Goal: Communication & Community: Answer question/provide support

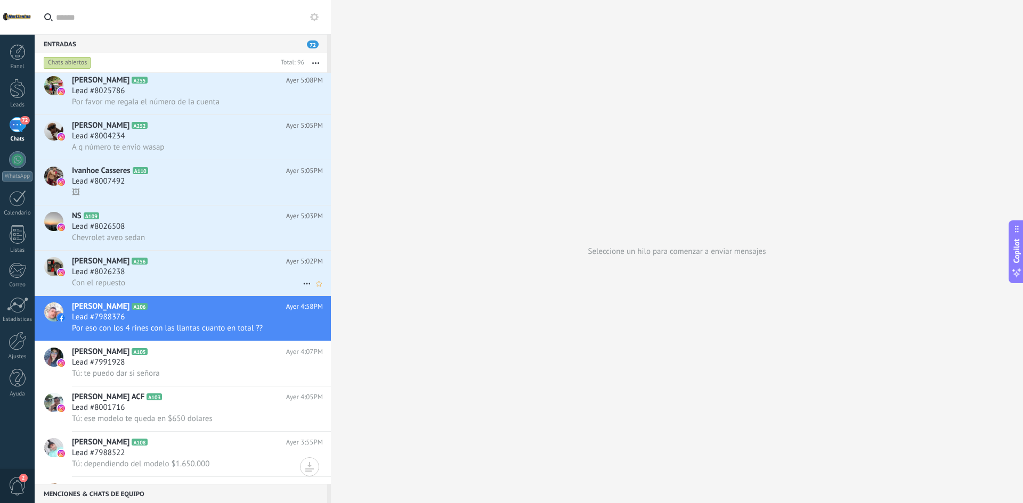
scroll to position [3982, 0]
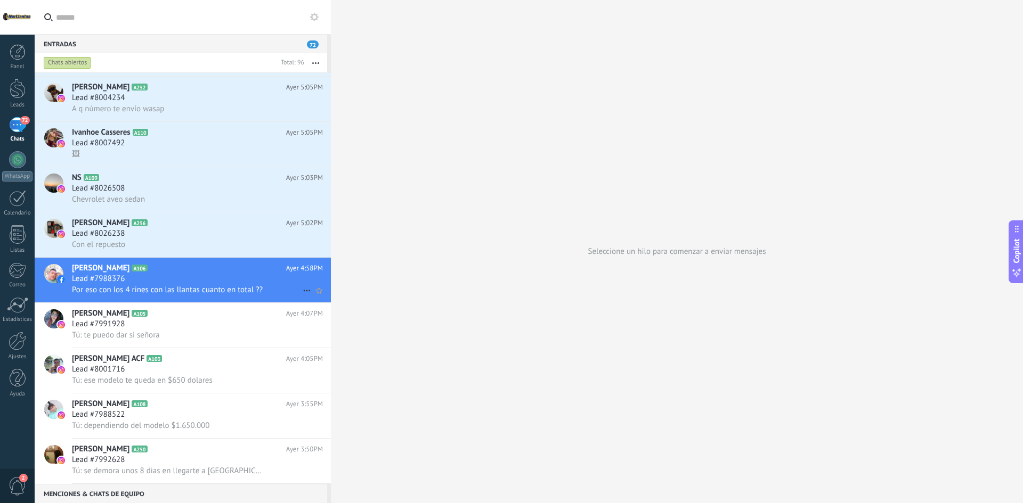
click at [219, 272] on h2 "[PERSON_NAME] A106" at bounding box center [179, 268] width 214 height 11
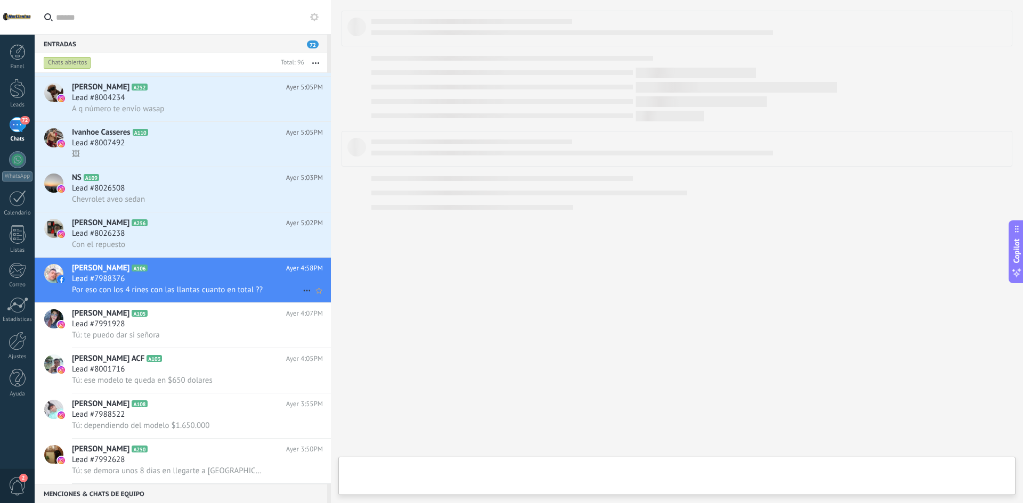
type textarea "**********"
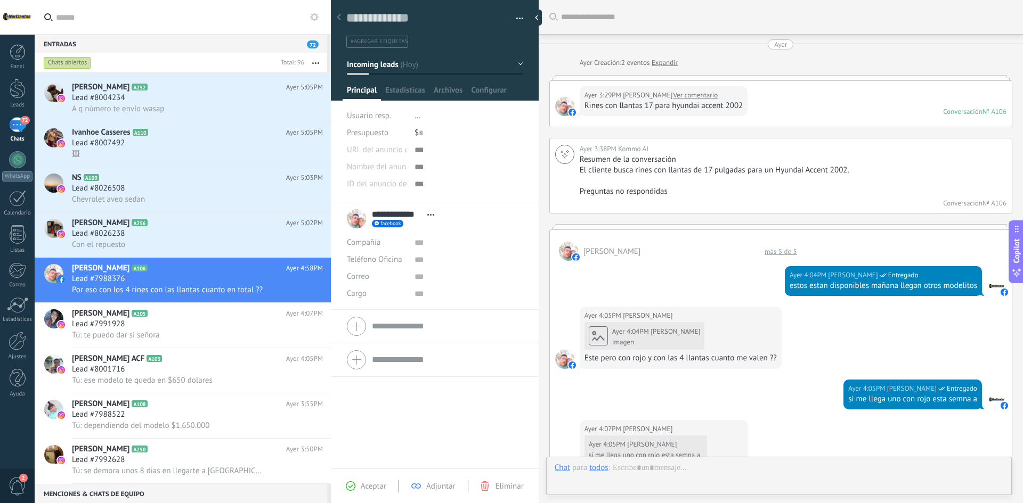
scroll to position [536, 0]
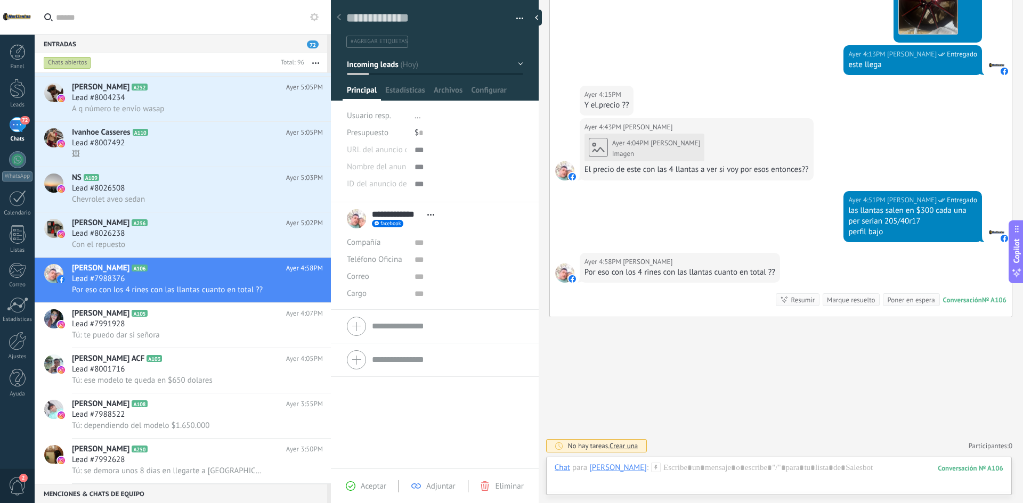
click at [679, 459] on div "Chat Correo Nota Tarea Chat para Gaje Guerrero : 106 Enviar Cancelar Rastrear c…" at bounding box center [779, 476] width 466 height 38
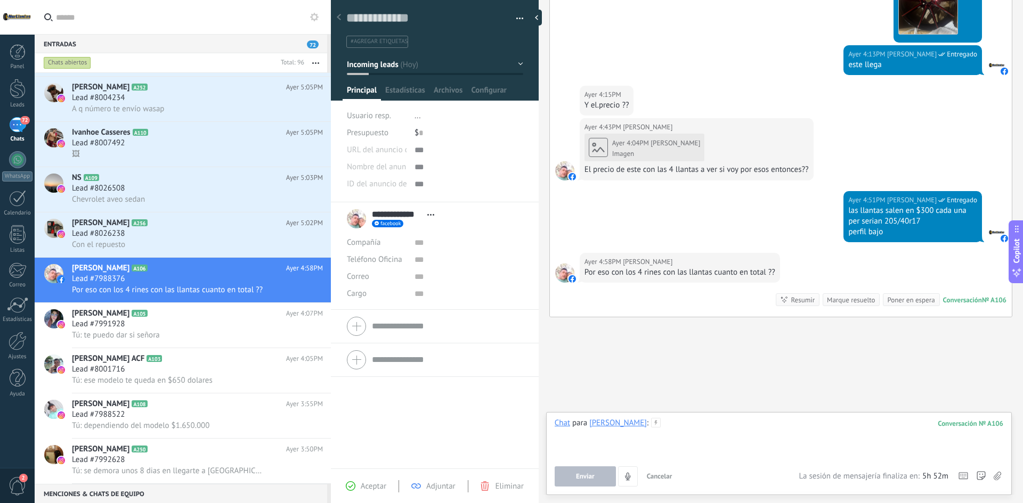
click at [691, 429] on div at bounding box center [779, 438] width 449 height 40
click at [580, 478] on span "Enviar" at bounding box center [585, 476] width 19 height 7
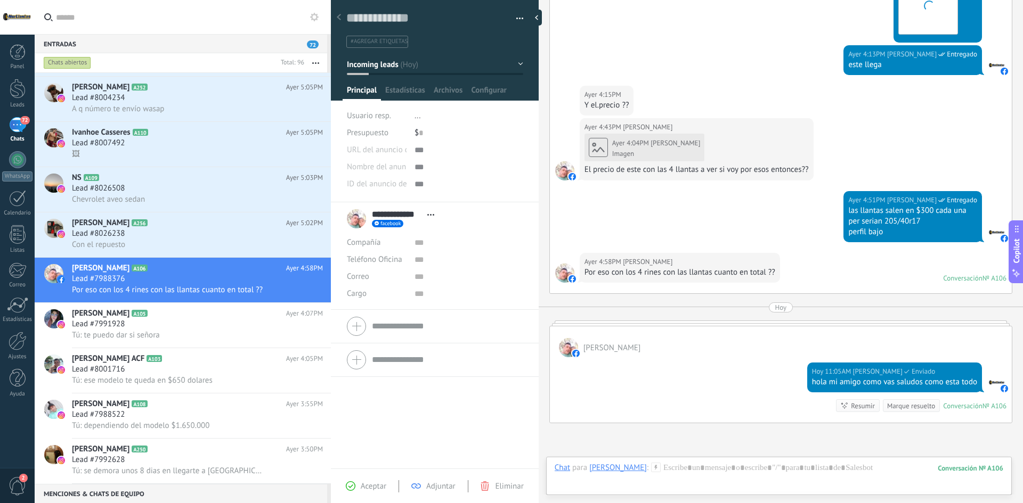
scroll to position [513, 0]
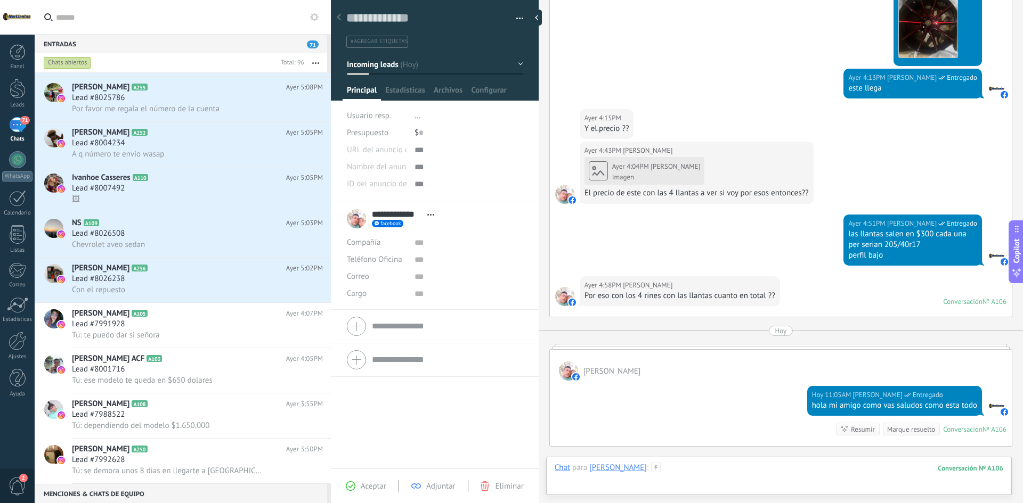
click at [706, 469] on div at bounding box center [779, 479] width 449 height 32
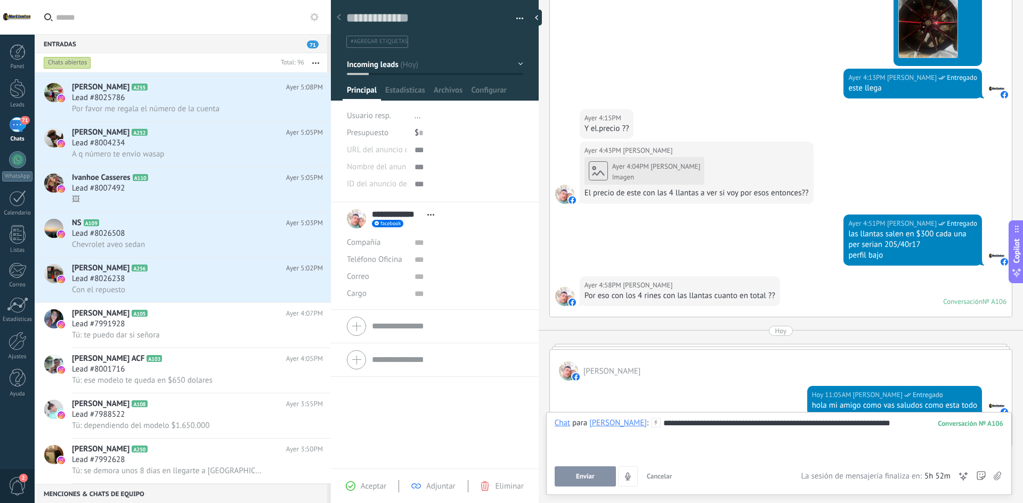
click at [586, 473] on span "Enviar" at bounding box center [585, 476] width 19 height 7
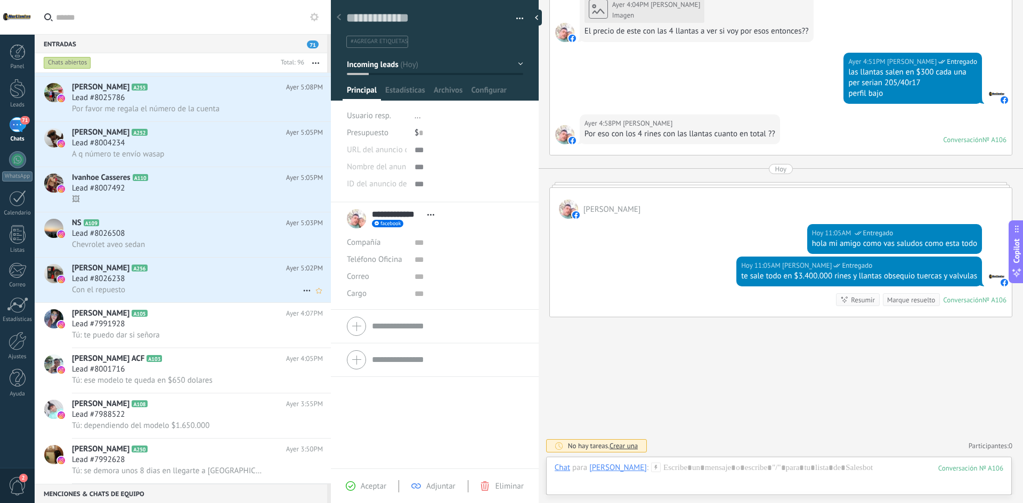
click at [179, 289] on div "Con el repuesto" at bounding box center [197, 290] width 251 height 11
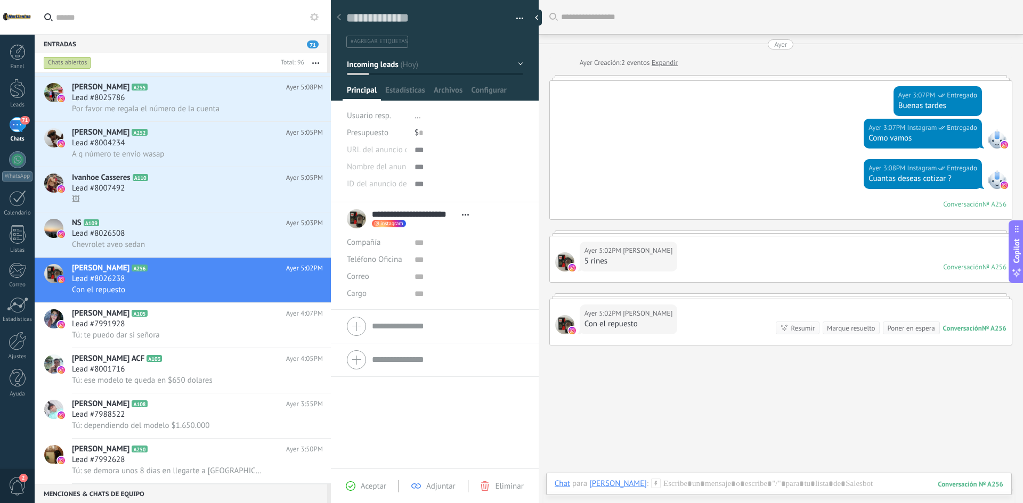
click at [665, 63] on link "Expandir" at bounding box center [665, 63] width 26 height 11
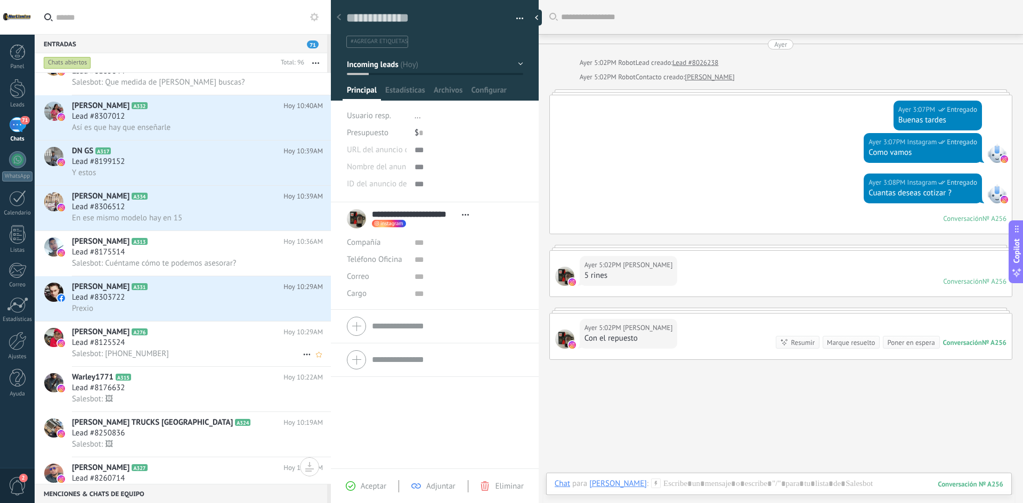
scroll to position [945, 0]
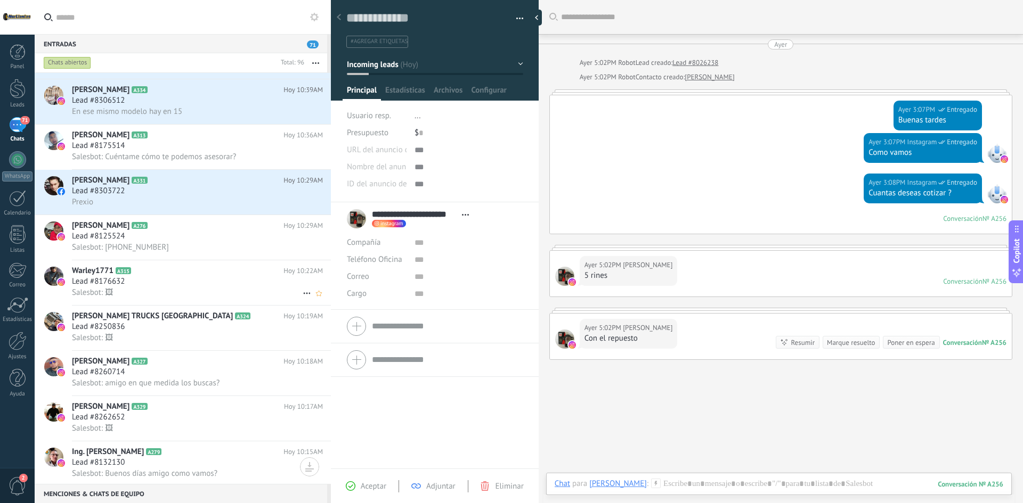
click at [141, 288] on div "Salesbot: 🖼" at bounding box center [197, 292] width 251 height 11
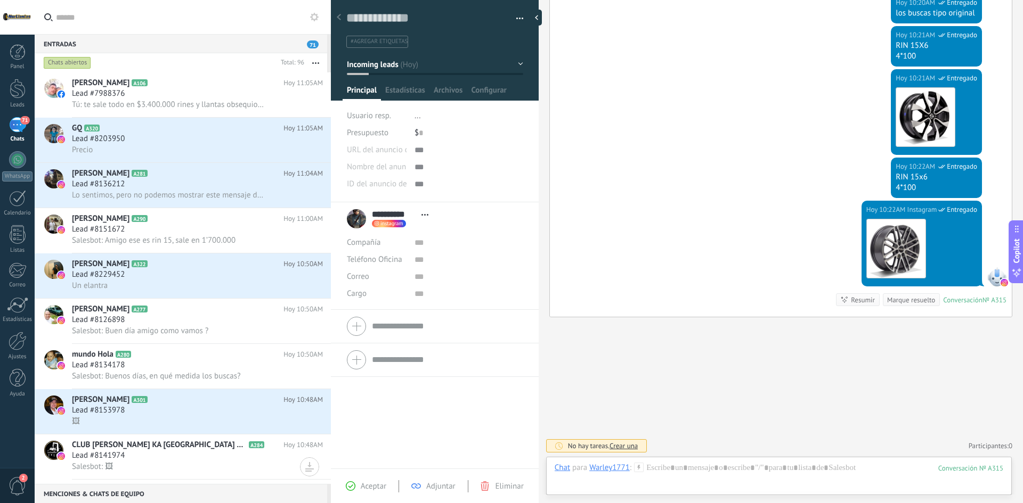
click at [81, 63] on div "Chats abiertos" at bounding box center [67, 62] width 47 height 13
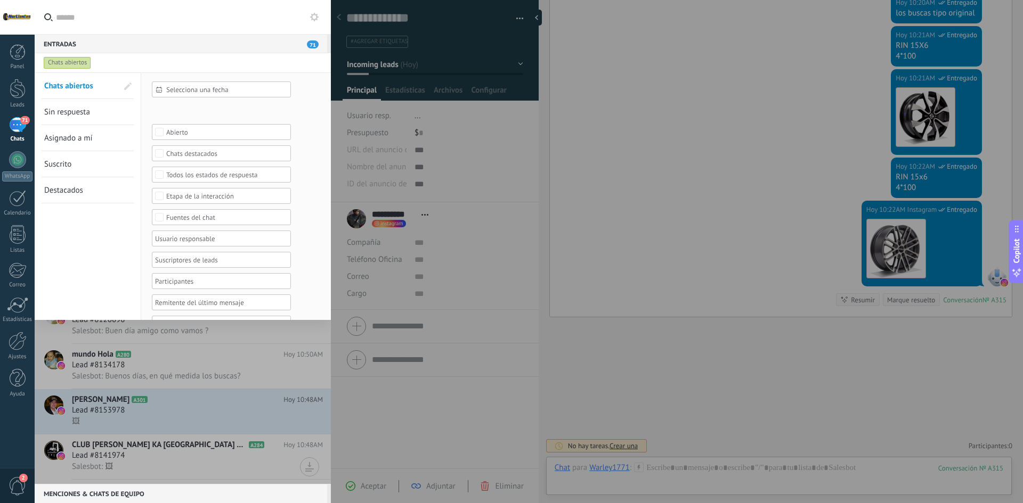
click at [63, 115] on span "Sin respuesta" at bounding box center [67, 112] width 46 height 10
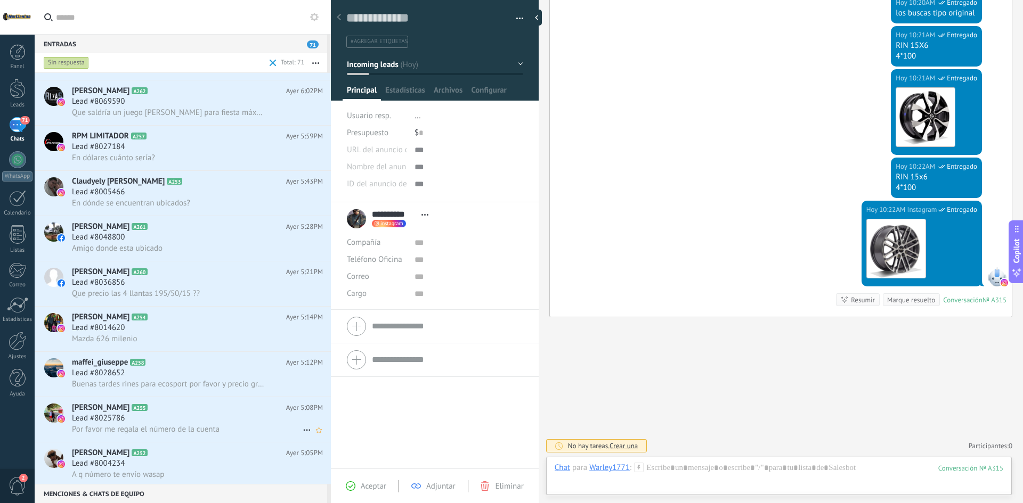
scroll to position [2804, 0]
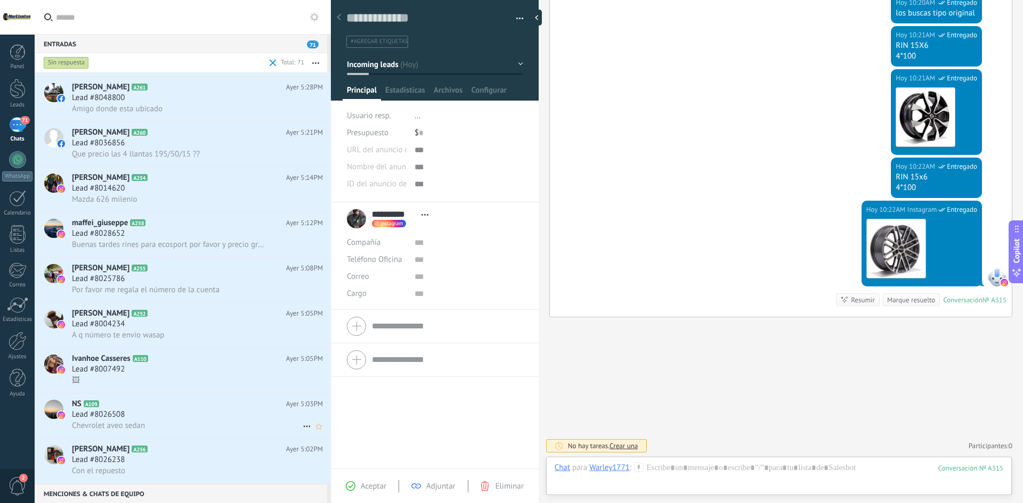
click at [150, 426] on h3 "Chevrolet aveo sedan" at bounding box center [111, 426] width 78 height 11
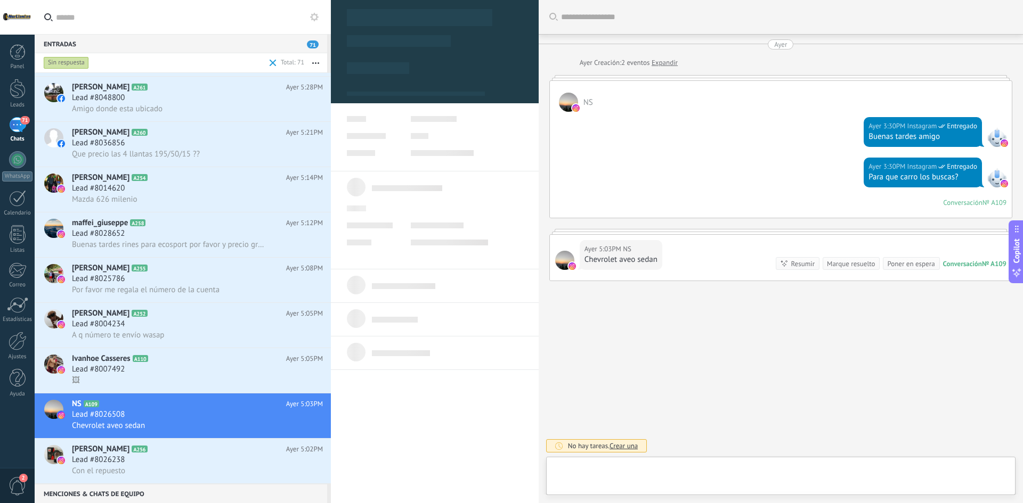
type textarea "**********"
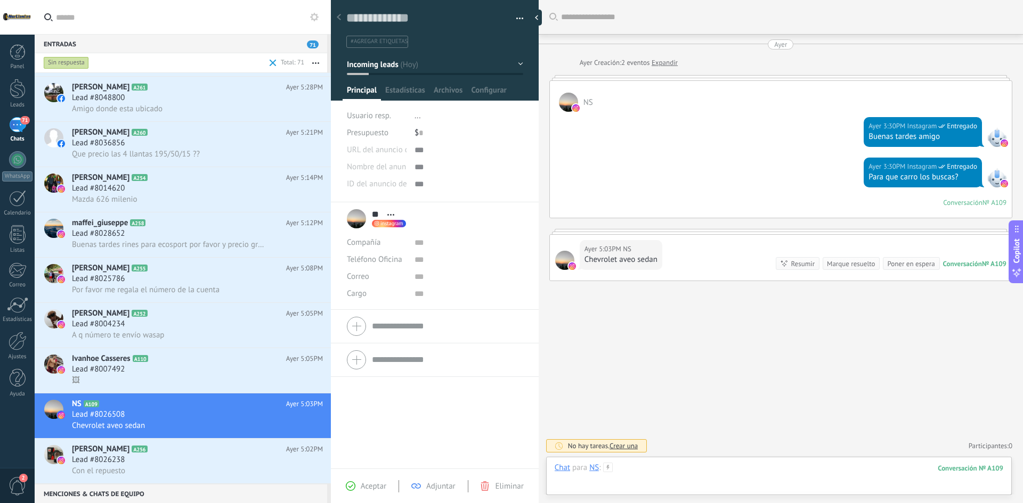
click at [687, 468] on div at bounding box center [779, 479] width 449 height 32
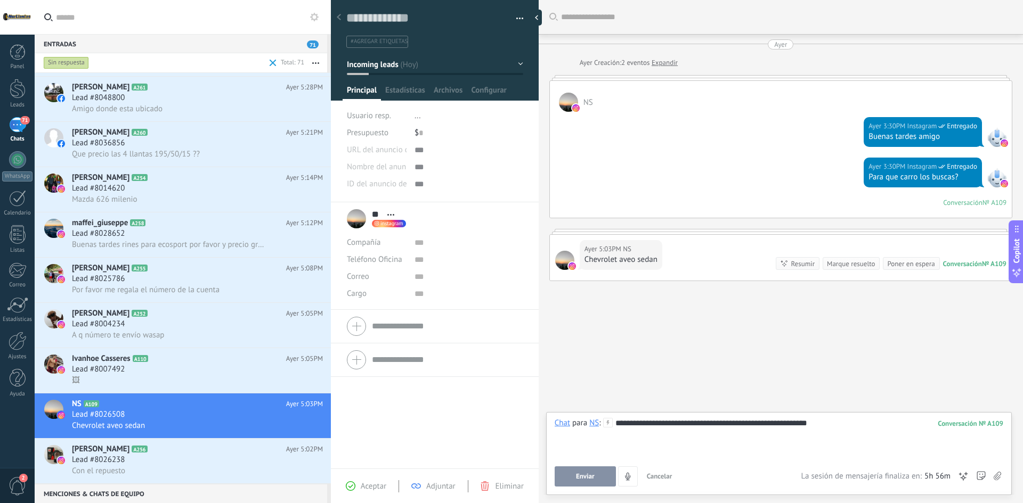
click at [566, 469] on button "Enviar" at bounding box center [585, 477] width 61 height 20
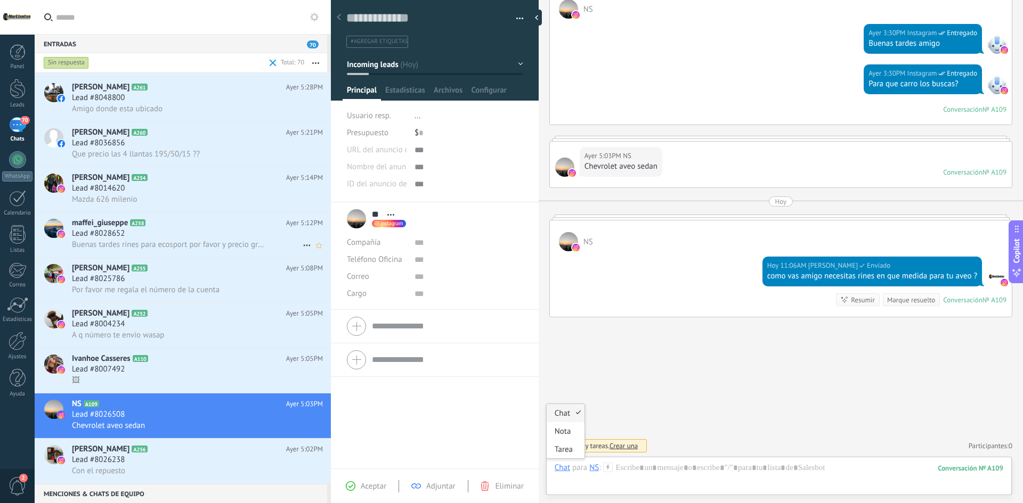
scroll to position [2759, 0]
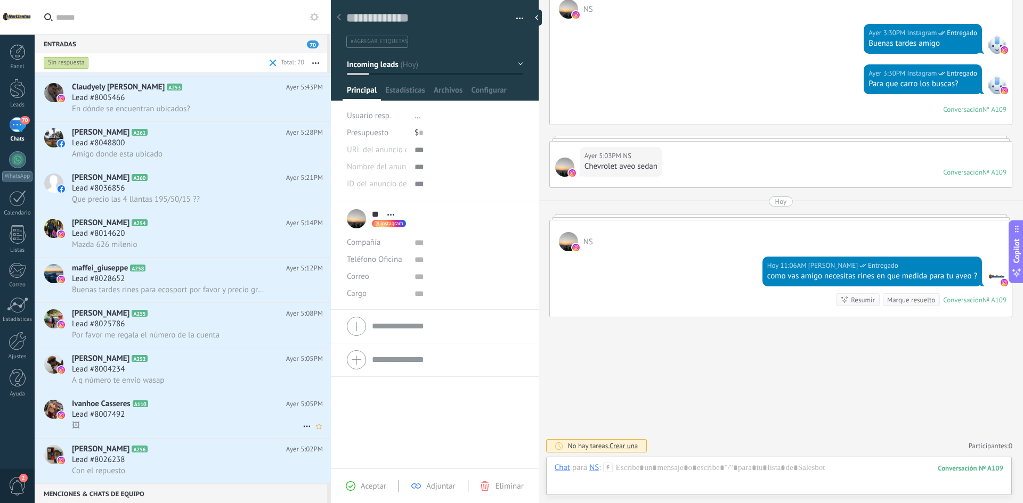
click at [135, 400] on h2 "Ivanhoe Casseres A110" at bounding box center [179, 404] width 214 height 11
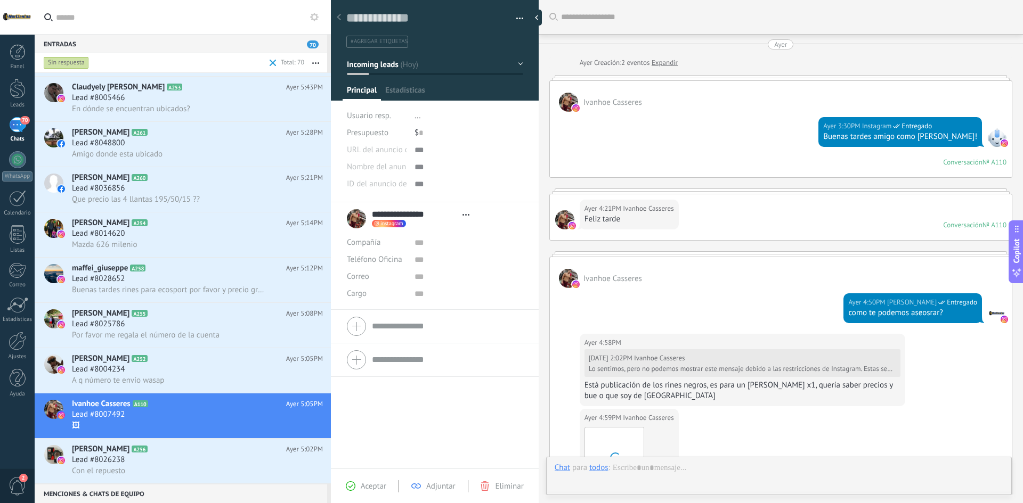
type textarea "**********"
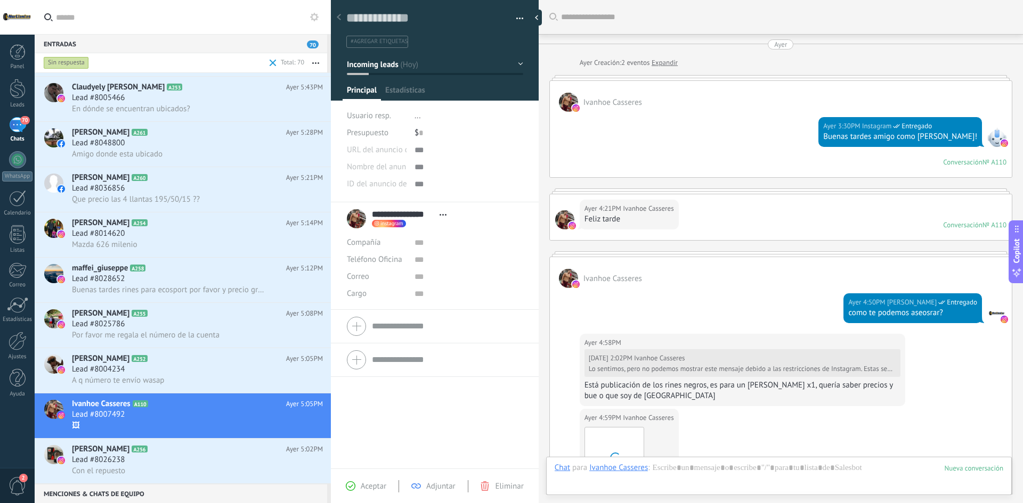
scroll to position [391, 0]
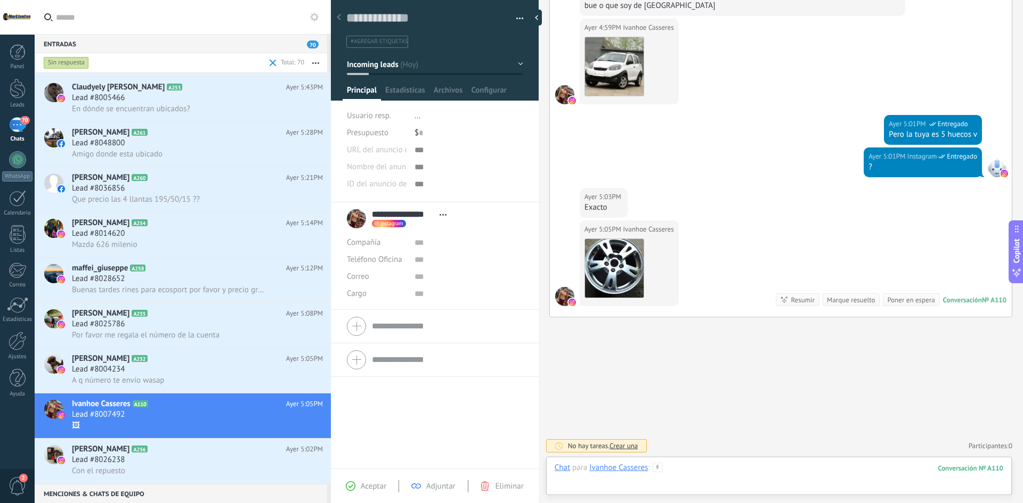
click at [696, 465] on div at bounding box center [779, 479] width 449 height 32
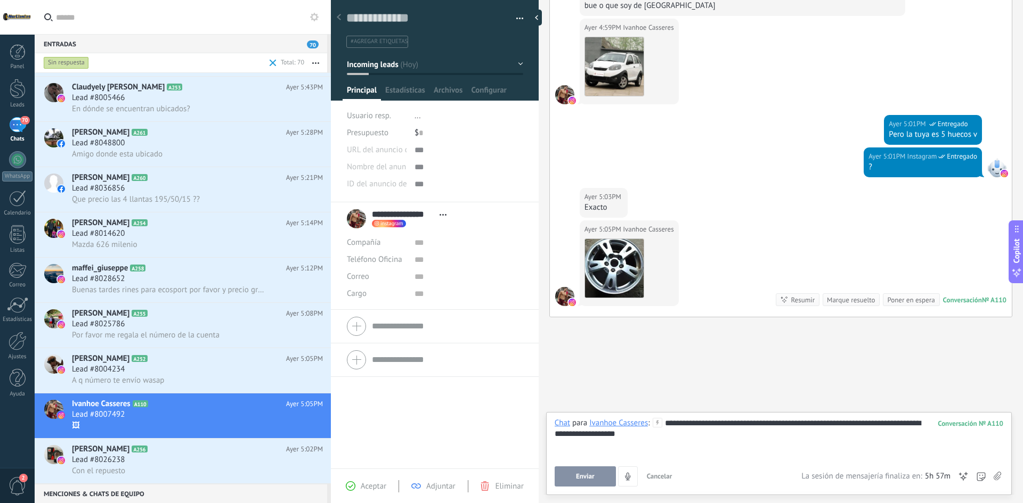
click at [595, 475] on button "Enviar" at bounding box center [585, 477] width 61 height 20
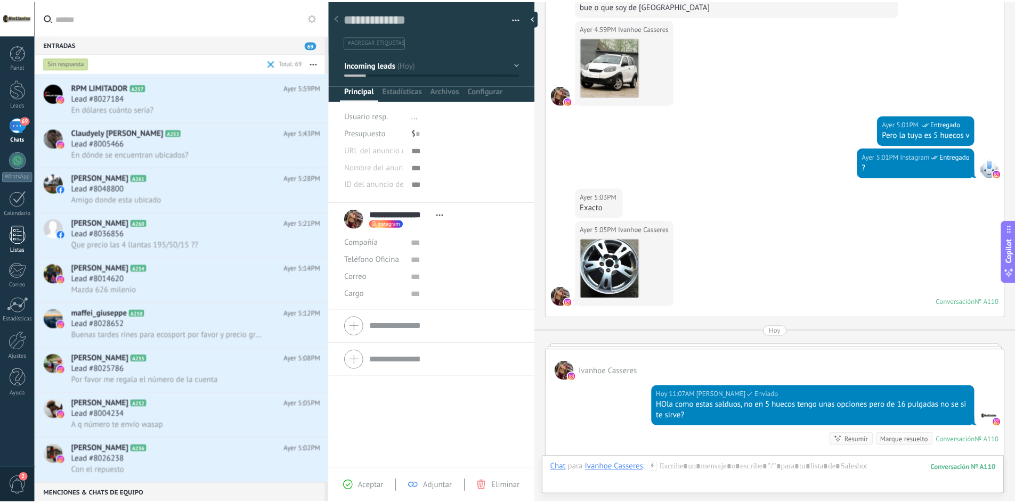
scroll to position [2714, 0]
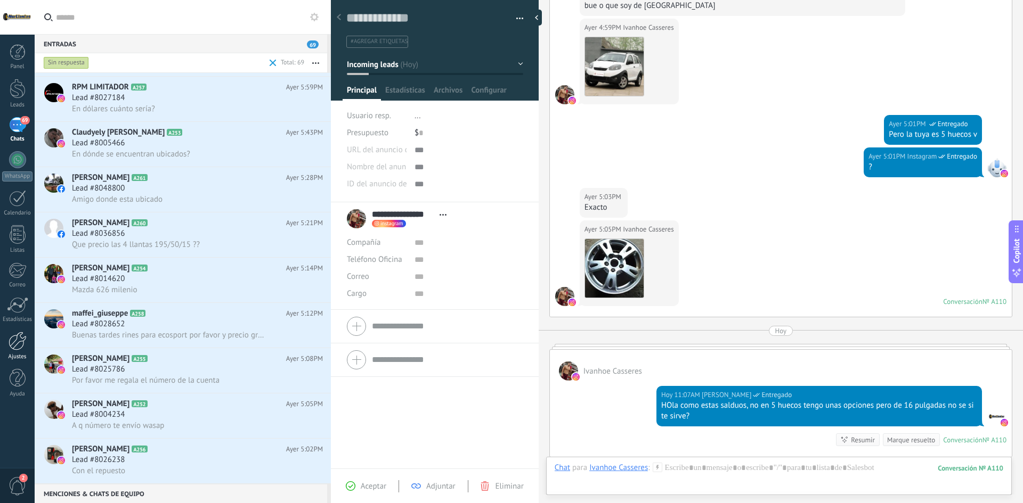
click at [14, 346] on div at bounding box center [18, 341] width 18 height 19
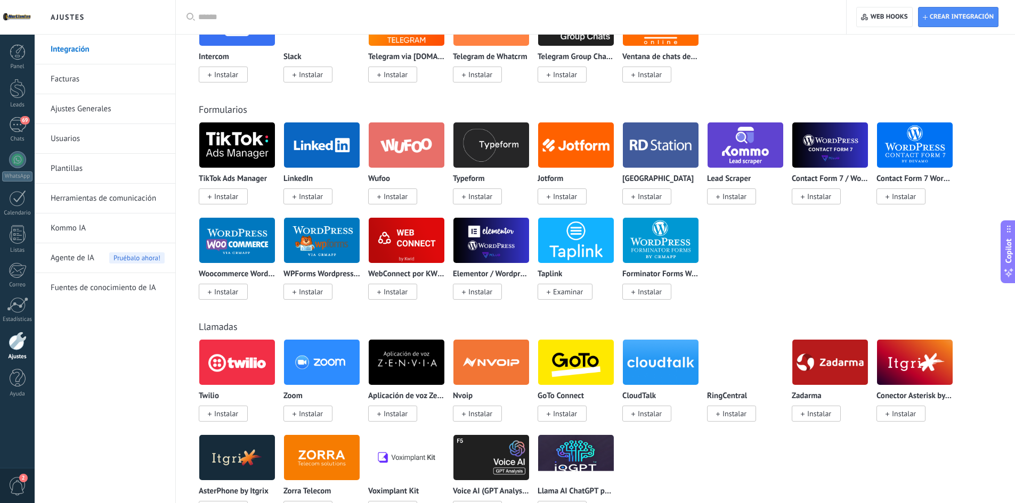
scroll to position [639, 0]
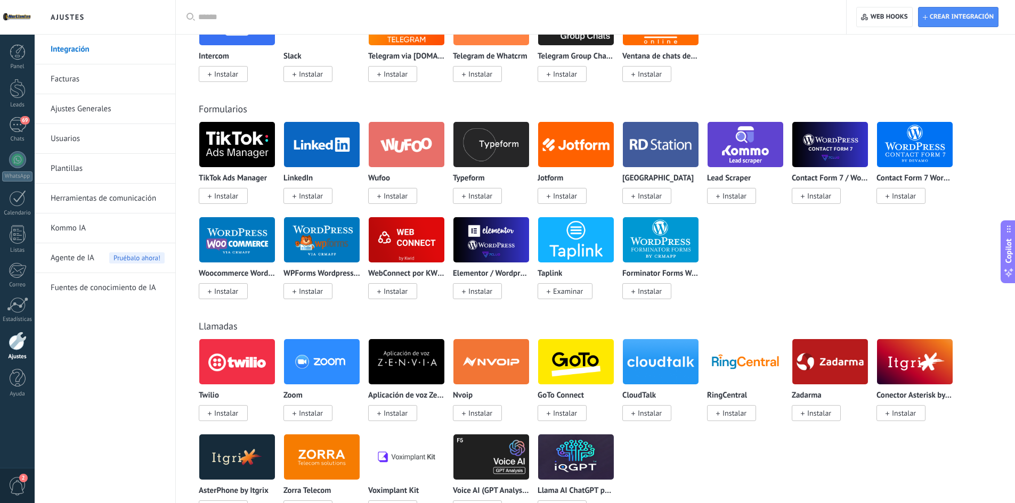
click at [90, 111] on link "Ajustes Generales" at bounding box center [108, 109] width 114 height 30
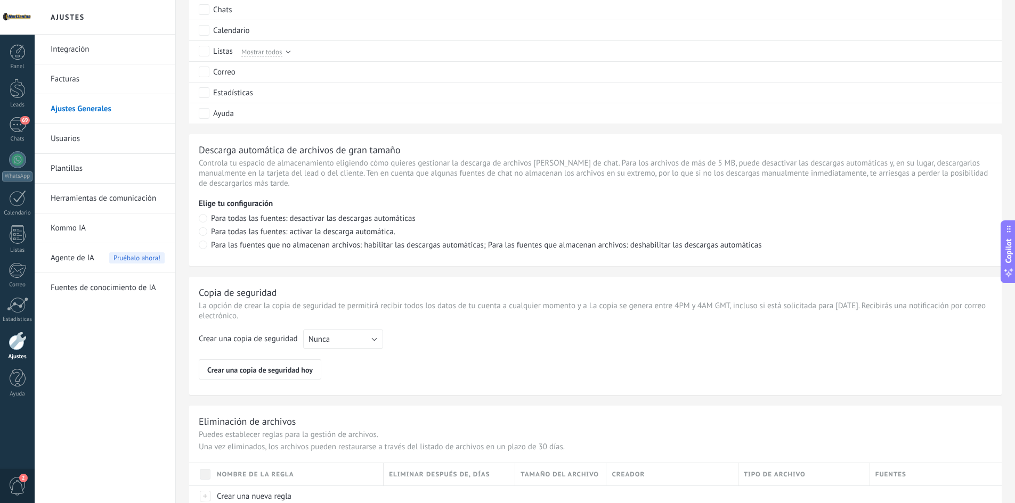
scroll to position [660, 0]
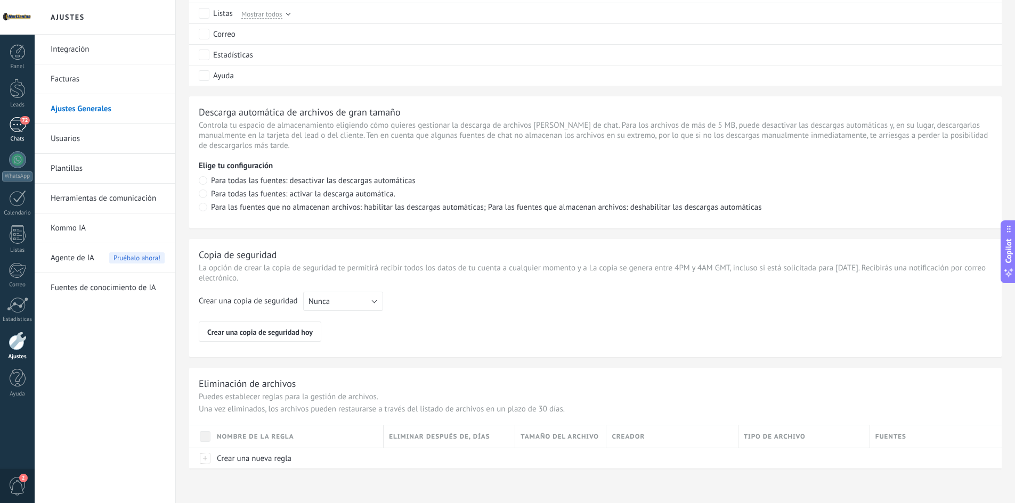
click at [15, 123] on div "72" at bounding box center [17, 124] width 17 height 15
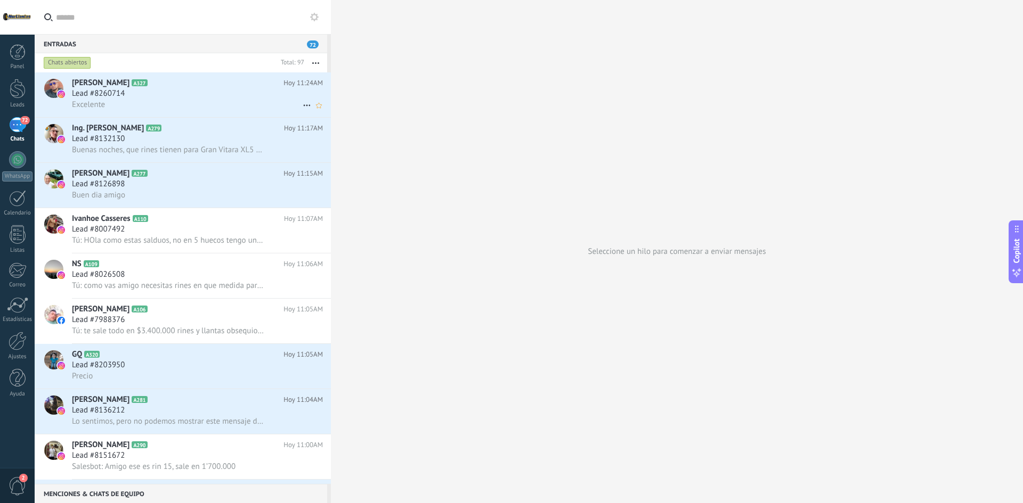
click at [161, 85] on icon at bounding box center [156, 83] width 11 height 11
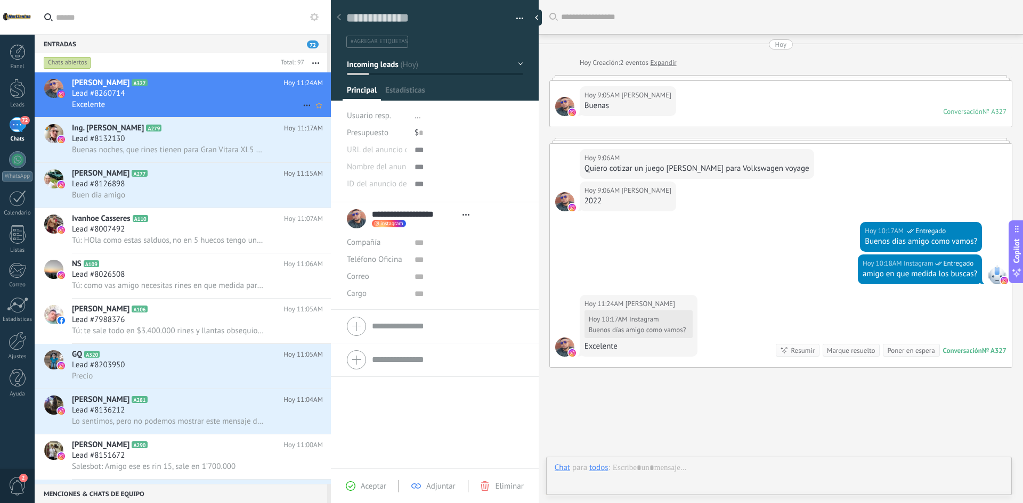
type textarea "**********"
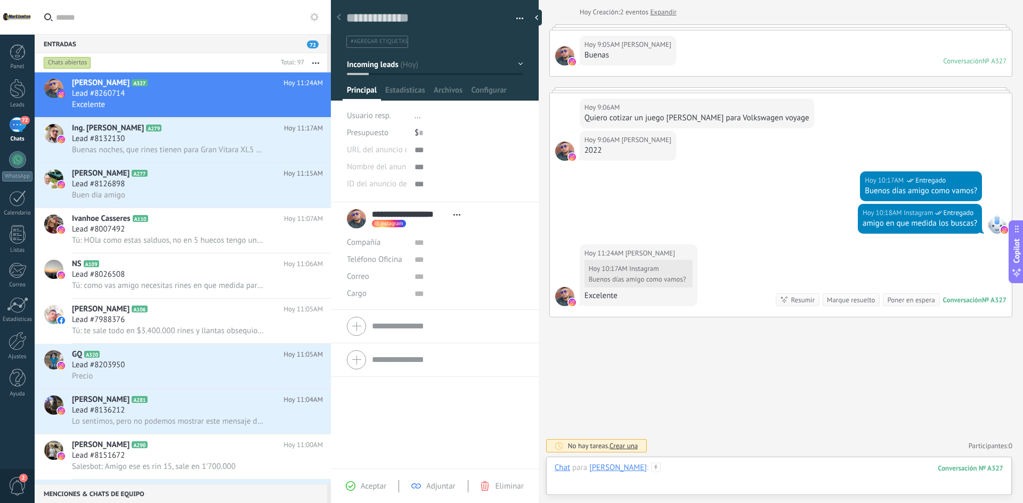
click at [720, 469] on div at bounding box center [779, 479] width 449 height 32
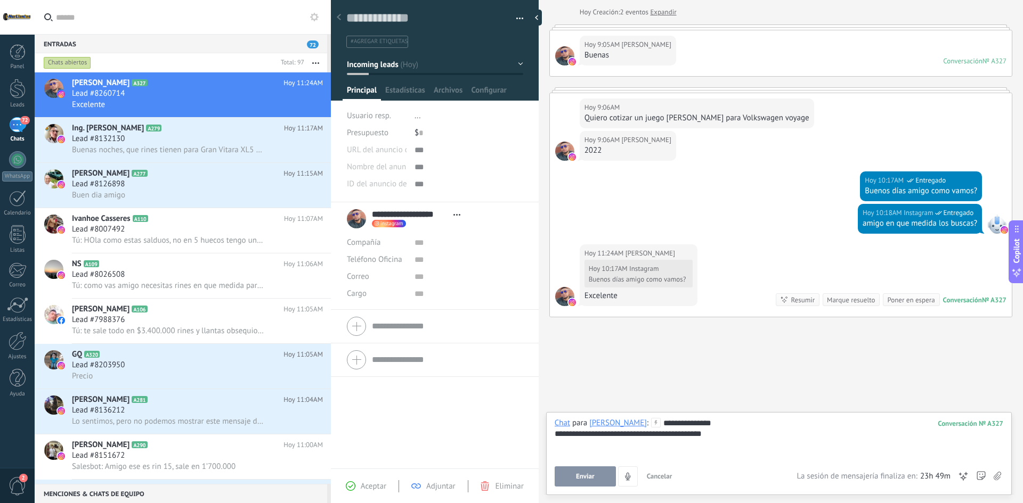
click at [589, 469] on button "Enviar" at bounding box center [585, 477] width 61 height 20
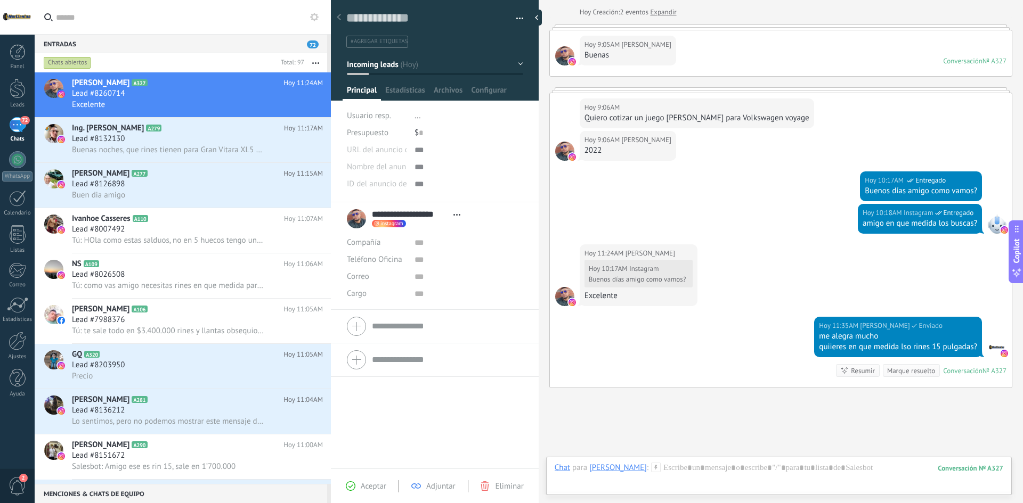
scroll to position [121, 0]
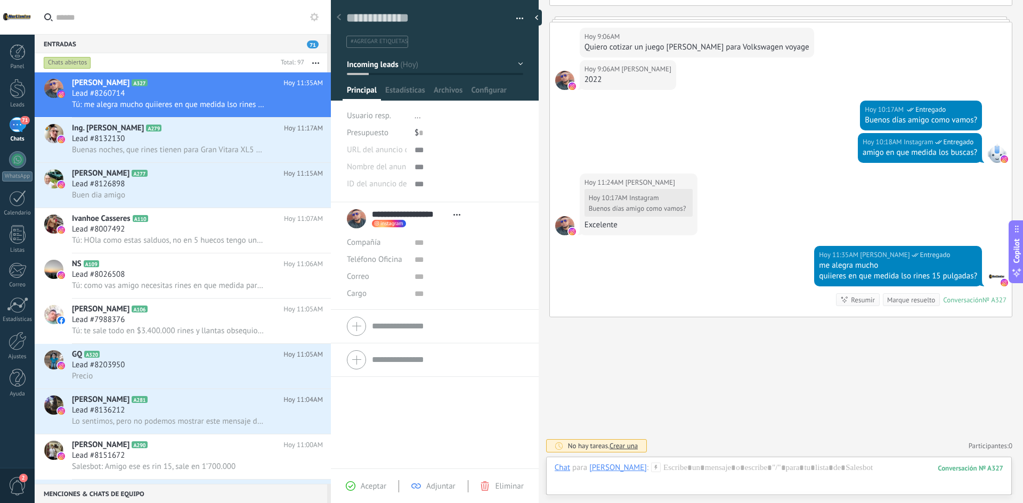
click at [373, 488] on span "Aceptar" at bounding box center [374, 487] width 26 height 10
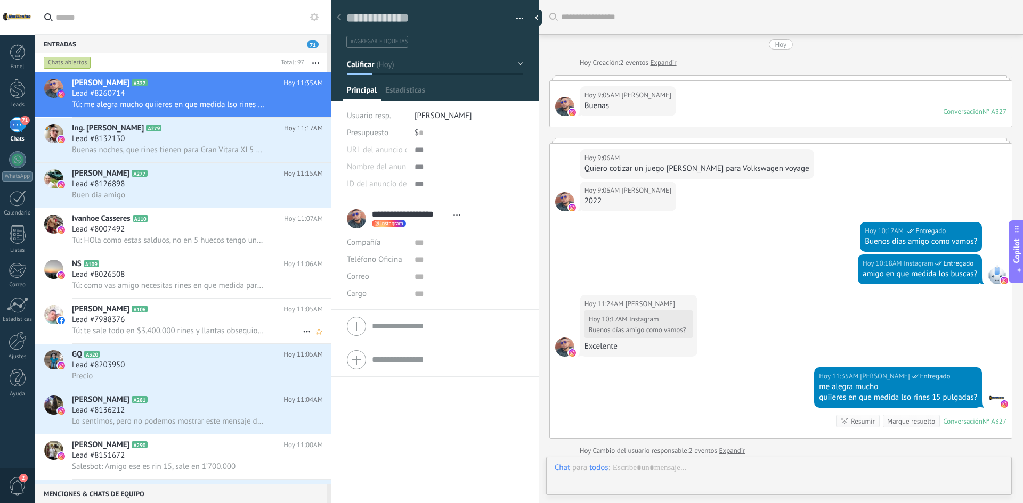
scroll to position [153, 0]
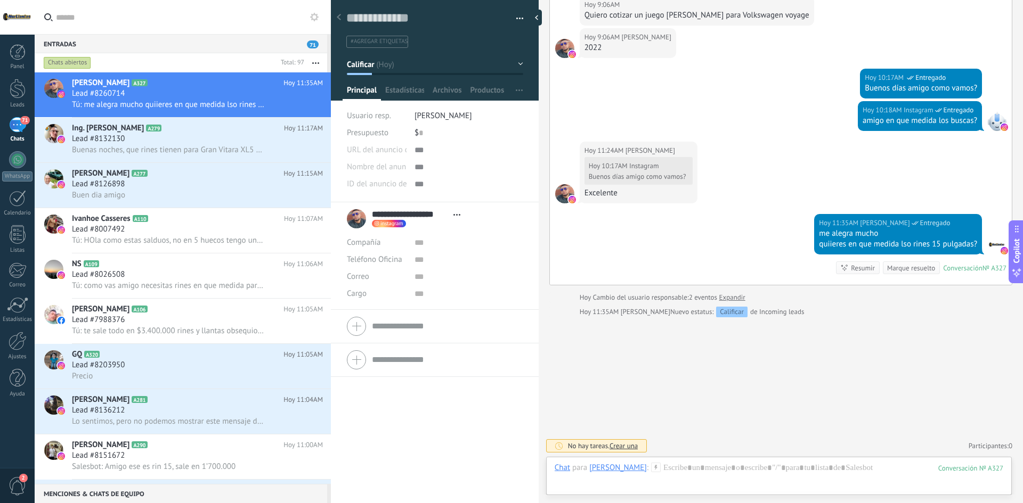
click at [488, 64] on button "Calificar" at bounding box center [435, 64] width 176 height 19
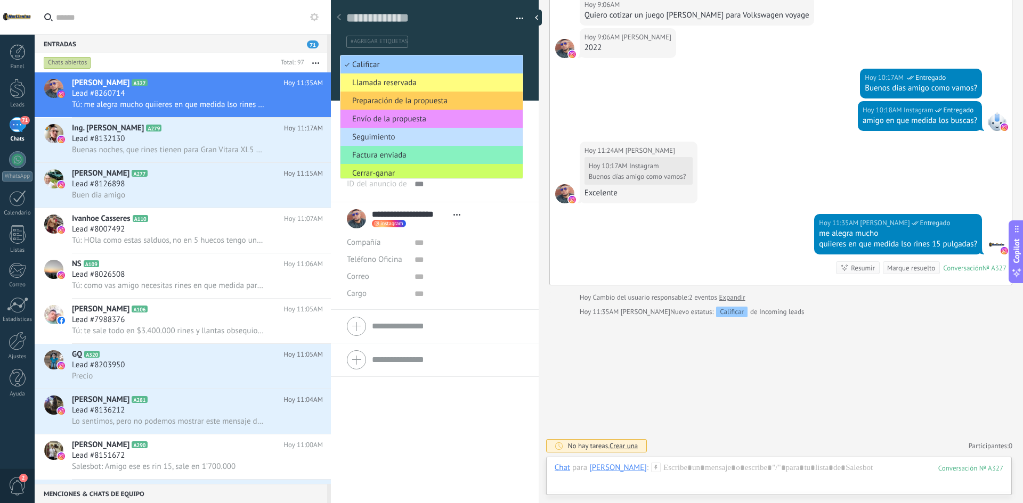
click at [473, 28] on div "#agregar etiquetas" at bounding box center [434, 38] width 177 height 20
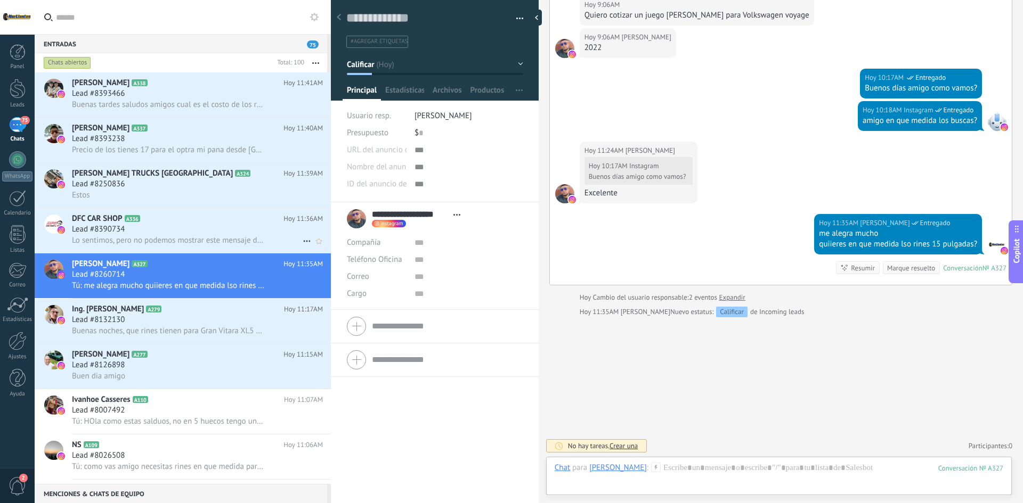
click at [164, 235] on div "Lo sentimos, pero no podemos mostrar este mensaje debido a las restricciones de…" at bounding box center [197, 240] width 251 height 11
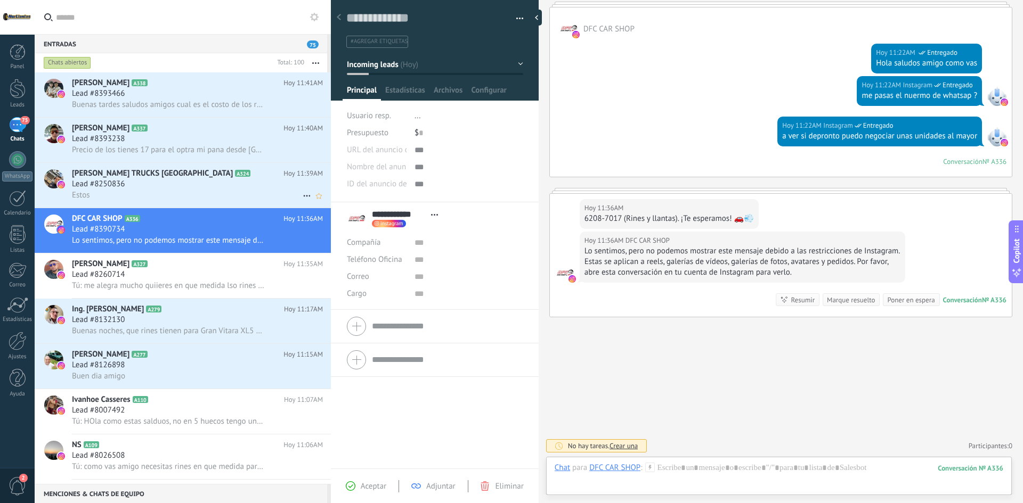
click at [132, 185] on div "Lead #8250836" at bounding box center [197, 184] width 251 height 11
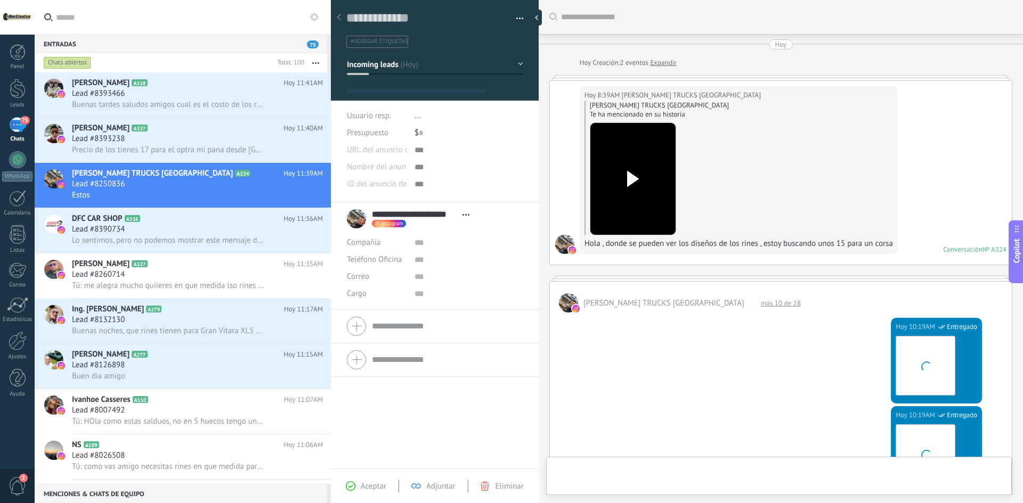
type textarea "**********"
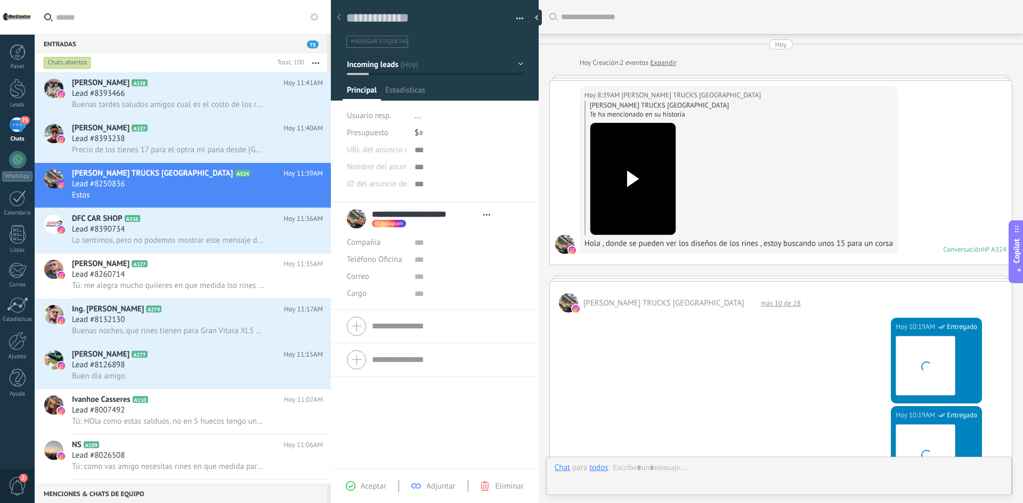
scroll to position [831, 0]
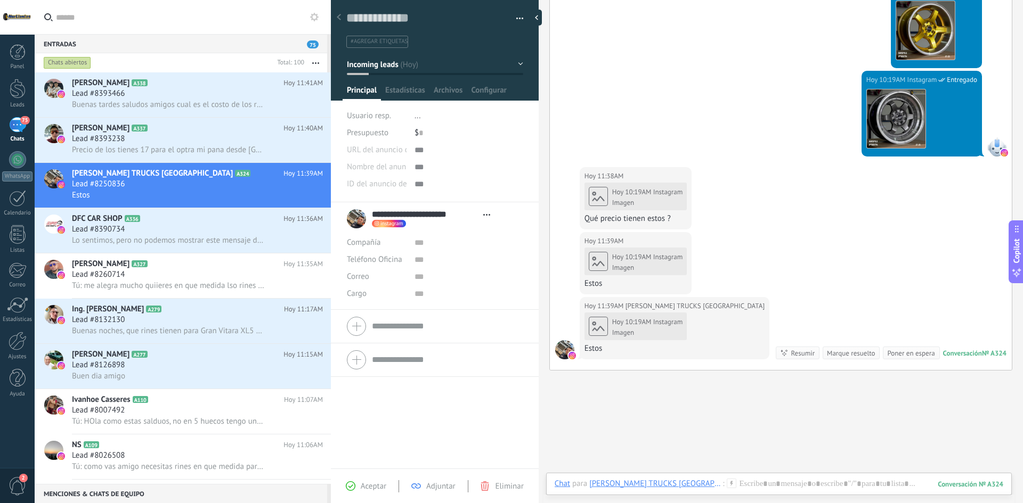
click at [630, 203] on div "Imagen" at bounding box center [647, 203] width 71 height 9
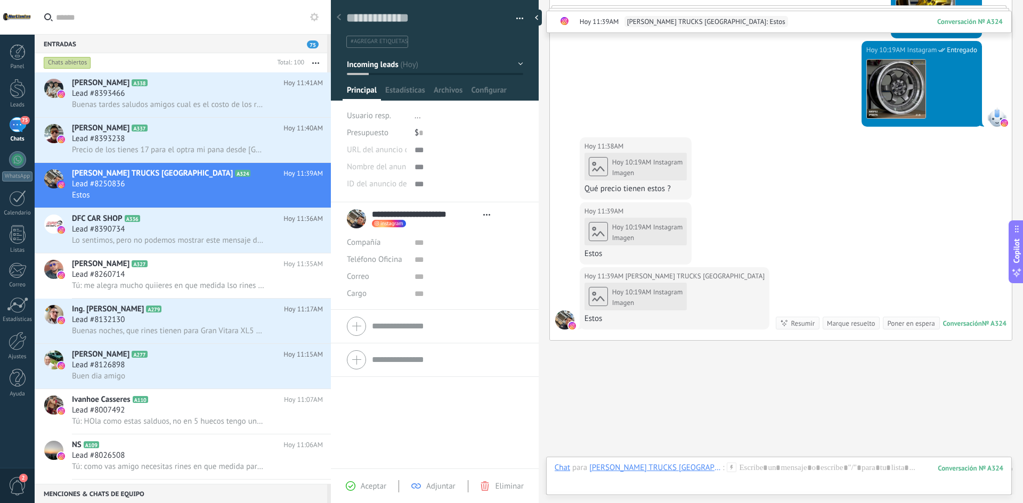
scroll to position [3204, 0]
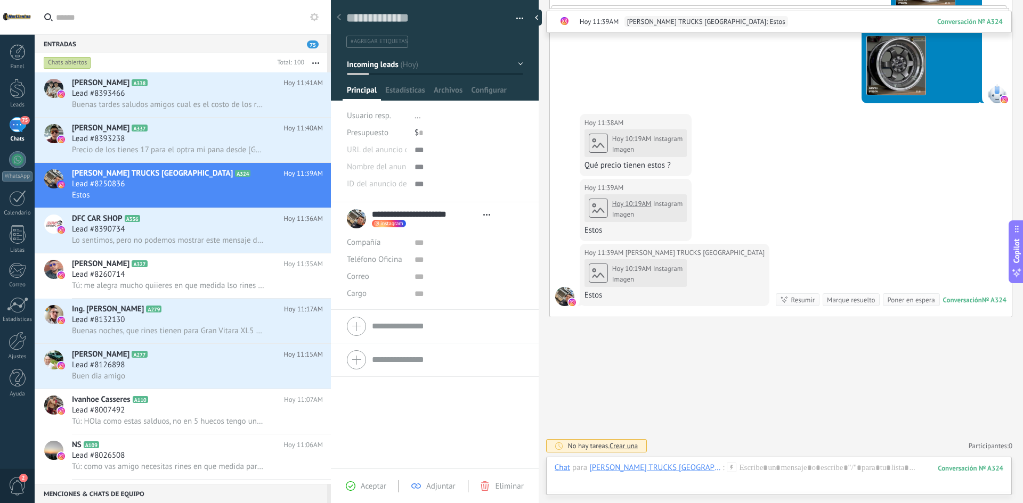
click at [632, 205] on body ".abccls-1,.abccls-2{fill-rule:evenodd}.abccls-2{fill:#fff} .abfcls-1{fill:none}…" at bounding box center [511, 251] width 1023 height 503
click at [668, 209] on div "Hoy 10:19AM Instagram Imagen" at bounding box center [635, 208] width 103 height 28
click at [667, 274] on div "Hoy 10:19AM Instagram Imagen" at bounding box center [635, 273] width 103 height 28
click at [813, 470] on div at bounding box center [779, 479] width 449 height 32
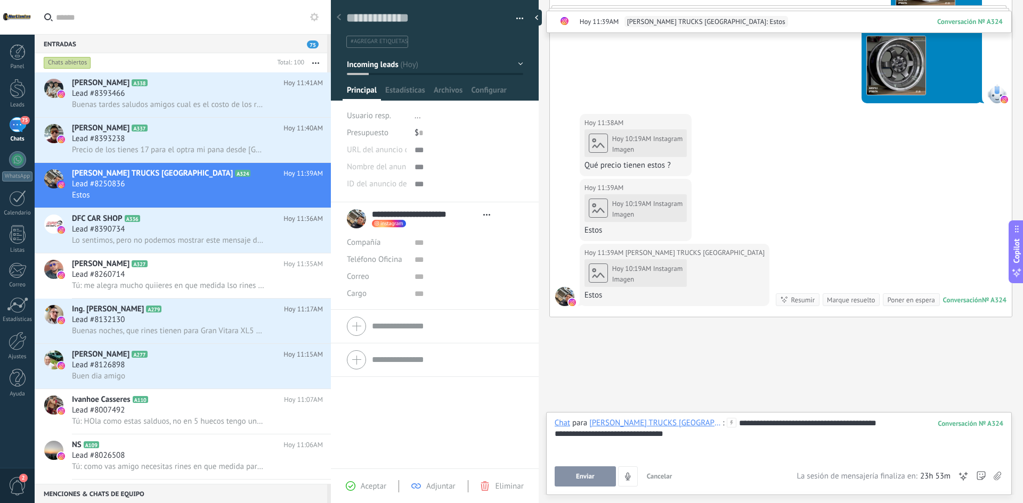
click at [564, 471] on button "Enviar" at bounding box center [585, 477] width 61 height 20
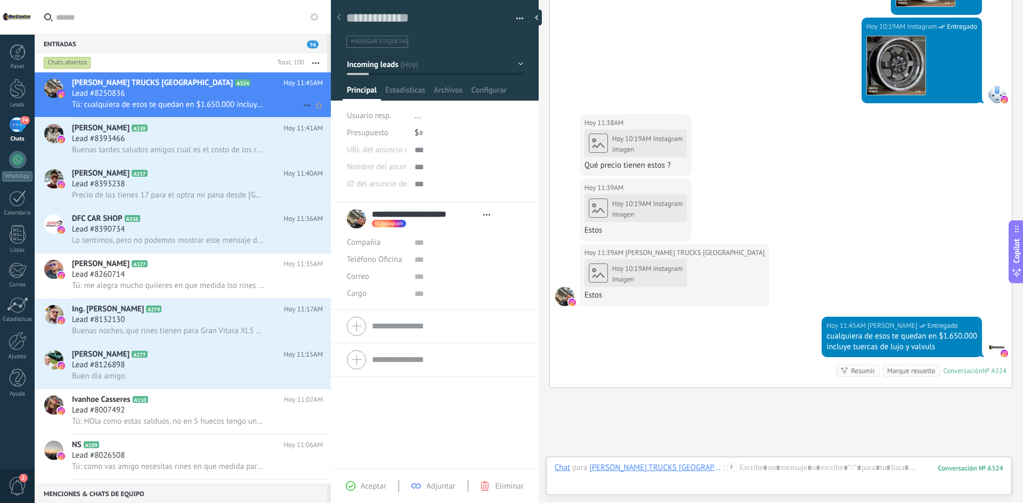
scroll to position [3275, 0]
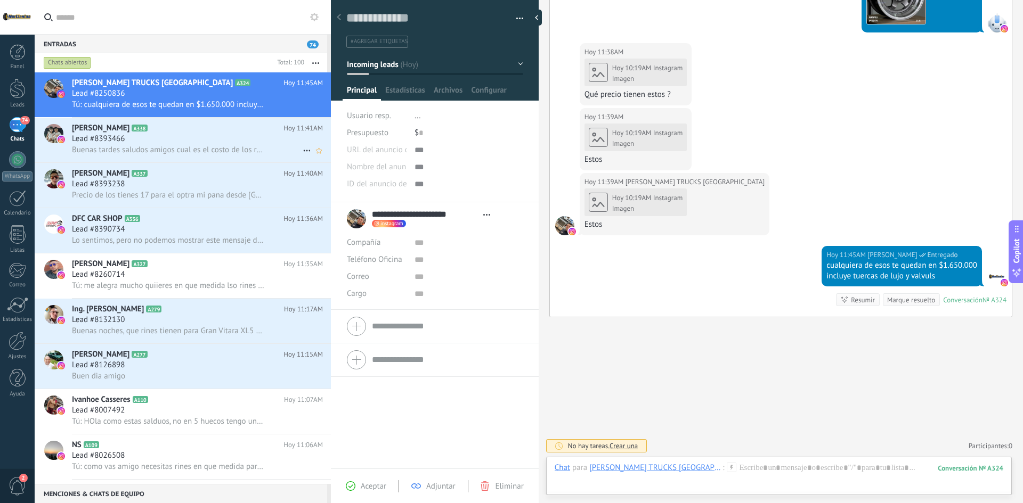
click at [173, 141] on div "Lead #8393466" at bounding box center [197, 139] width 251 height 11
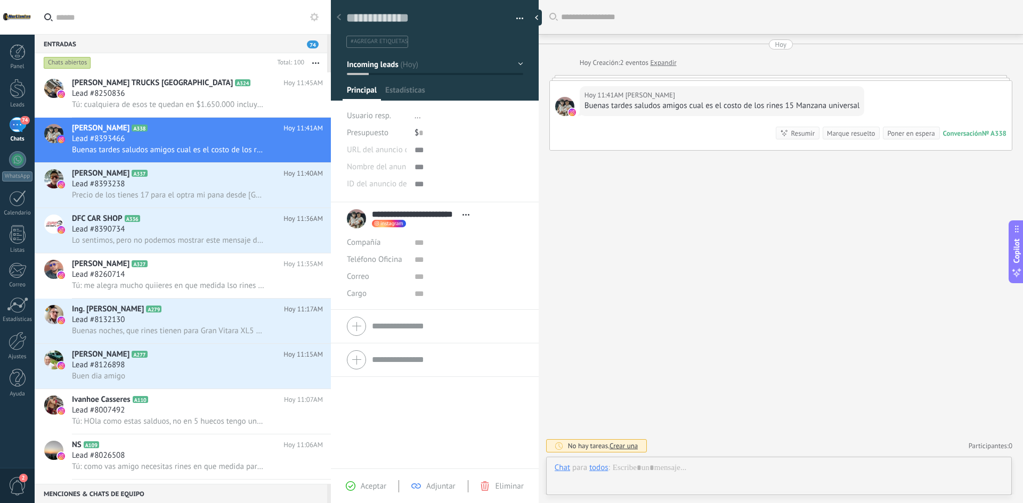
type textarea "**********"
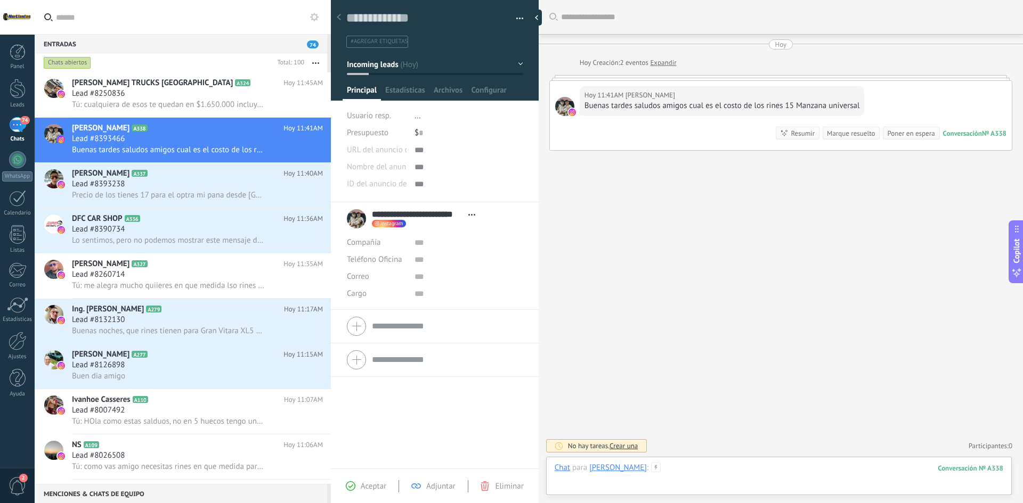
click at [743, 470] on div at bounding box center [779, 479] width 449 height 32
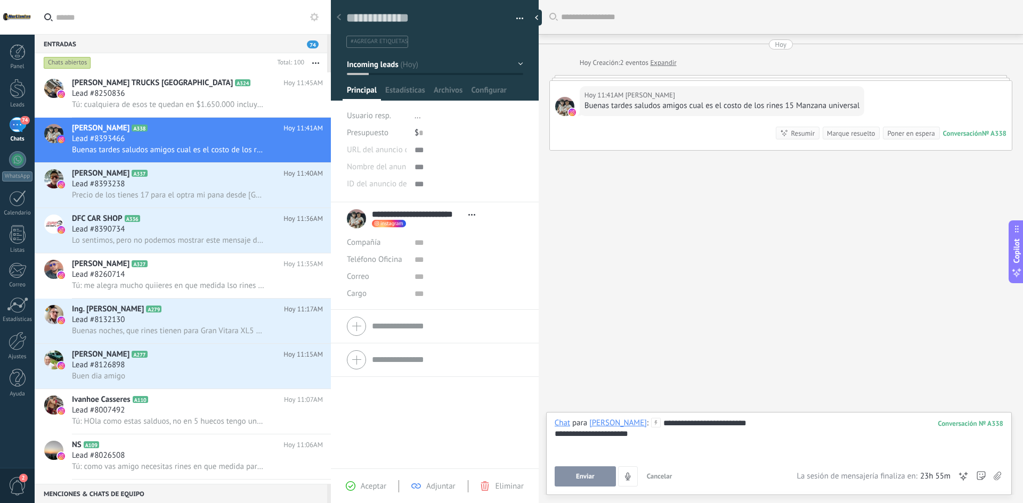
click at [589, 475] on span "Enviar" at bounding box center [585, 476] width 19 height 7
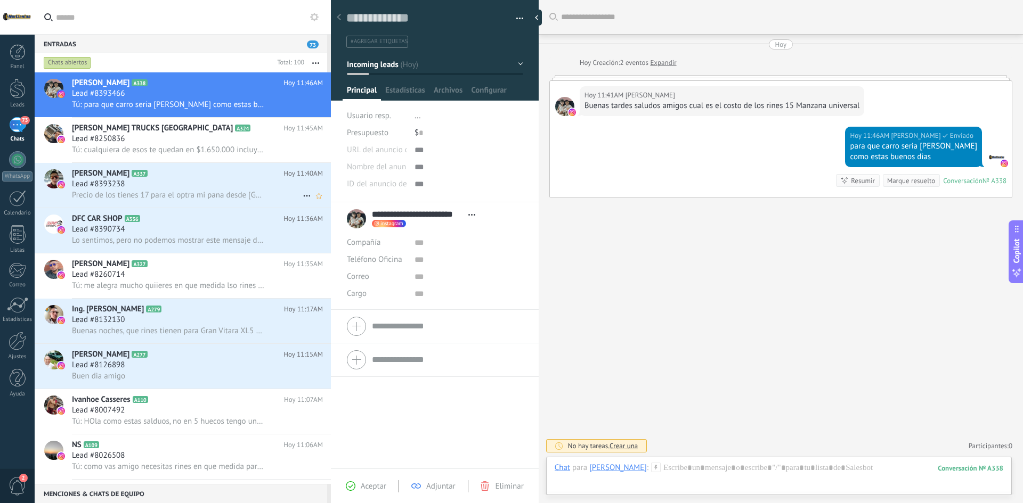
click at [231, 192] on span "Precio de los tienes 17 para el optra mi pana desde [GEOGRAPHIC_DATA] [GEOGRAPH…" at bounding box center [168, 195] width 192 height 10
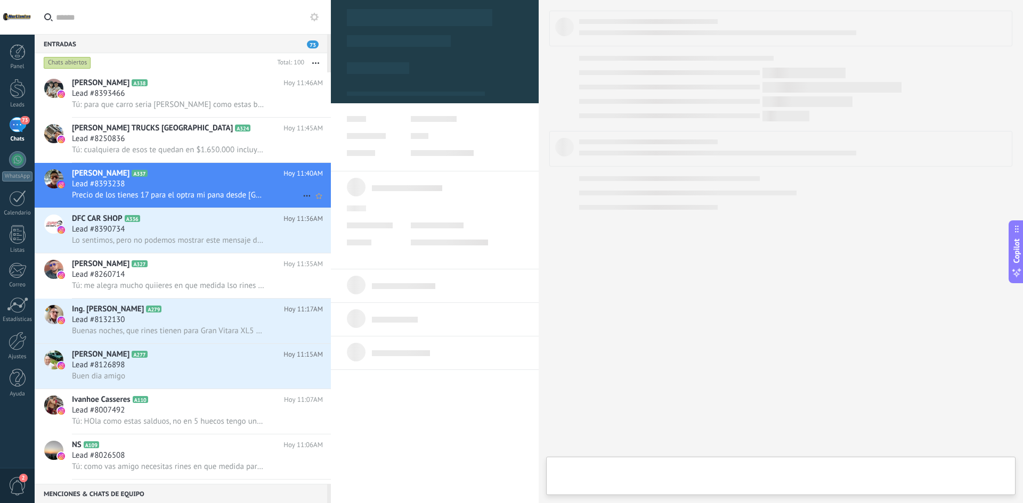
type textarea "**********"
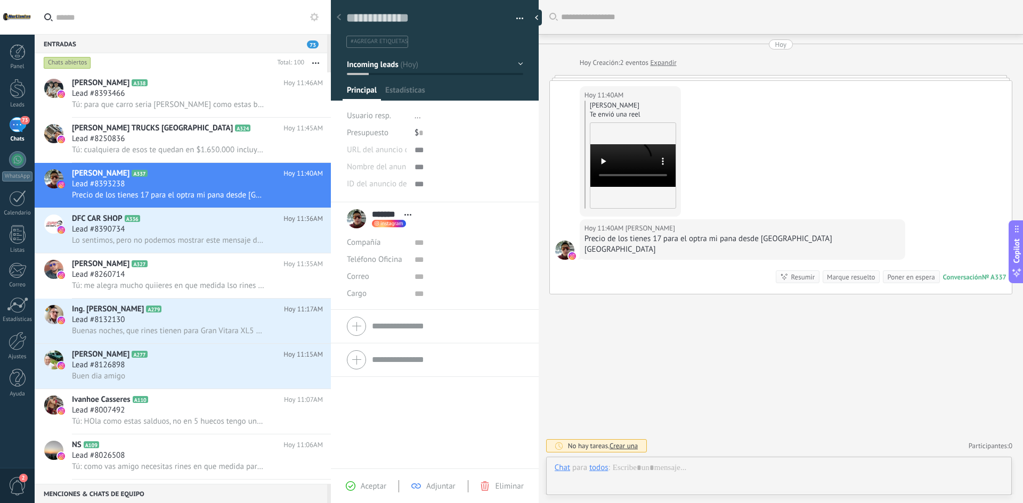
scroll to position [16, 0]
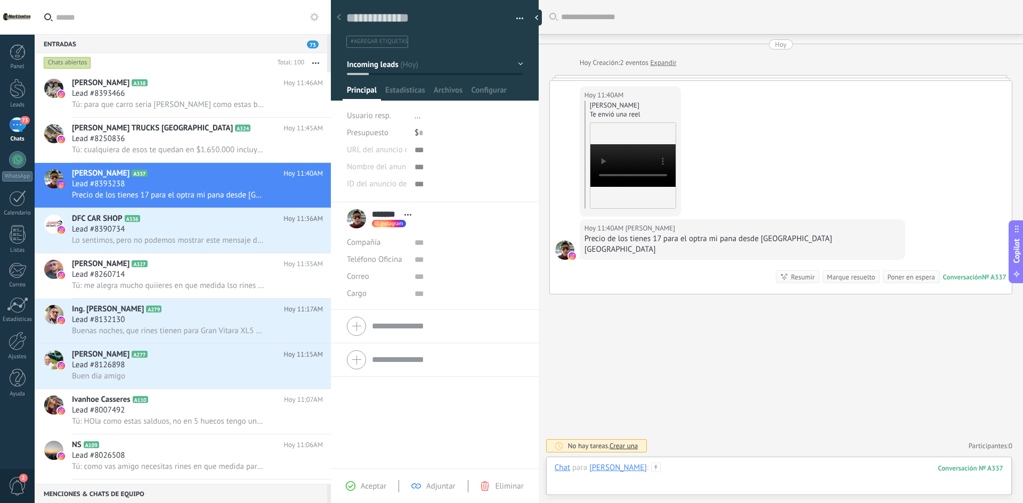
click at [666, 467] on div at bounding box center [779, 479] width 449 height 32
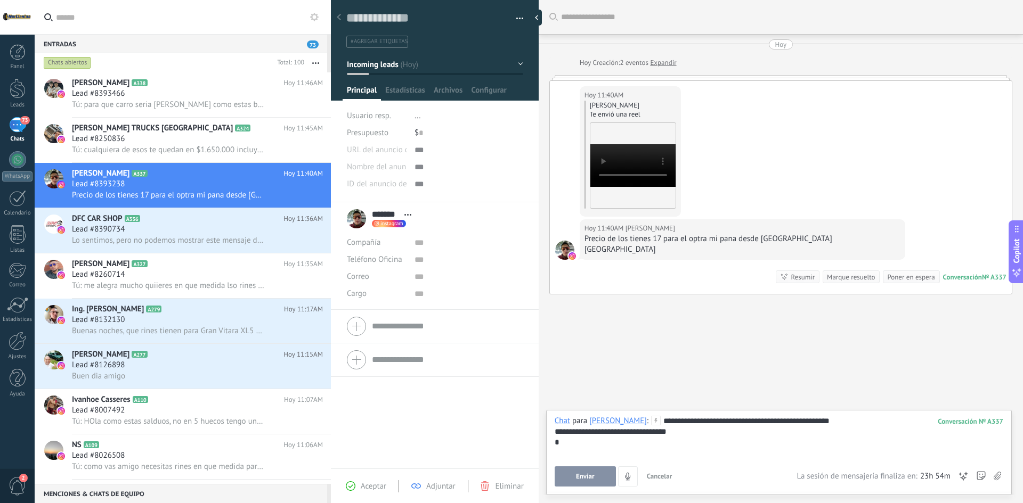
click at [595, 482] on button "Enviar" at bounding box center [585, 477] width 61 height 20
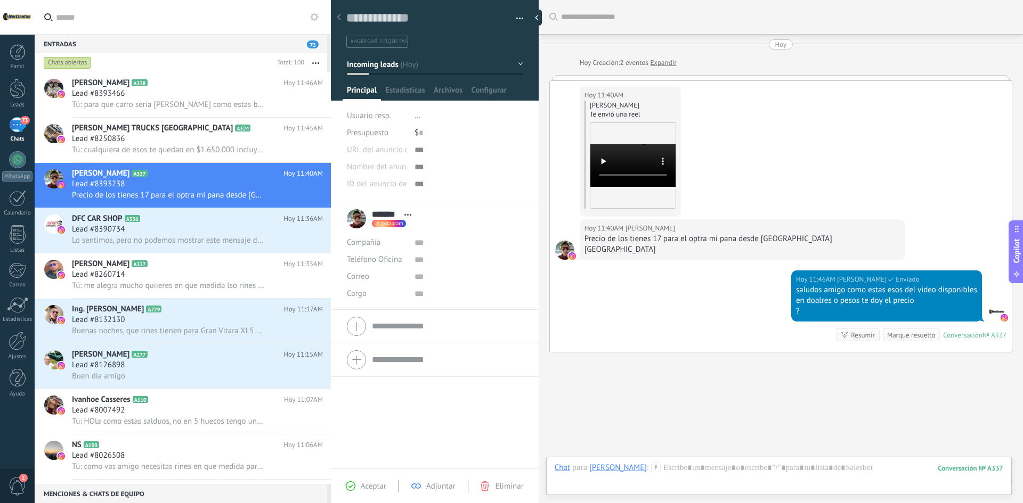
scroll to position [25, 0]
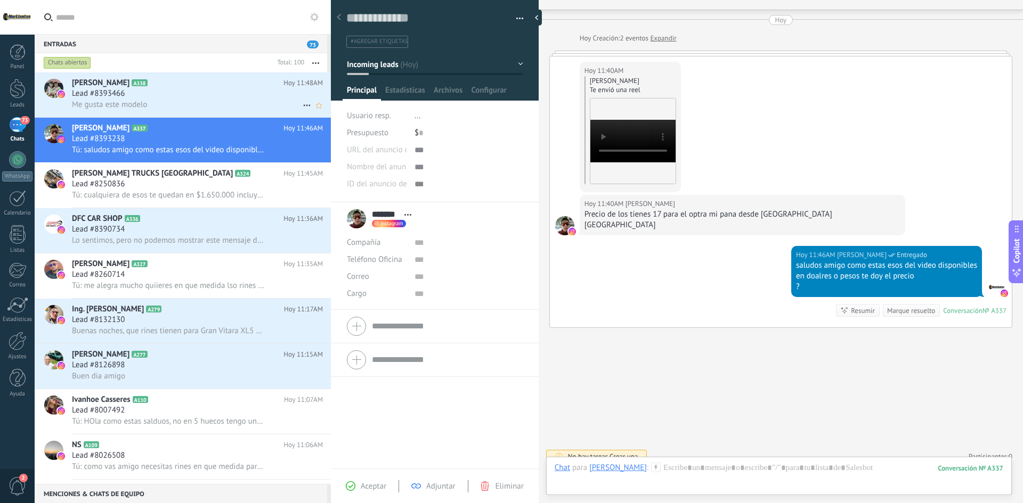
click at [125, 103] on span "Me gusta este modelo" at bounding box center [109, 105] width 75 height 10
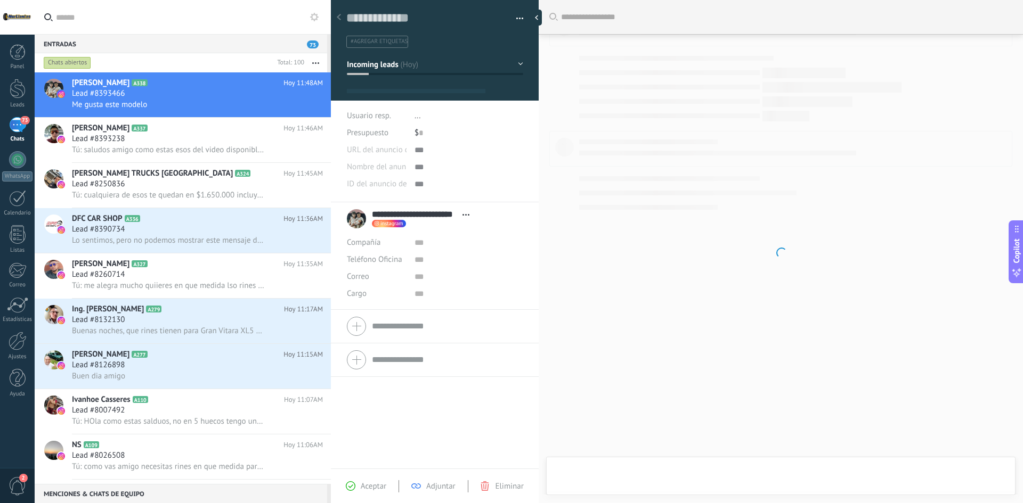
type textarea "**********"
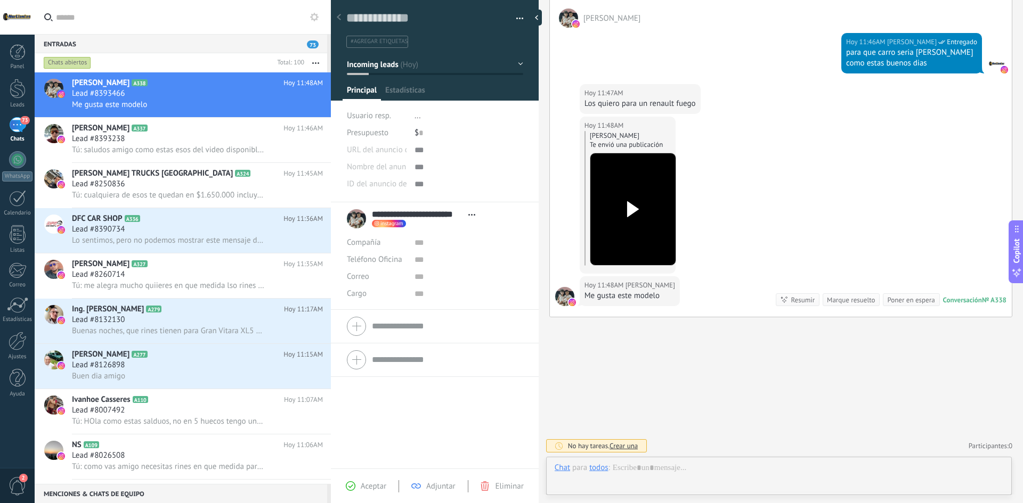
scroll to position [16, 0]
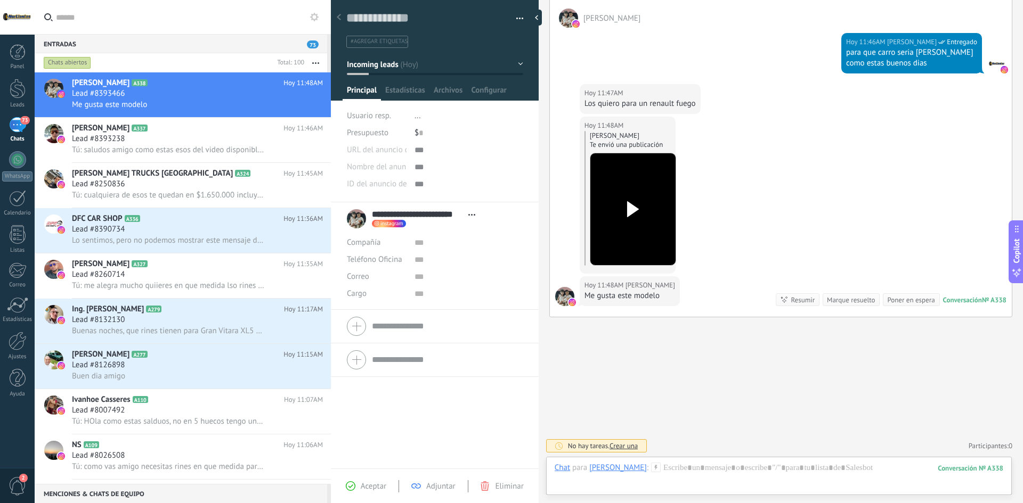
click at [633, 202] on icon at bounding box center [633, 209] width 22 height 16
click at [738, 463] on div at bounding box center [779, 479] width 449 height 32
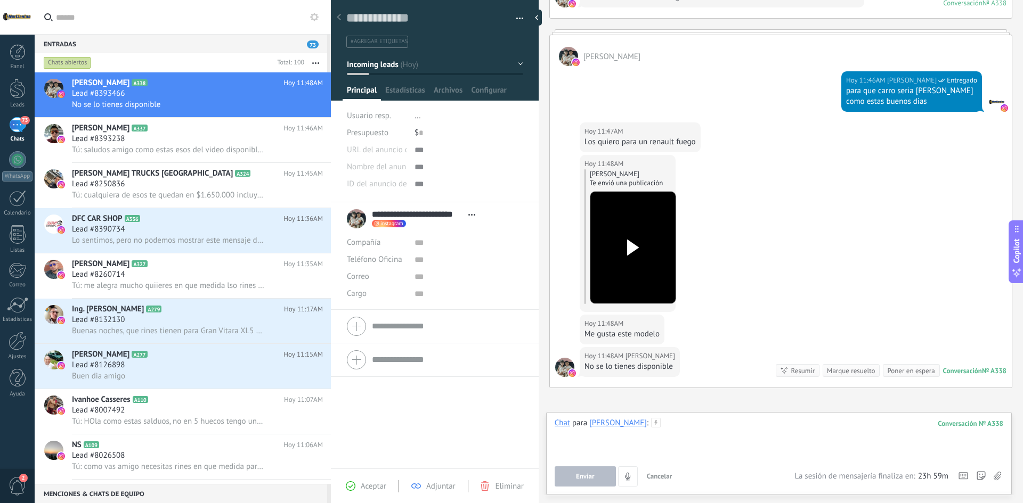
scroll to position [180, 0]
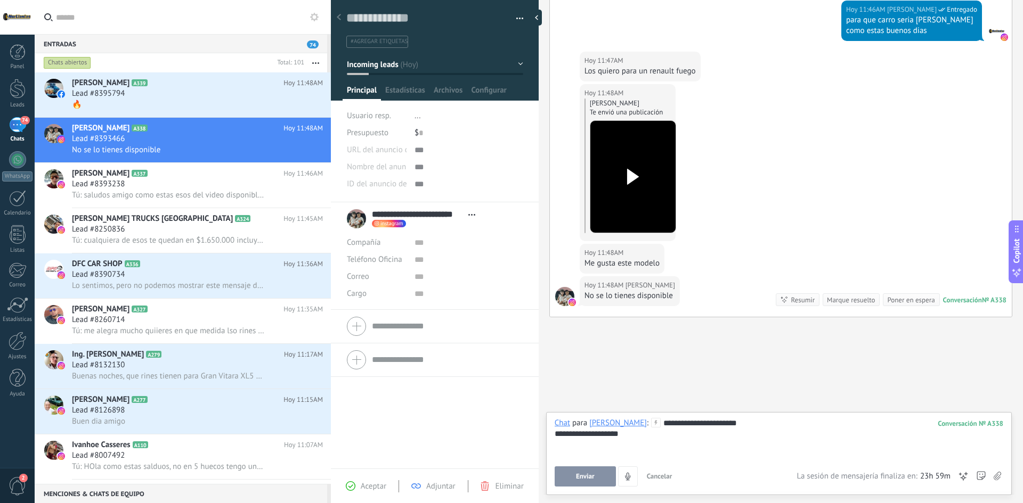
click at [436, 61] on button "Incoming leads" at bounding box center [435, 64] width 176 height 19
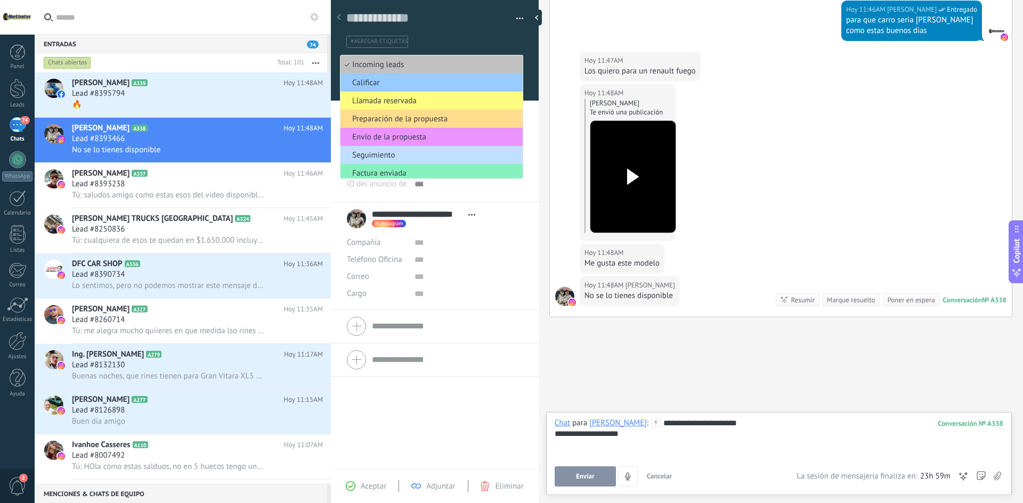
scroll to position [40, 0]
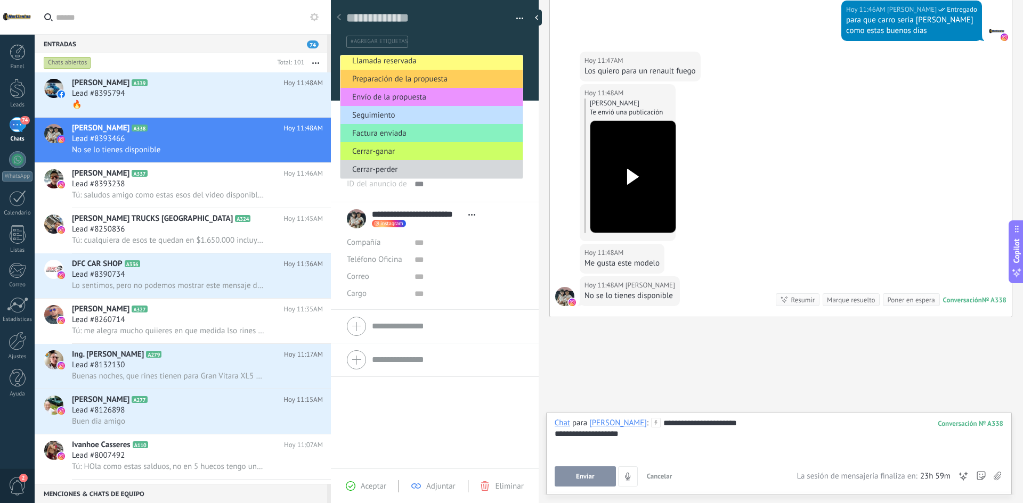
click at [468, 29] on div "#agregar etiquetas" at bounding box center [434, 38] width 177 height 20
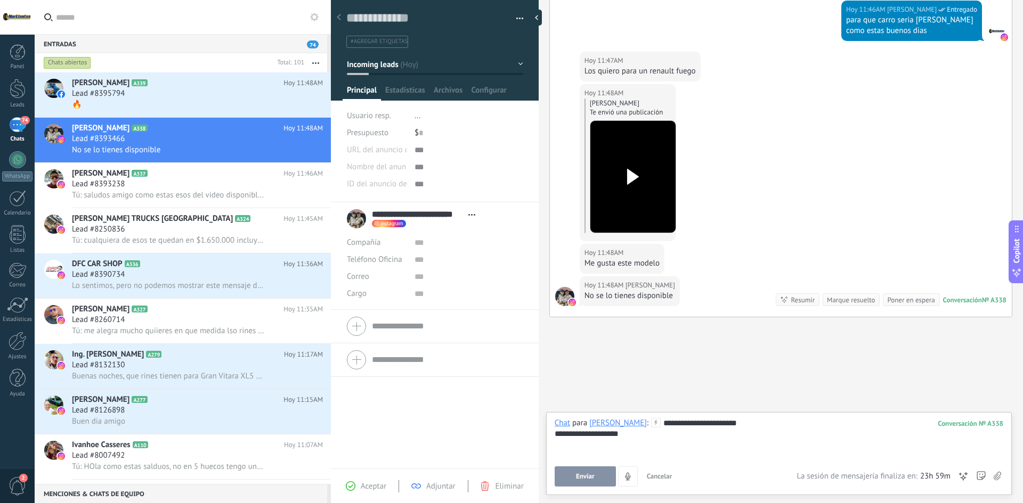
click at [519, 17] on button "button" at bounding box center [515, 19] width 15 height 16
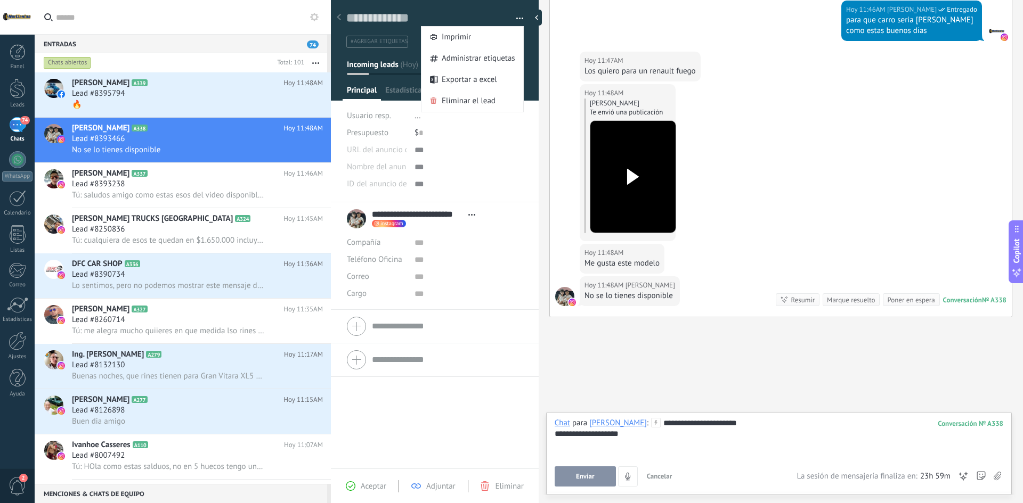
click at [472, 3] on div "Guardar y crear Imprimir Administrar etiquetas Exportar a excel" at bounding box center [435, 20] width 208 height 55
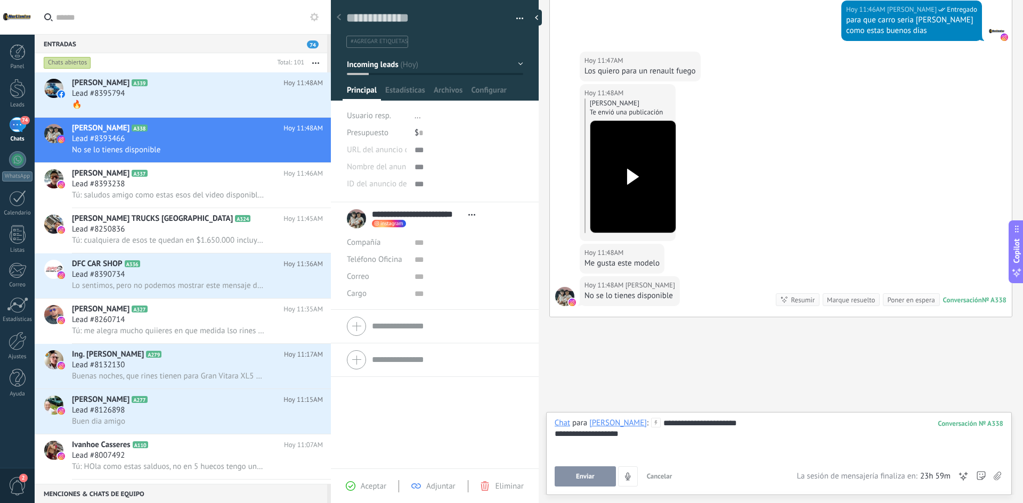
click at [405, 329] on form "Compañía Teléfono Oficina Ofic. directo Celular Fax Casa Otro Teléfono Oficina …" at bounding box center [435, 326] width 176 height 27
click at [359, 345] on button "cancelar" at bounding box center [358, 343] width 23 height 9
click at [421, 152] on div "Pasar Copiar" at bounding box center [469, 150] width 109 height 17
click at [420, 174] on div at bounding box center [469, 167] width 109 height 17
click at [415, 166] on div at bounding box center [469, 167] width 109 height 17
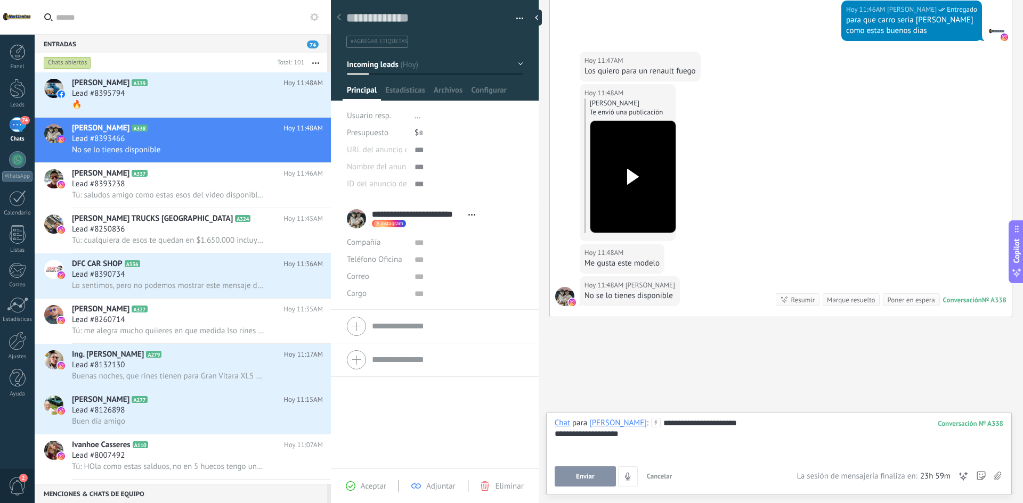
click at [415, 166] on div at bounding box center [469, 167] width 109 height 17
click at [415, 188] on div at bounding box center [469, 184] width 109 height 17
click at [405, 90] on span "Estadísticas" at bounding box center [405, 92] width 40 height 15
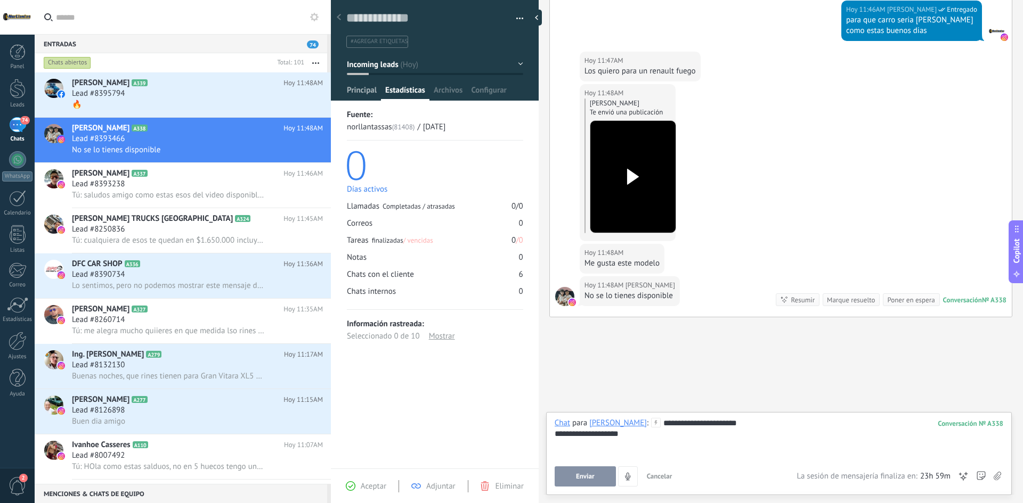
click at [348, 90] on span "Principal" at bounding box center [362, 92] width 30 height 15
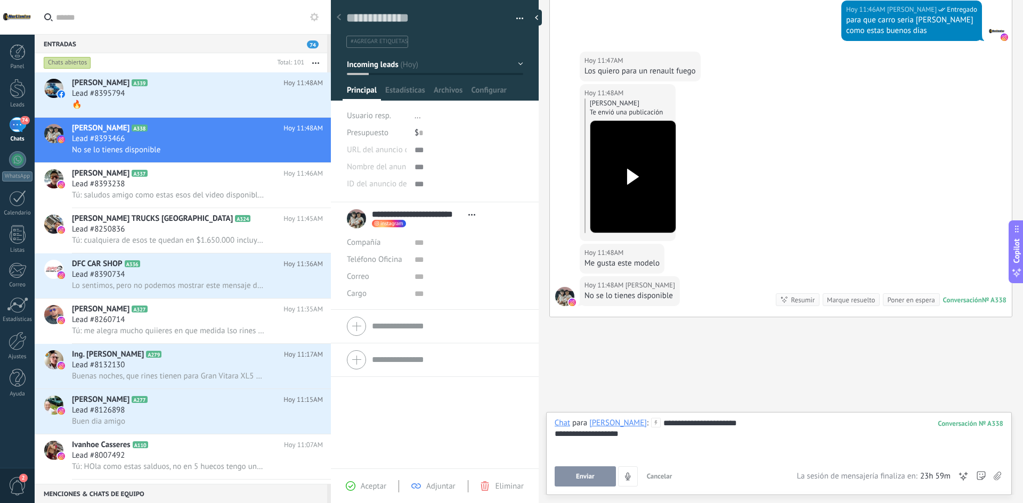
click at [384, 352] on input "text" at bounding box center [447, 360] width 151 height 17
click at [360, 283] on div at bounding box center [435, 286] width 176 height 27
click at [647, 425] on div "[PERSON_NAME]" at bounding box center [618, 423] width 58 height 10
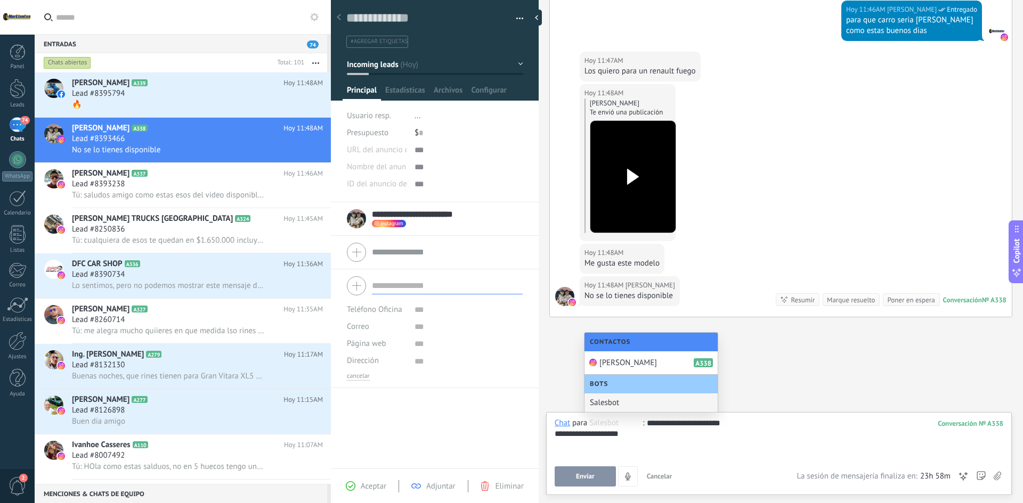
drag, startPoint x: 670, startPoint y: 437, endPoint x: 680, endPoint y: 438, distance: 9.6
click at [680, 438] on div "**********" at bounding box center [779, 434] width 449 height 11
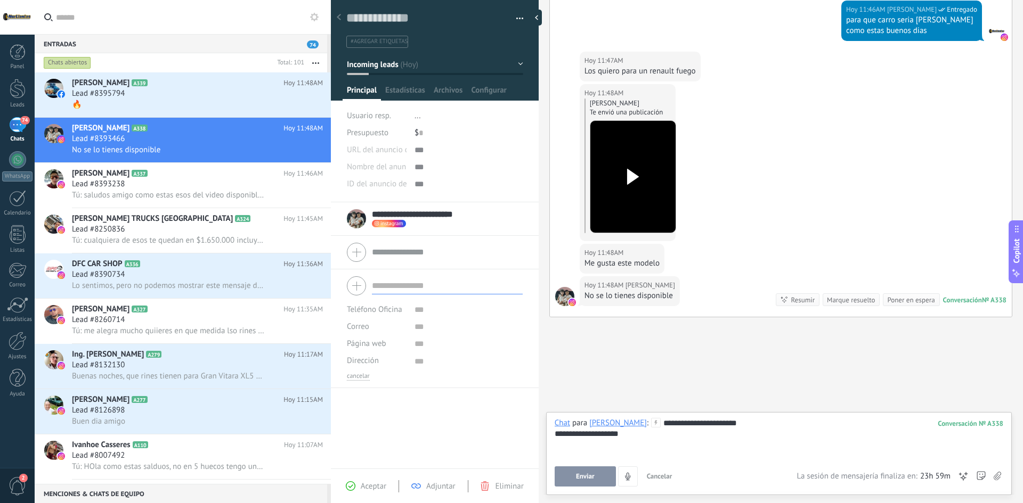
click at [637, 433] on div "**********" at bounding box center [779, 434] width 449 height 11
click at [581, 472] on button "Enviar" at bounding box center [585, 477] width 61 height 20
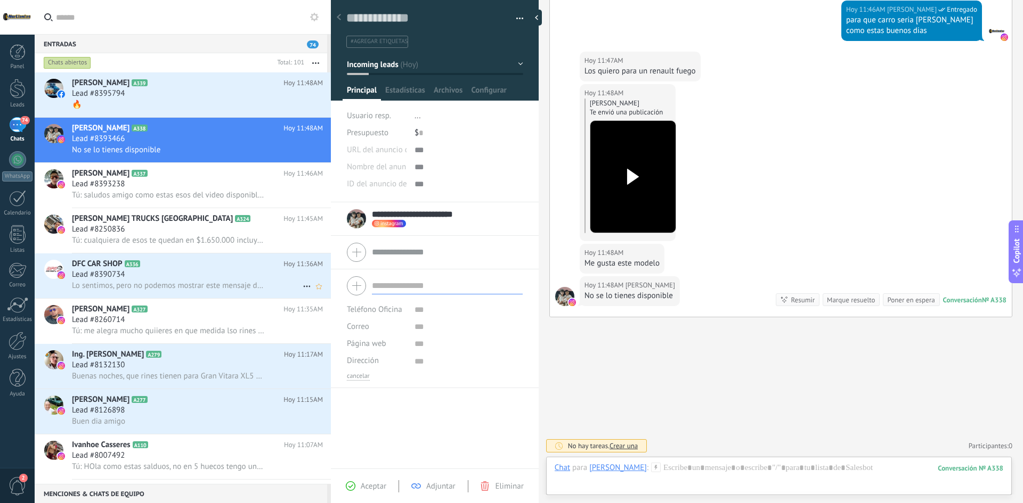
scroll to position [250, 0]
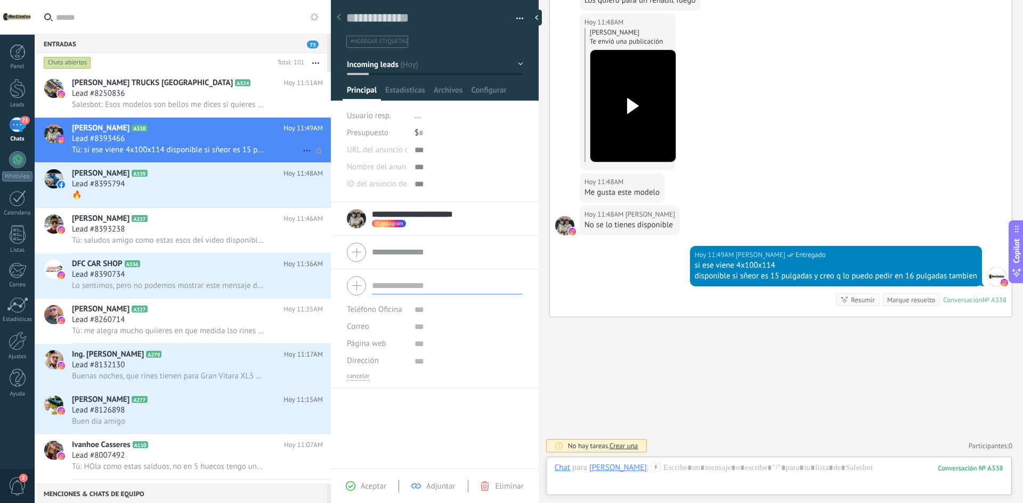
click at [215, 145] on span "Tú: si ese viene 4x100x114 disponible si sñeor es 15 pulgadas y creo q lo puedo…" at bounding box center [168, 150] width 192 height 10
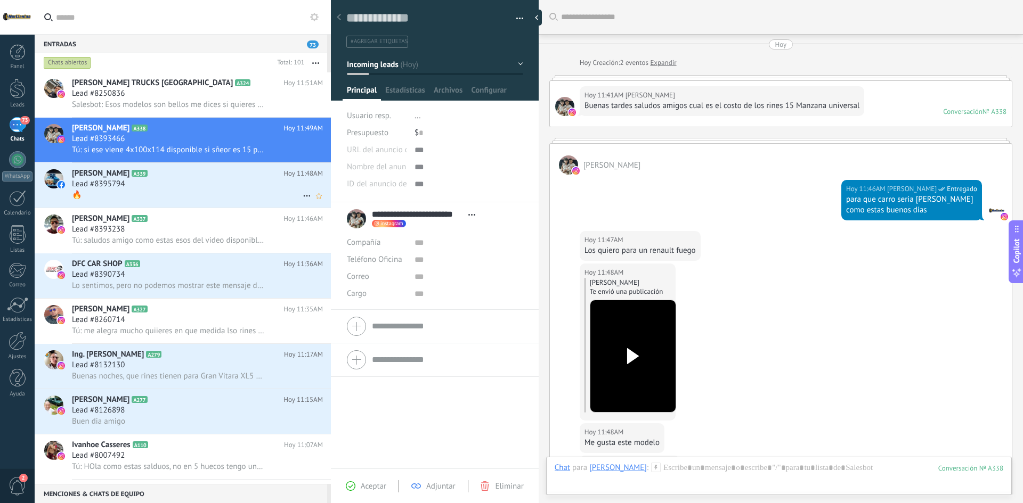
scroll to position [250, 0]
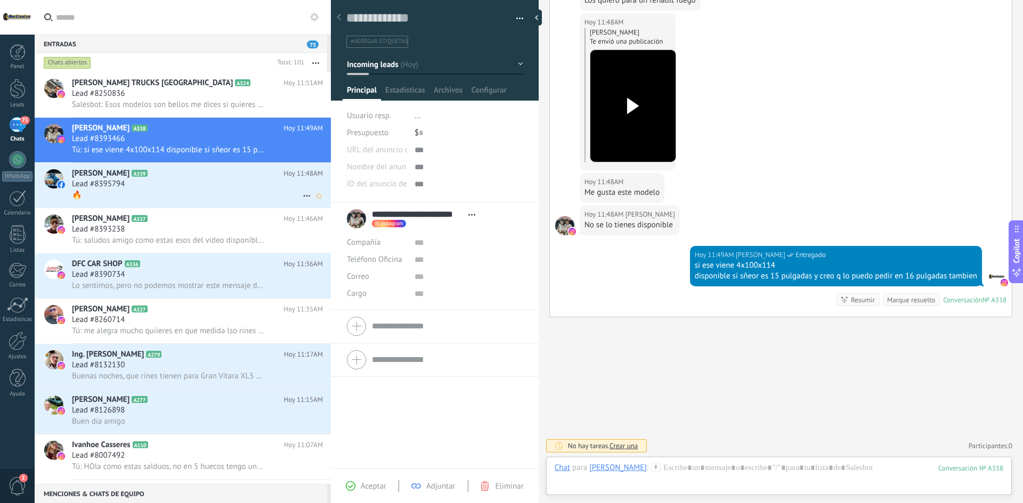
click at [191, 194] on div "🔥" at bounding box center [197, 195] width 251 height 11
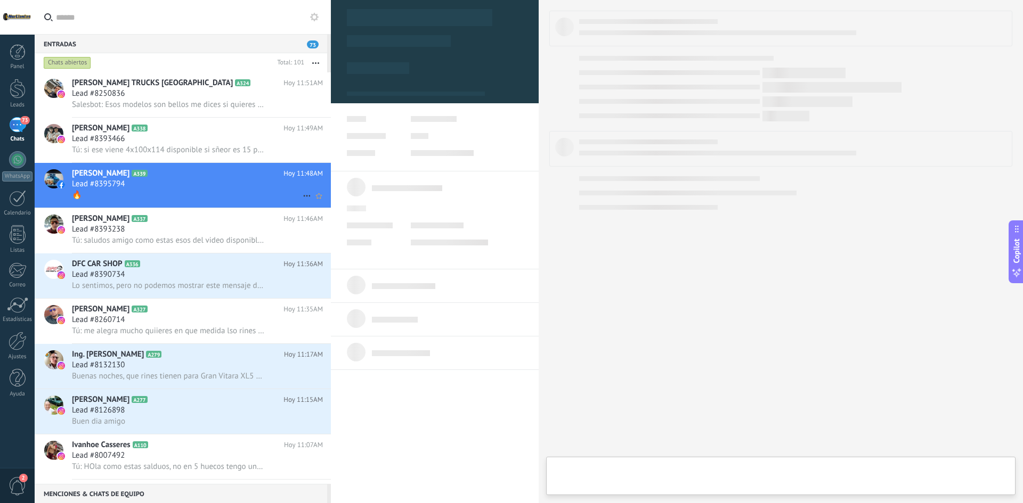
type textarea "**********"
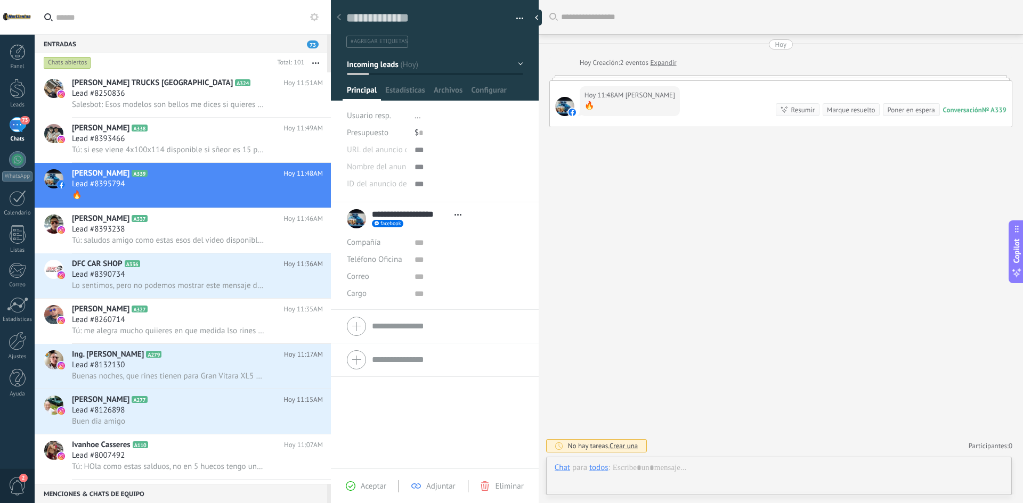
scroll to position [16, 0]
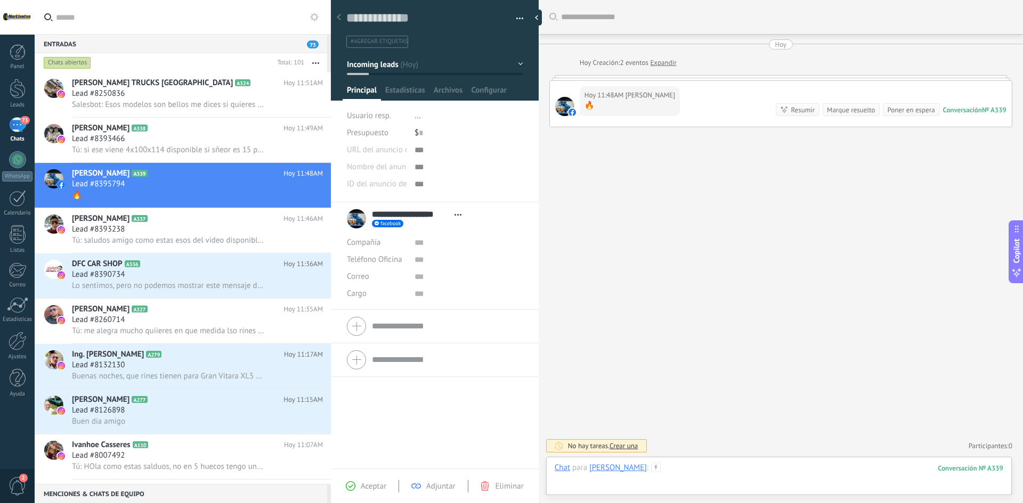
click at [717, 470] on div at bounding box center [779, 479] width 449 height 32
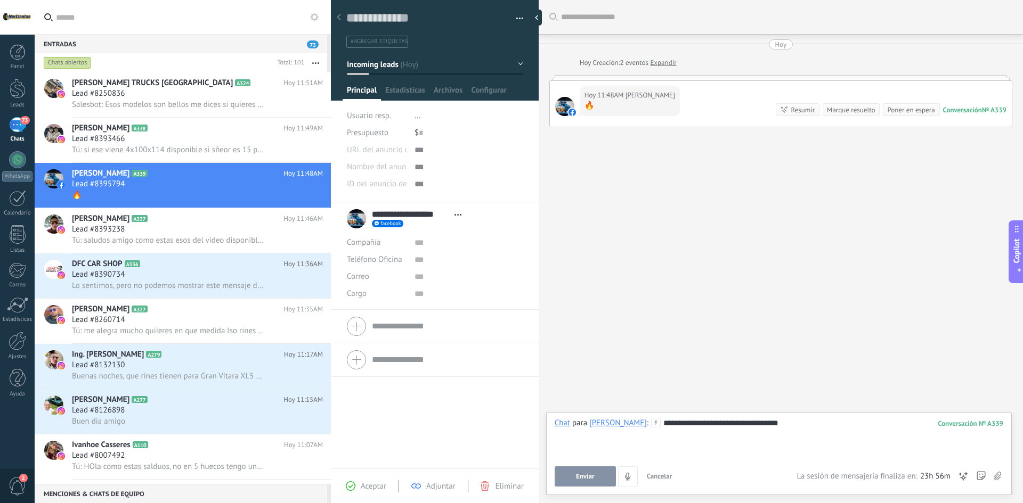
click at [588, 475] on span "Enviar" at bounding box center [585, 476] width 19 height 7
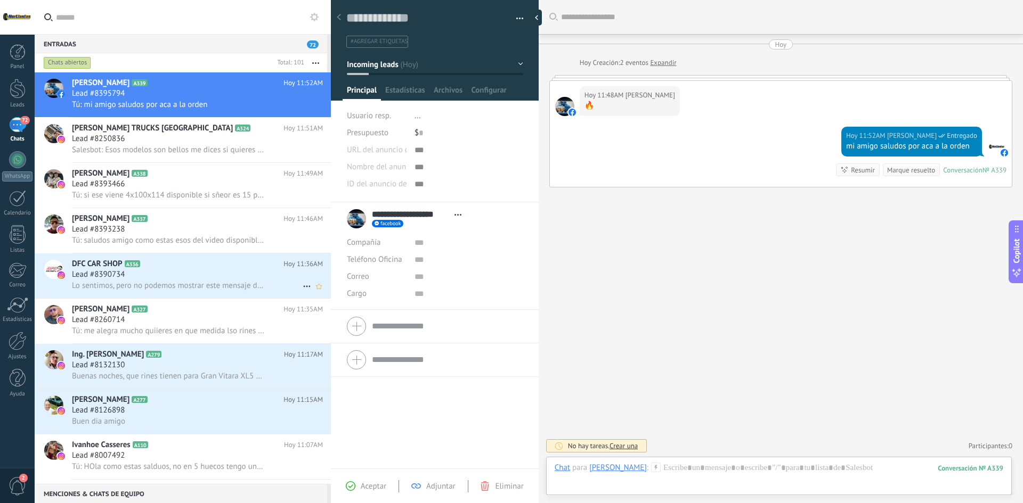
click at [213, 282] on span "Lo sentimos, pero no podemos mostrar este mensaje debido a las restricciones de…" at bounding box center [168, 286] width 192 height 10
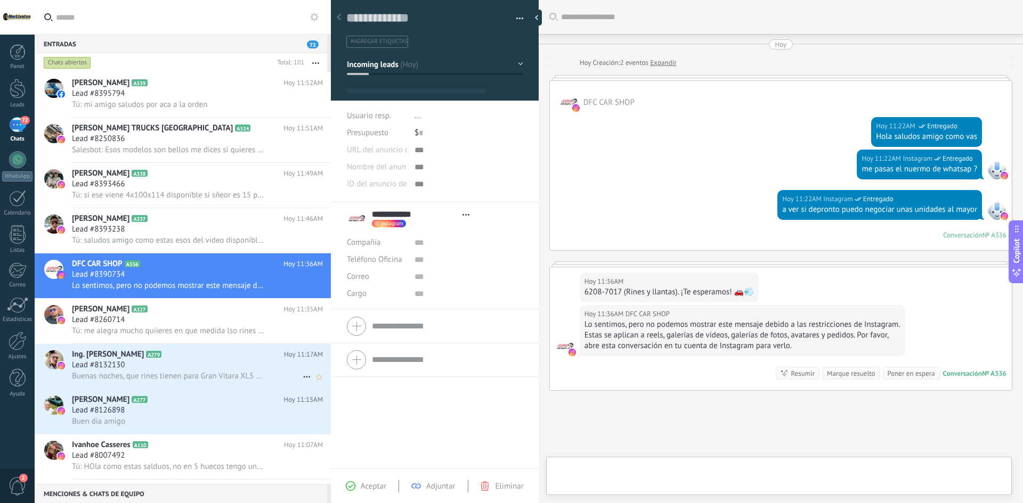
click at [201, 364] on div "Lead #8132130" at bounding box center [197, 365] width 251 height 11
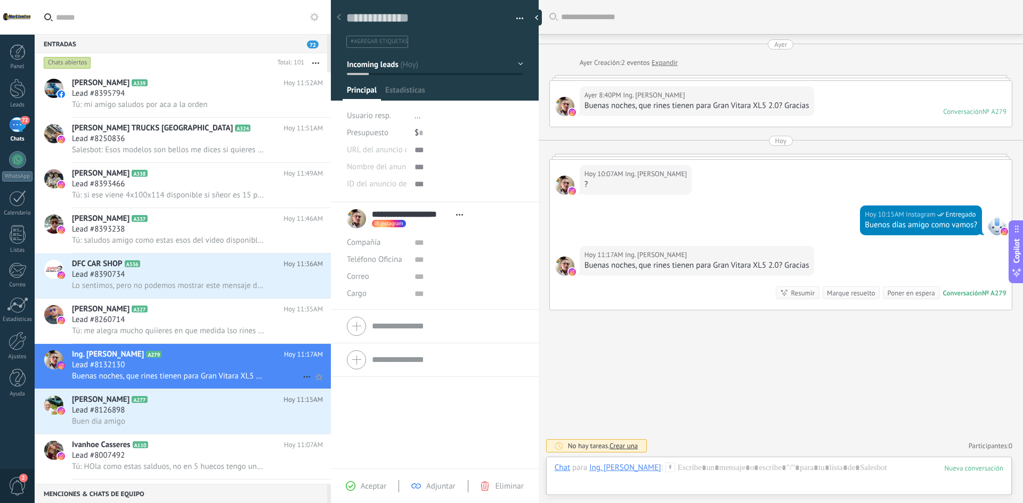
type textarea "**********"
click at [735, 462] on div "Chat Correo Nota Tarea Chat para Ing. [PERSON_NAME] : 279 Enviar Cancelar Rastr…" at bounding box center [779, 476] width 466 height 38
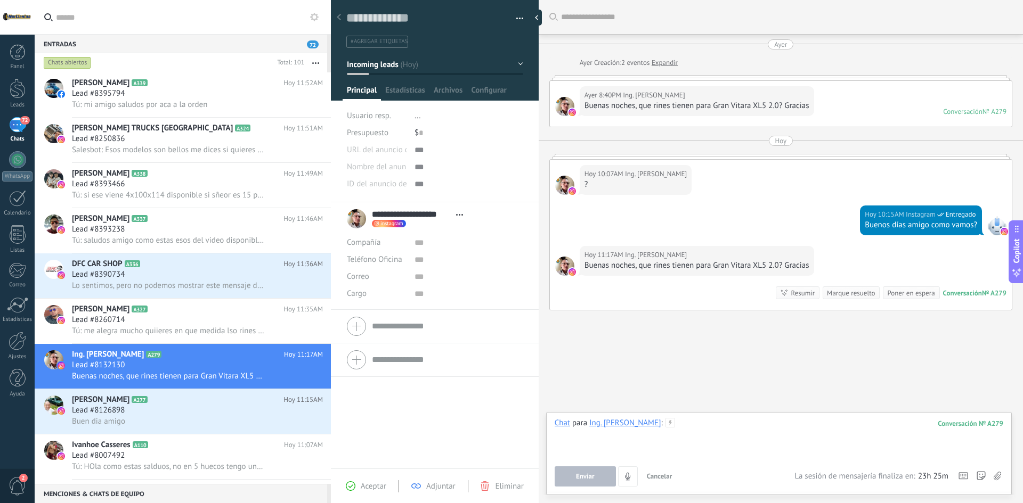
click at [732, 432] on div at bounding box center [779, 438] width 449 height 40
click at [581, 477] on span "Enviar" at bounding box center [585, 476] width 19 height 7
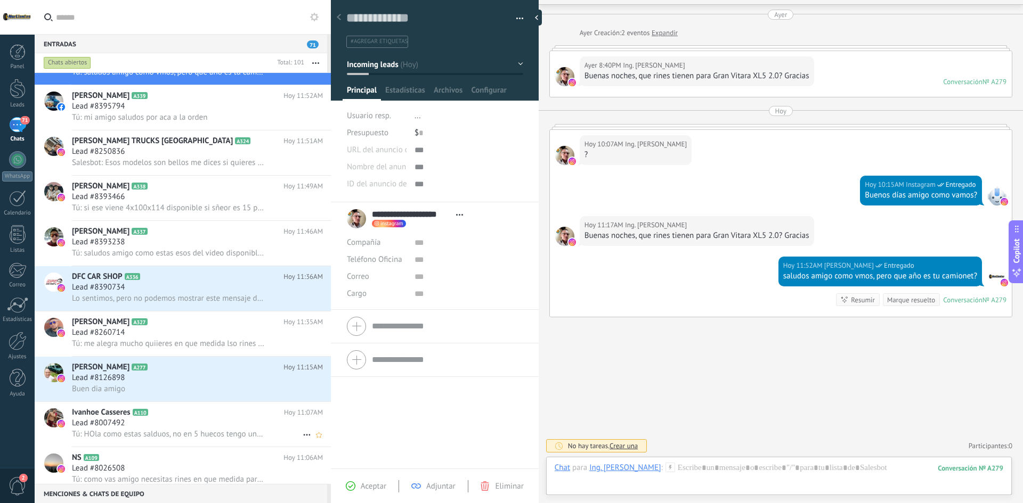
scroll to position [107, 0]
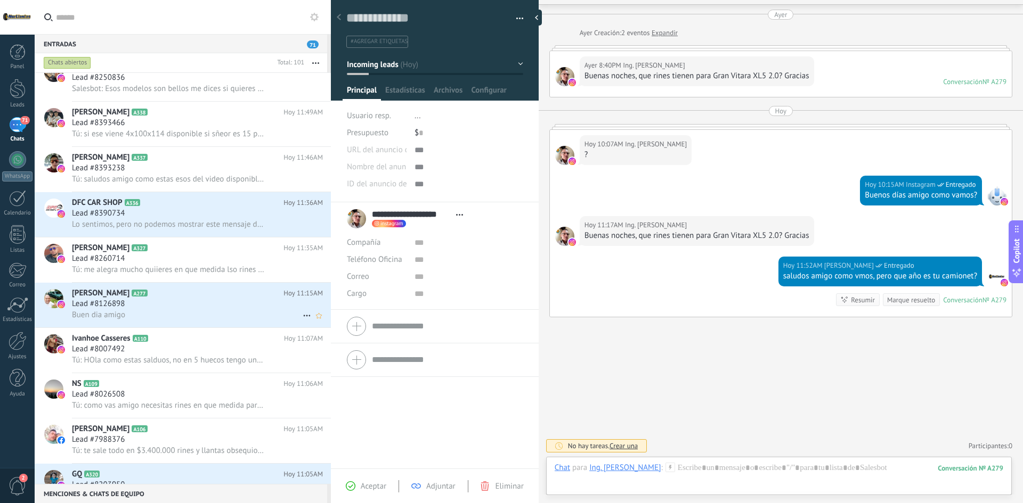
click at [174, 300] on div "Lead #8126898" at bounding box center [197, 304] width 251 height 11
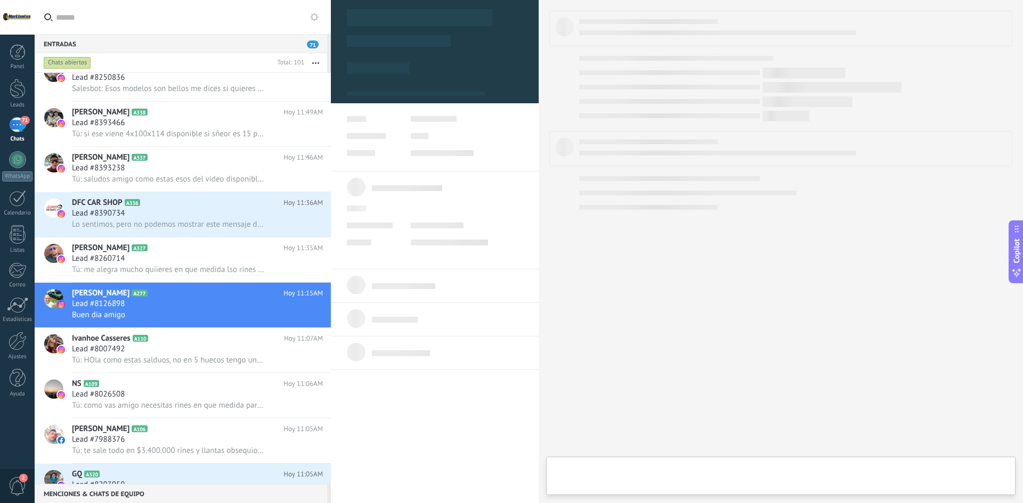
type textarea "**********"
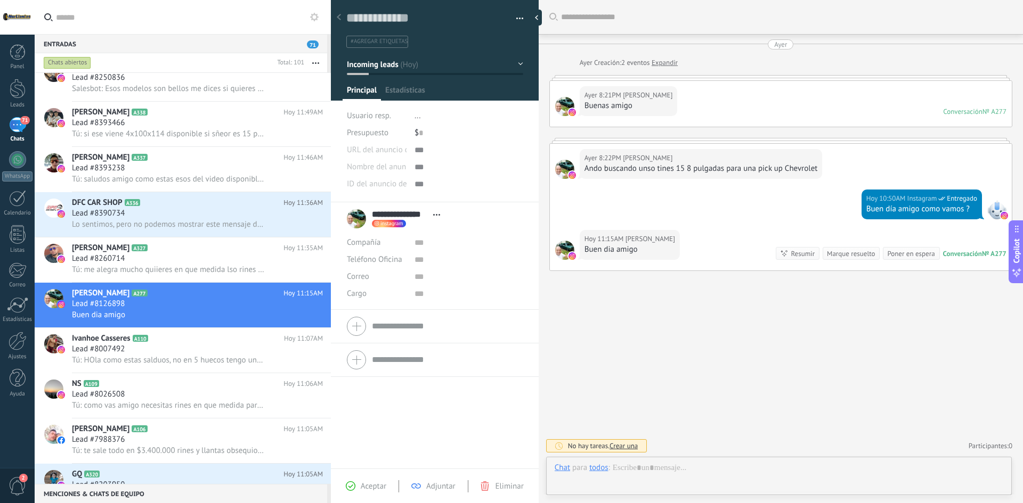
scroll to position [16, 0]
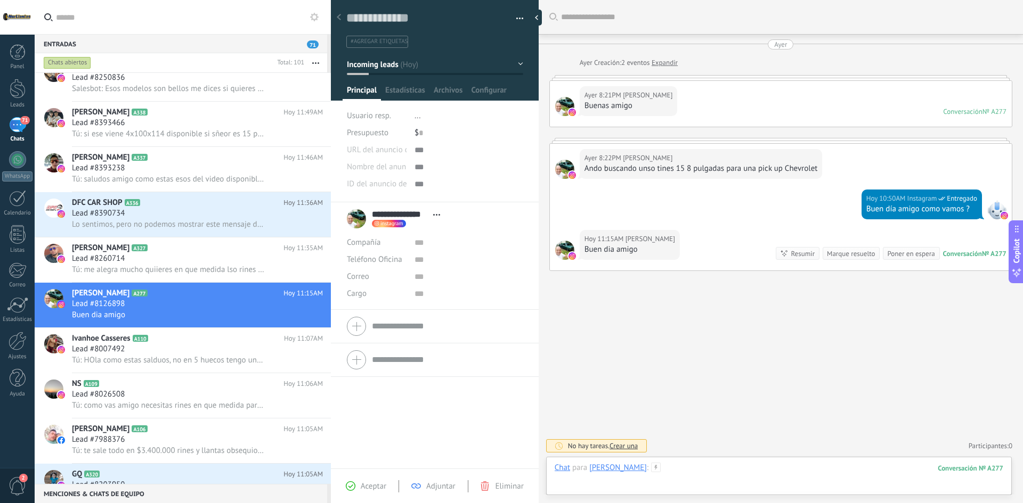
click at [697, 472] on div at bounding box center [779, 479] width 449 height 32
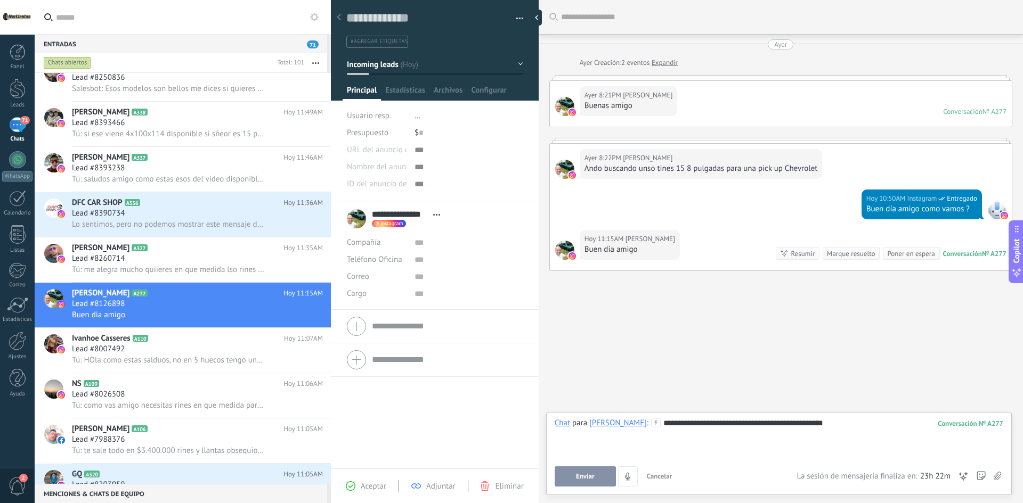
click at [562, 469] on button "Enviar" at bounding box center [585, 477] width 61 height 20
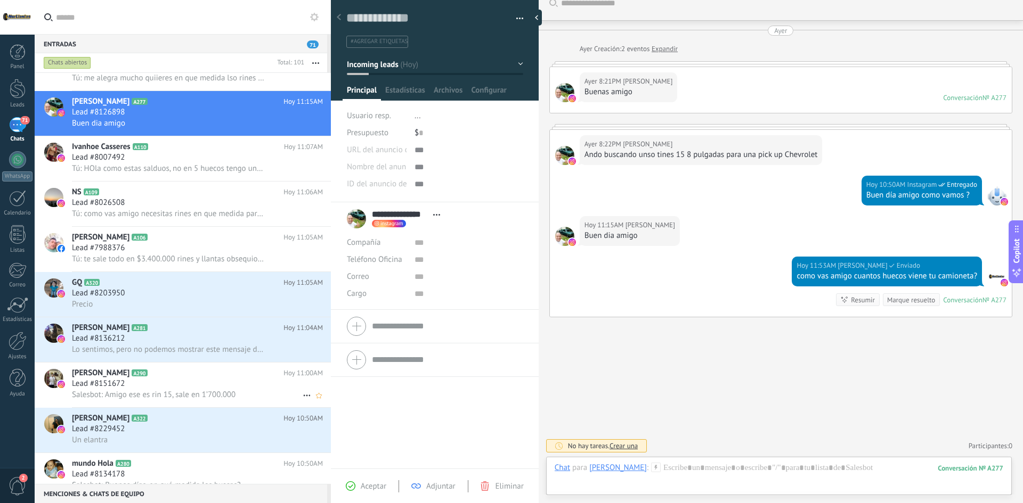
scroll to position [320, 0]
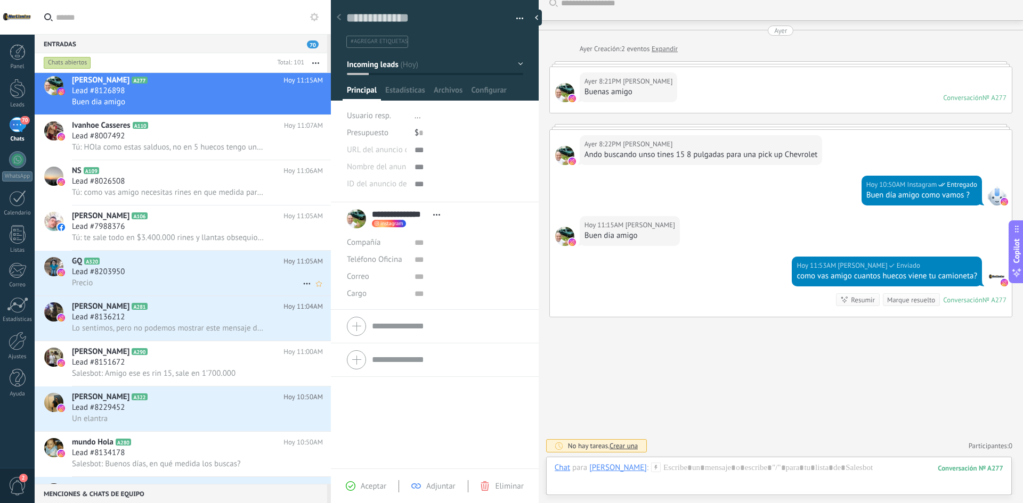
click at [159, 281] on div "Precio" at bounding box center [197, 283] width 251 height 11
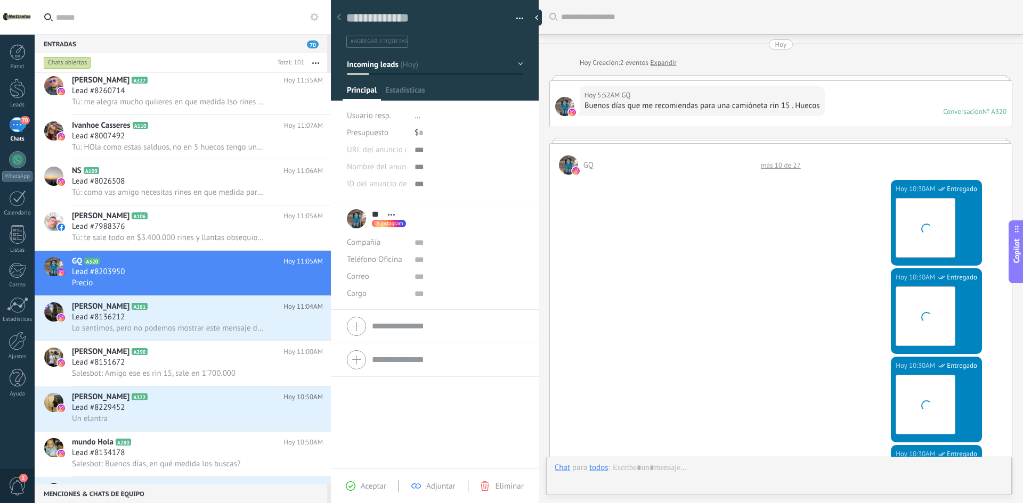
type textarea "**********"
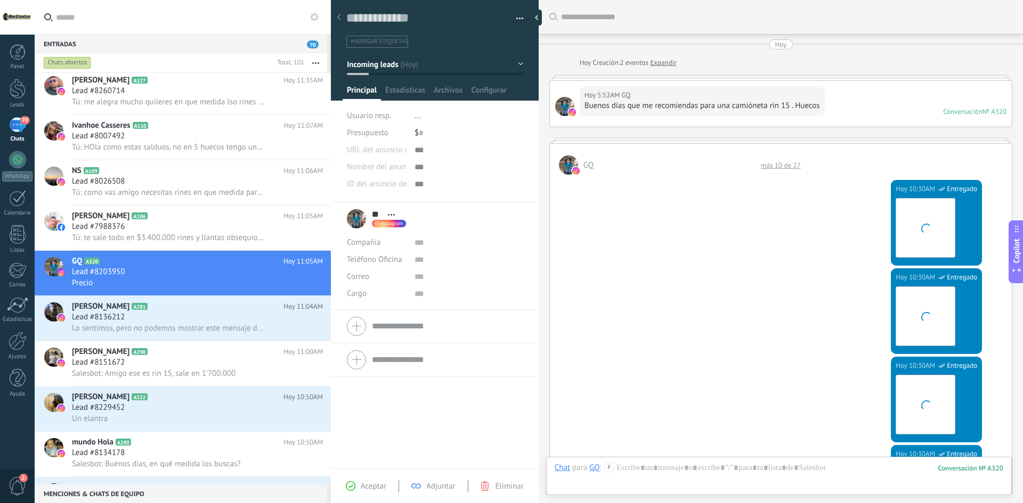
scroll to position [596, 0]
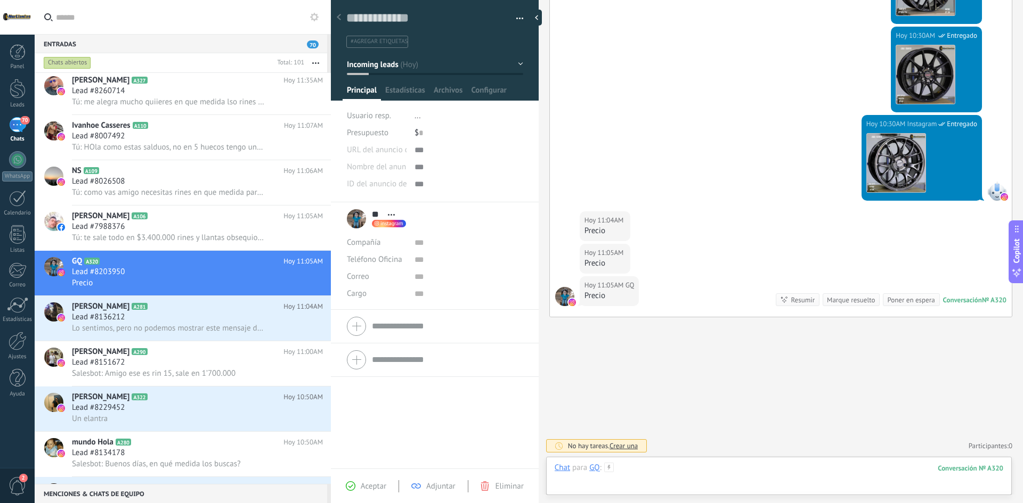
click at [681, 474] on div at bounding box center [779, 479] width 449 height 32
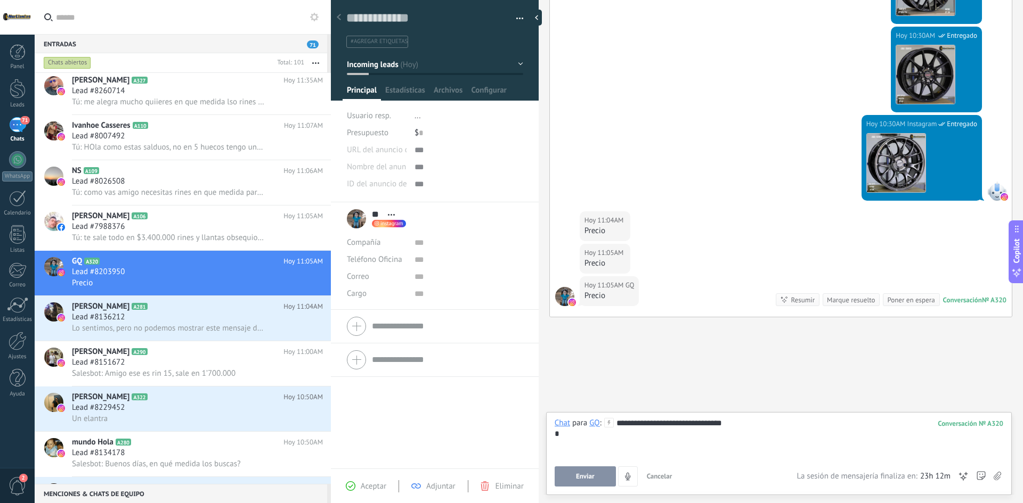
click at [597, 477] on button "Enviar" at bounding box center [585, 477] width 61 height 20
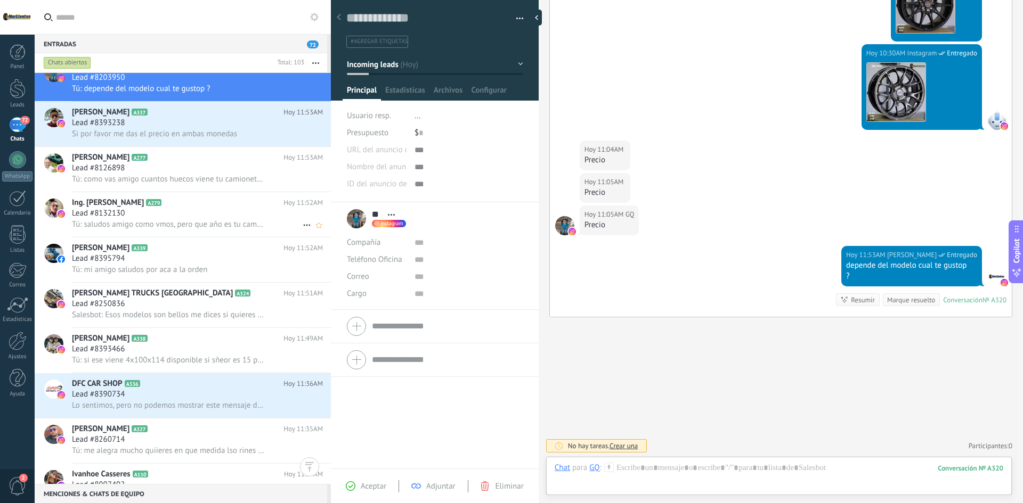
scroll to position [0, 0]
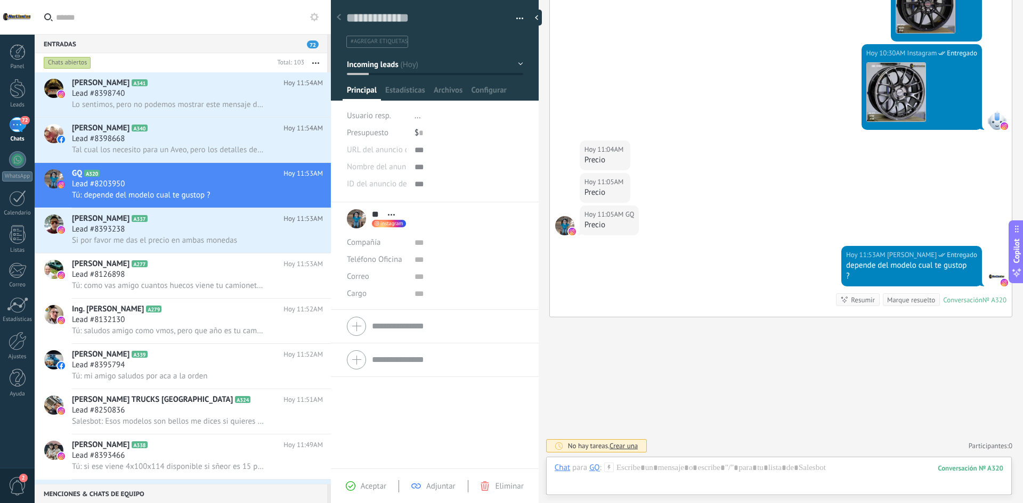
click at [150, 21] on input "text" at bounding box center [189, 17] width 266 height 34
click at [129, 62] on div "Chats abiertos" at bounding box center [157, 62] width 231 height 19
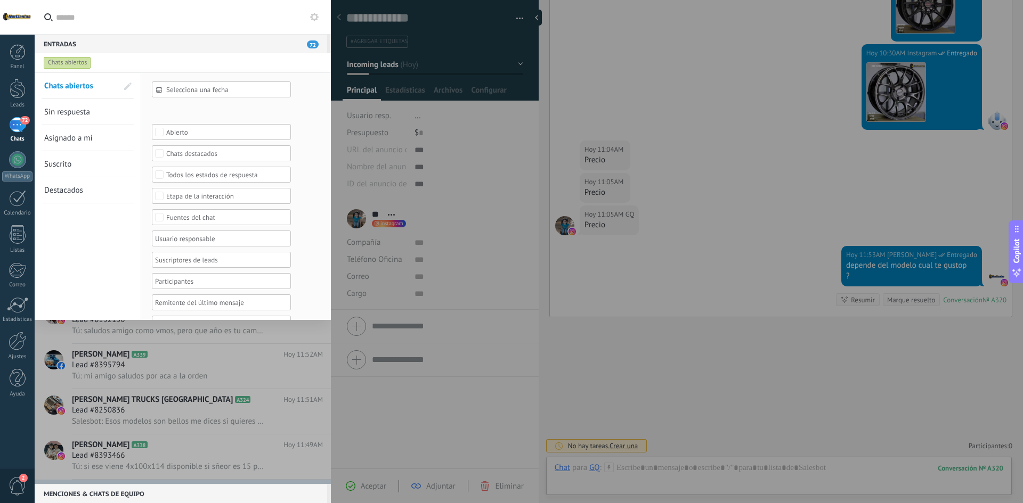
click at [127, 62] on div "Chats abiertos" at bounding box center [173, 62] width 263 height 19
click at [164, 17] on input "text" at bounding box center [189, 17] width 266 height 34
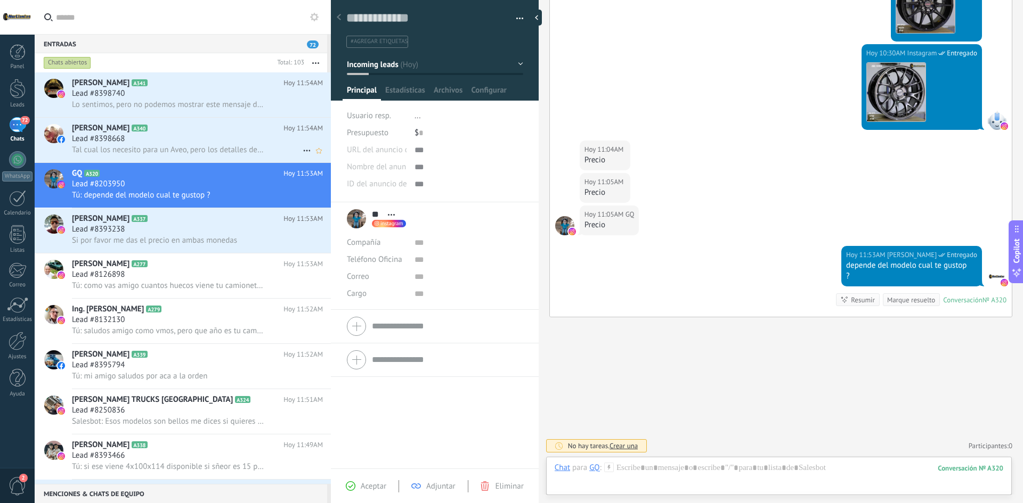
click at [304, 149] on icon at bounding box center [306, 150] width 13 height 13
click at [201, 12] on div at bounding box center [511, 251] width 1023 height 503
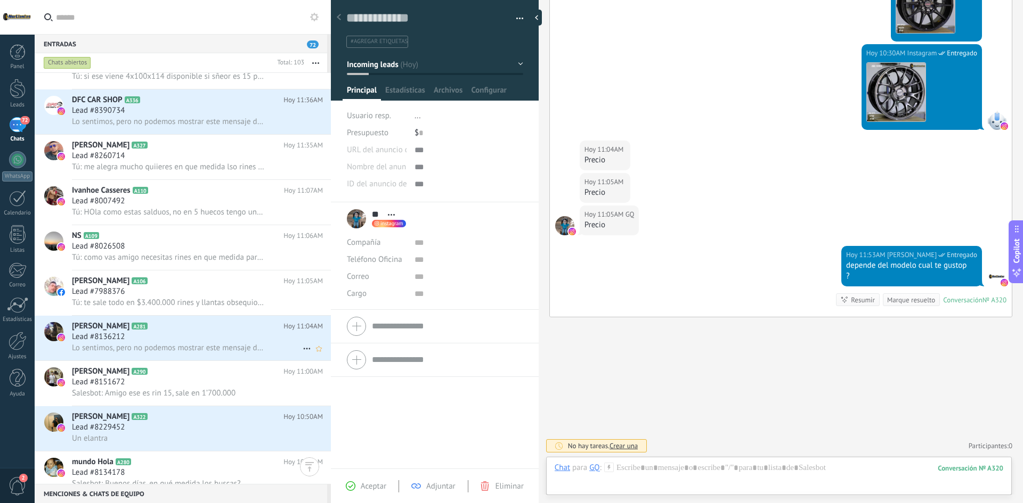
scroll to position [480, 0]
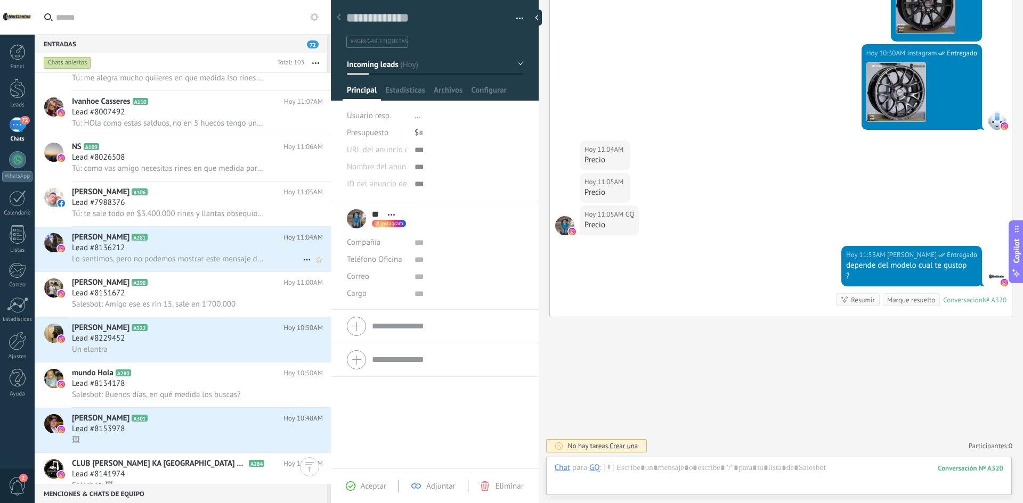
click at [200, 253] on div "Lead #8136212" at bounding box center [197, 248] width 251 height 11
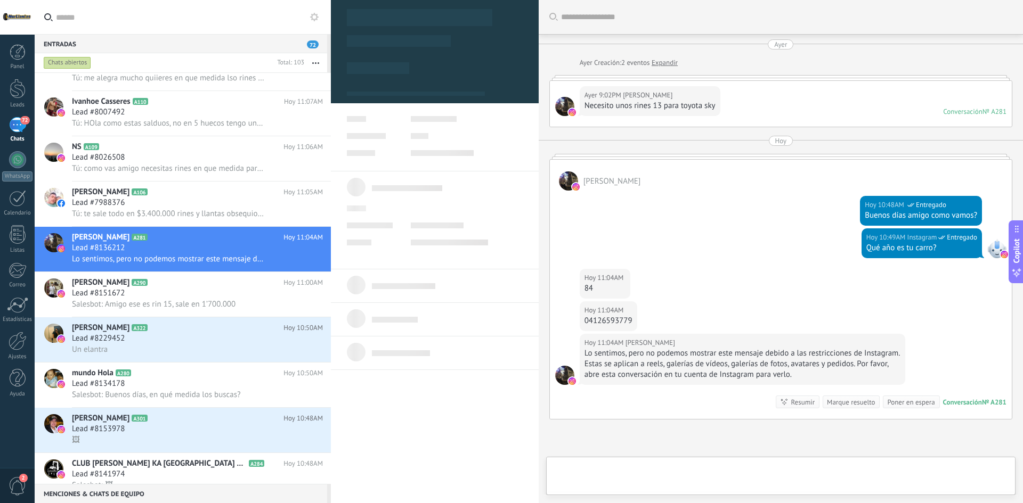
type textarea "**********"
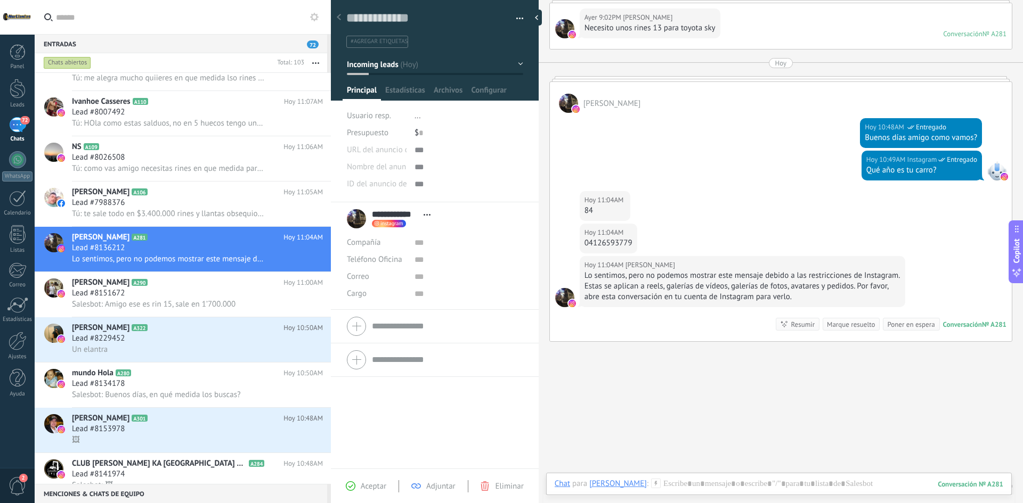
scroll to position [102, 0]
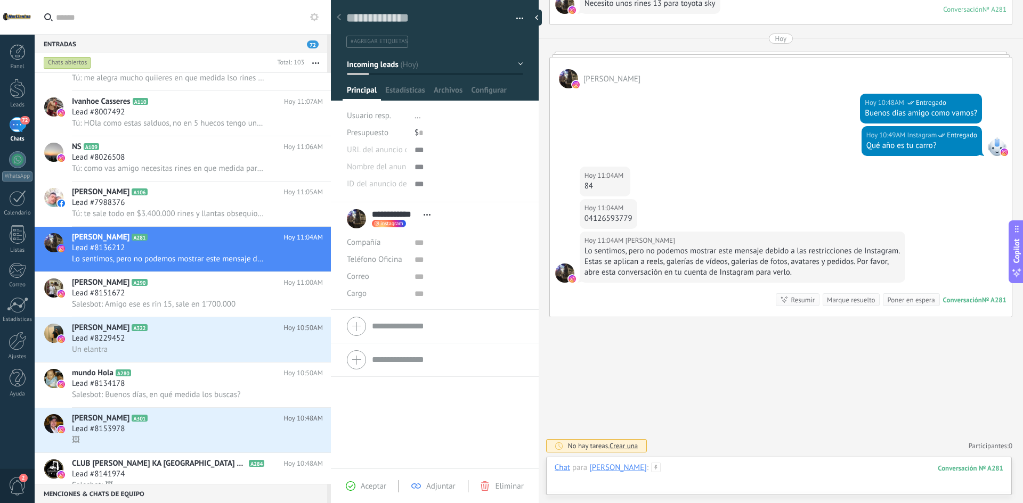
click at [706, 472] on div at bounding box center [779, 479] width 449 height 32
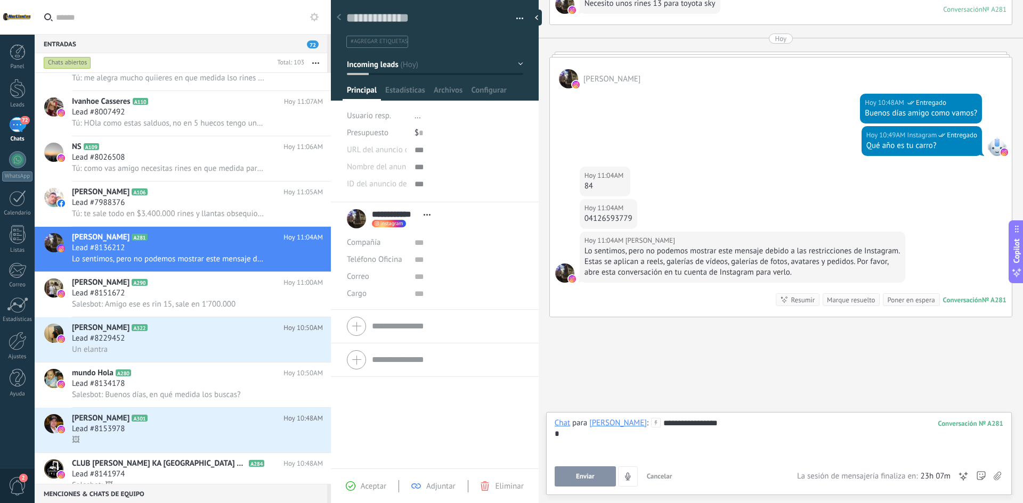
click at [606, 476] on button "Enviar" at bounding box center [585, 477] width 61 height 20
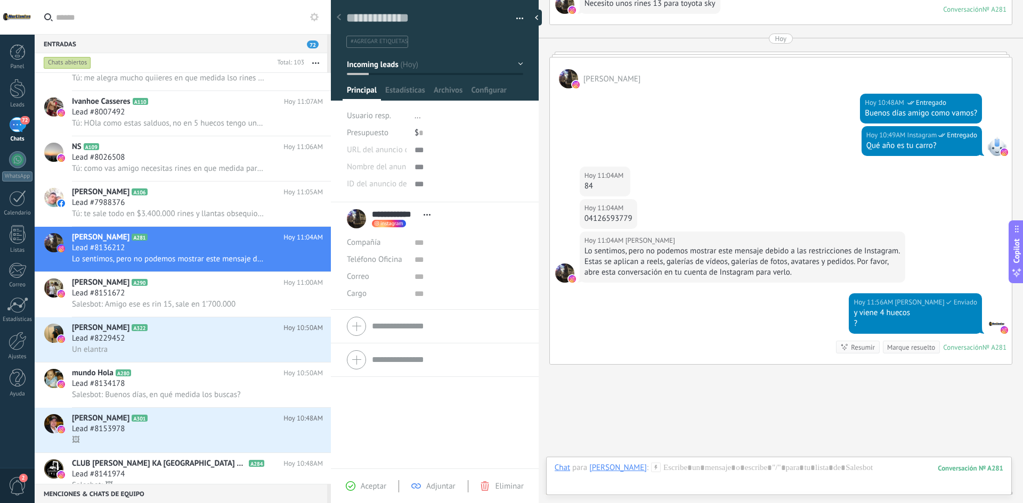
scroll to position [150, 0]
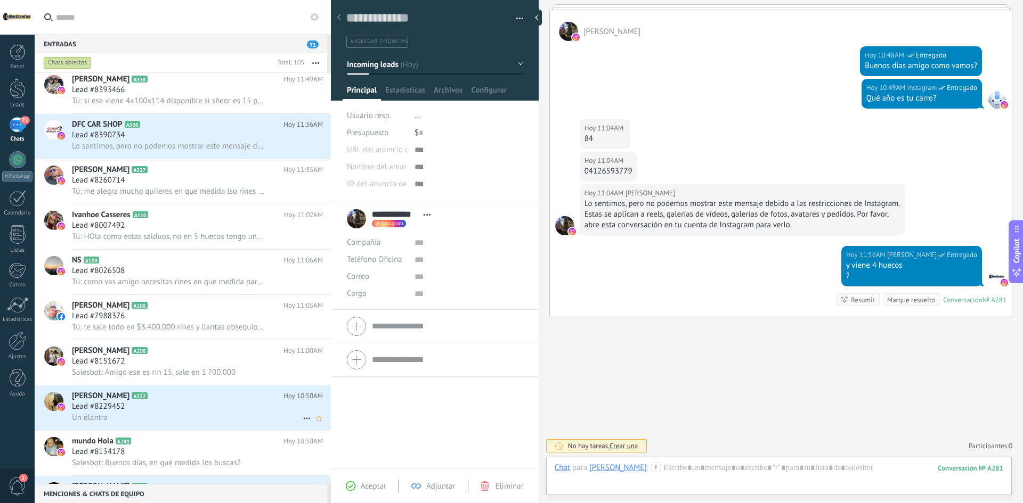
click at [210, 407] on div "Lead #8229452" at bounding box center [197, 407] width 251 height 11
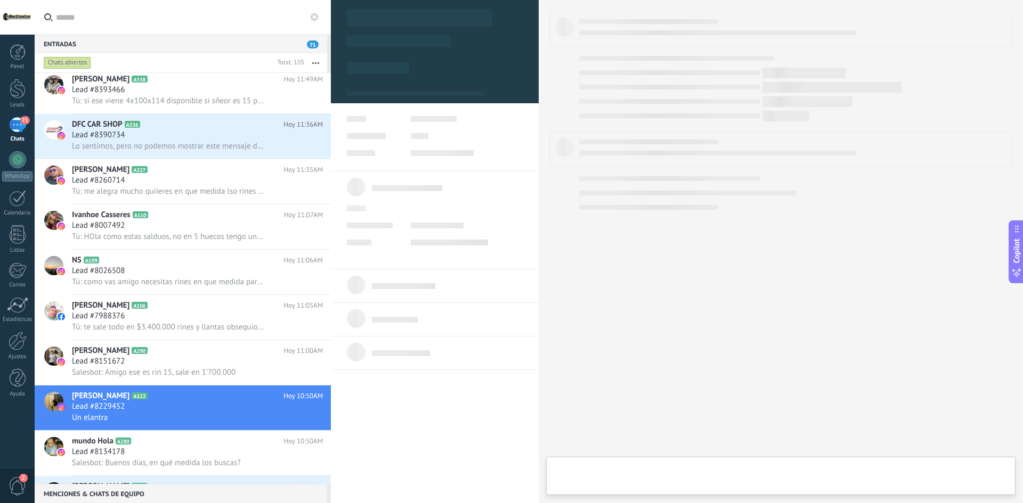
type textarea "**********"
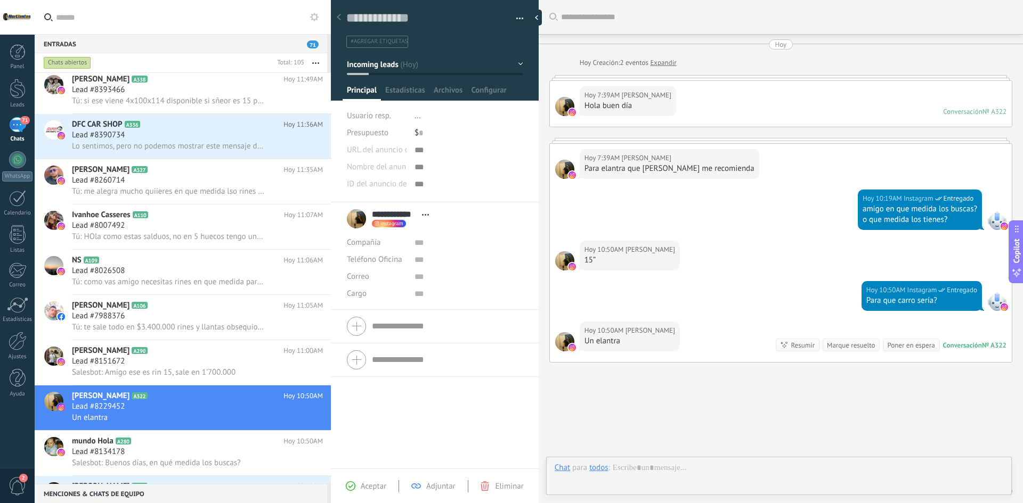
scroll to position [45, 0]
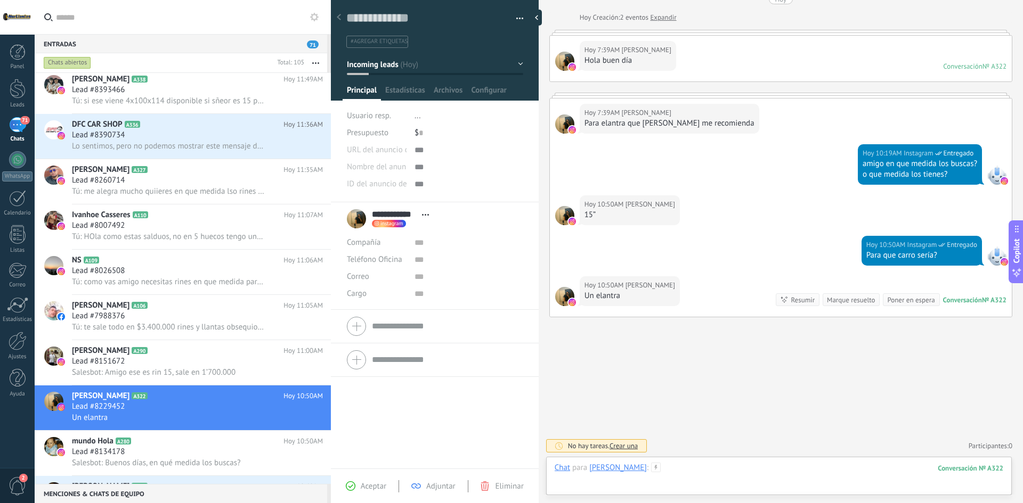
click at [672, 467] on div at bounding box center [779, 479] width 449 height 32
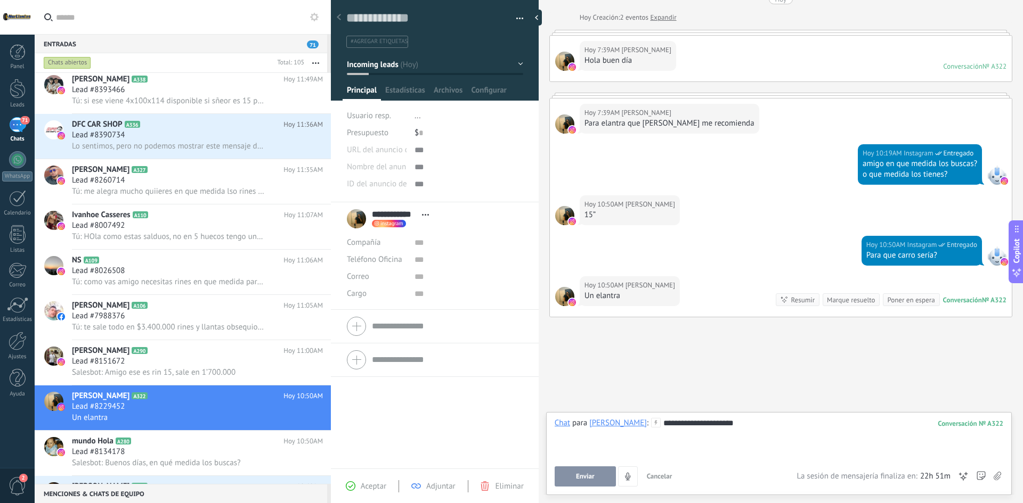
click at [593, 470] on button "Enviar" at bounding box center [585, 477] width 61 height 20
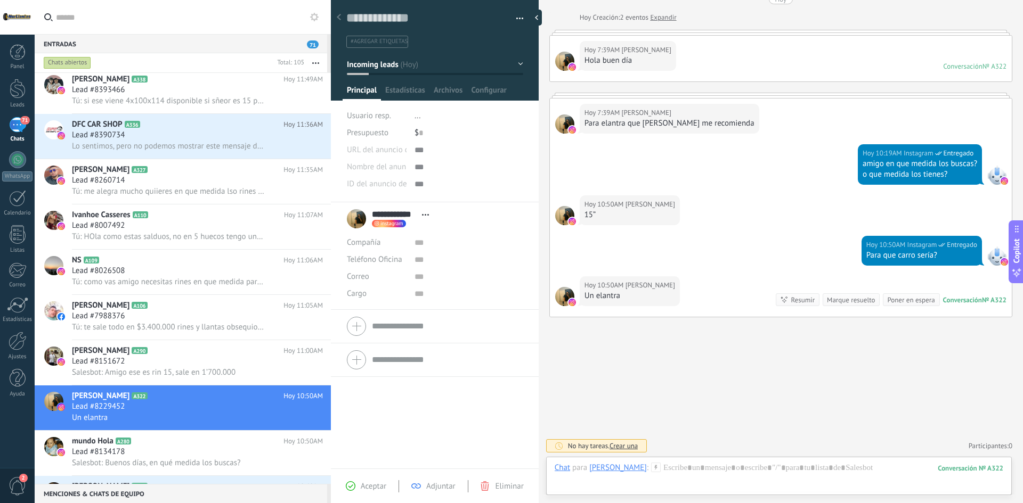
scroll to position [105, 0]
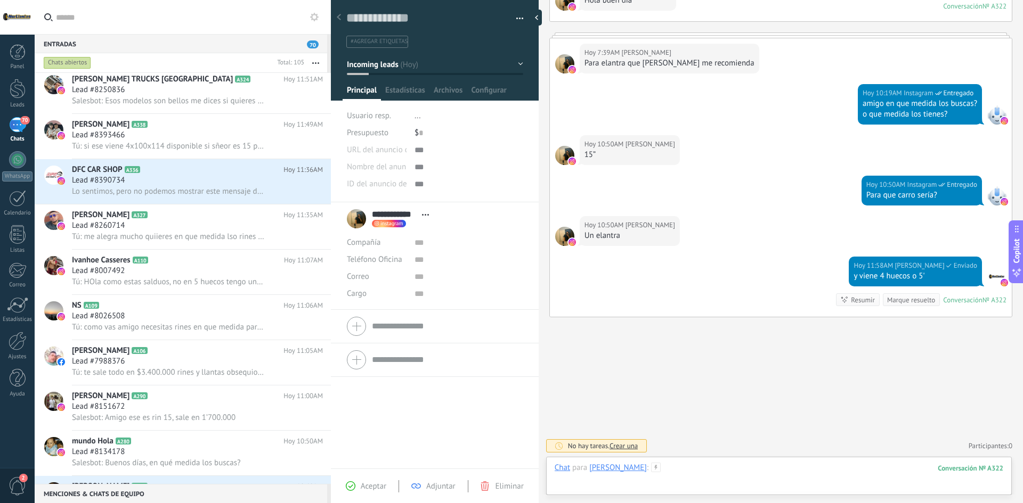
click at [690, 477] on div at bounding box center [779, 479] width 449 height 32
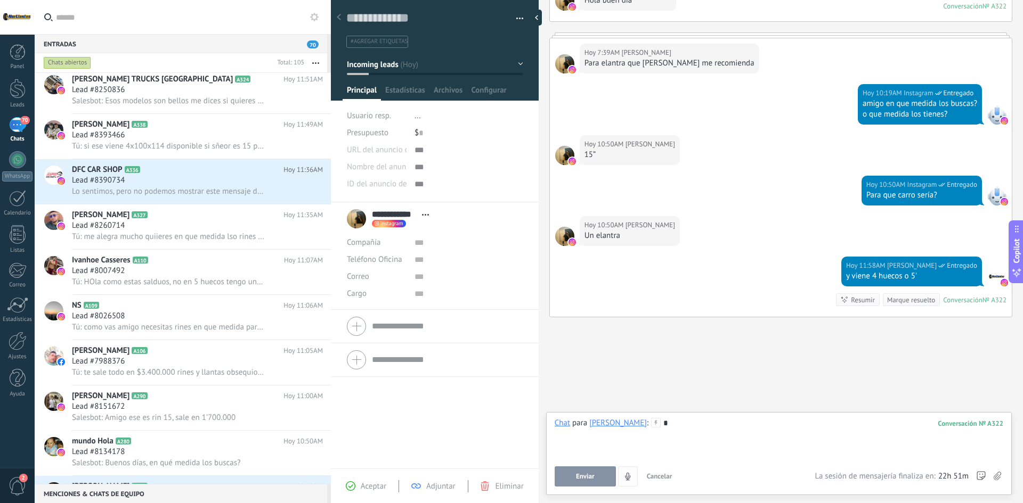
click at [588, 480] on span "Enviar" at bounding box center [585, 476] width 19 height 7
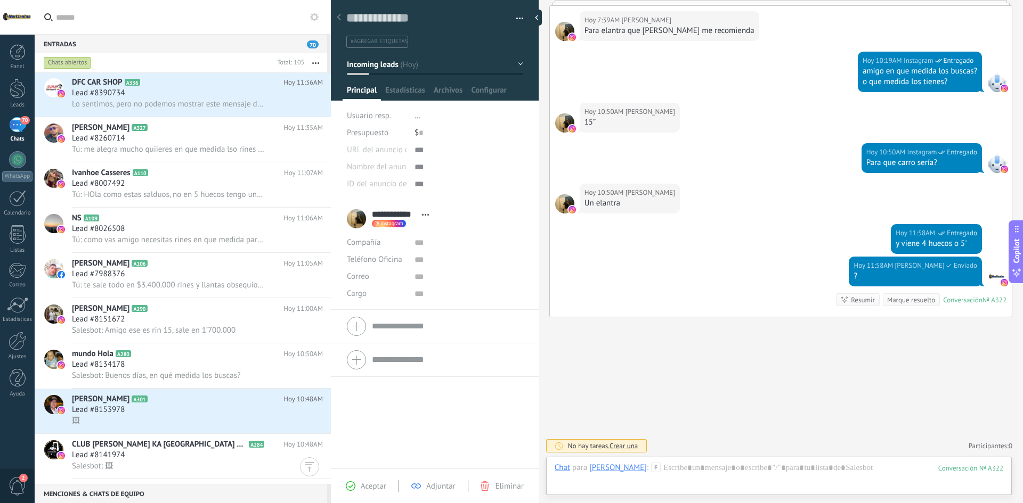
scroll to position [693, 0]
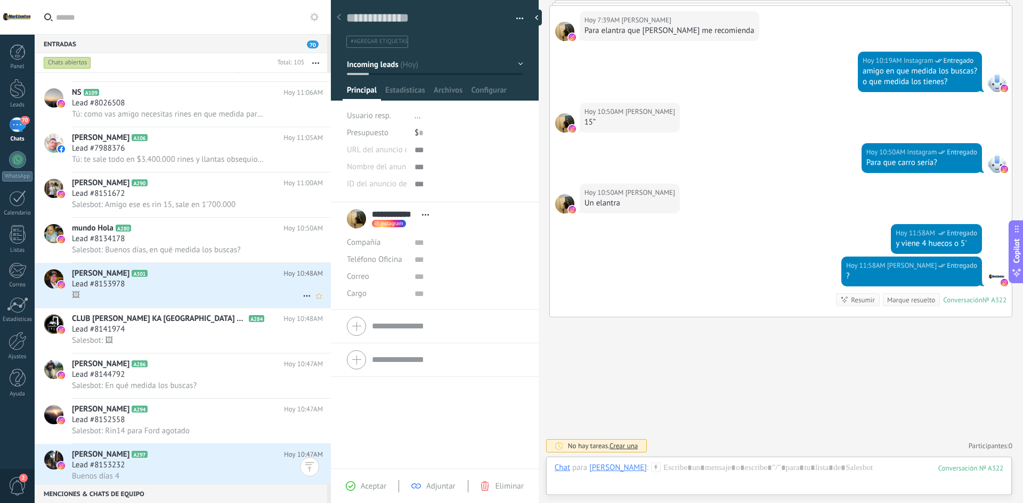
click at [189, 288] on div "Lead #8153978" at bounding box center [197, 284] width 251 height 11
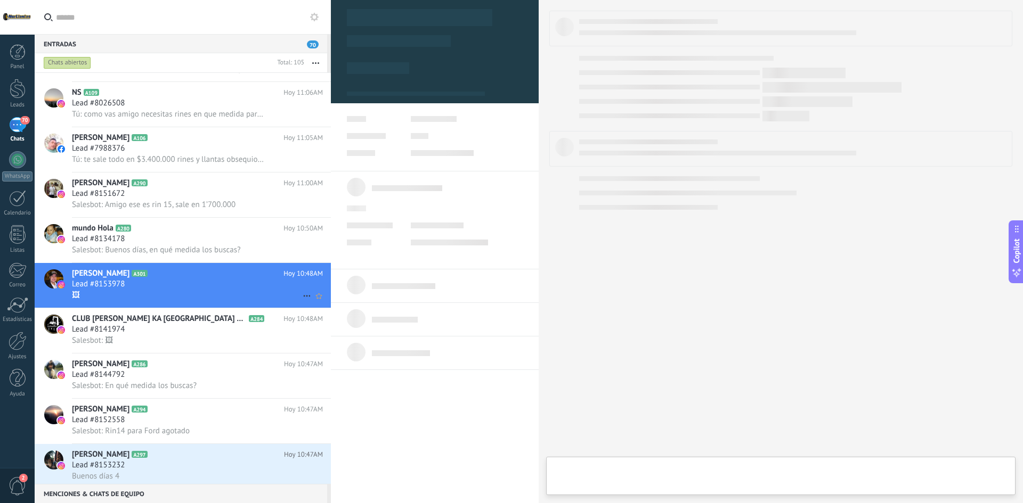
type textarea "**********"
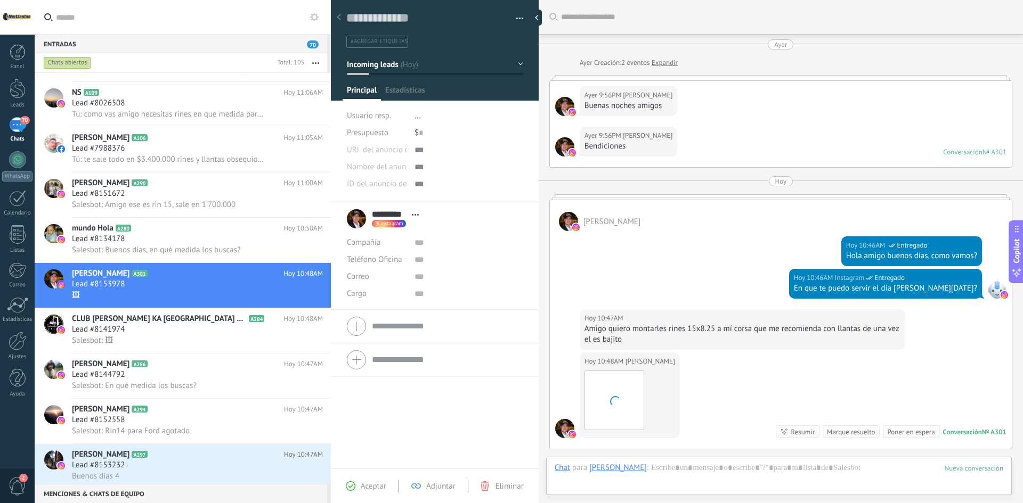
scroll to position [132, 0]
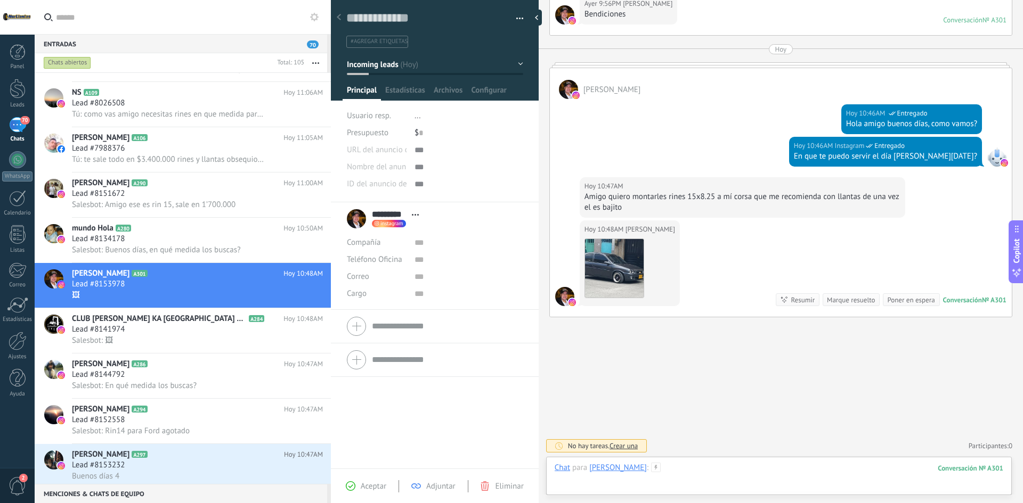
click at [697, 468] on div at bounding box center [779, 479] width 449 height 32
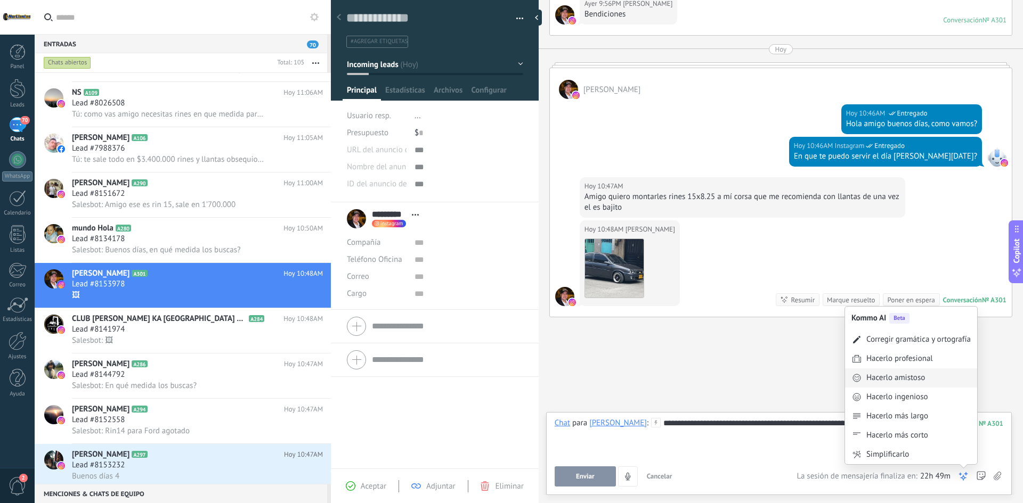
click at [919, 381] on div "Hacerlo amistoso" at bounding box center [895, 378] width 59 height 11
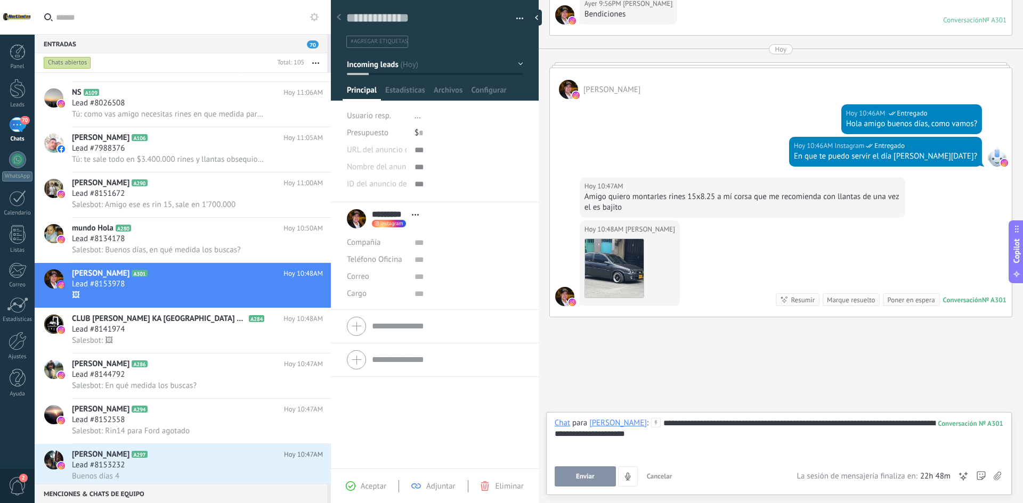
click at [582, 480] on span "Enviar" at bounding box center [585, 476] width 19 height 7
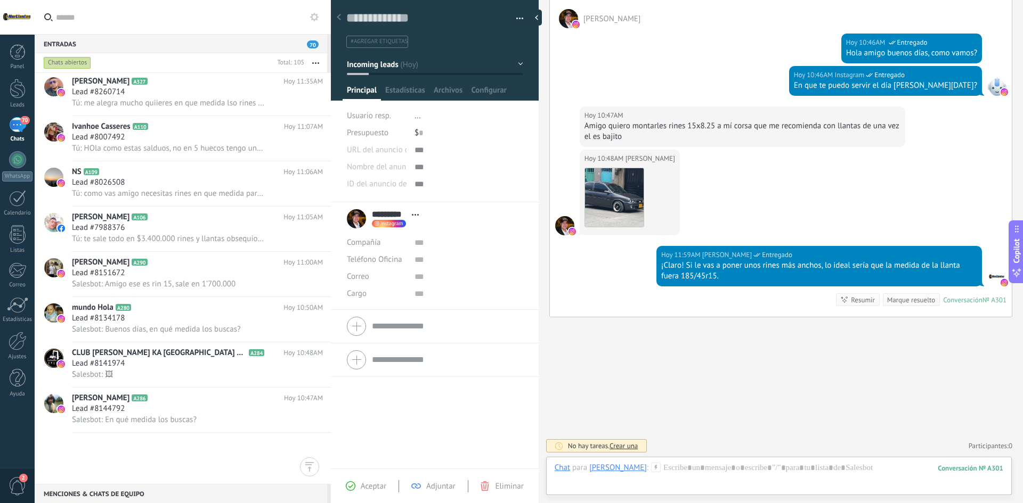
scroll to position [480, 0]
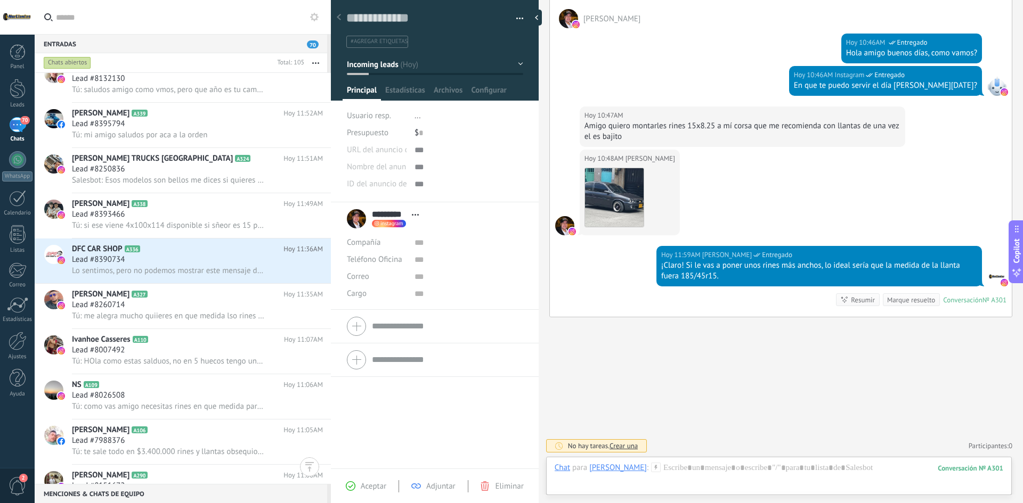
click at [77, 56] on div "Chats abiertos" at bounding box center [67, 62] width 47 height 13
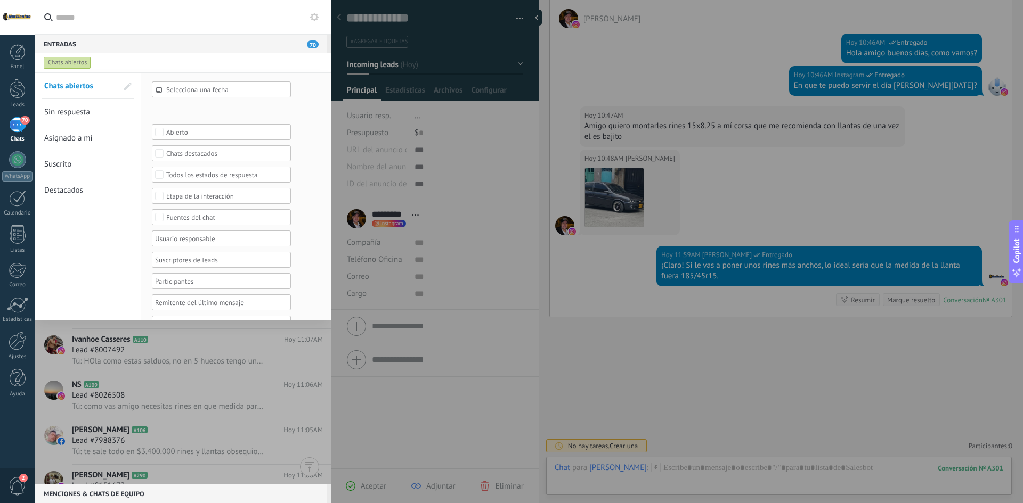
click at [76, 115] on span "Sin respuesta" at bounding box center [67, 112] width 46 height 10
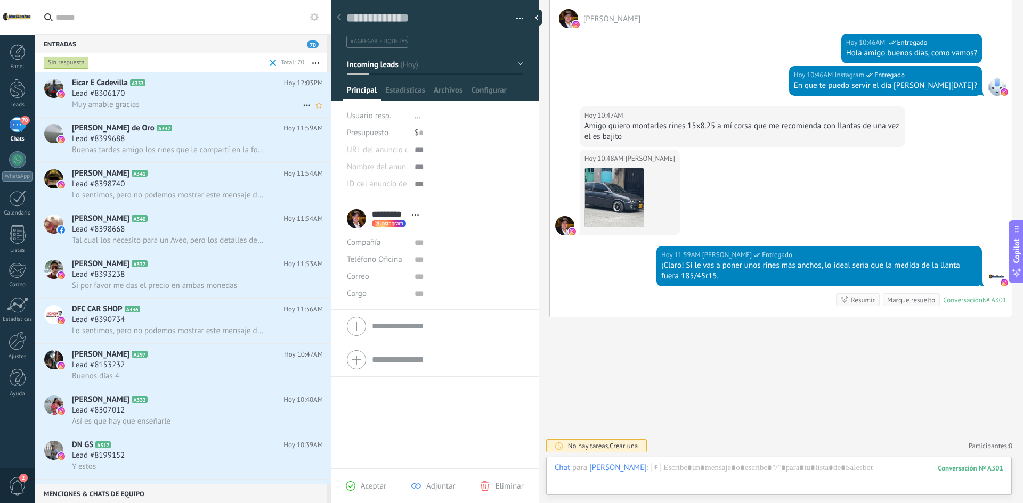
click at [180, 88] on div "Lead #8306170" at bounding box center [197, 93] width 251 height 11
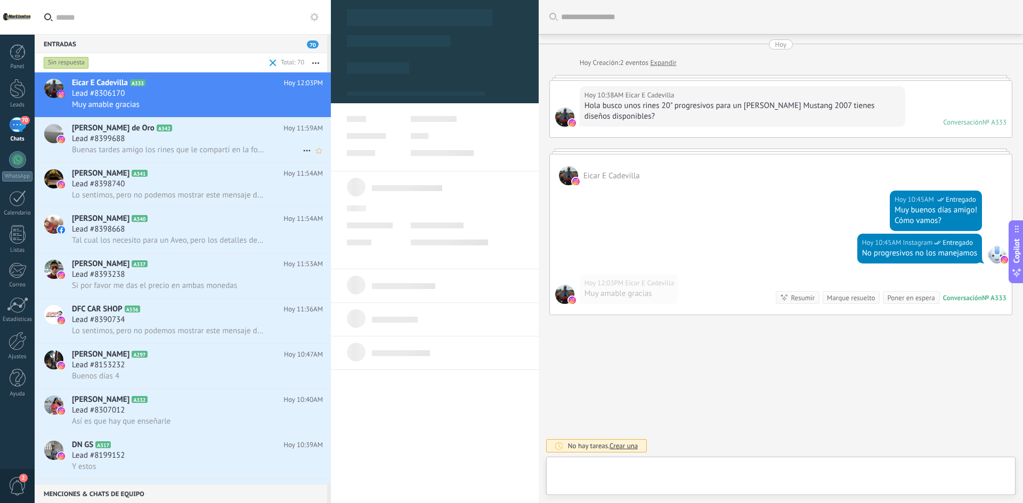
type textarea "**********"
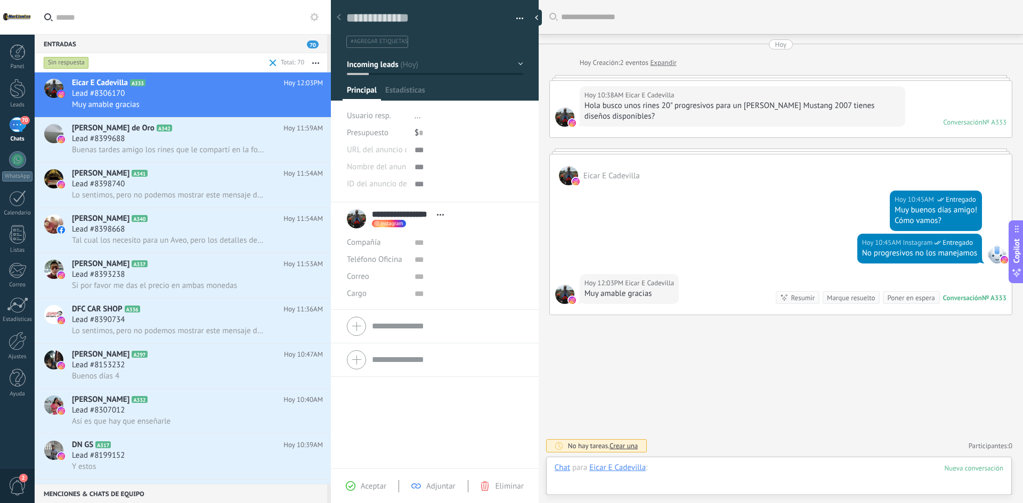
click at [743, 467] on div at bounding box center [779, 479] width 449 height 32
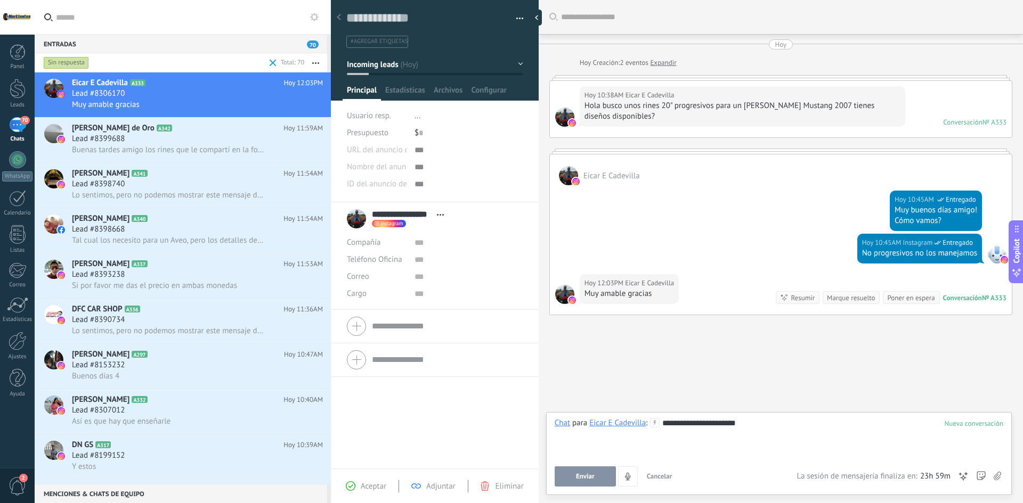
click at [585, 478] on span "Enviar" at bounding box center [585, 476] width 19 height 7
click at [189, 147] on span "Buenas tardes amigo los rines que le compartí en la foto # R15 para [PERSON_NAM…" at bounding box center [168, 150] width 192 height 10
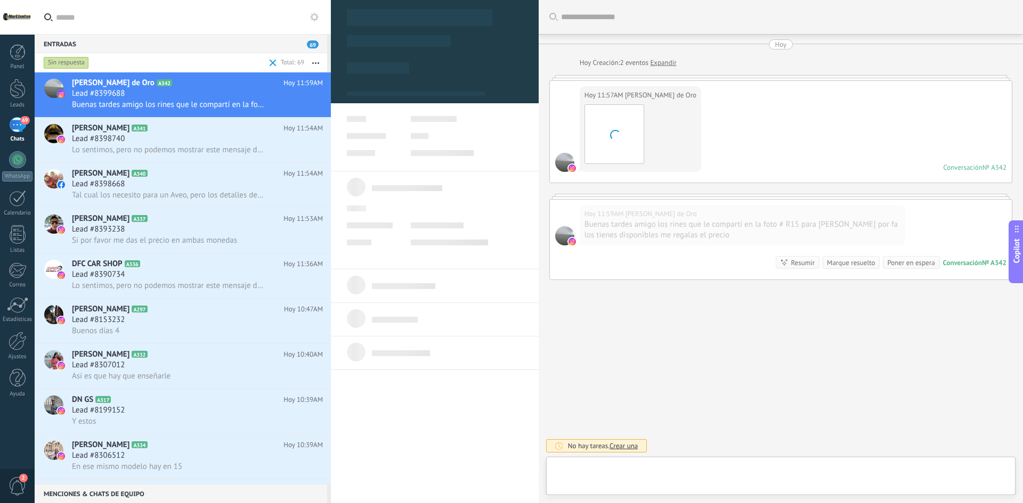
type textarea "**********"
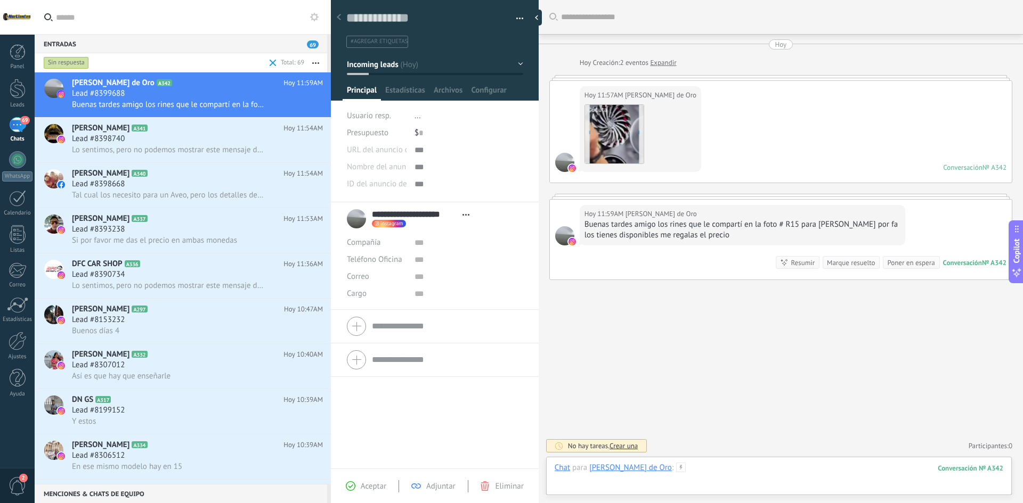
click at [711, 471] on div at bounding box center [779, 479] width 449 height 32
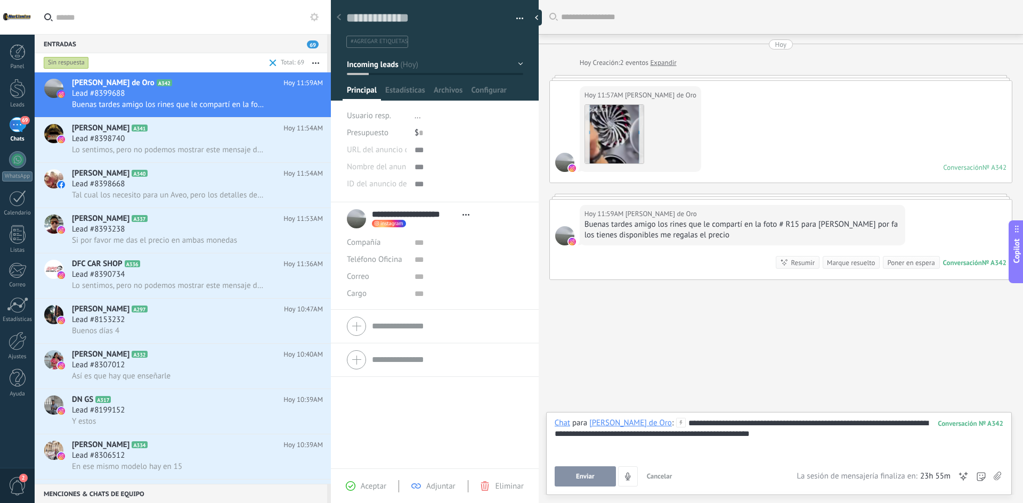
click at [964, 476] on icon at bounding box center [963, 477] width 11 height 11
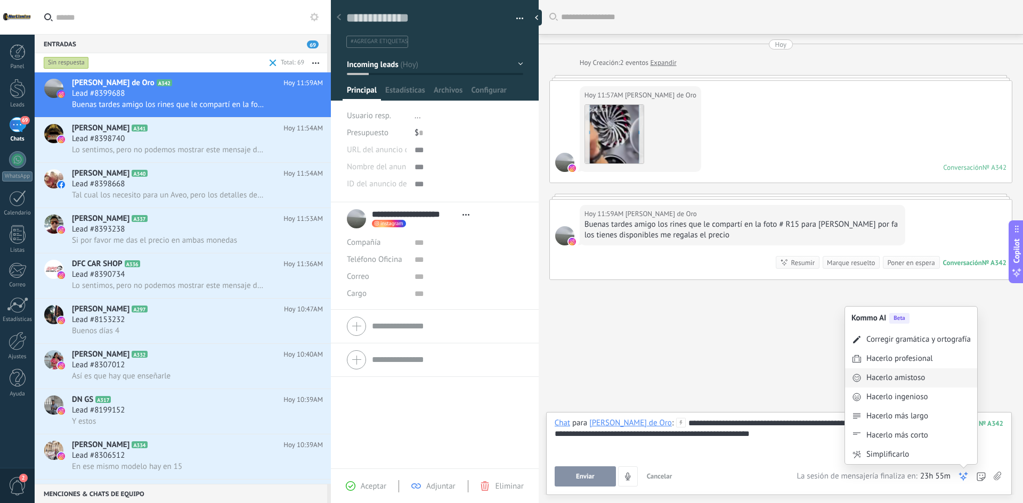
click at [905, 377] on div "Hacerlo amistoso" at bounding box center [895, 378] width 59 height 11
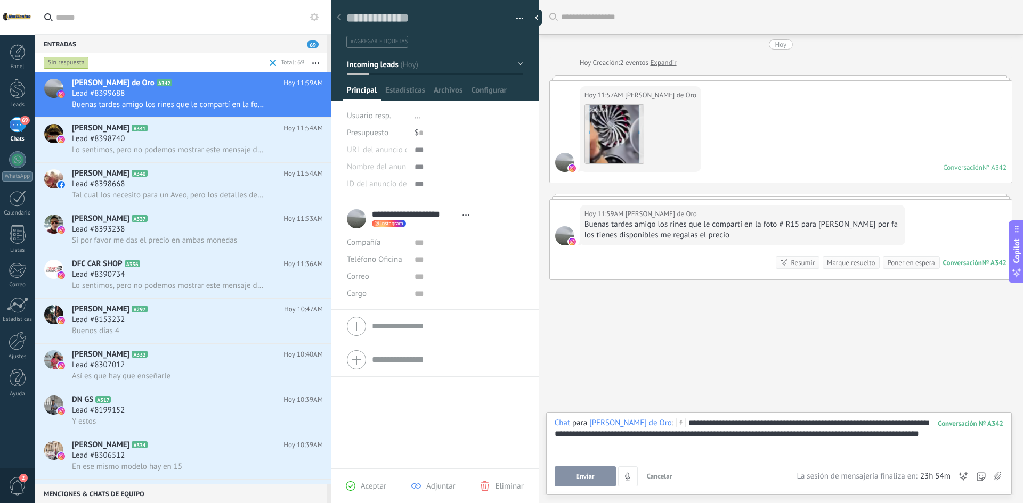
click at [936, 475] on span "23h 54m" at bounding box center [935, 477] width 30 height 11
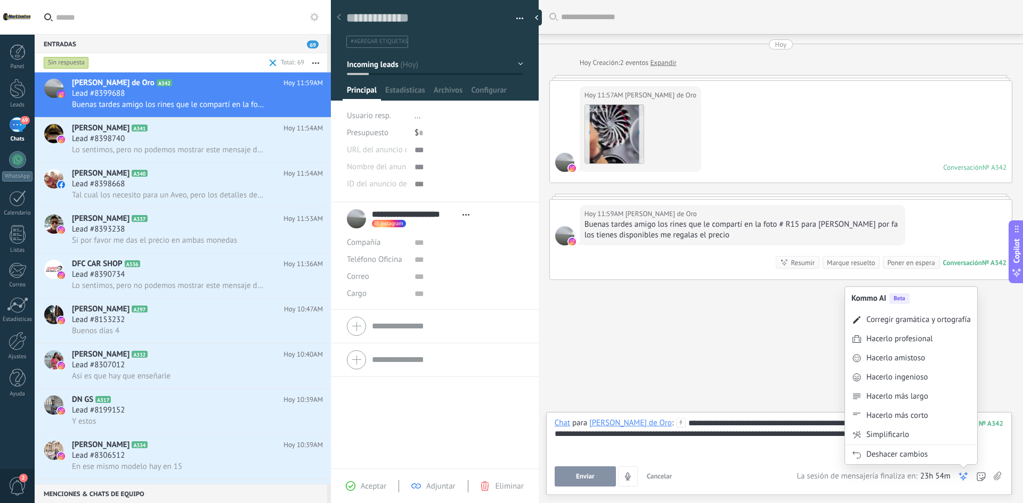
click at [965, 475] on icon at bounding box center [963, 477] width 11 height 11
click at [925, 454] on div "Deshacer cambios" at bounding box center [896, 455] width 61 height 11
click at [961, 480] on icon at bounding box center [963, 477] width 11 height 11
click at [913, 393] on div "Hacerlo ingenioso" at bounding box center [897, 397] width 62 height 11
click at [967, 473] on icon at bounding box center [963, 477] width 11 height 11
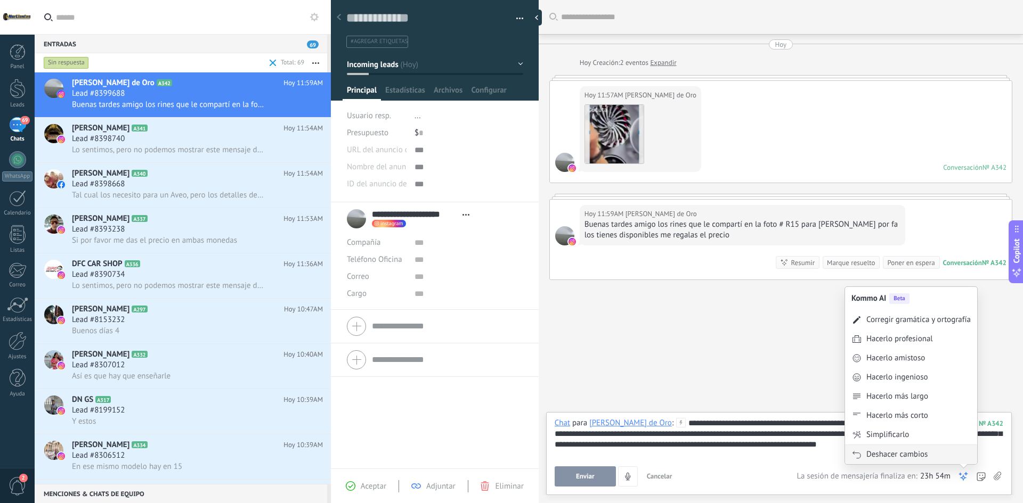
click at [935, 456] on div "Deshacer cambios" at bounding box center [911, 455] width 132 height 20
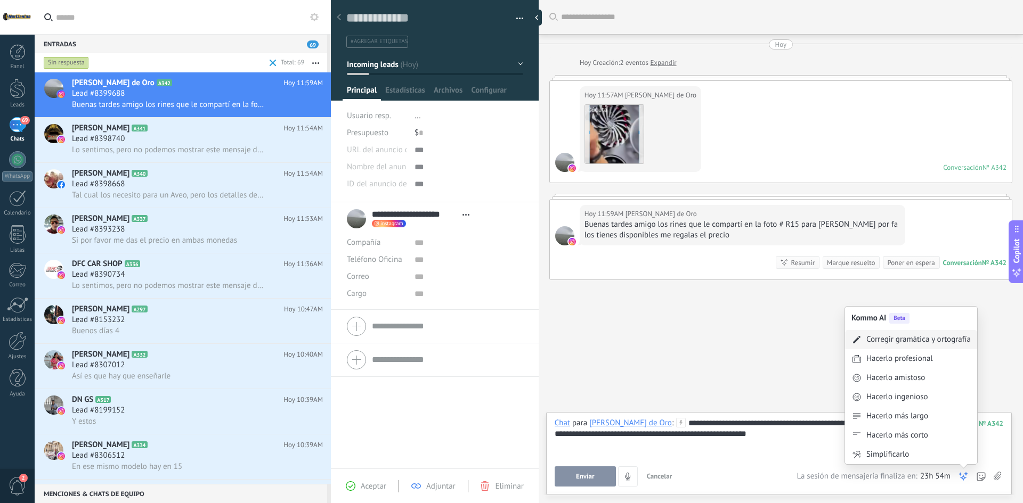
click at [927, 343] on div "Corregir gramática y ortografía" at bounding box center [918, 340] width 104 height 11
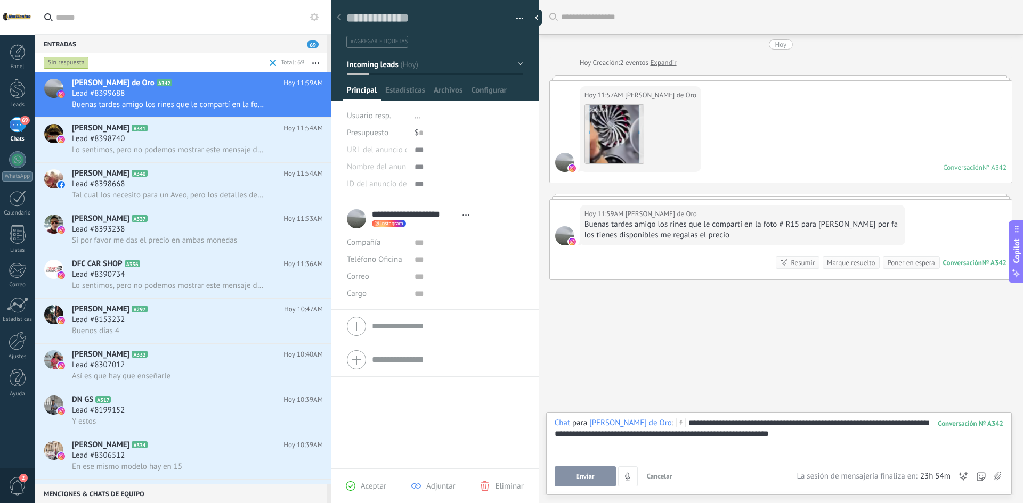
click at [587, 477] on span "Enviar" at bounding box center [585, 476] width 19 height 7
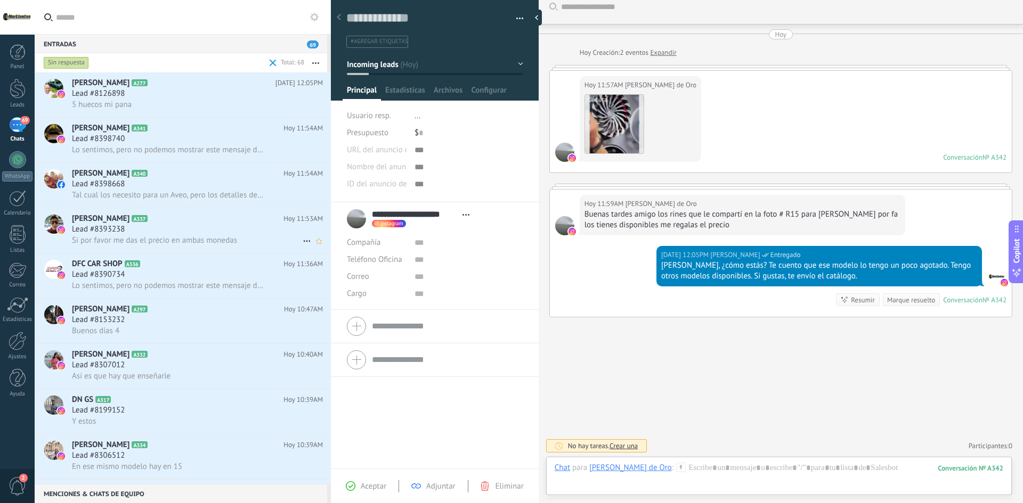
click at [197, 240] on span "Si por favor me das el precio en ambas monedas" at bounding box center [154, 240] width 165 height 10
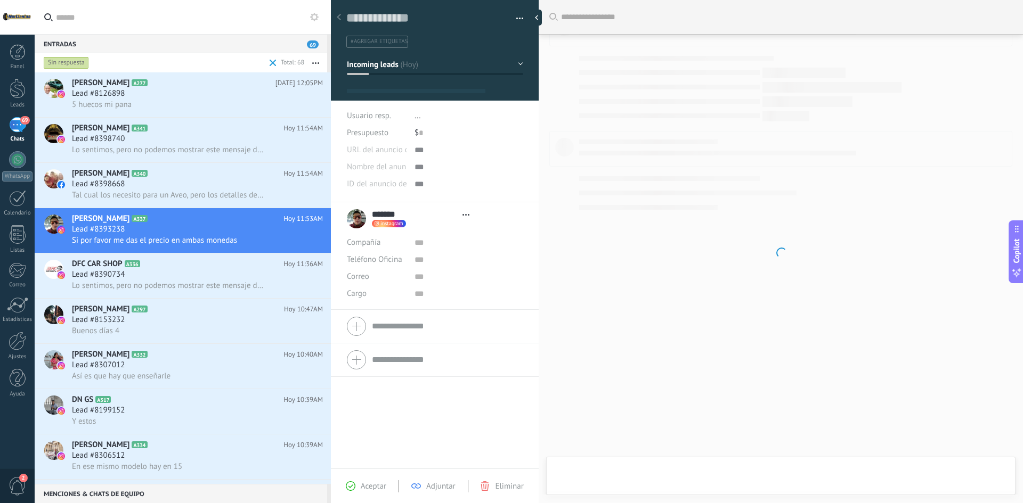
type textarea "**********"
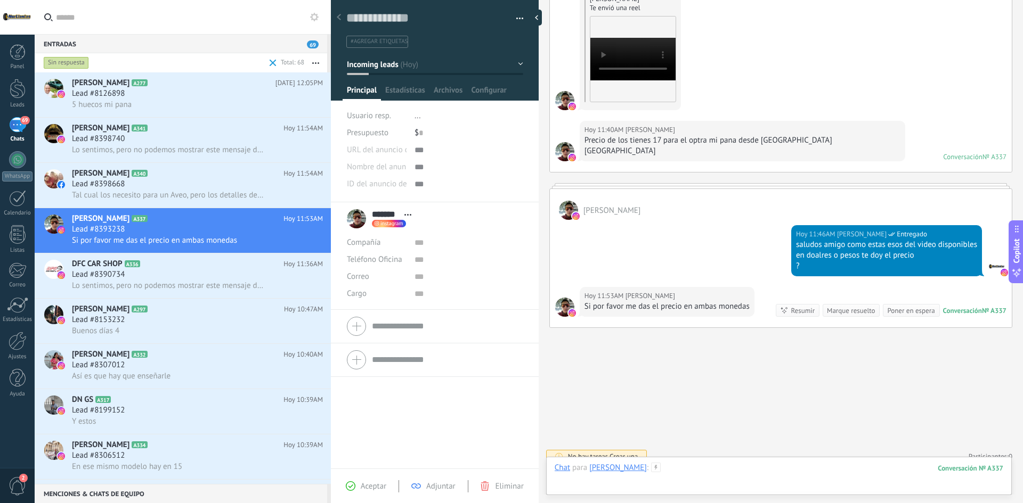
click at [662, 471] on div at bounding box center [779, 479] width 449 height 32
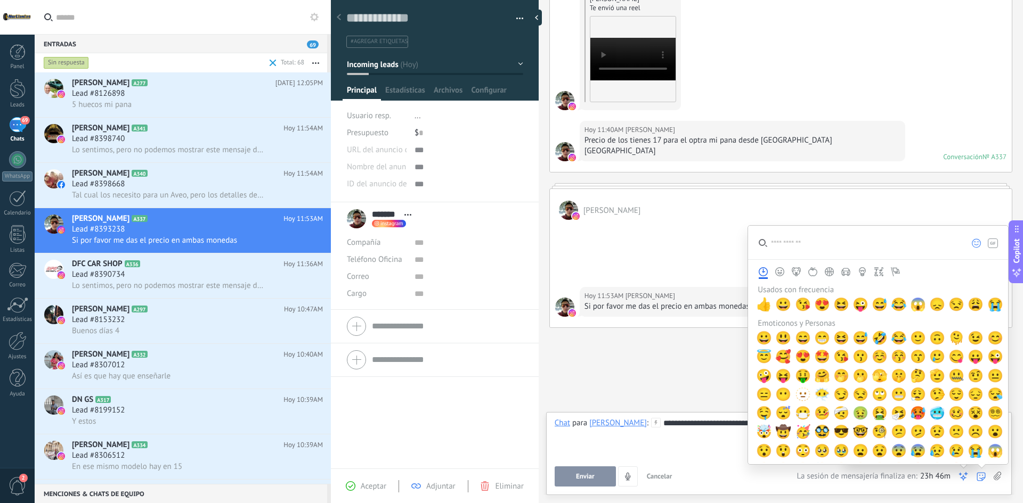
click at [961, 477] on icon at bounding box center [963, 477] width 11 height 11
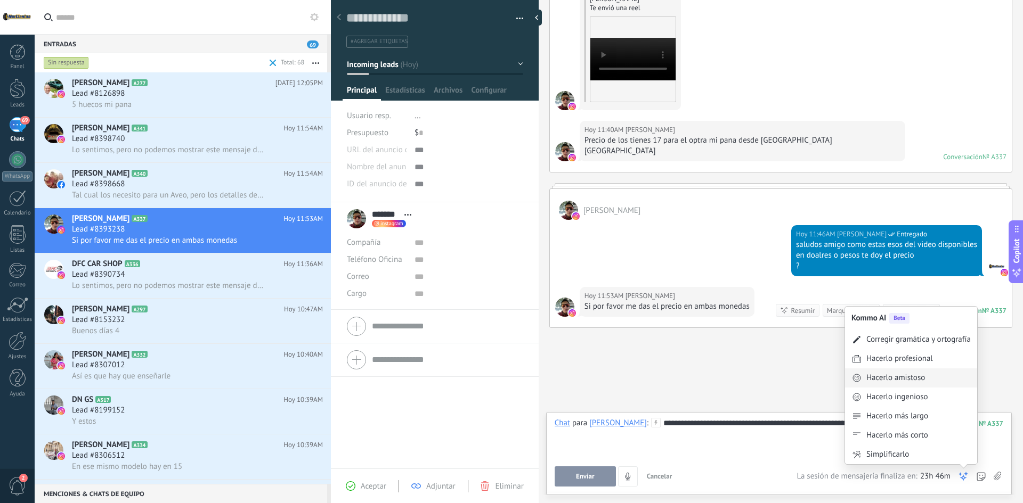
click at [912, 385] on div "Hacerlo amistoso" at bounding box center [911, 378] width 132 height 19
click at [914, 379] on div "Hacerlo ingenioso" at bounding box center [897, 377] width 62 height 11
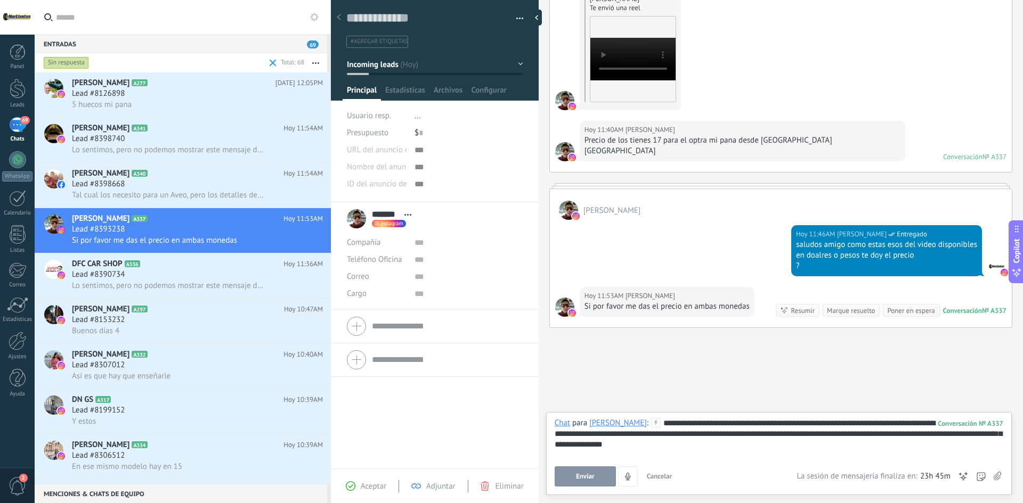
click at [962, 475] on icon at bounding box center [963, 477] width 11 height 11
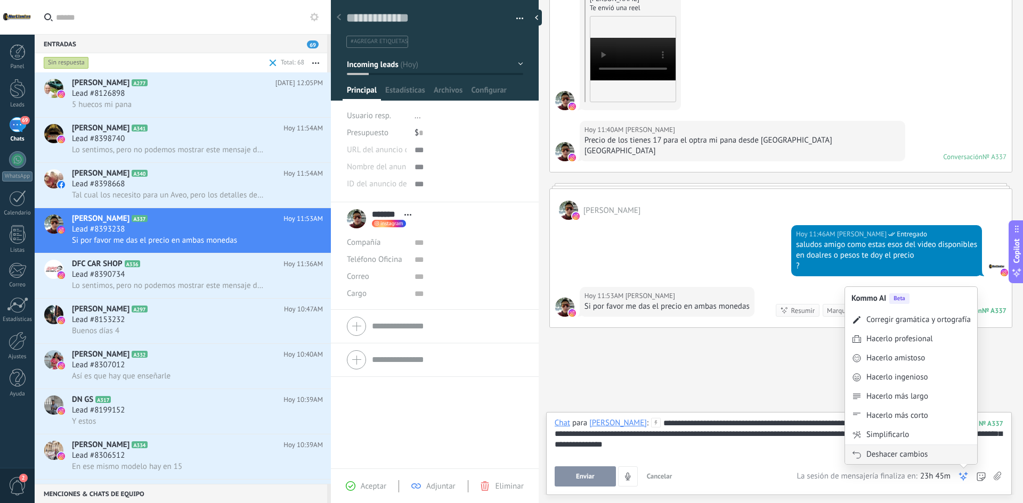
click at [926, 460] on div "Deshacer cambios" at bounding box center [896, 455] width 61 height 11
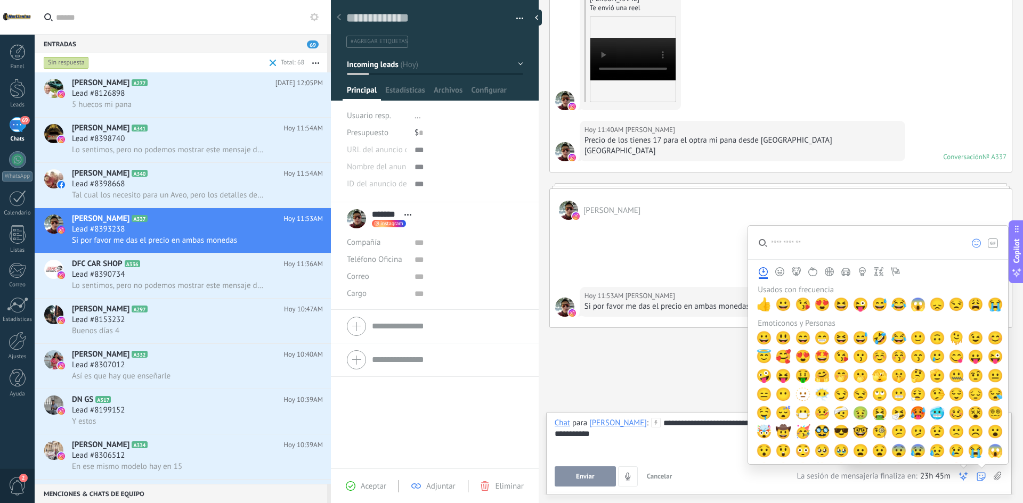
click at [962, 477] on icon at bounding box center [963, 477] width 11 height 11
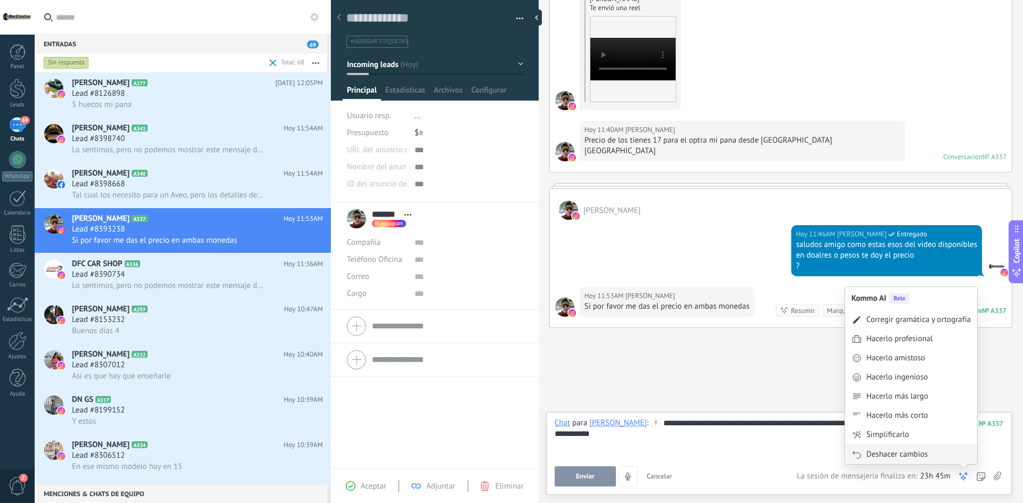
click at [928, 449] on div "Deshacer cambios" at bounding box center [911, 455] width 132 height 20
click at [929, 340] on div "Corregir gramática y ortografía" at bounding box center [918, 340] width 104 height 11
click at [959, 480] on icon at bounding box center [963, 477] width 11 height 11
click at [938, 339] on div "Corregir gramática y ortografía" at bounding box center [918, 340] width 104 height 11
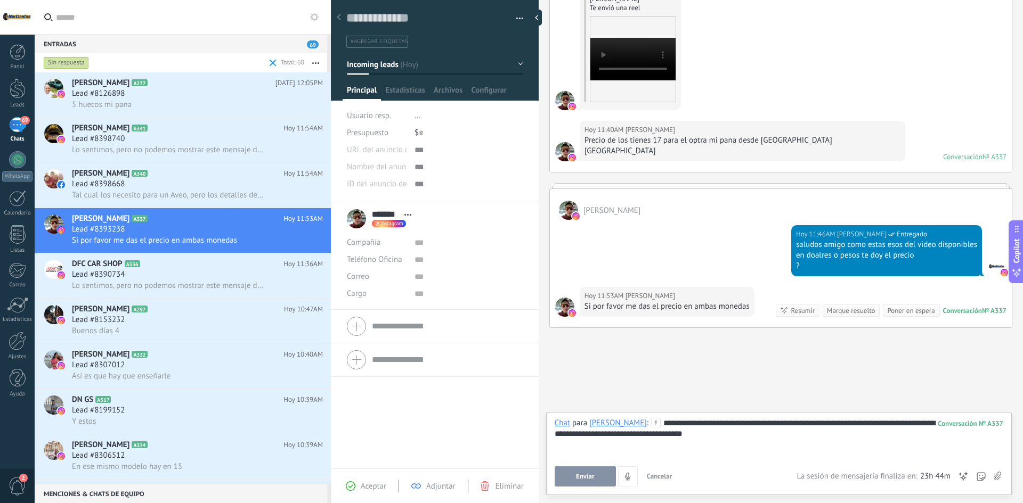
click at [581, 479] on span "Enviar" at bounding box center [585, 476] width 19 height 7
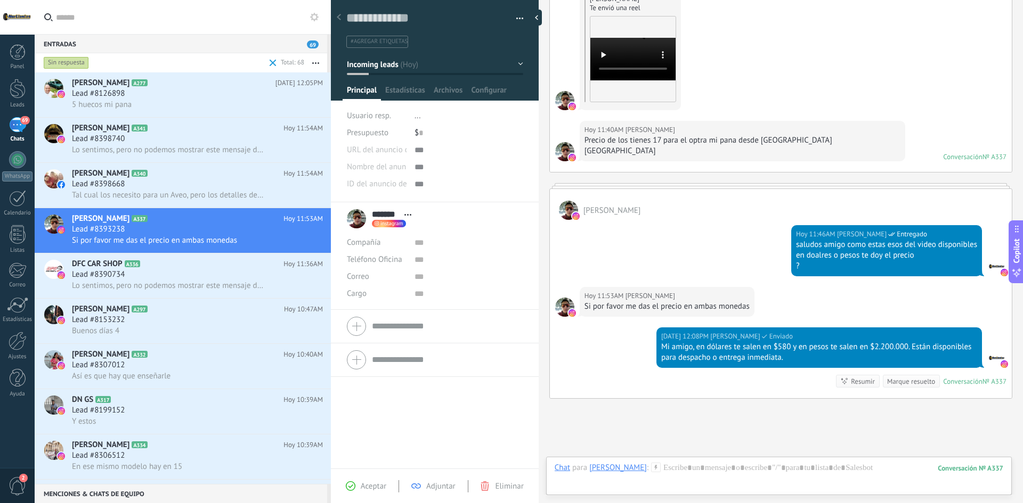
scroll to position [177, 0]
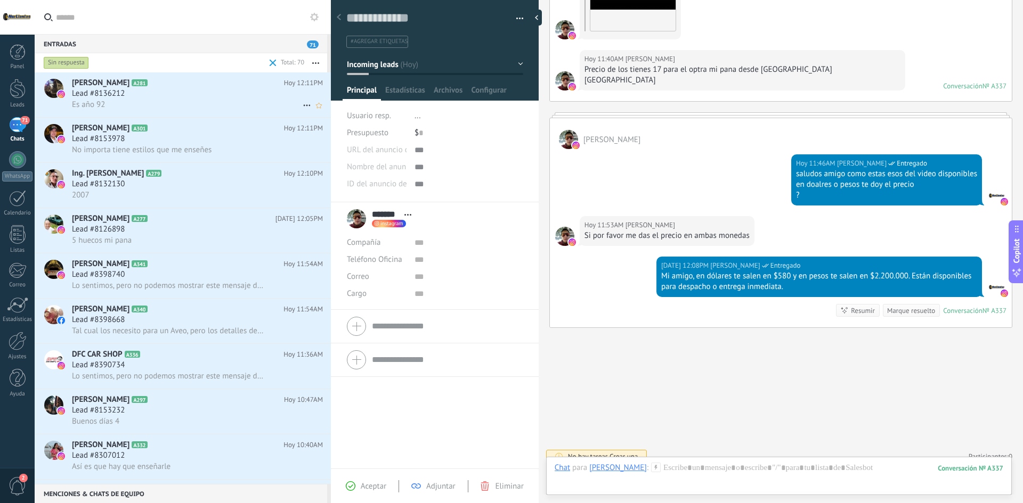
click at [163, 104] on div "Es año 92" at bounding box center [197, 104] width 251 height 11
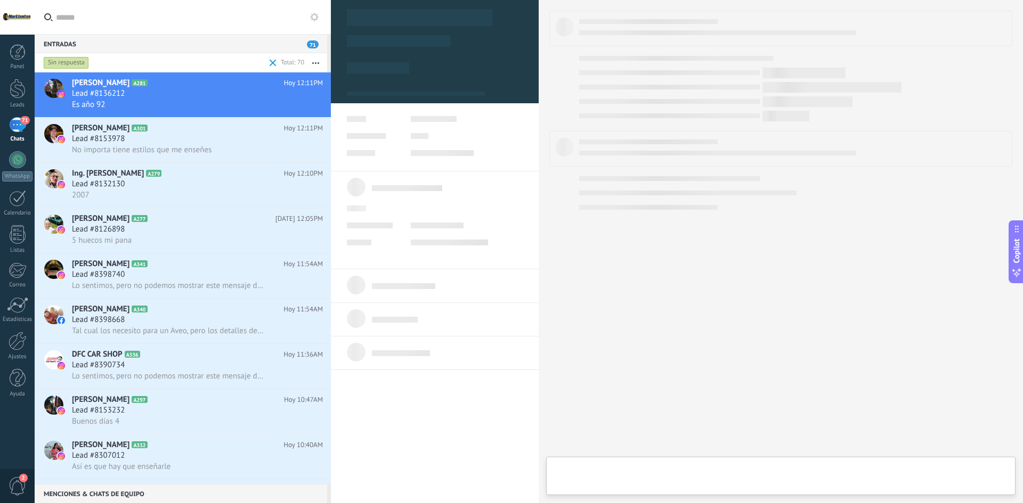
type textarea "**********"
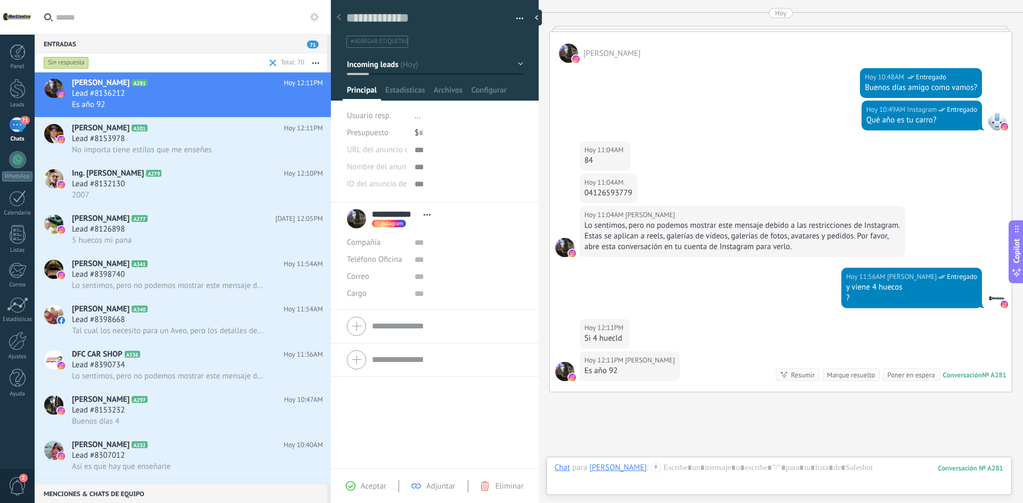
scroll to position [203, 0]
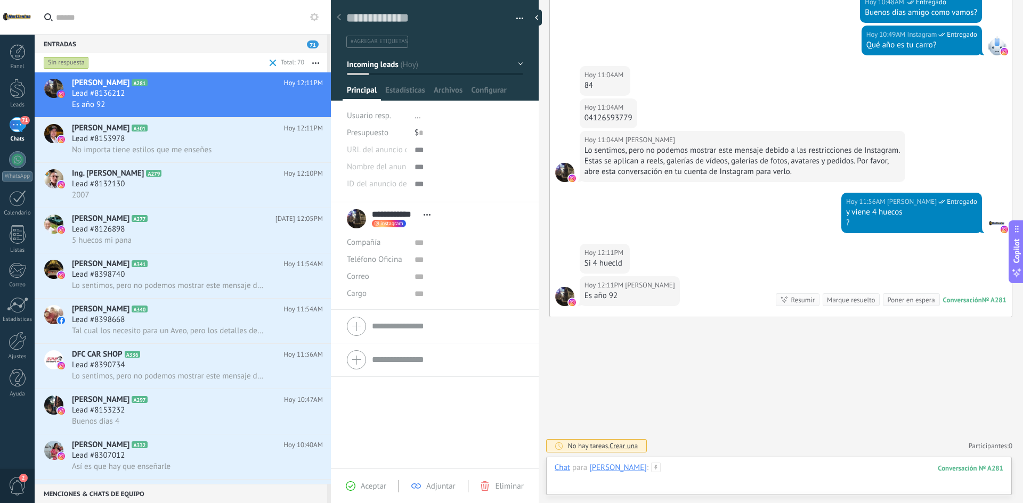
click at [684, 467] on div at bounding box center [779, 479] width 449 height 32
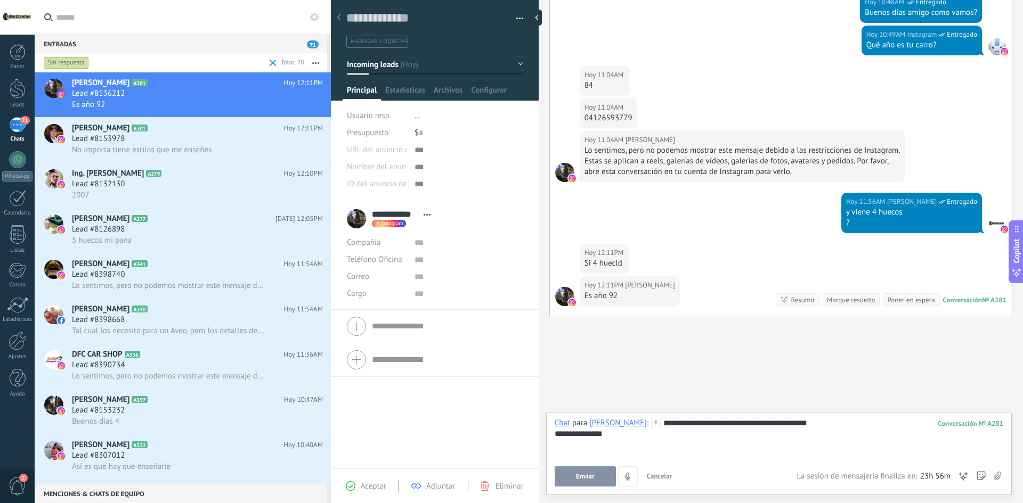
click at [584, 480] on span "Enviar" at bounding box center [585, 476] width 19 height 7
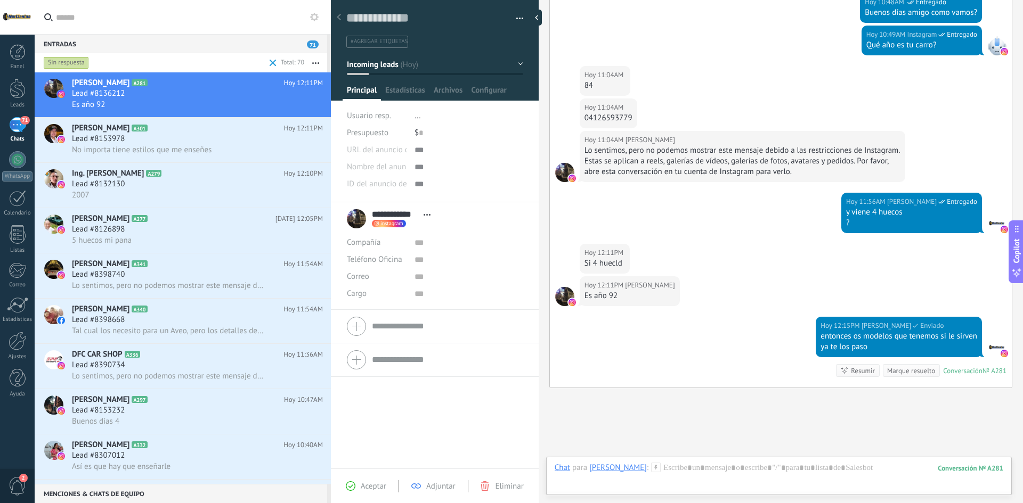
scroll to position [274, 0]
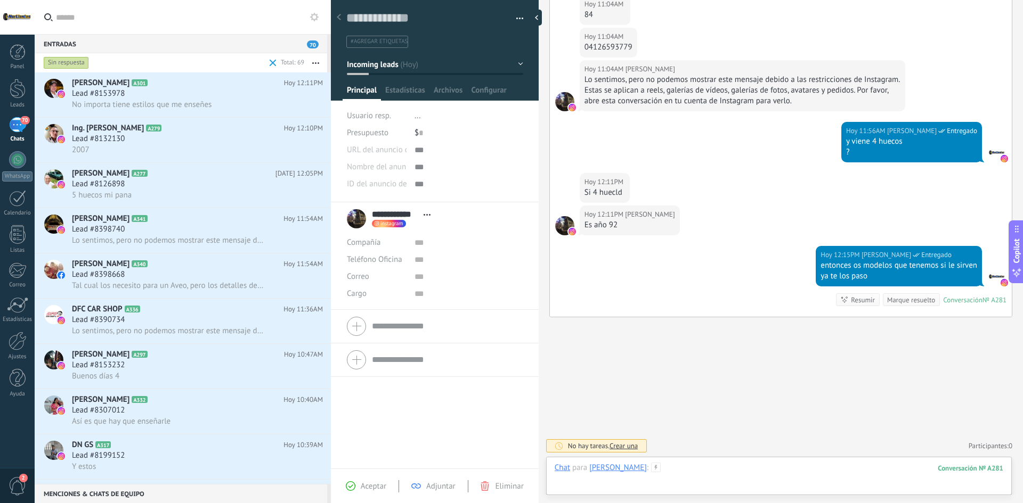
click at [798, 469] on div at bounding box center [779, 479] width 449 height 32
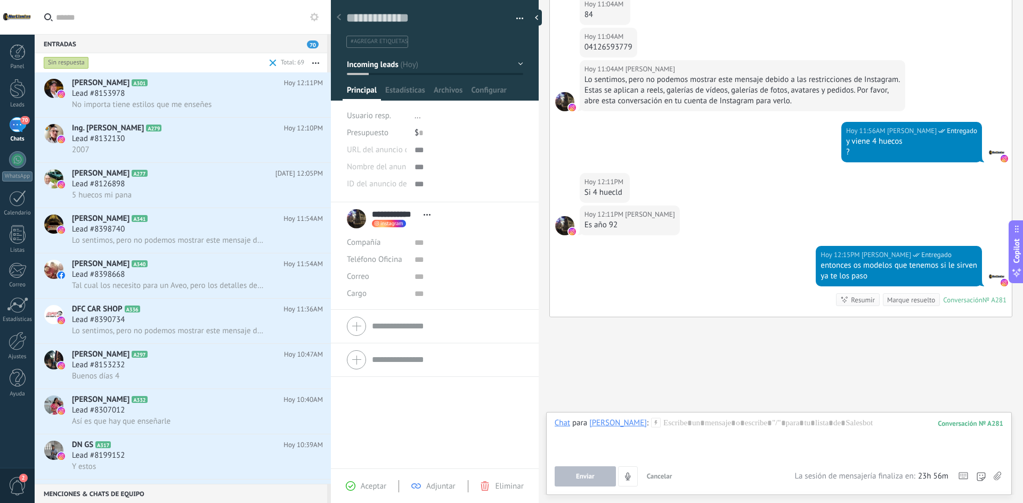
click at [998, 478] on icon at bounding box center [997, 476] width 7 height 9
click at [0, 0] on input "file" at bounding box center [0, 0] width 0 height 0
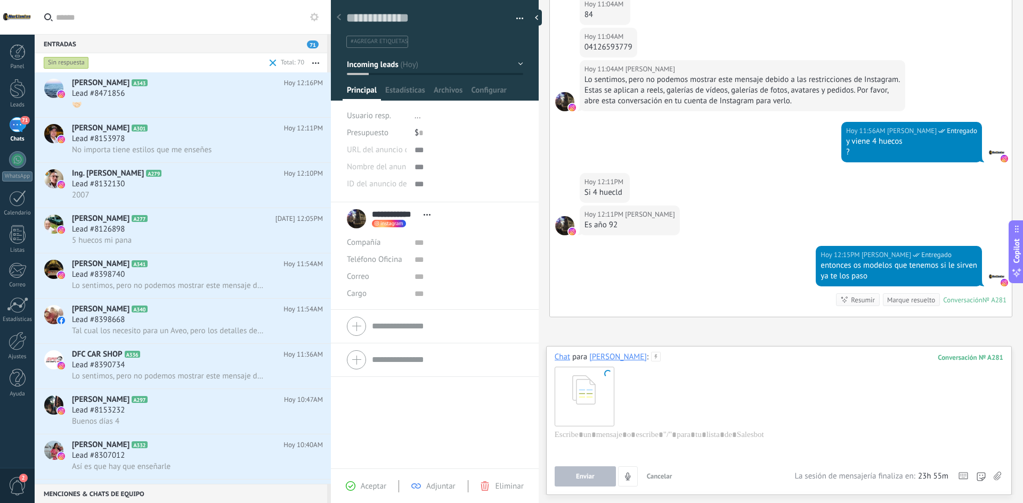
click at [666, 390] on div at bounding box center [779, 396] width 449 height 67
click at [584, 478] on span "Enviar" at bounding box center [585, 476] width 19 height 7
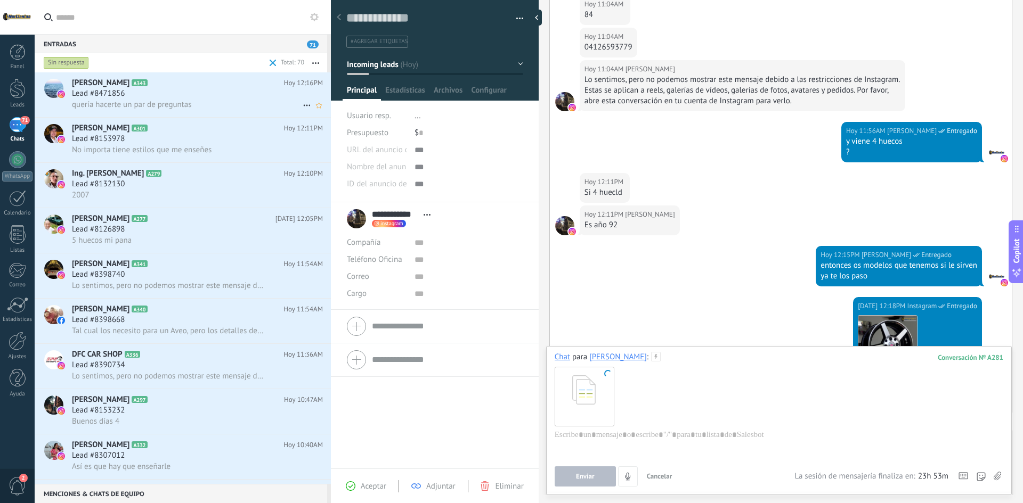
scroll to position [935, 0]
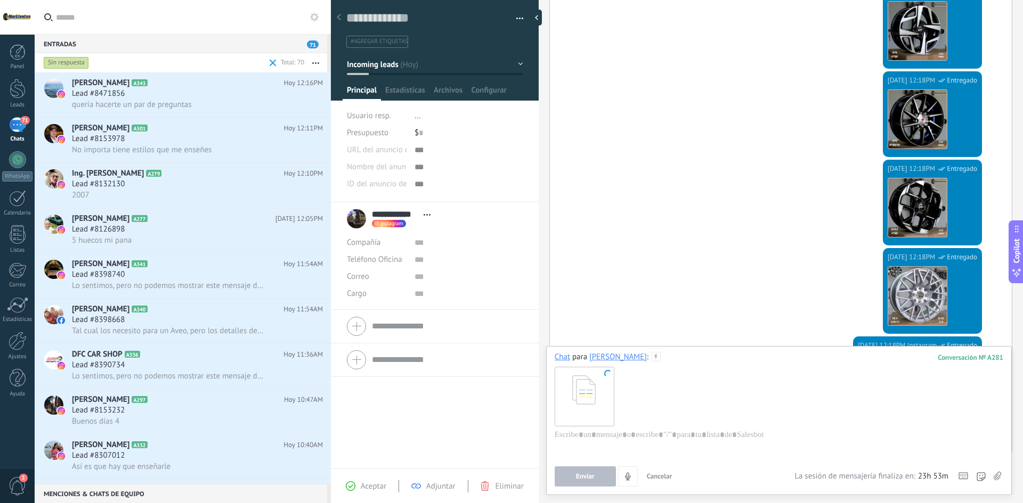
click at [630, 425] on div at bounding box center [779, 396] width 449 height 67
click at [661, 438] on div at bounding box center [779, 450] width 449 height 40
click at [667, 477] on span "Cancelar" at bounding box center [660, 476] width 26 height 9
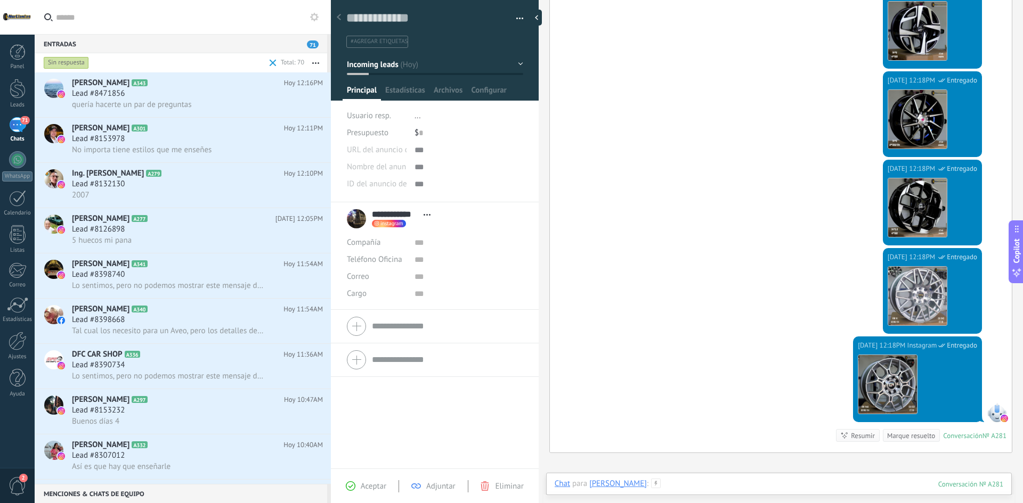
click at [695, 482] on div at bounding box center [779, 495] width 449 height 32
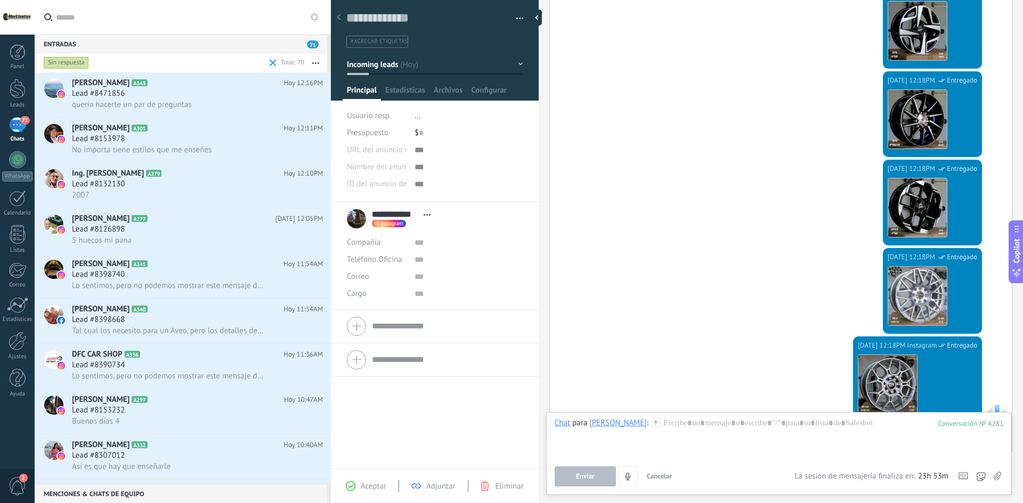
click at [1000, 478] on use at bounding box center [997, 476] width 7 height 9
click at [0, 0] on input "file" at bounding box center [0, 0] width 0 height 0
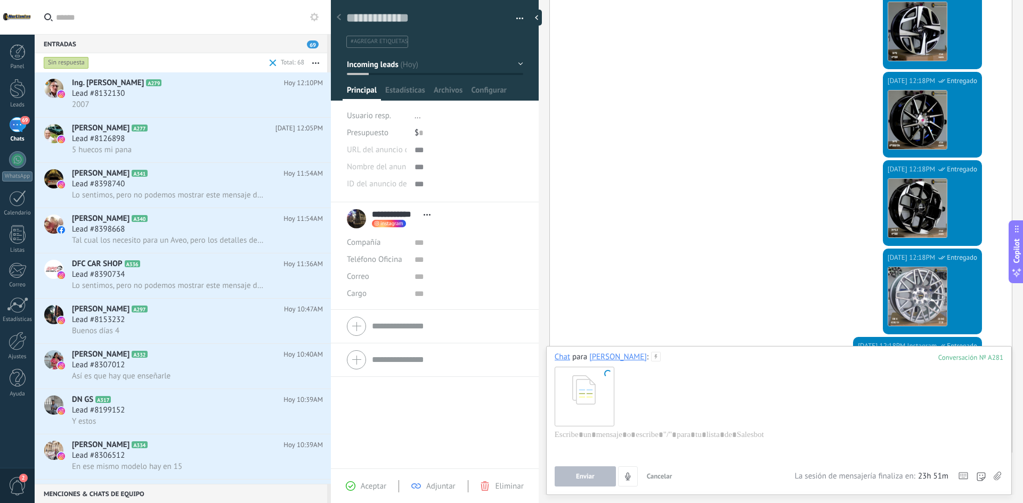
scroll to position [1070, 0]
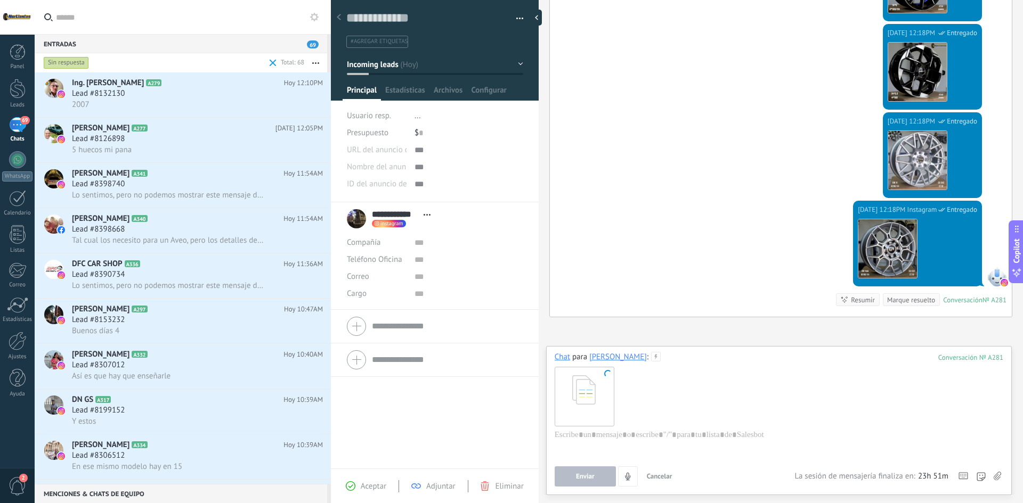
click at [662, 475] on span "Cancelar" at bounding box center [660, 476] width 26 height 9
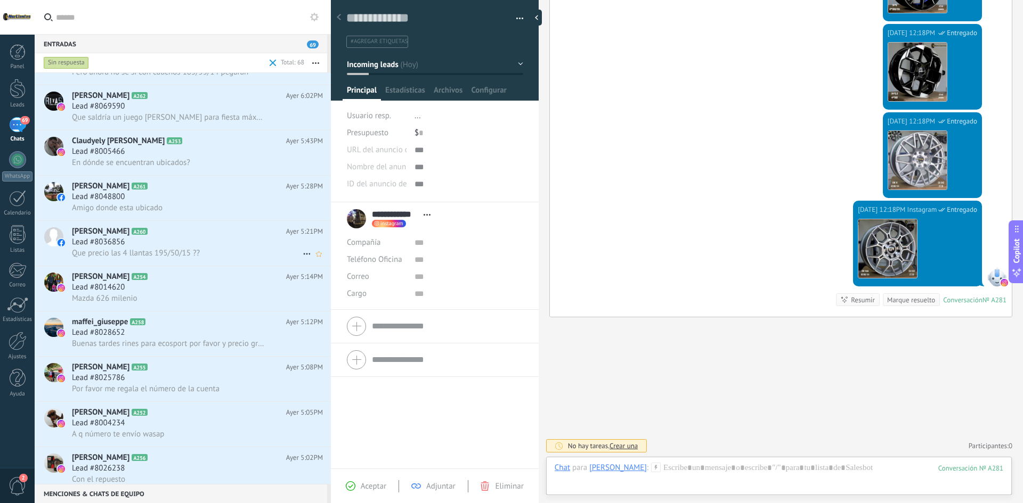
scroll to position [2300, 0]
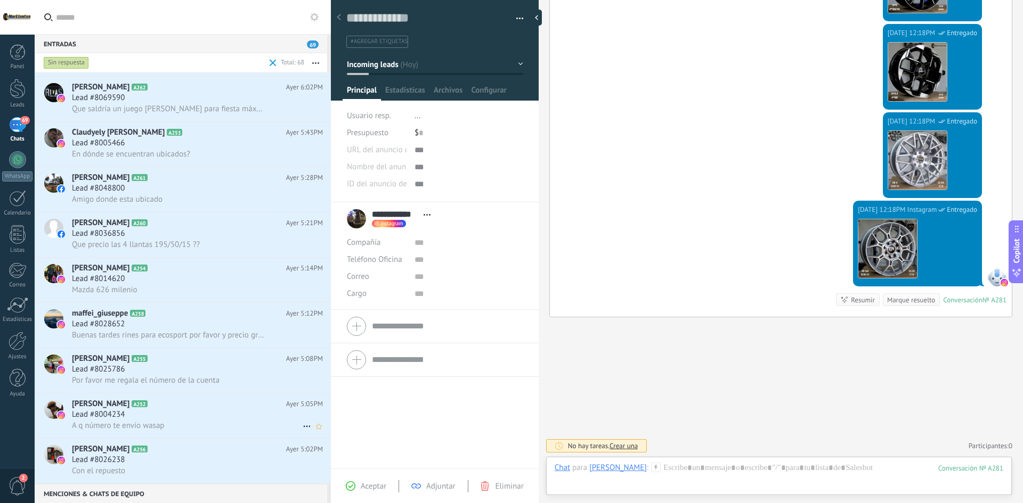
click at [226, 420] on div "A q número te envío wasap" at bounding box center [197, 425] width 251 height 11
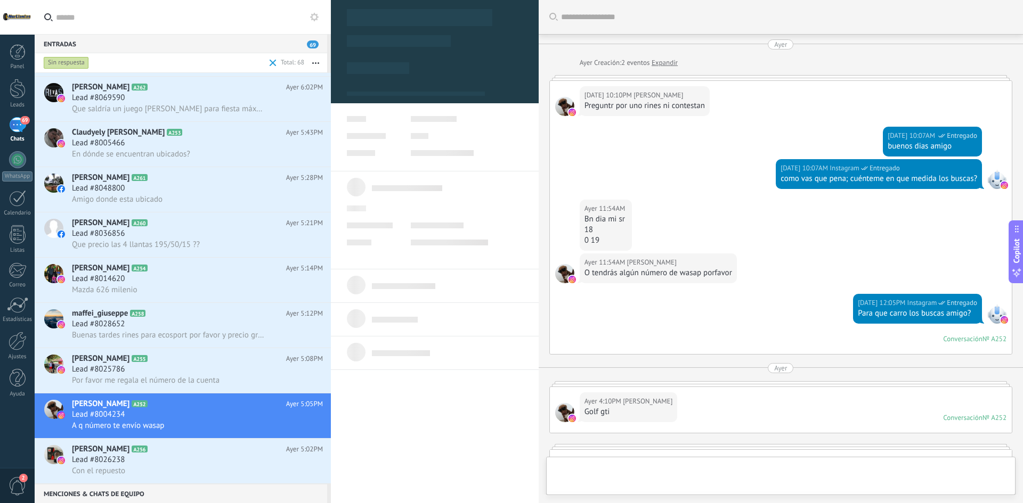
type textarea "**********"
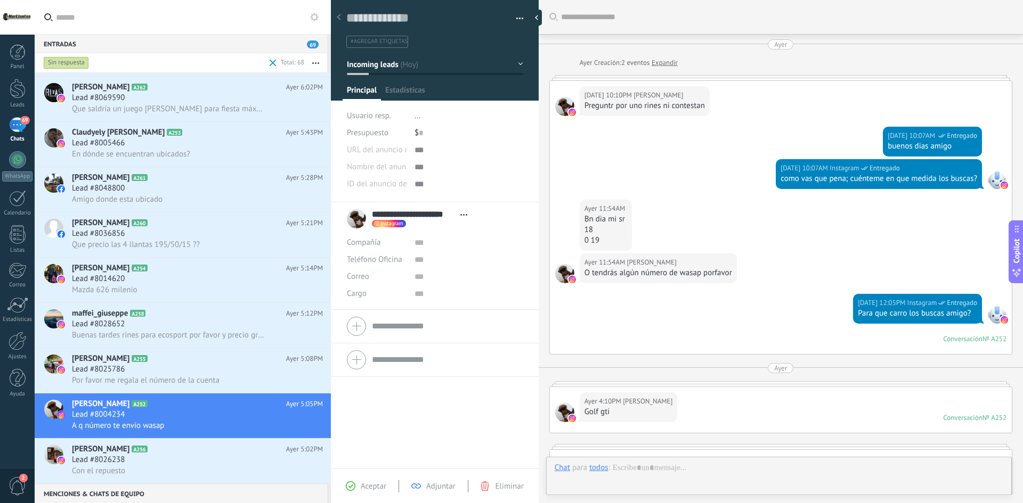
scroll to position [584, 0]
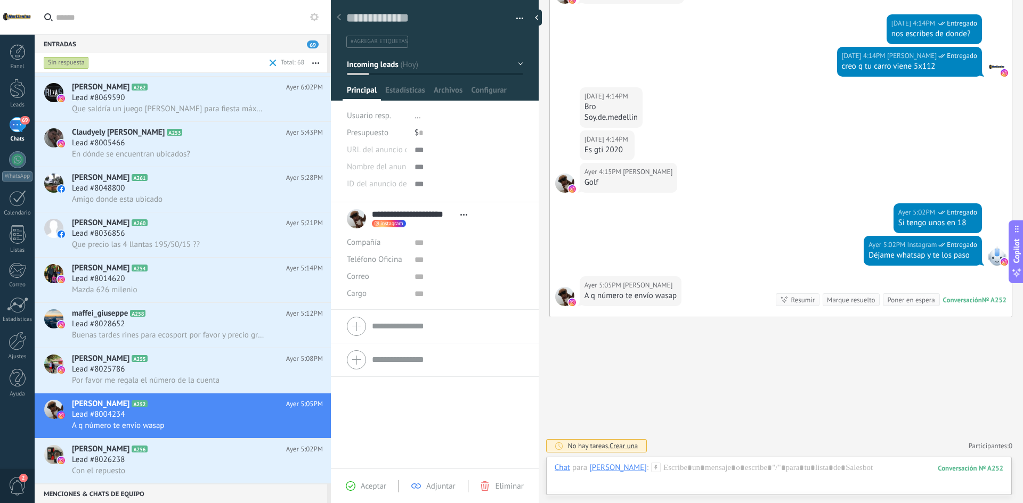
click at [717, 462] on div "Chat Correo Nota Tarea Chat para Felipe Arenas Quintero : 252 Enviar Cancelar R…" at bounding box center [779, 476] width 466 height 38
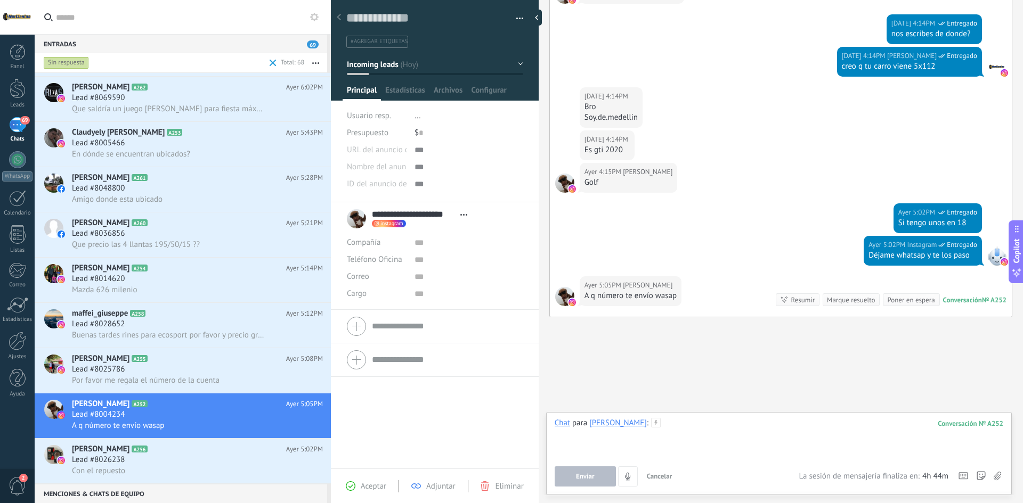
click at [724, 421] on div at bounding box center [779, 438] width 449 height 40
drag, startPoint x: 587, startPoint y: 475, endPoint x: 579, endPoint y: 473, distance: 7.8
click at [583, 475] on span "Enviar" at bounding box center [585, 476] width 19 height 7
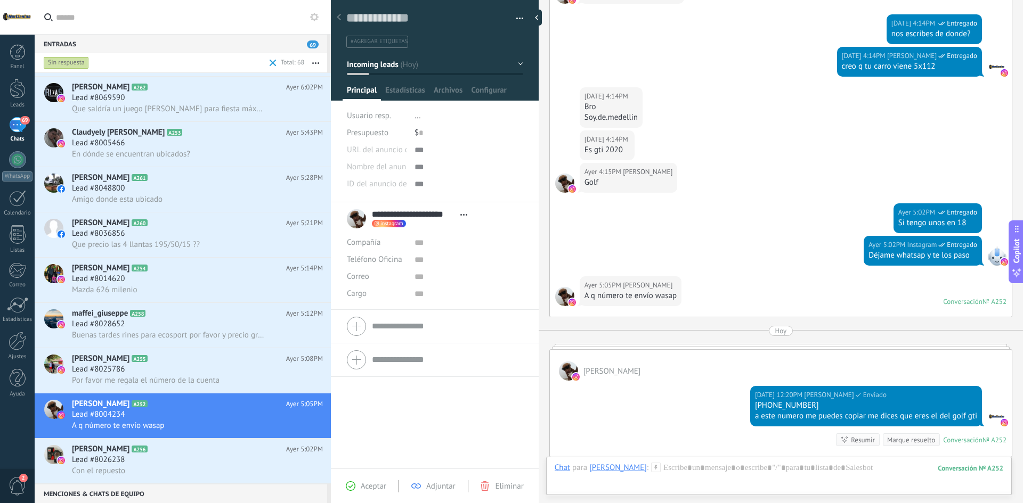
scroll to position [2254, 0]
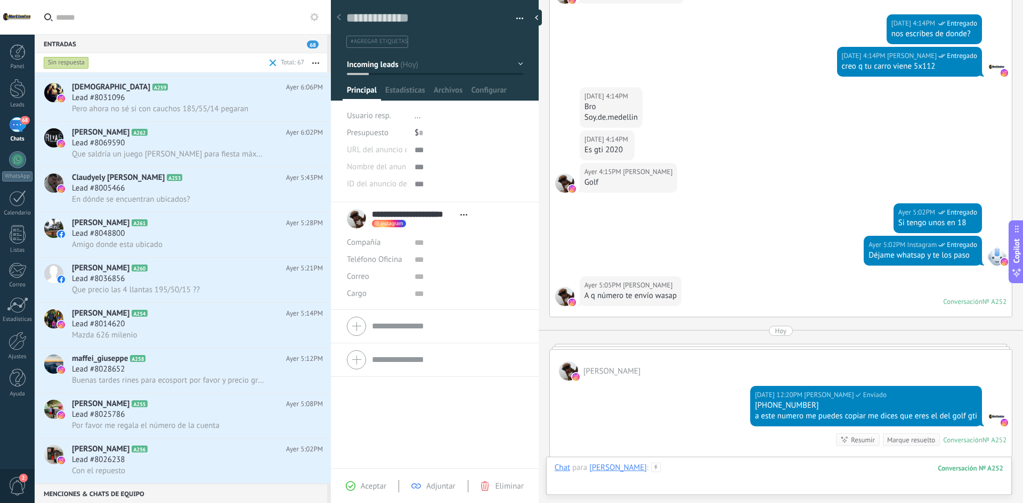
click at [711, 466] on div at bounding box center [779, 479] width 449 height 32
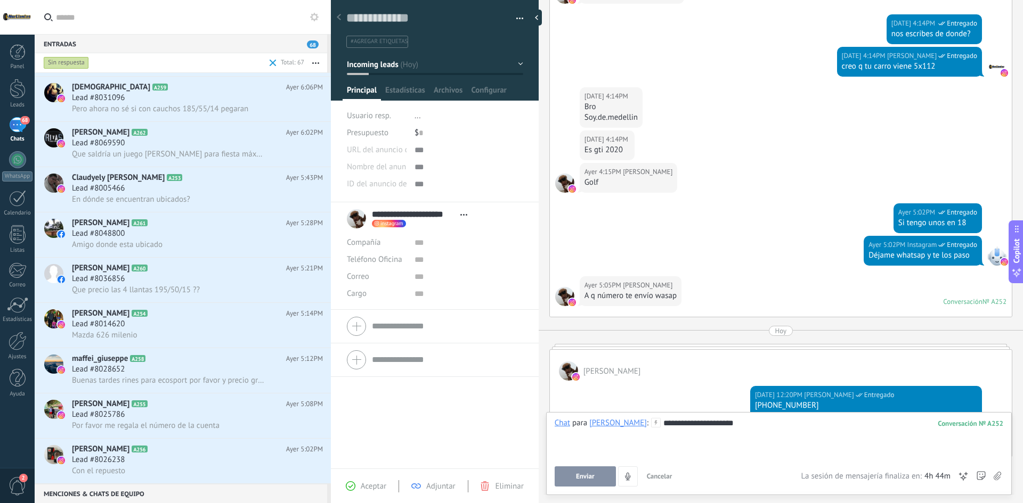
click at [565, 482] on button "Enviar" at bounding box center [585, 477] width 61 height 20
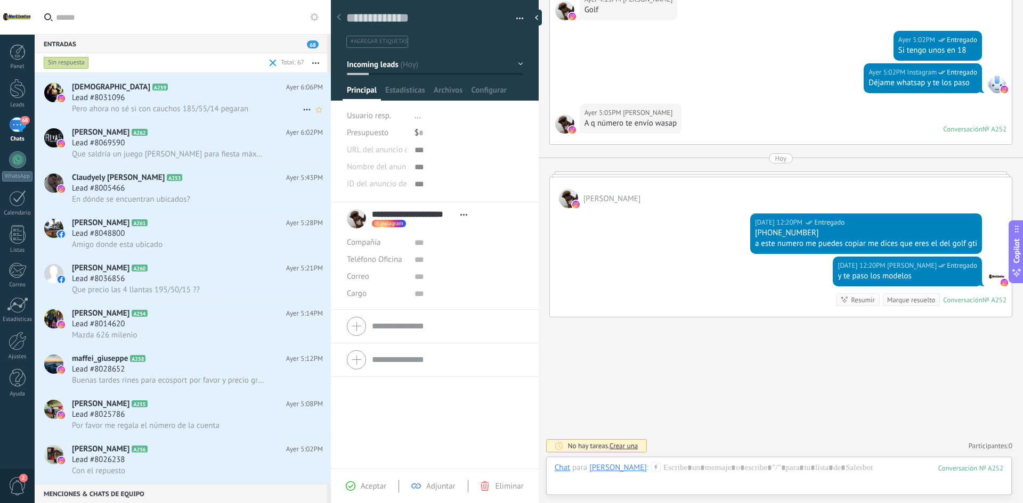
click at [187, 101] on div "Lead #8031096" at bounding box center [197, 98] width 251 height 11
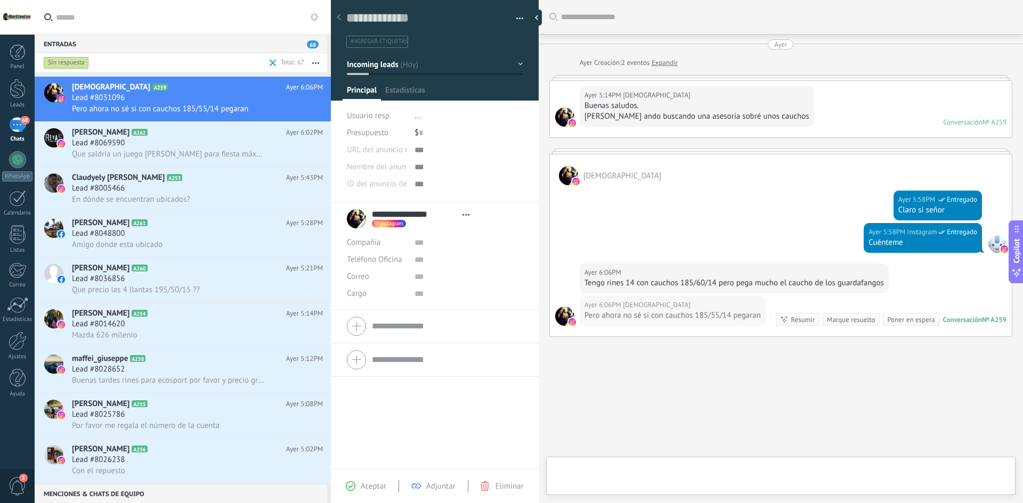
type textarea "**********"
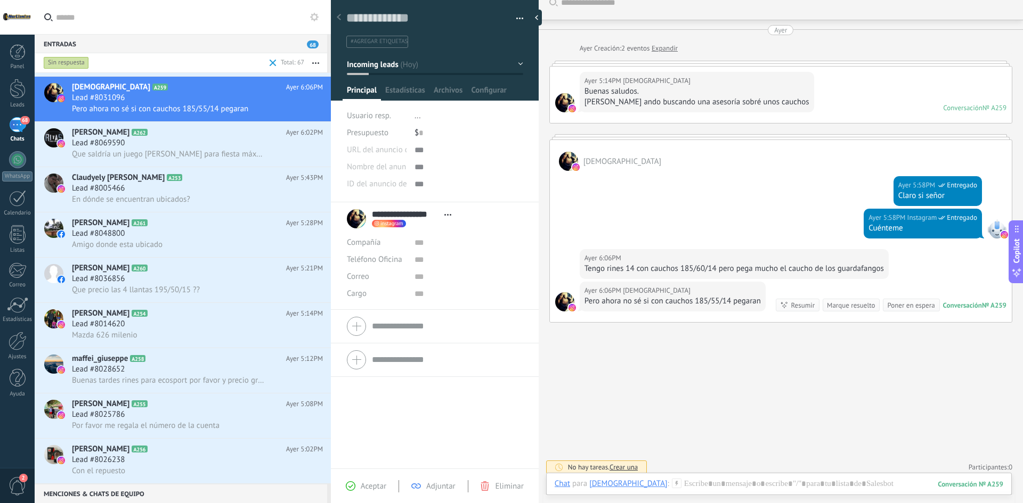
scroll to position [20, 0]
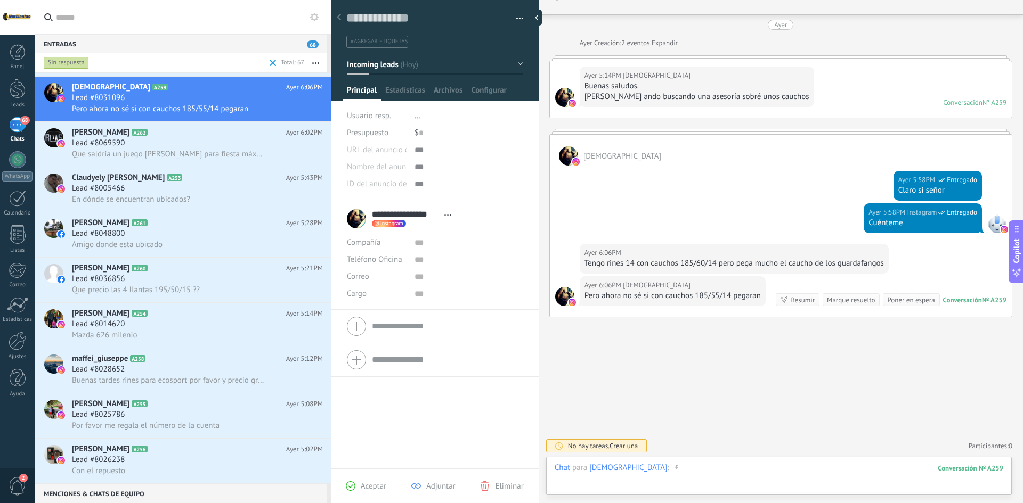
click at [714, 470] on div at bounding box center [779, 479] width 449 height 32
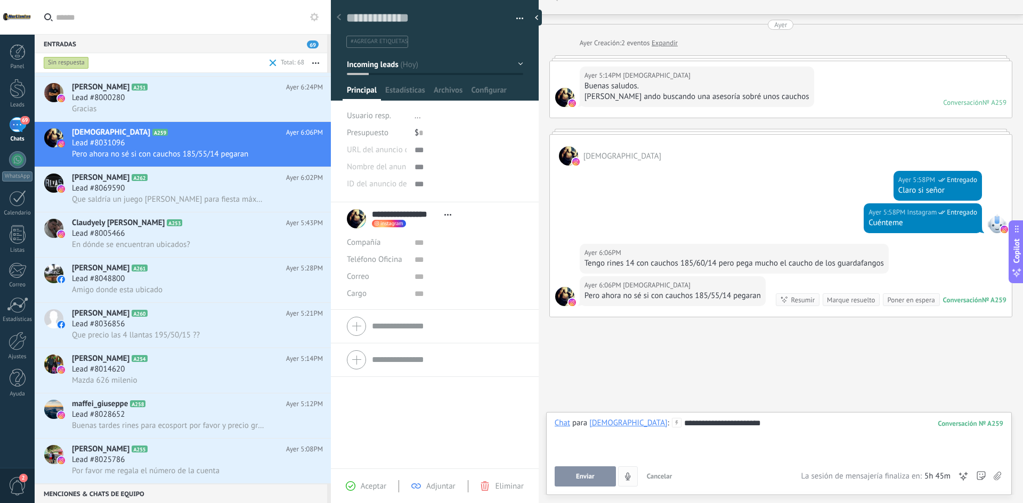
click at [592, 483] on button "Enviar" at bounding box center [585, 477] width 61 height 20
click at [171, 102] on div "Lead #8000280" at bounding box center [197, 98] width 251 height 11
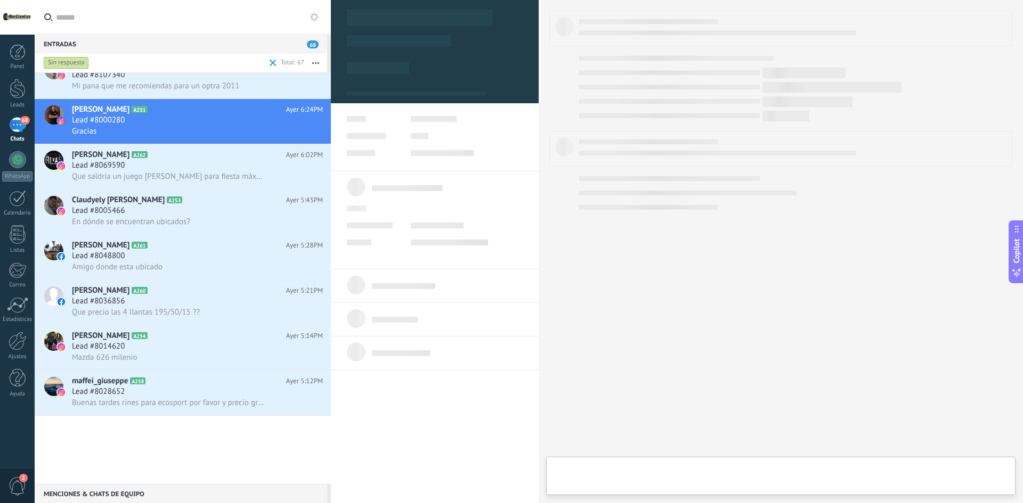
scroll to position [1988, 0]
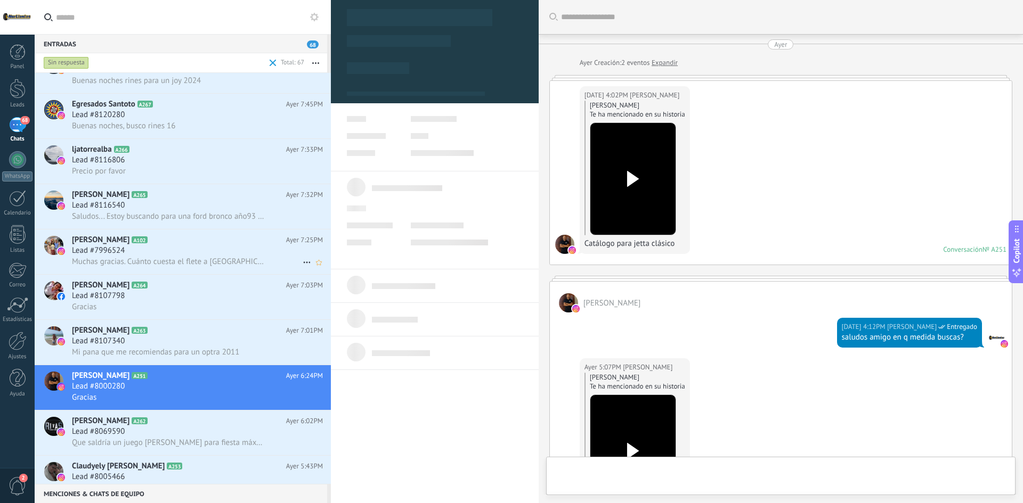
type textarea "**********"
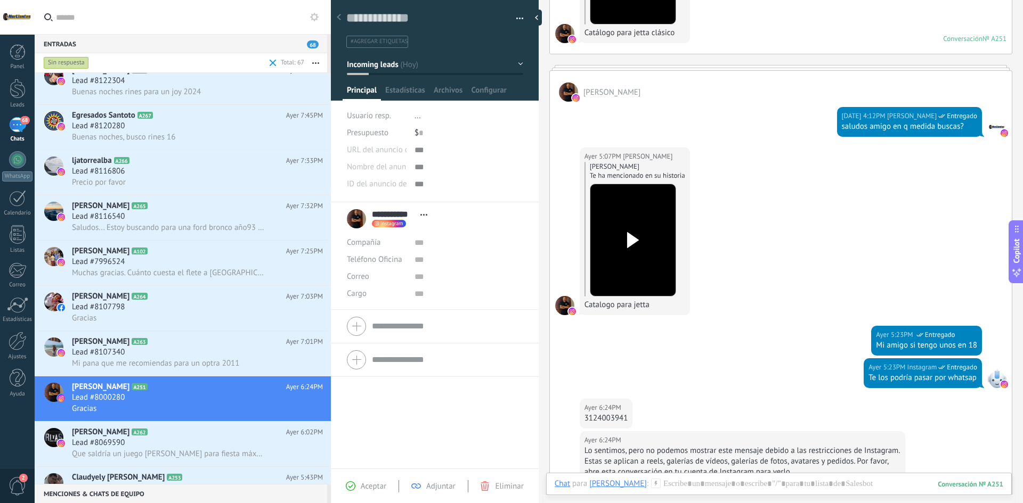
scroll to position [420, 0]
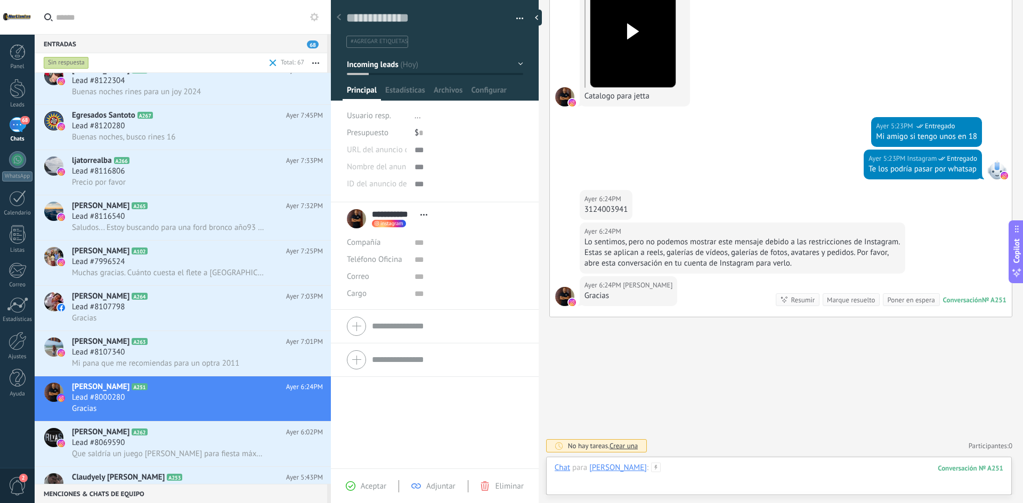
click at [704, 467] on div at bounding box center [779, 479] width 449 height 32
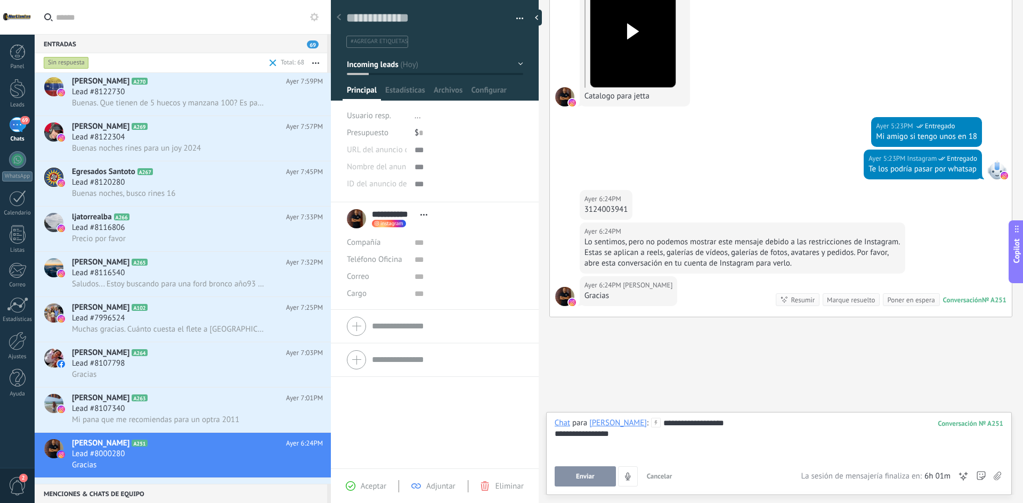
click at [575, 470] on button "Enviar" at bounding box center [585, 477] width 61 height 20
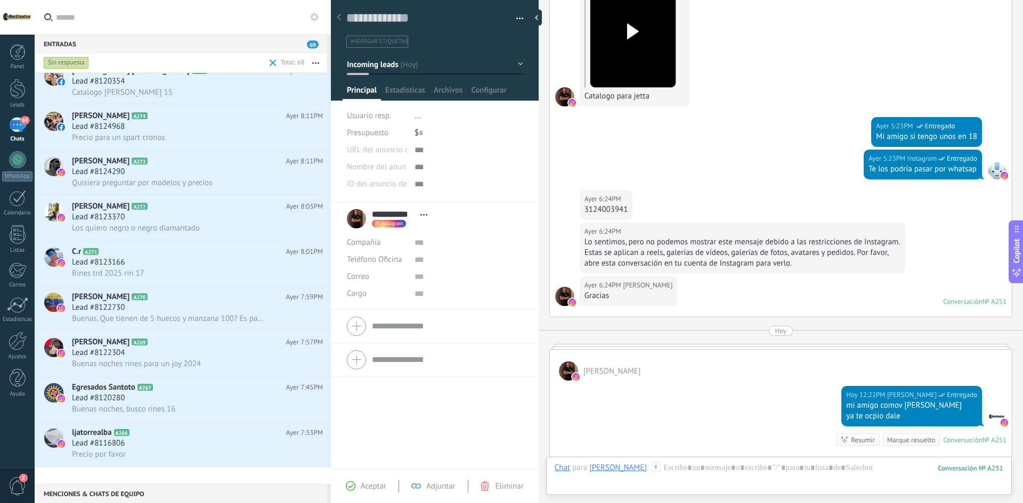
scroll to position [1721, 0]
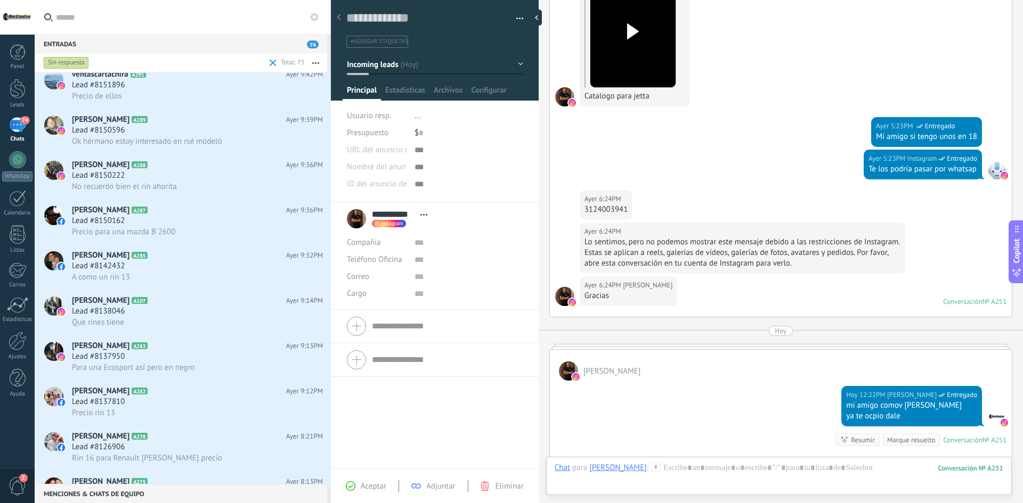
click at [605, 208] on div "3124003941" at bounding box center [606, 210] width 44 height 11
copy div "3124003941"
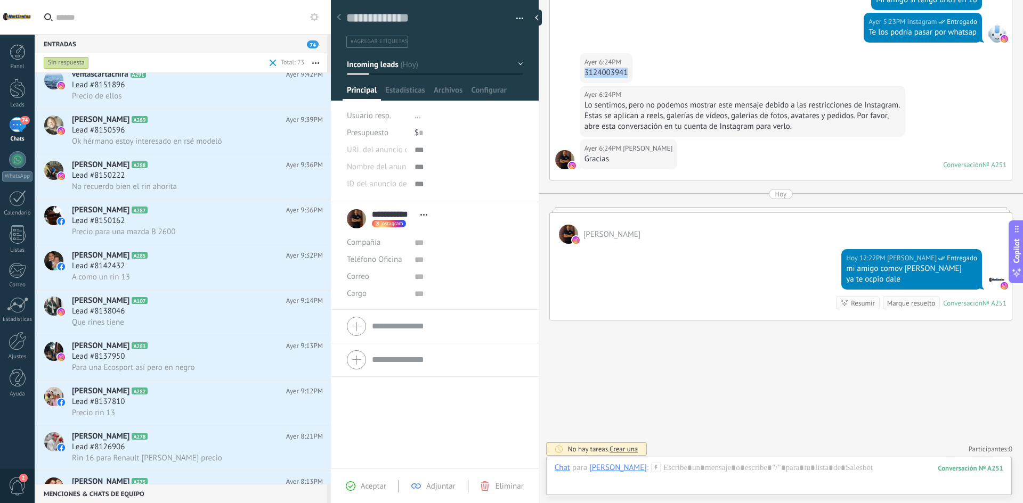
scroll to position [560, 0]
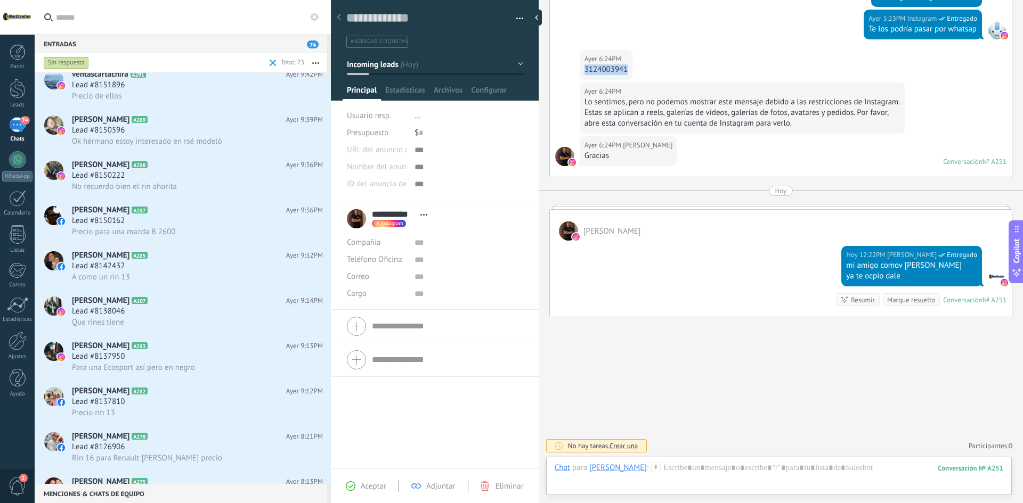
click at [630, 448] on span "Crear una" at bounding box center [624, 446] width 28 height 9
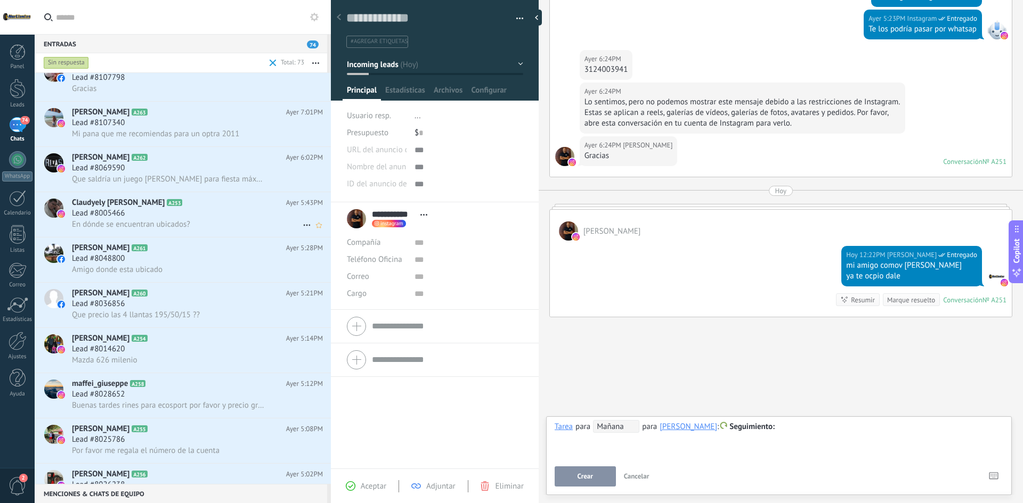
scroll to position [2850, 0]
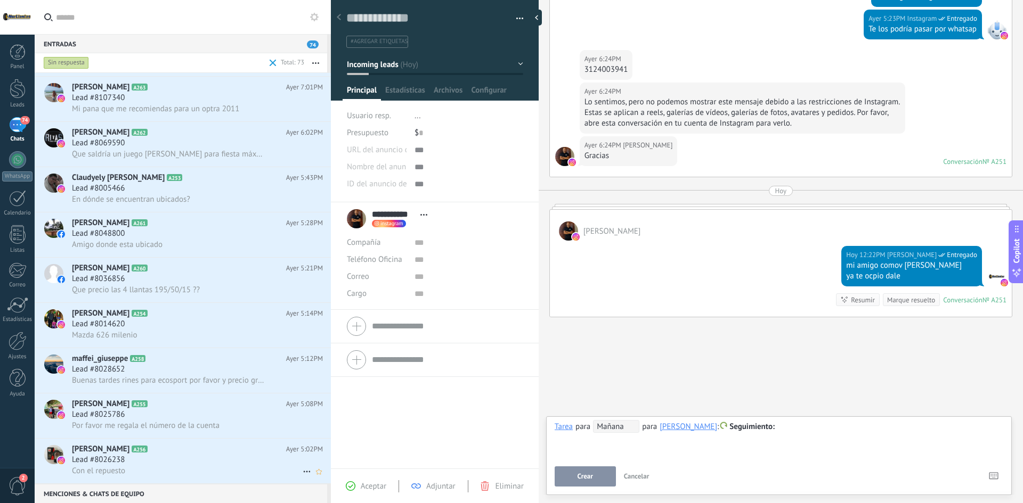
click at [194, 468] on div "Con el repuesto" at bounding box center [197, 471] width 251 height 11
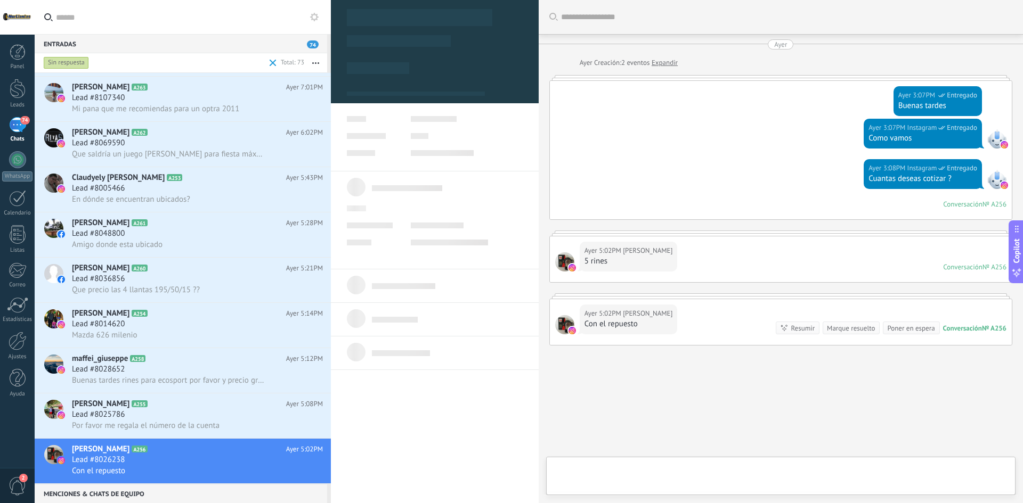
scroll to position [28, 0]
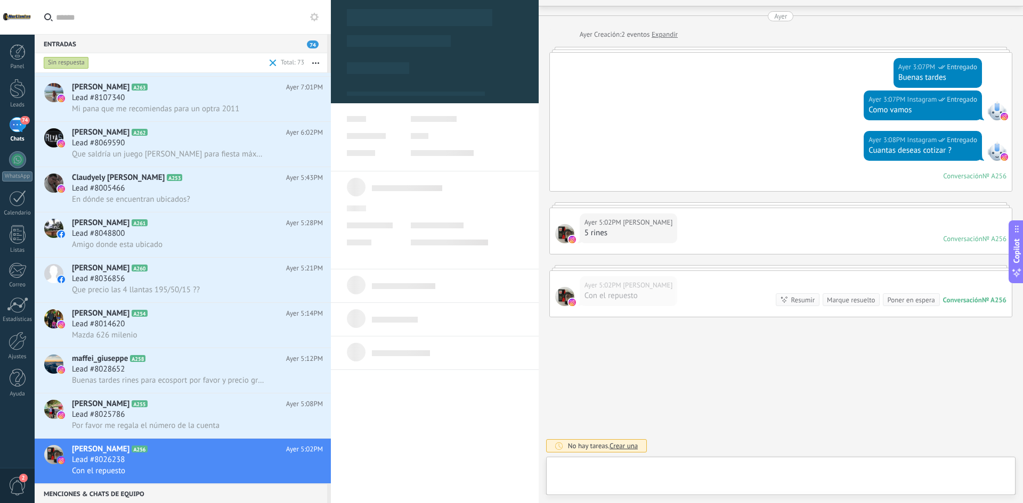
type textarea "**********"
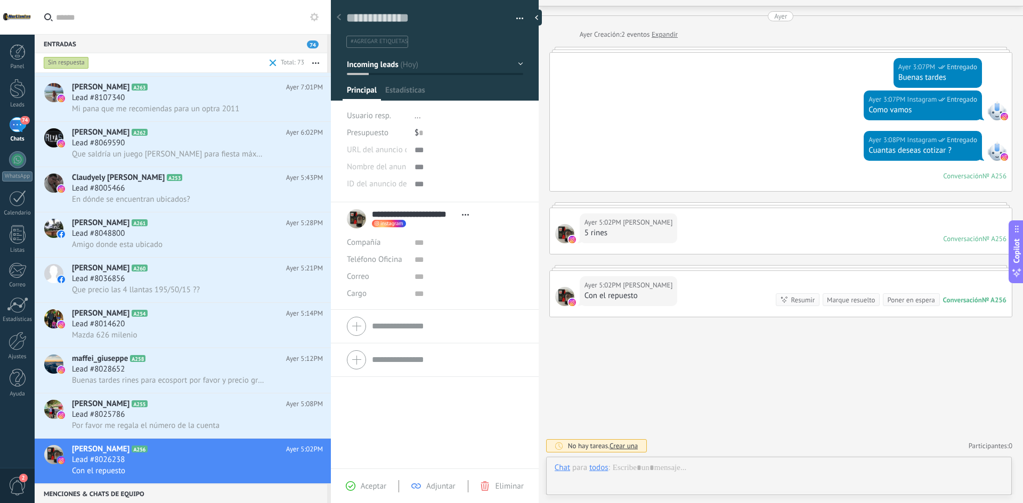
scroll to position [16, 0]
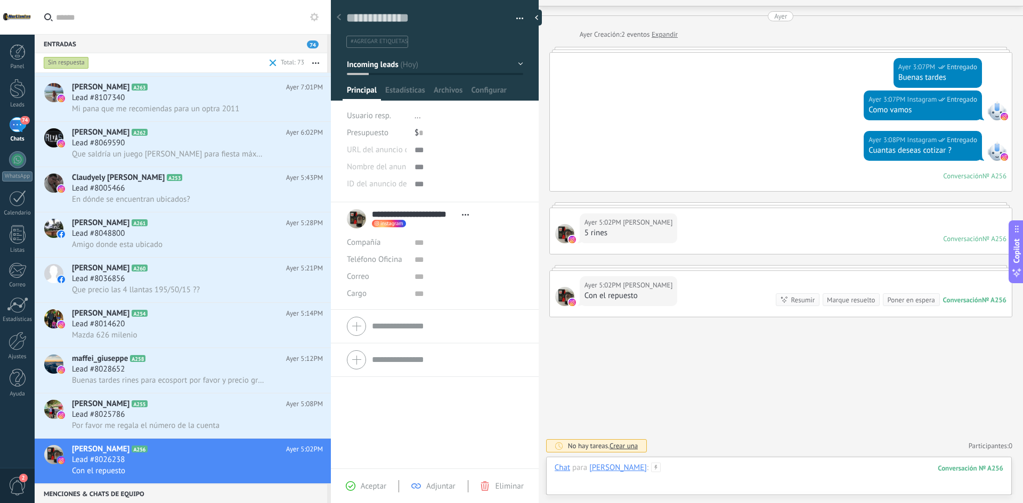
click at [724, 469] on div at bounding box center [779, 479] width 449 height 32
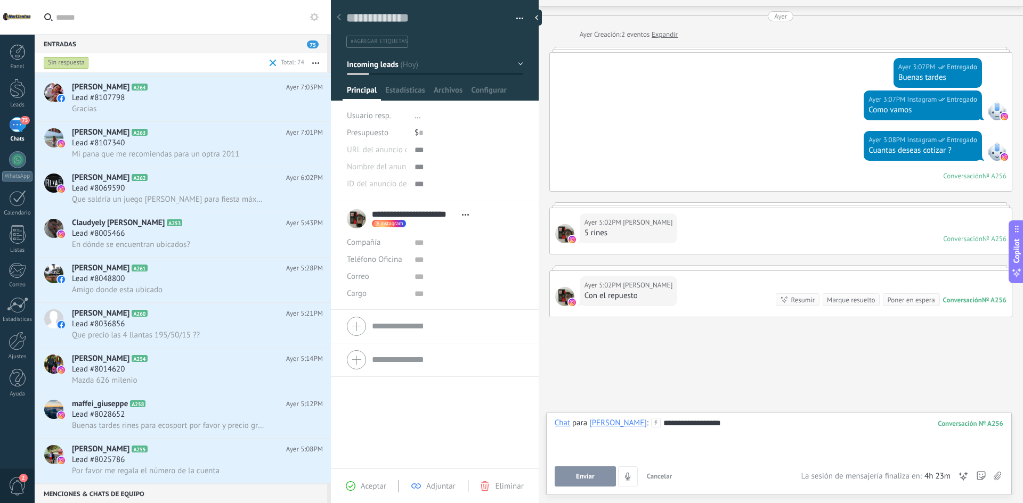
click at [584, 474] on span "Enviar" at bounding box center [585, 476] width 19 height 7
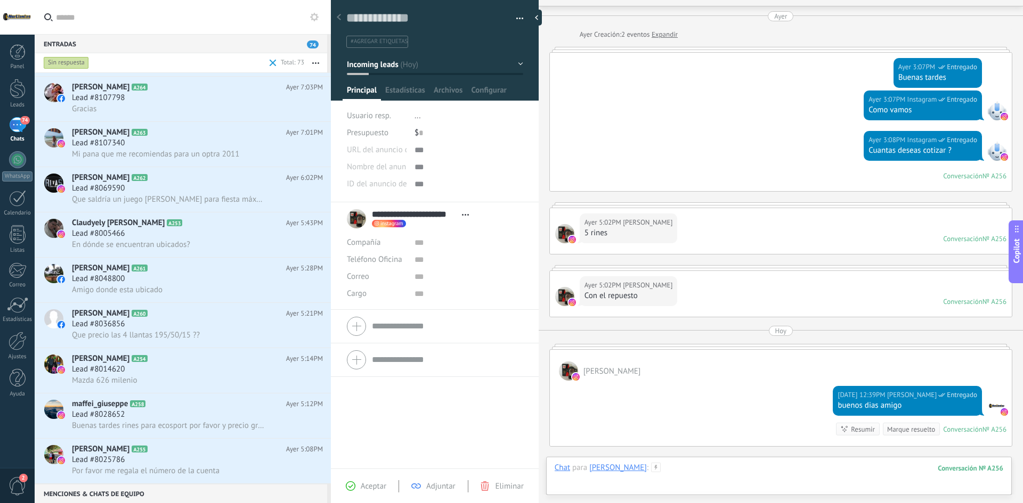
click at [731, 472] on div at bounding box center [779, 479] width 449 height 32
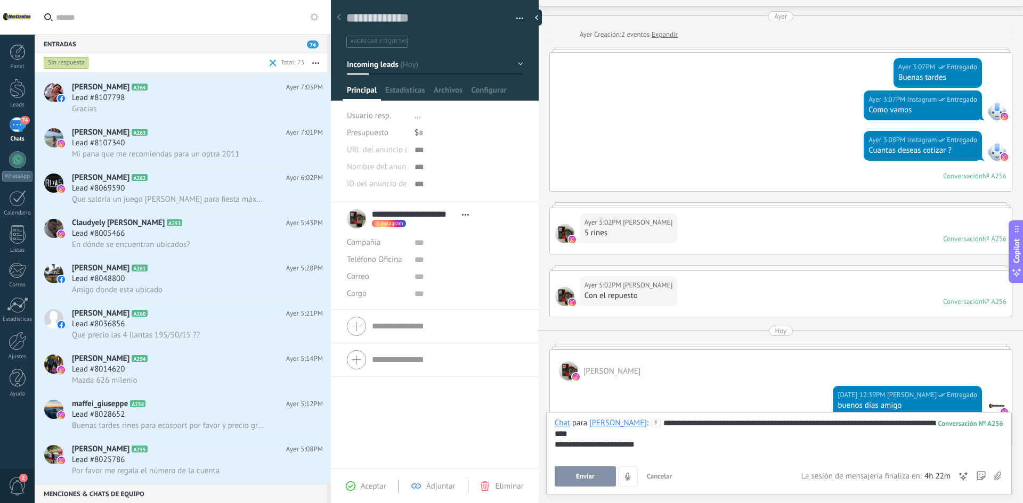
click at [580, 473] on span "Enviar" at bounding box center [585, 476] width 19 height 7
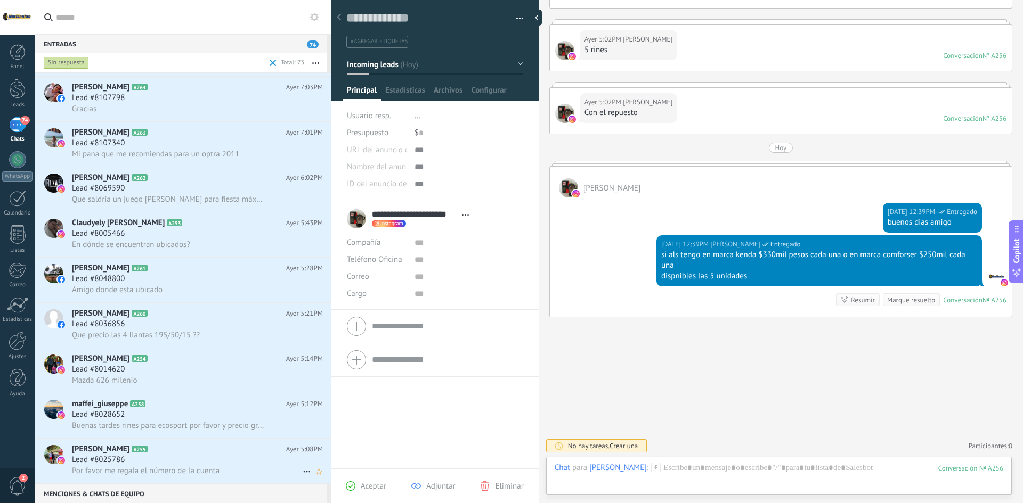
click at [216, 461] on div "Lead #8025786" at bounding box center [197, 460] width 251 height 11
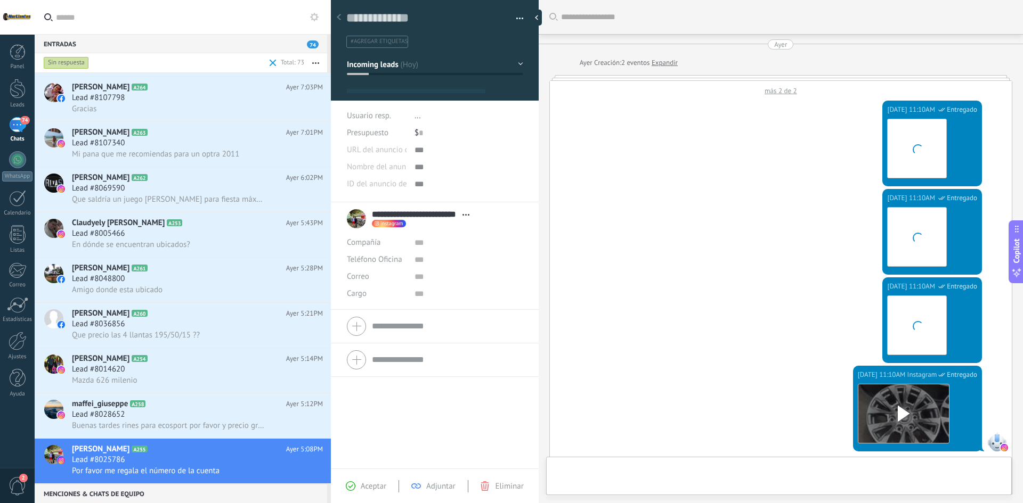
type textarea "**********"
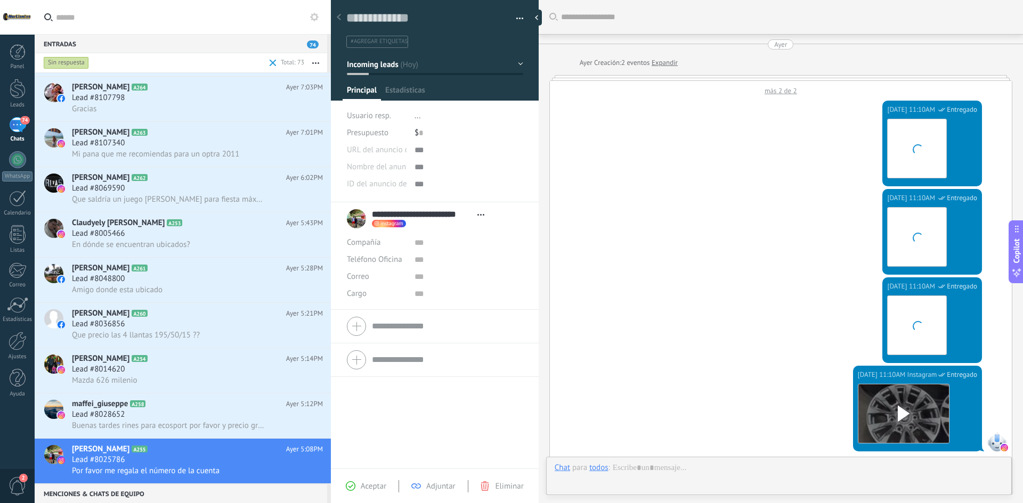
scroll to position [646, 0]
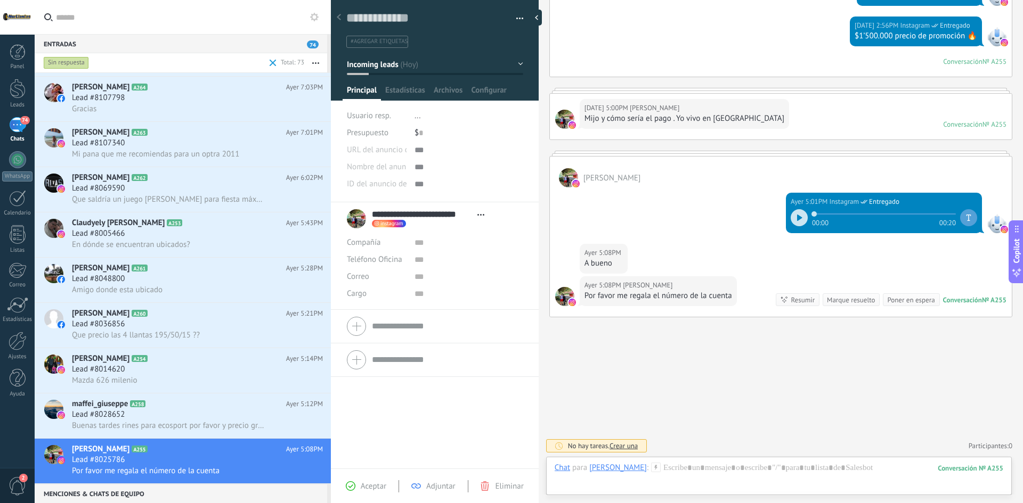
click at [751, 461] on div "Chat Correo Nota Tarea Chat para Jhon Jaime Forero Martinez : 255 Enviar Cancel…" at bounding box center [779, 476] width 466 height 38
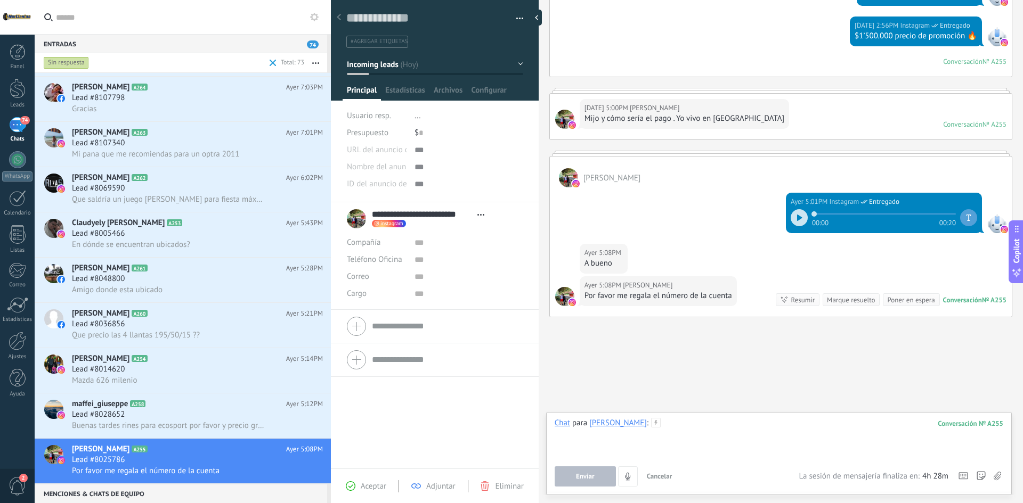
click at [741, 425] on div at bounding box center [779, 438] width 449 height 40
click at [577, 480] on span "Enviar" at bounding box center [585, 476] width 19 height 7
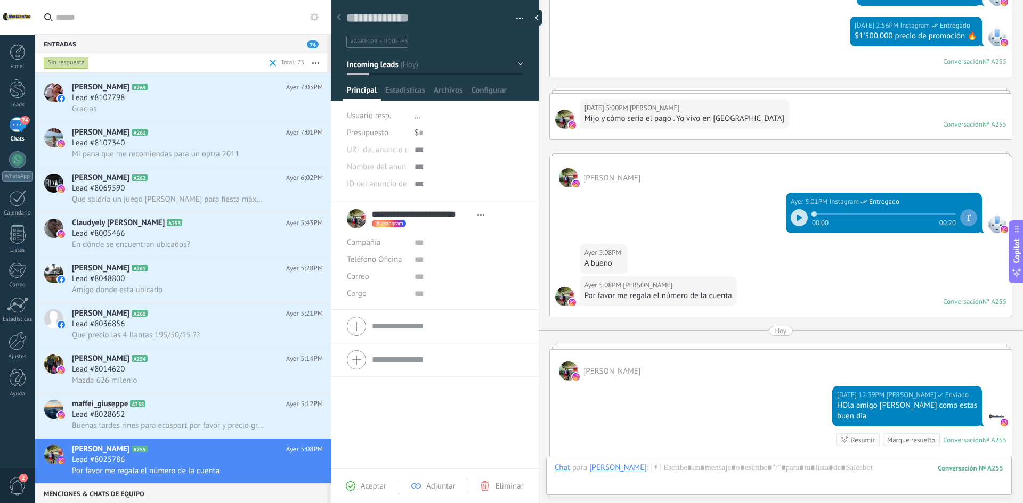
scroll to position [2805, 0]
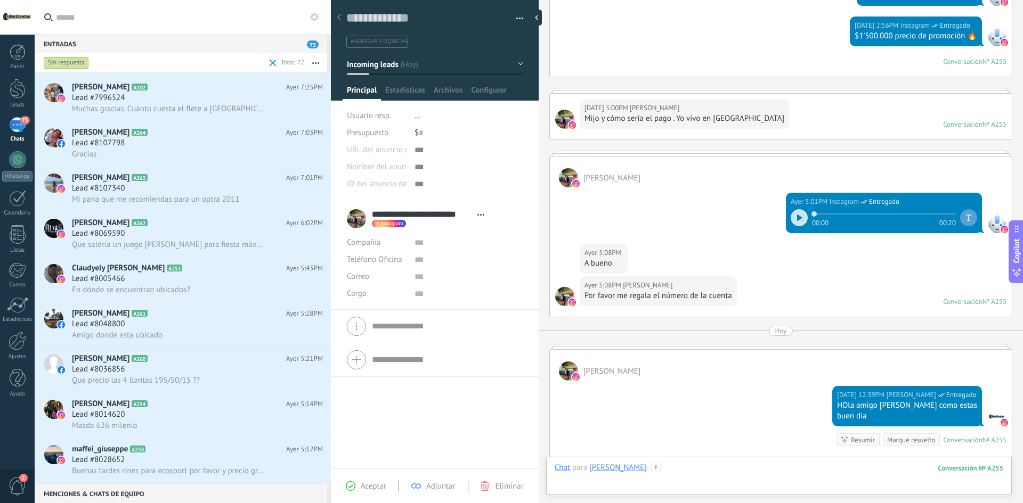
click at [775, 464] on div at bounding box center [779, 479] width 449 height 32
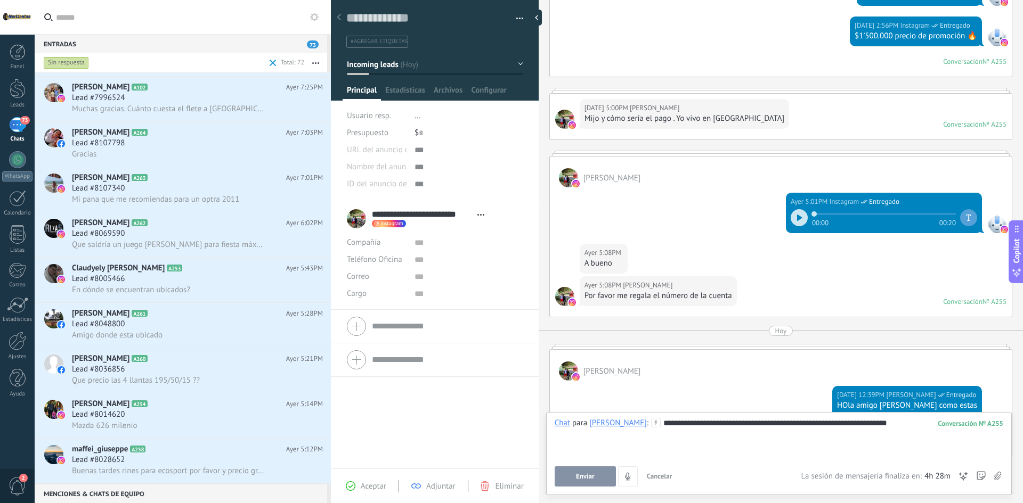
drag, startPoint x: 952, startPoint y: 477, endPoint x: 962, endPoint y: 475, distance: 10.5
click at [954, 477] on div "Enviar Cancelar Rastrear clics en links ? Reducir links largos y rastrear clics…" at bounding box center [779, 477] width 449 height 20
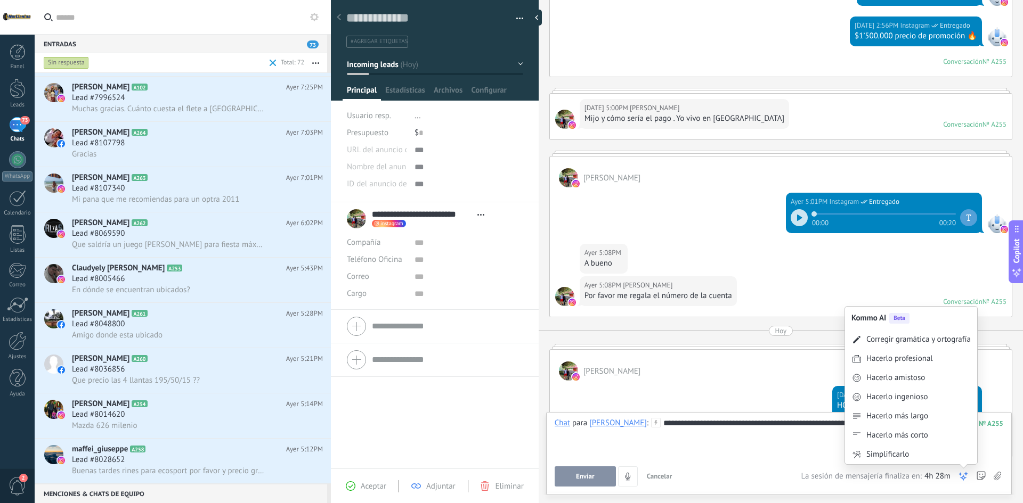
click at [962, 474] on icon at bounding box center [963, 477] width 11 height 11
click at [916, 362] on div "Hacerlo profesional" at bounding box center [899, 359] width 67 height 11
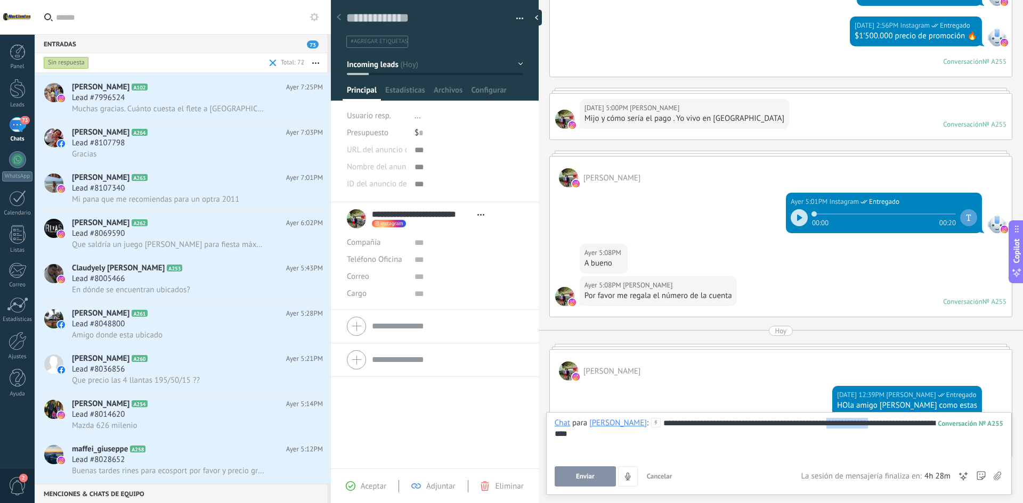
drag, startPoint x: 923, startPoint y: 426, endPoint x: 877, endPoint y: 424, distance: 46.4
click at [877, 424] on div "**********" at bounding box center [779, 438] width 449 height 40
click at [593, 476] on span "Enviar" at bounding box center [585, 476] width 19 height 7
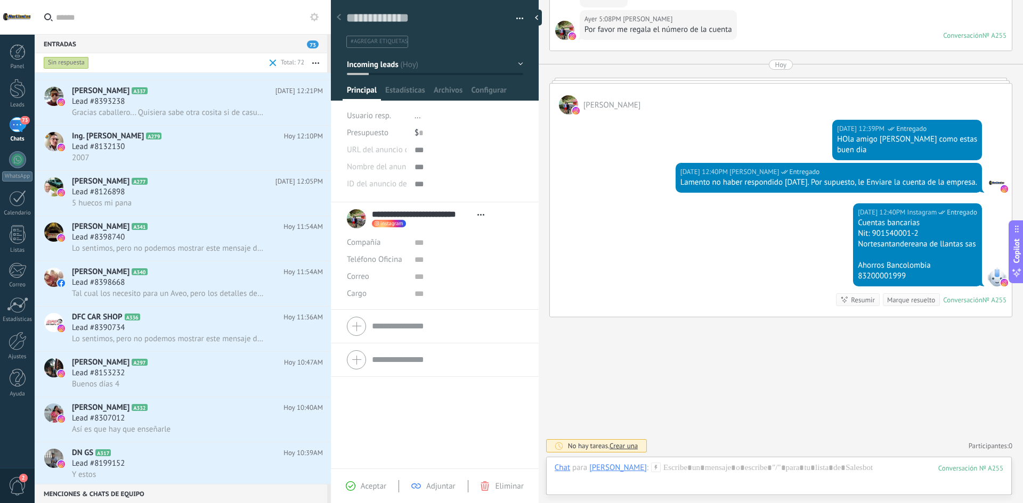
scroll to position [0, 0]
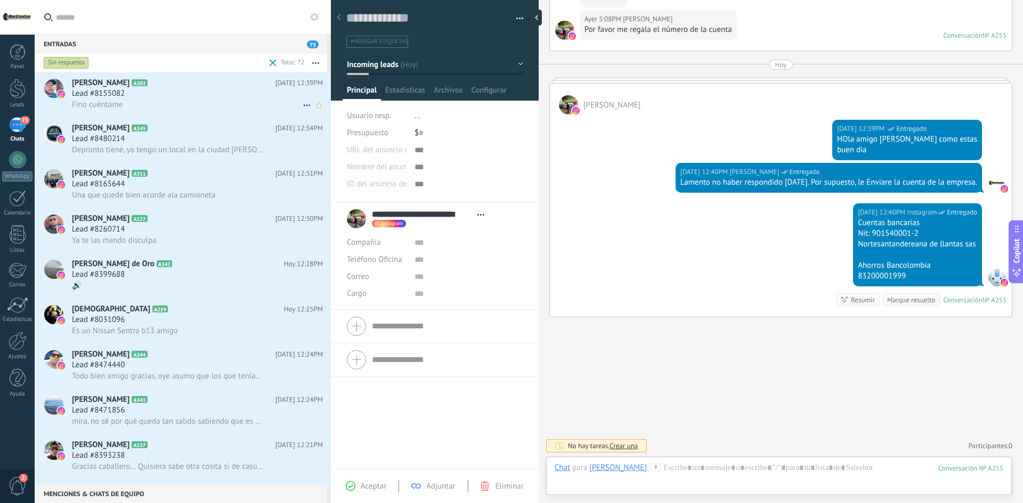
click at [151, 88] on icon at bounding box center [156, 83] width 11 height 11
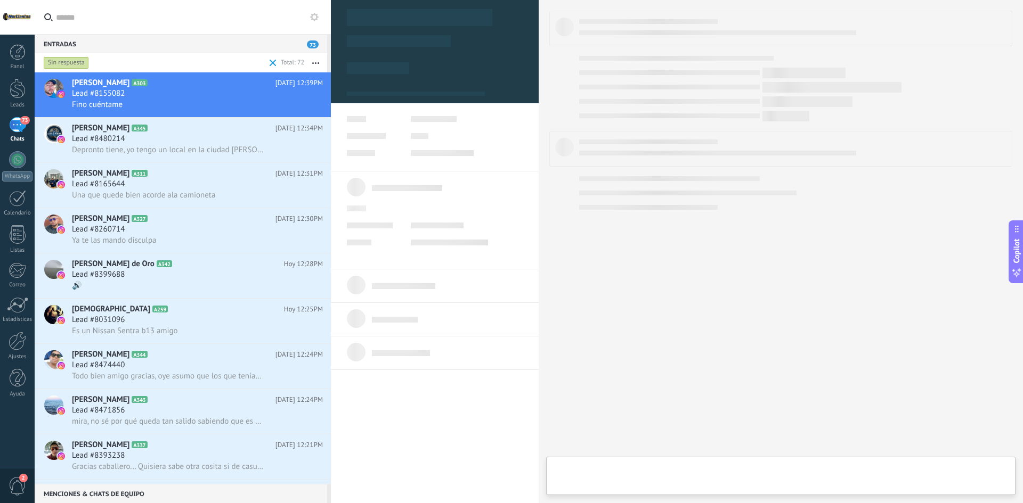
type textarea "**********"
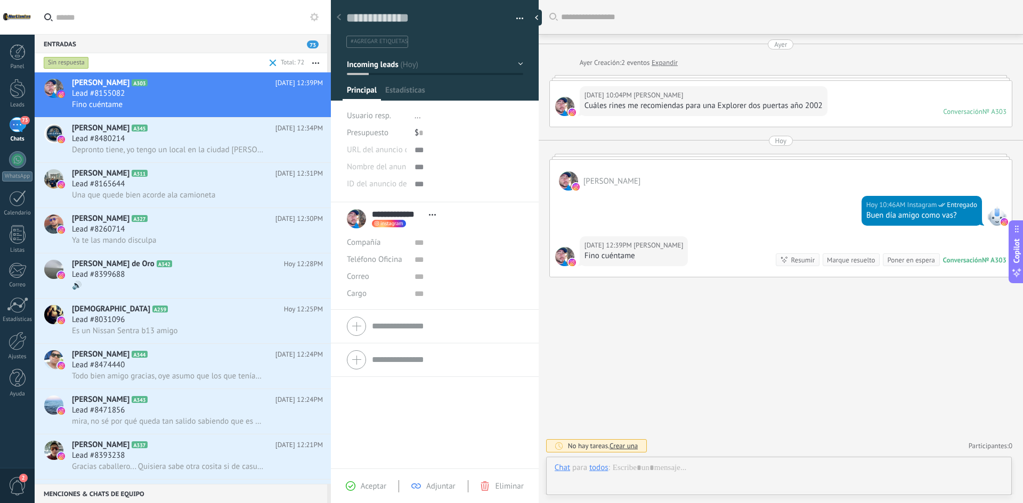
scroll to position [16, 0]
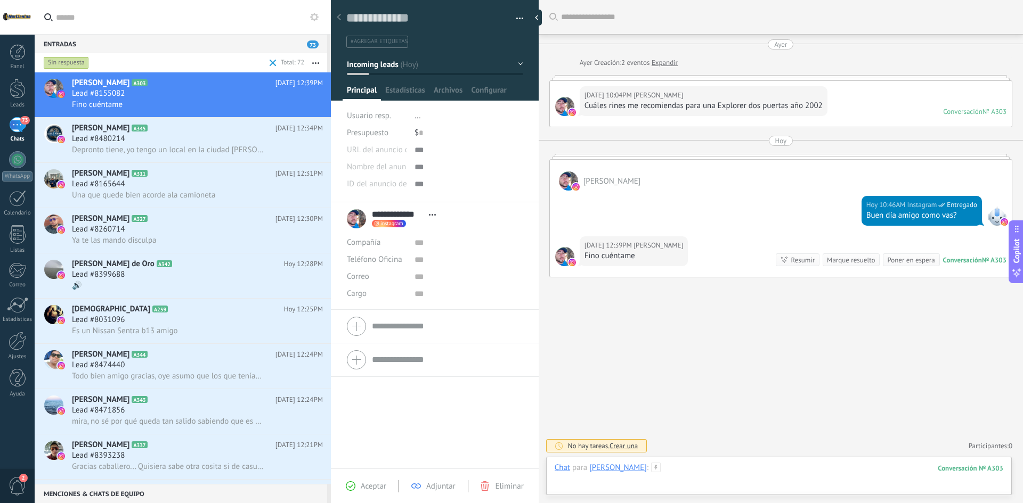
click at [688, 483] on div at bounding box center [779, 479] width 449 height 32
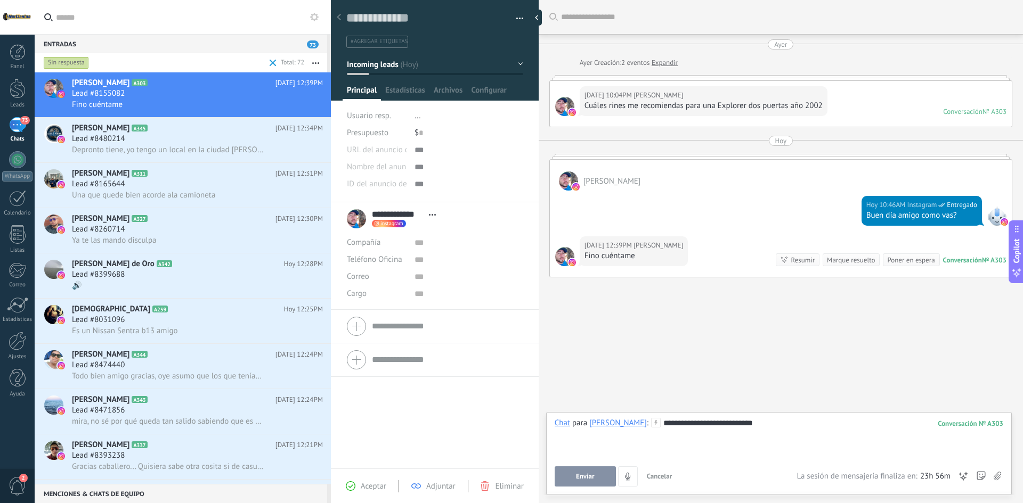
click at [591, 480] on span "Enviar" at bounding box center [585, 476] width 19 height 7
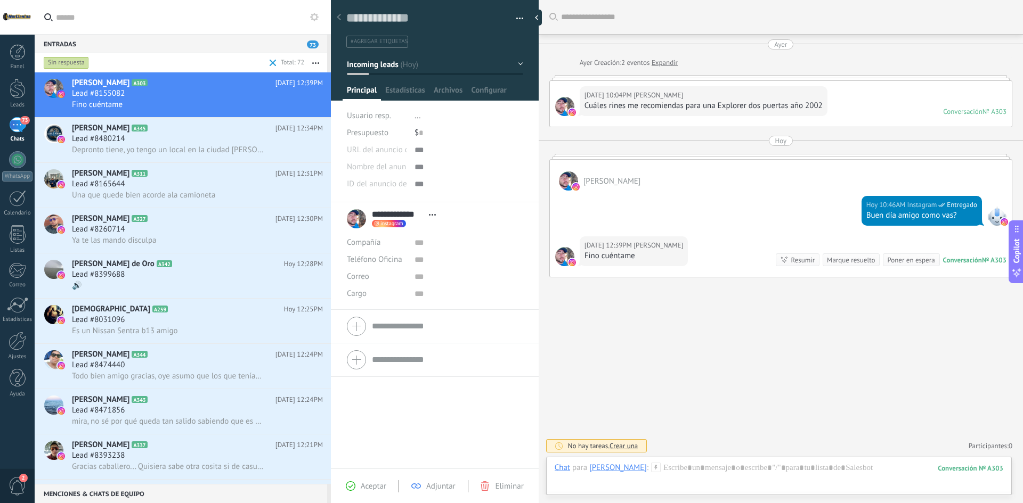
scroll to position [20, 0]
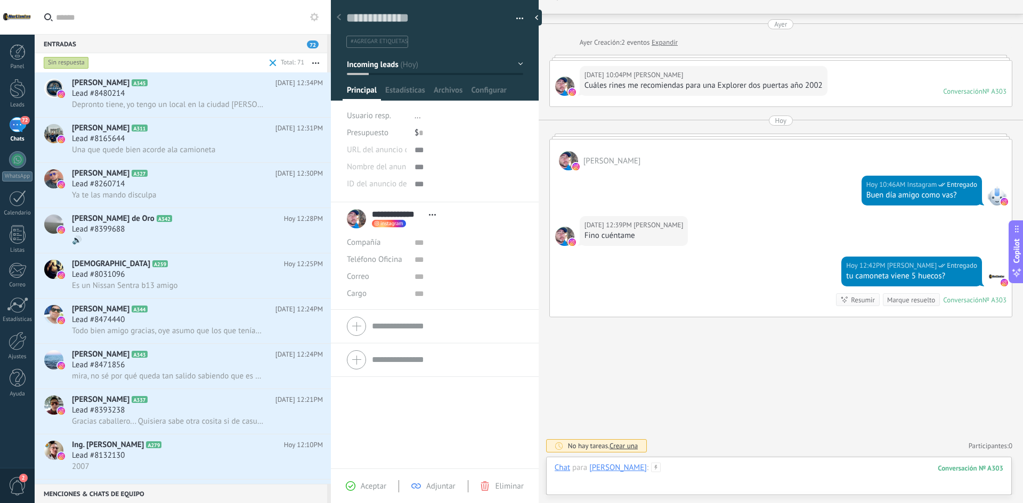
click at [725, 465] on div at bounding box center [779, 479] width 449 height 32
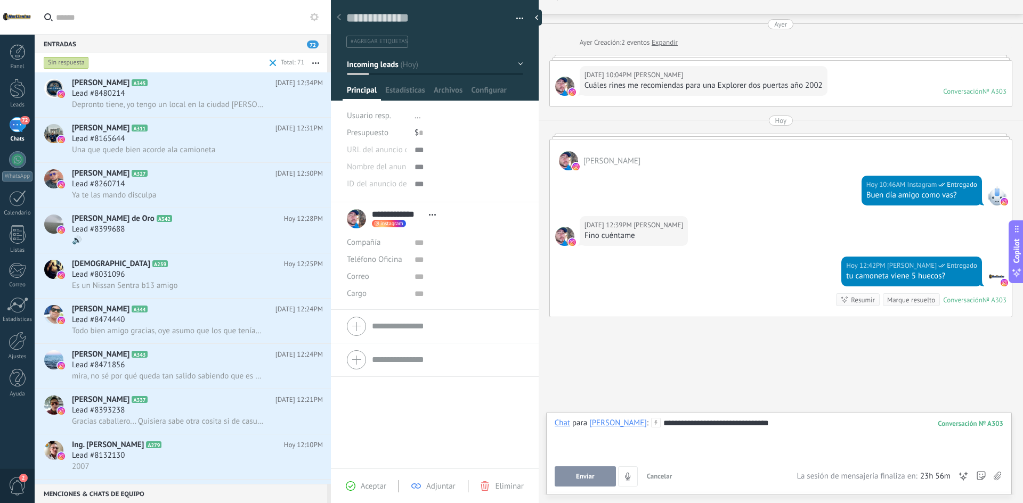
click at [576, 477] on span "Enviar" at bounding box center [585, 476] width 19 height 7
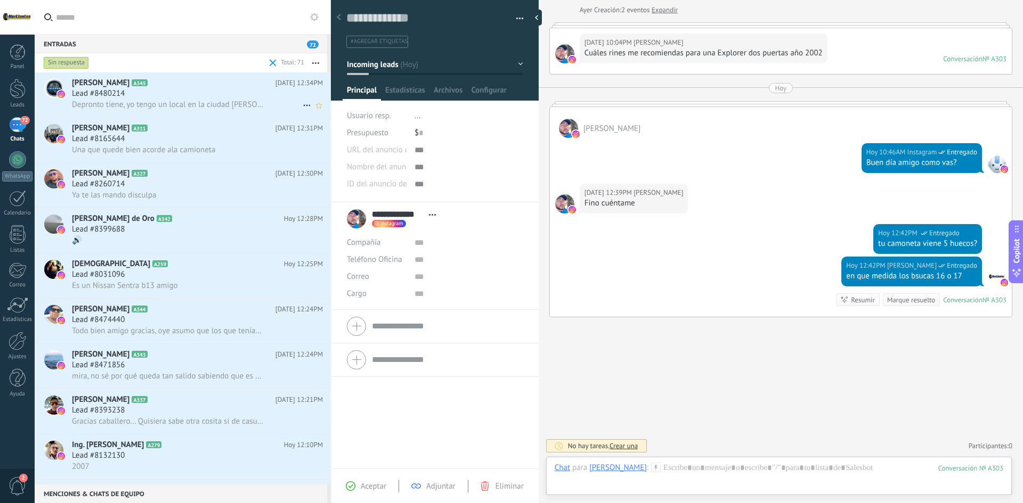
click at [185, 104] on span "Depronto tiene, yo tengo un local en la ciudad de Pereira" at bounding box center [168, 105] width 192 height 10
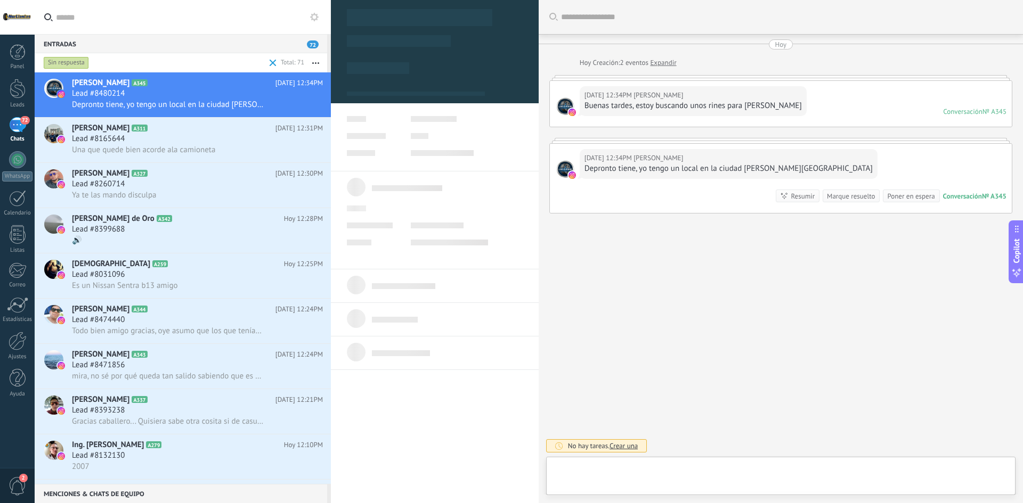
type textarea "**********"
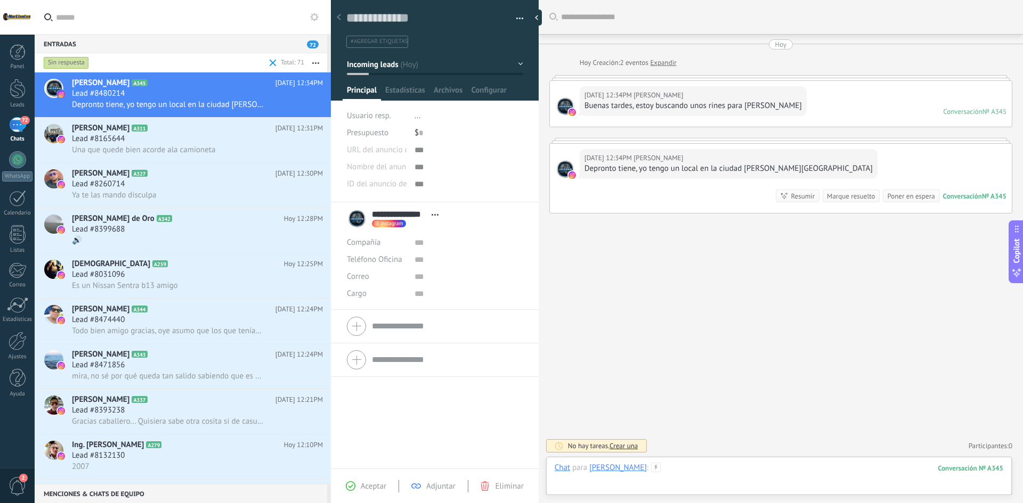
click at [711, 469] on div at bounding box center [779, 479] width 449 height 32
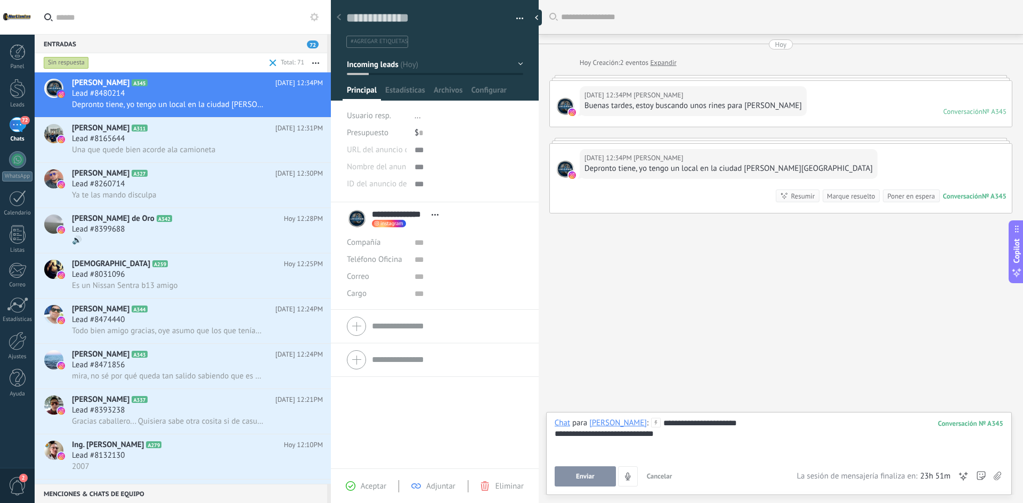
click at [571, 473] on button "Enviar" at bounding box center [585, 477] width 61 height 20
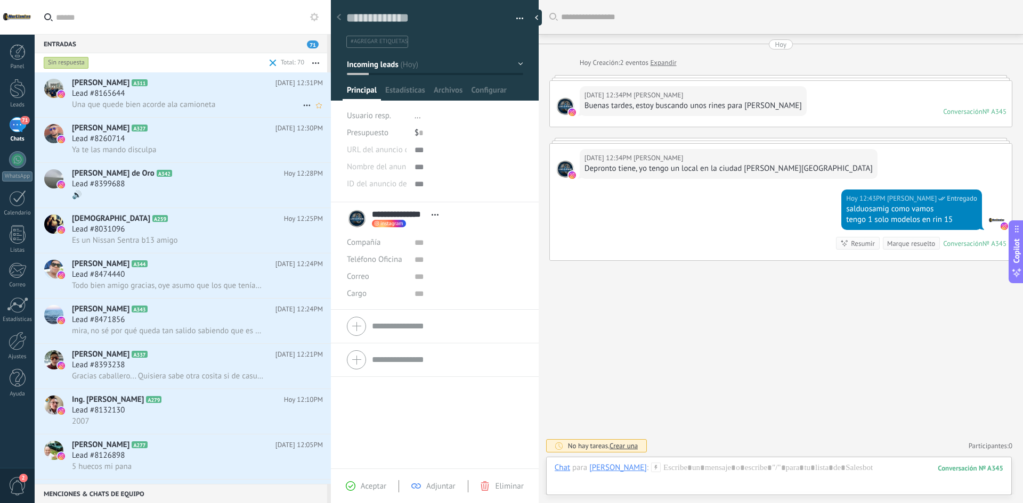
click at [180, 100] on span "Una que quede bien acorde ala camioneta" at bounding box center [143, 105] width 143 height 10
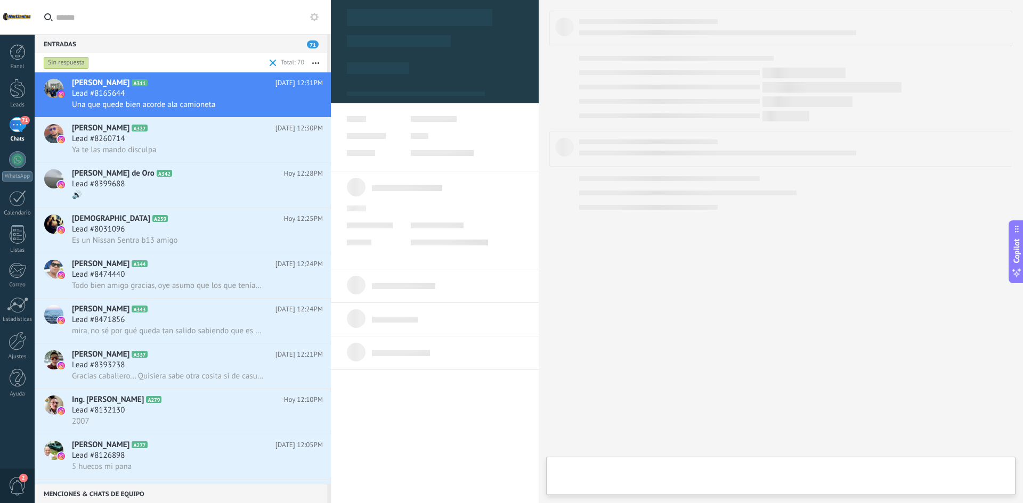
type textarea "**********"
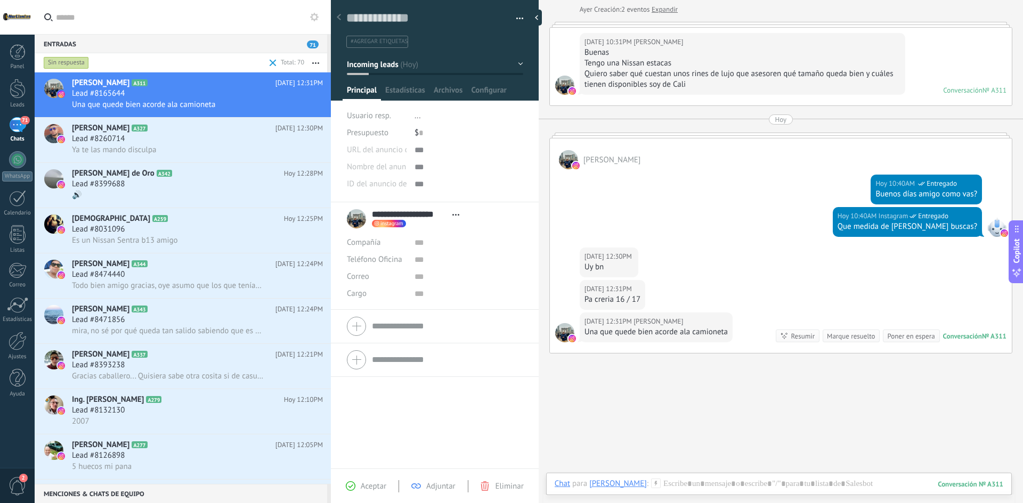
scroll to position [90, 0]
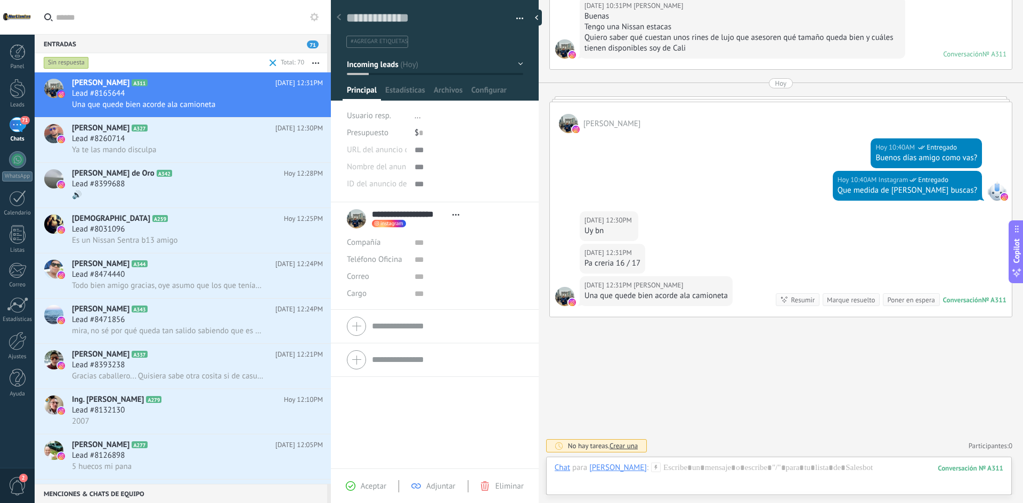
click at [696, 460] on div "Chat Correo Nota Tarea Chat para Juan Yamith Cardozo : 311 Enviar Cancelar Rast…" at bounding box center [779, 476] width 466 height 38
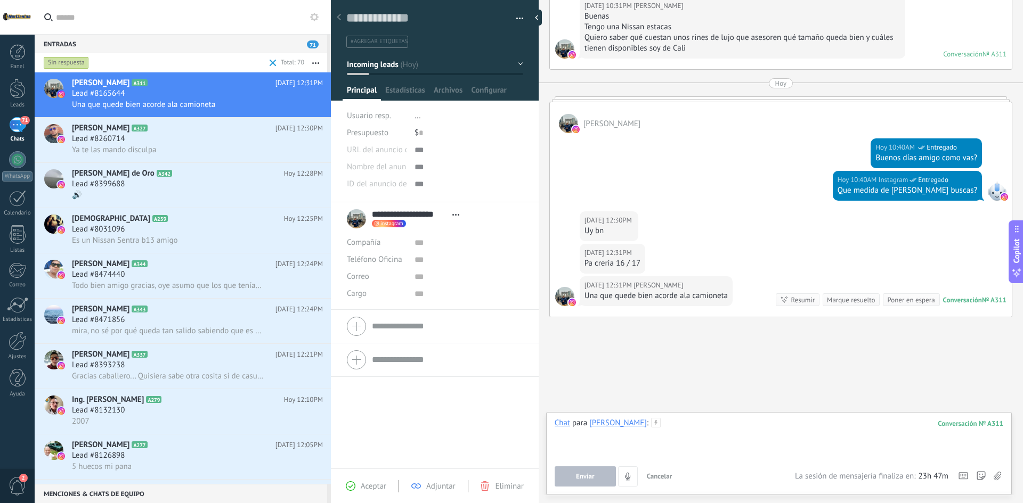
click at [712, 427] on div at bounding box center [779, 438] width 449 height 40
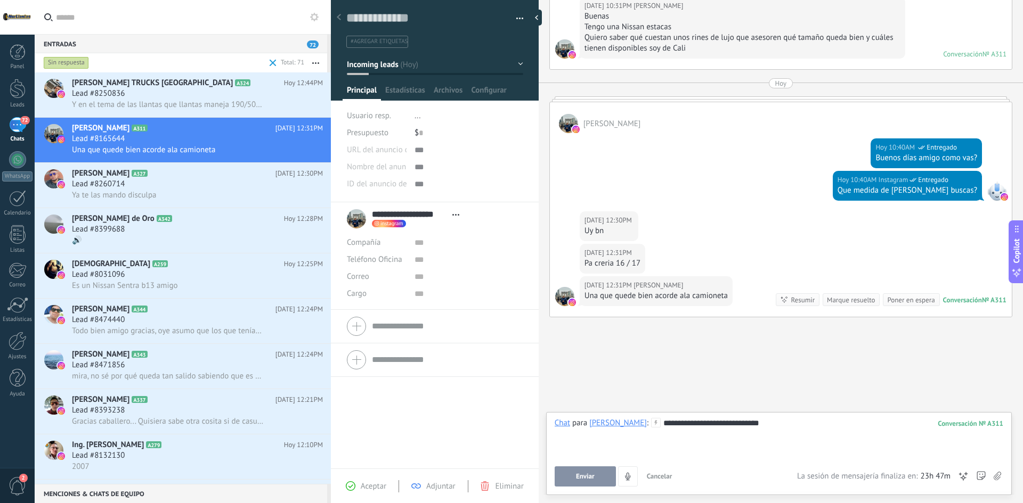
click at [583, 475] on span "Enviar" at bounding box center [585, 476] width 19 height 7
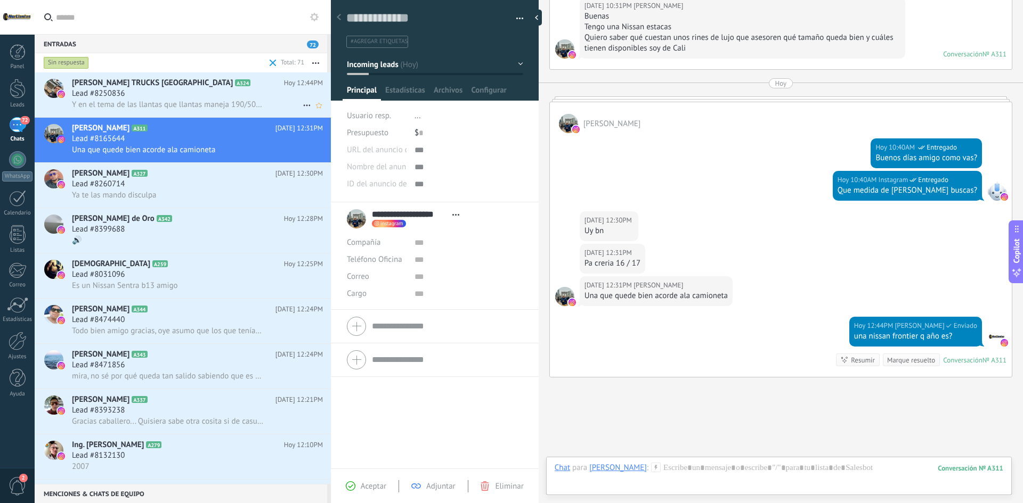
scroll to position [150, 0]
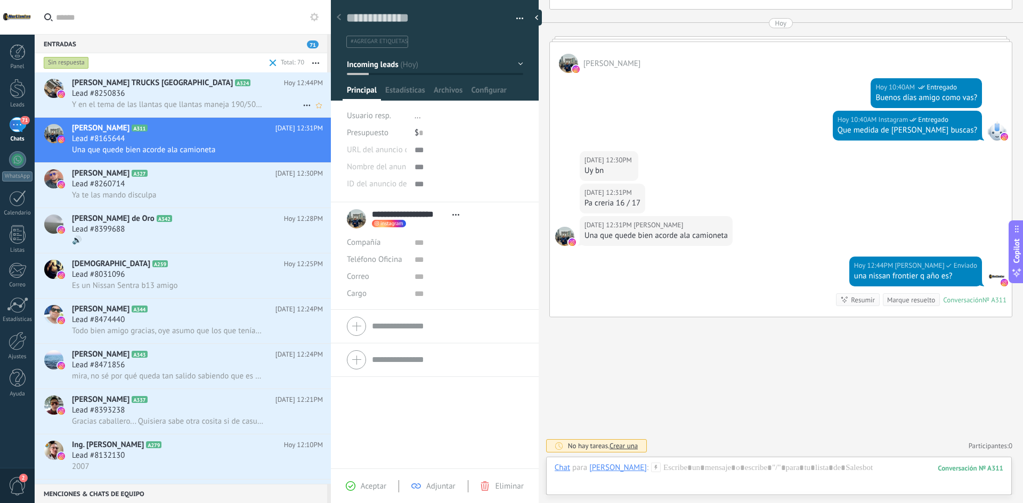
click at [178, 97] on div "Lead #8250836" at bounding box center [197, 93] width 251 height 11
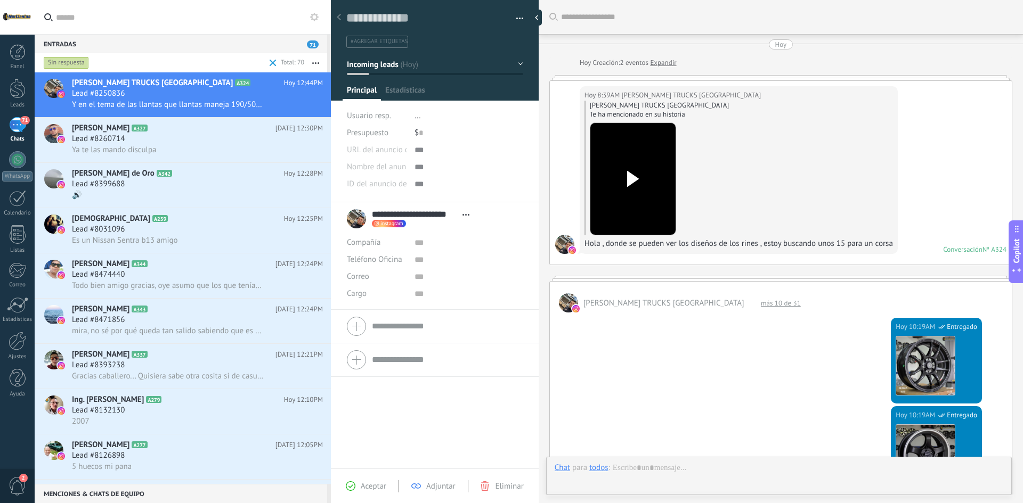
type textarea "**********"
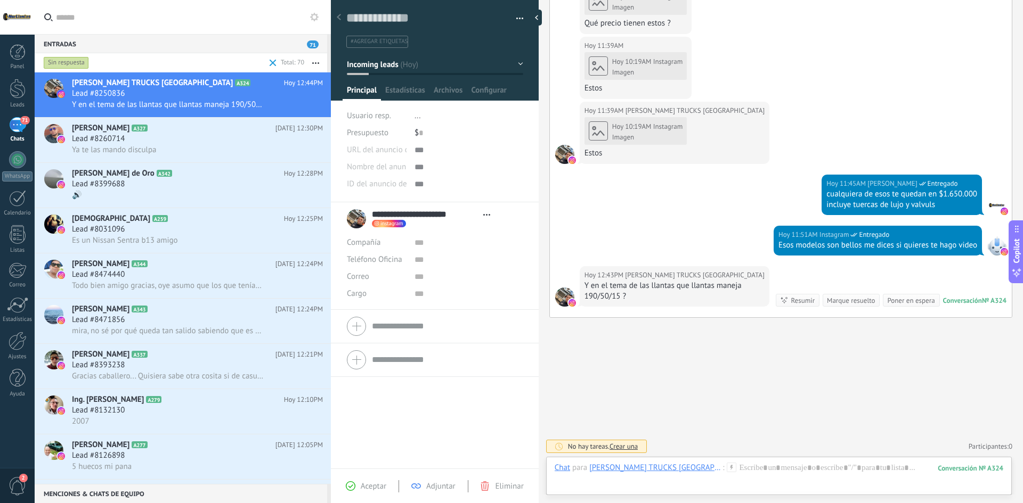
scroll to position [709, 0]
click at [746, 469] on div at bounding box center [779, 479] width 449 height 32
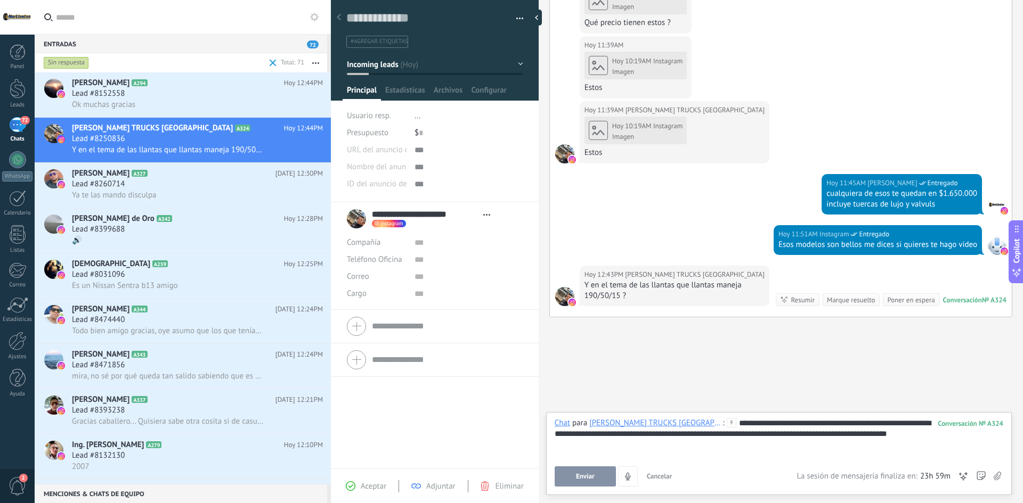
click at [590, 469] on button "Enviar" at bounding box center [585, 477] width 61 height 20
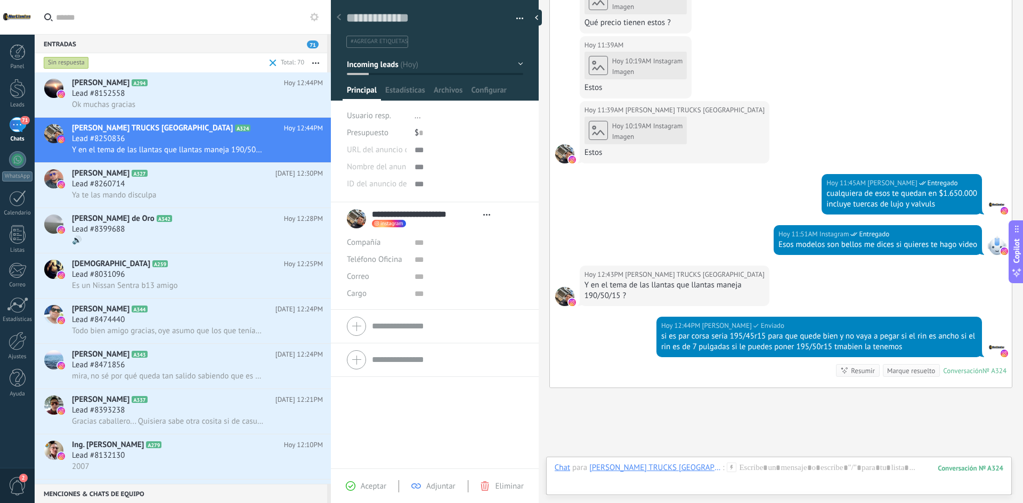
scroll to position [779, 0]
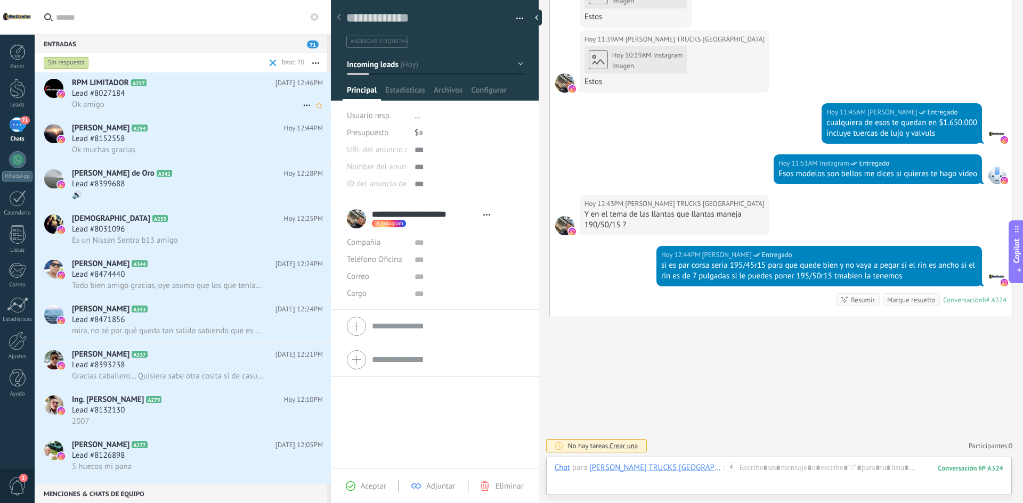
click at [156, 111] on div "RPM LIMITADOR A257 Hoy 12:46PM Lead #8027184 Ok amigo" at bounding box center [201, 94] width 259 height 45
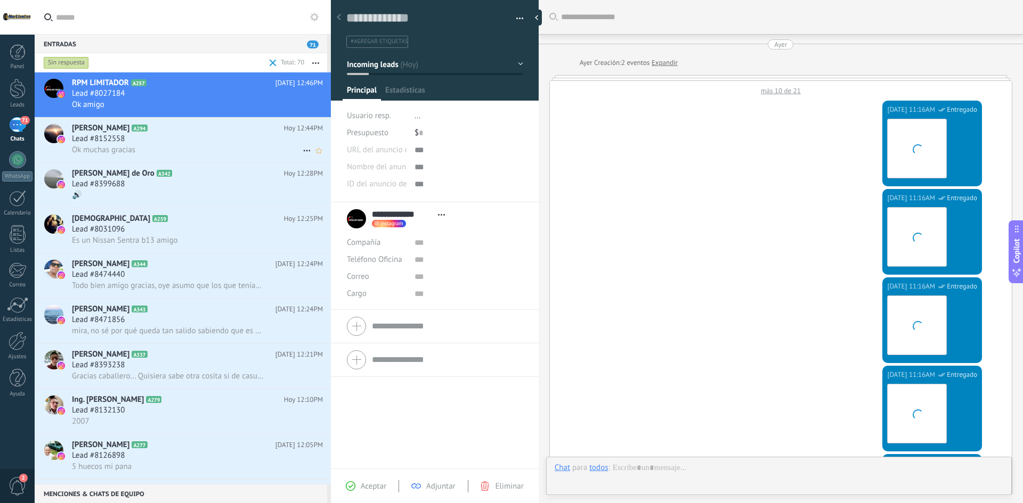
scroll to position [16, 0]
click at [151, 144] on div "Lead #8152558" at bounding box center [197, 139] width 251 height 11
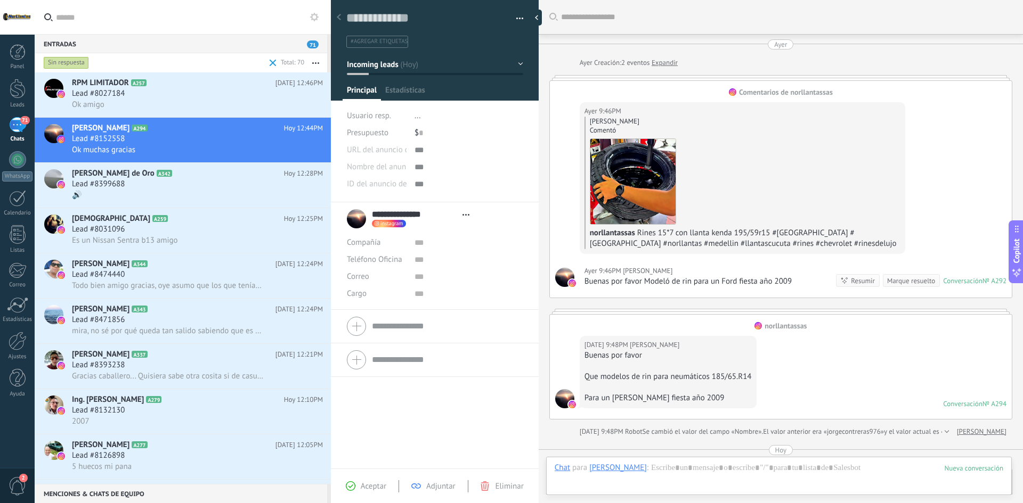
type textarea "**********"
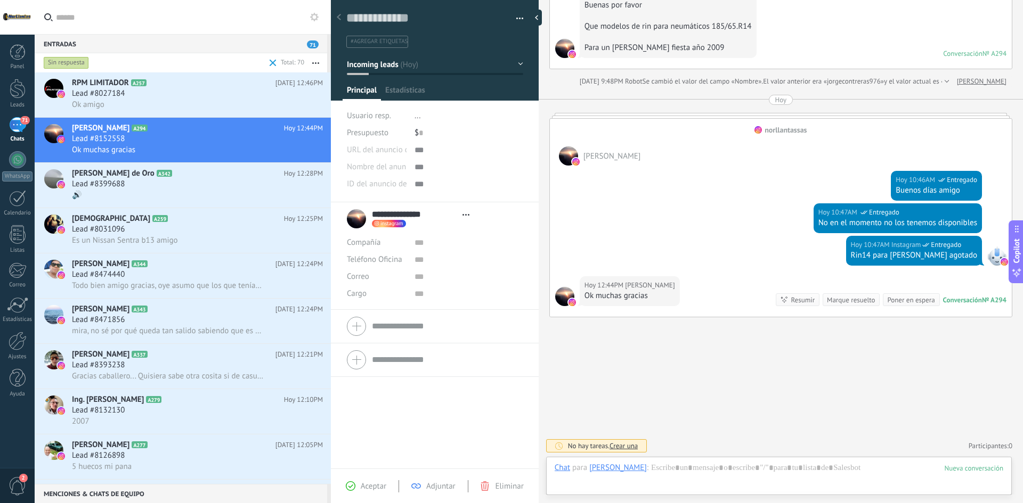
scroll to position [16, 0]
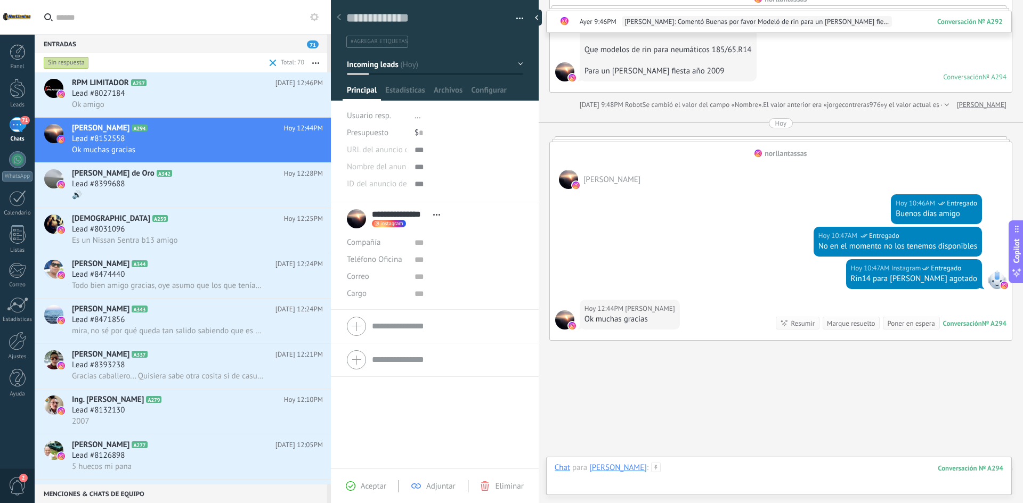
click at [708, 473] on div at bounding box center [779, 479] width 449 height 32
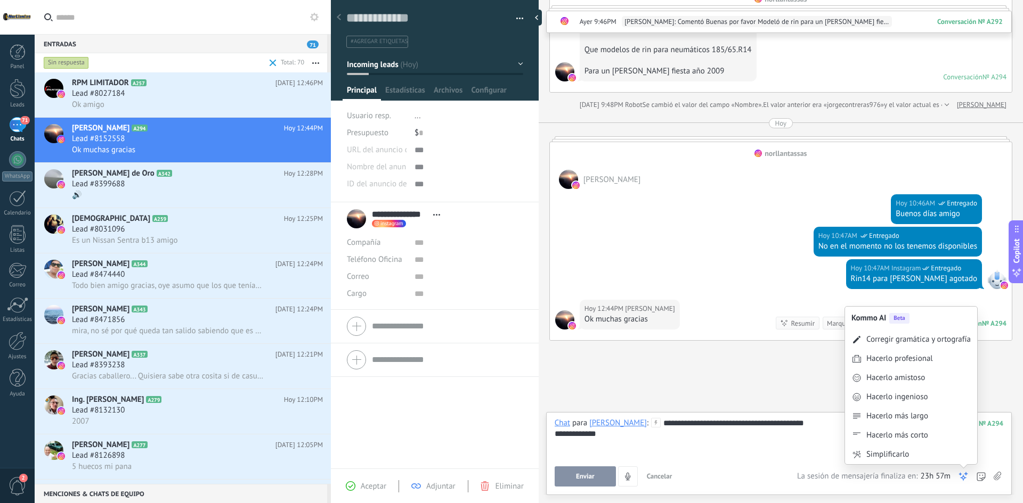
click at [968, 475] on icon at bounding box center [963, 477] width 11 height 11
click at [879, 335] on div "Corregir gramática y ortografía" at bounding box center [918, 340] width 104 height 11
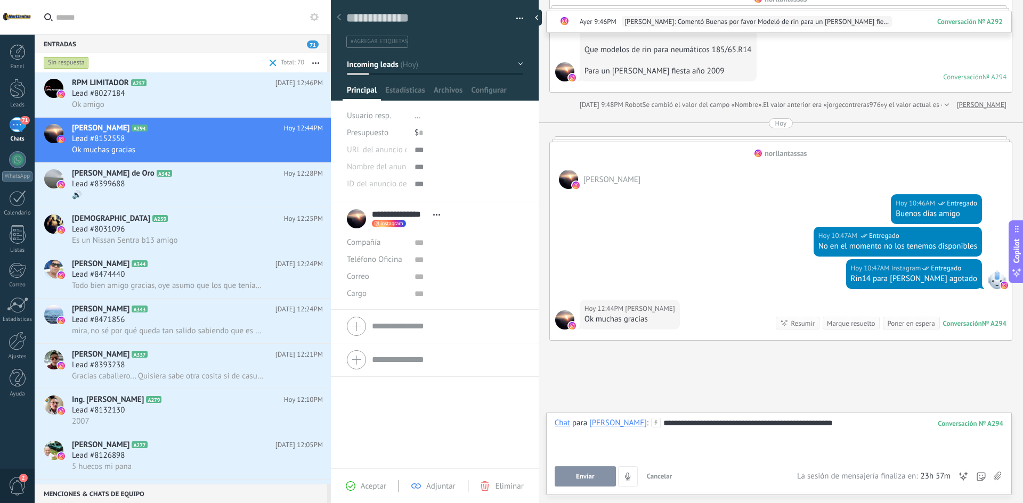
click at [576, 481] on button "Enviar" at bounding box center [585, 477] width 61 height 20
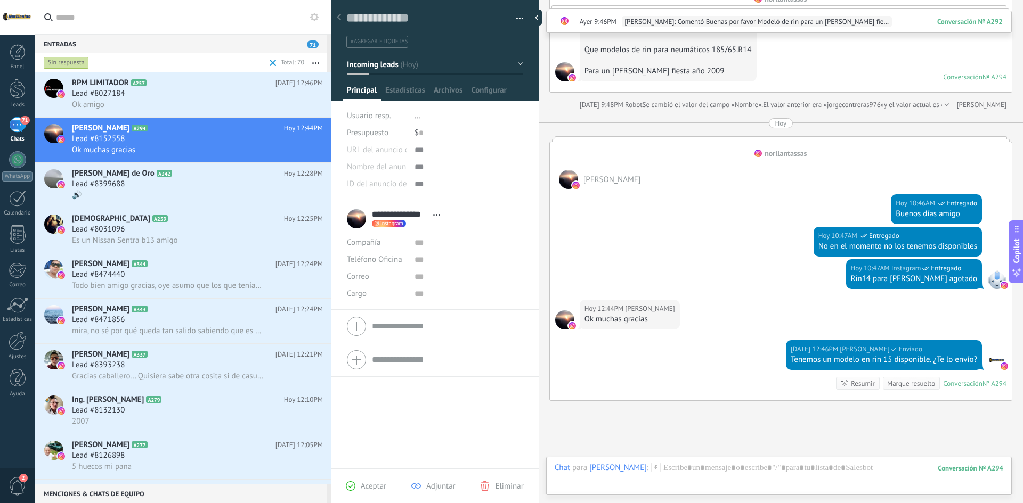
scroll to position [434, 0]
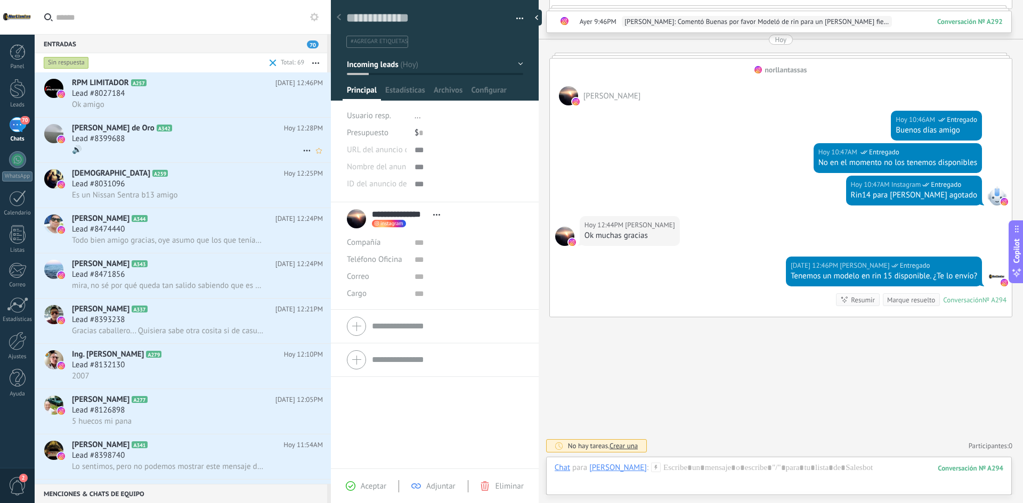
click at [134, 149] on div "🔊" at bounding box center [197, 149] width 251 height 11
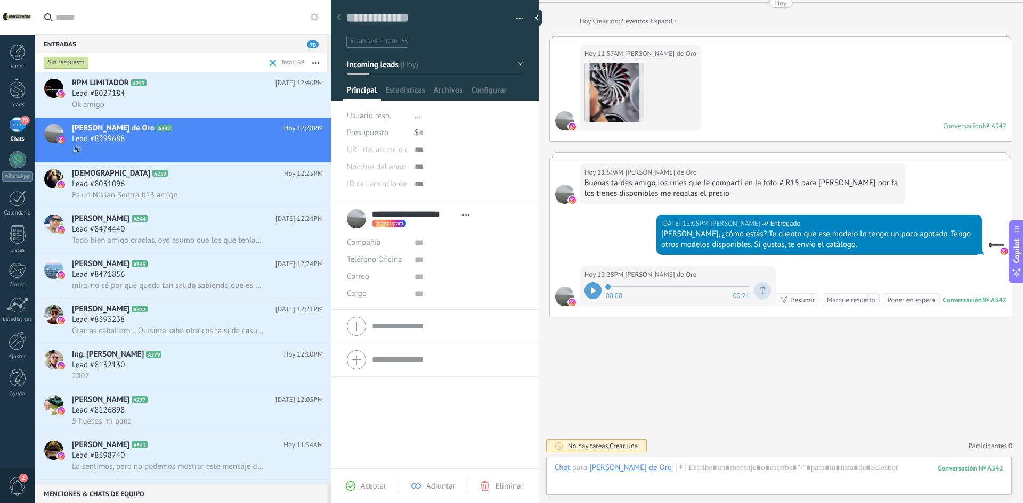
click at [597, 282] on div at bounding box center [592, 290] width 17 height 17
click at [714, 475] on div at bounding box center [779, 479] width 449 height 32
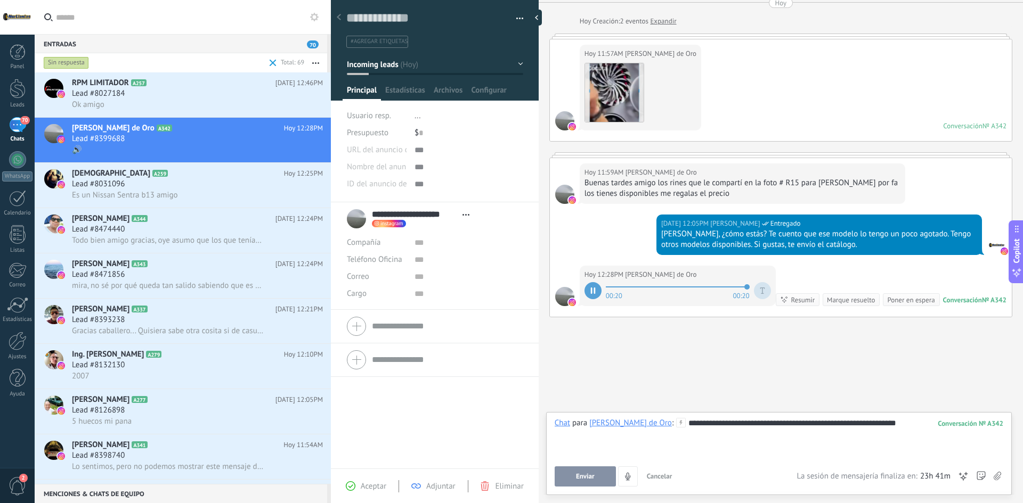
click at [596, 477] on button "Enviar" at bounding box center [585, 477] width 61 height 20
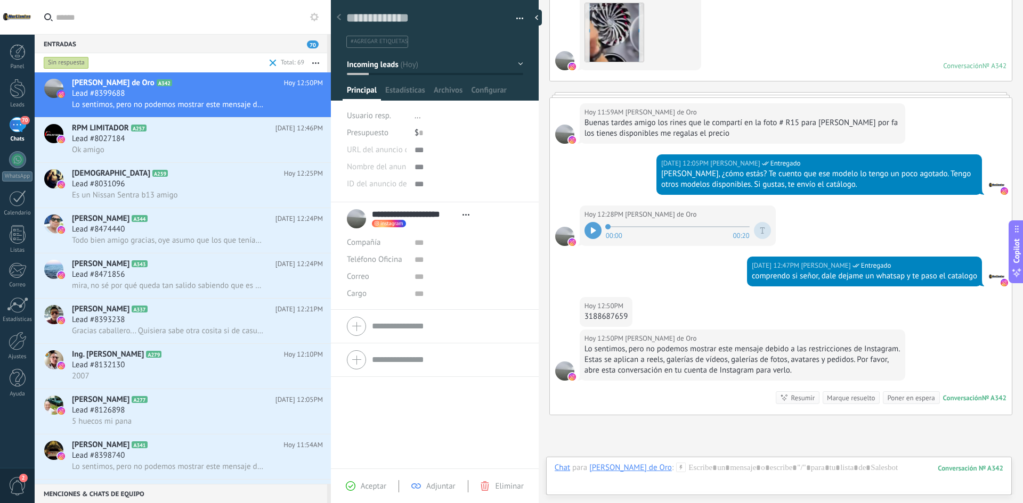
scroll to position [200, 0]
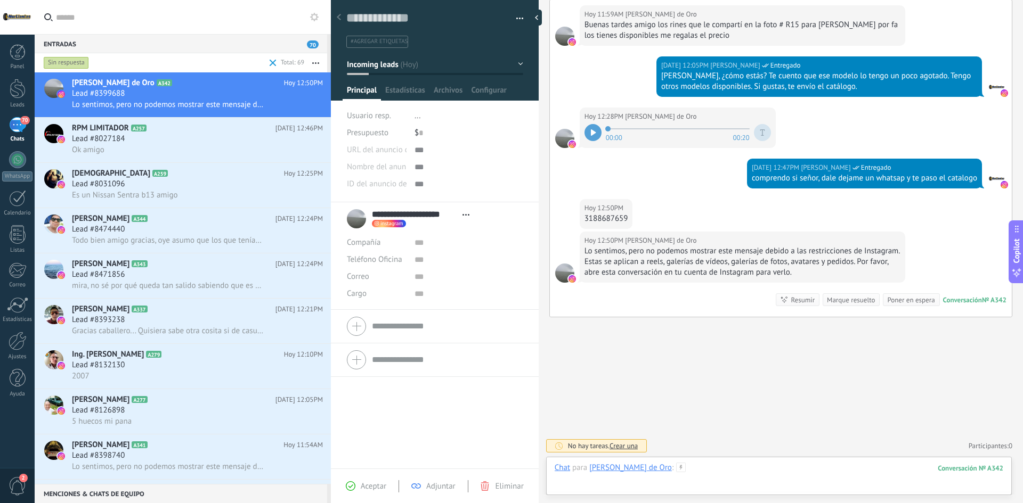
click at [739, 466] on div at bounding box center [779, 479] width 449 height 32
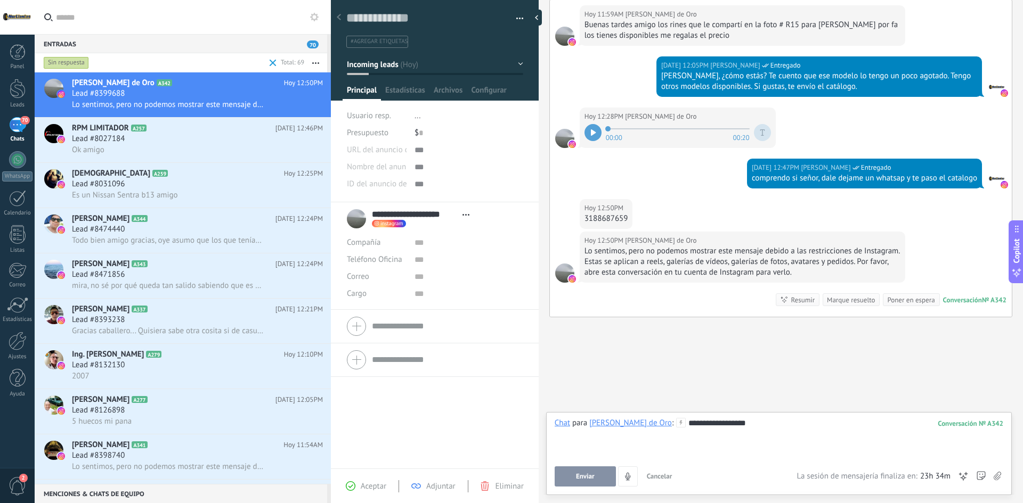
click at [588, 486] on button "Enviar" at bounding box center [585, 477] width 61 height 20
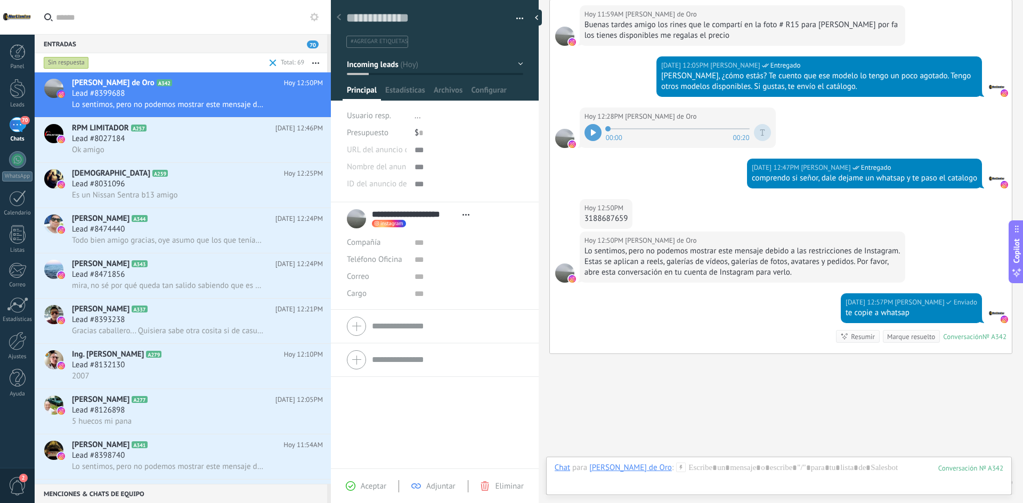
scroll to position [237, 0]
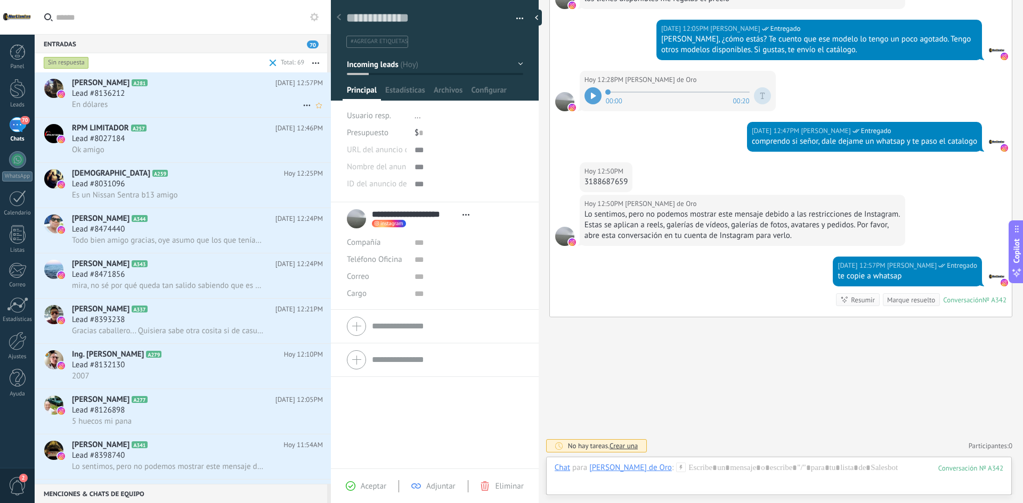
click at [202, 100] on div "En dólares" at bounding box center [197, 104] width 251 height 11
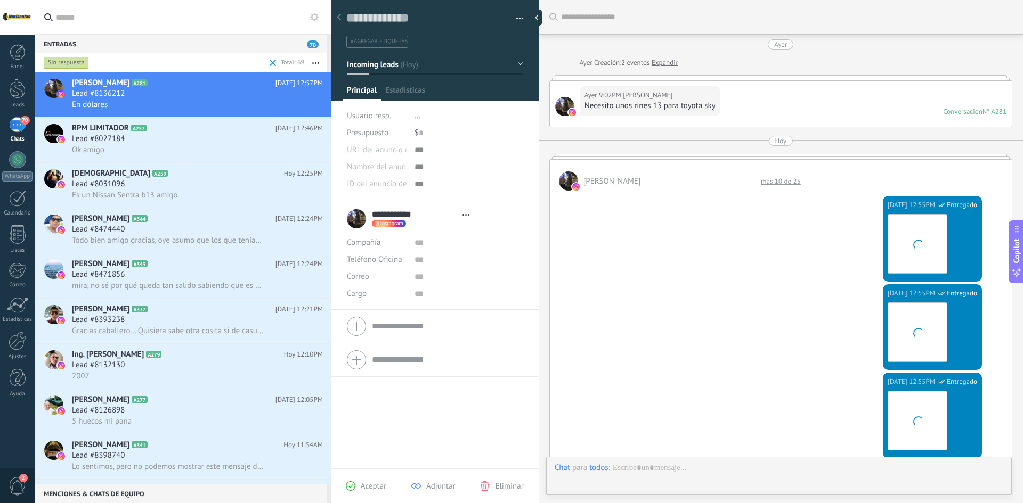
type textarea "**********"
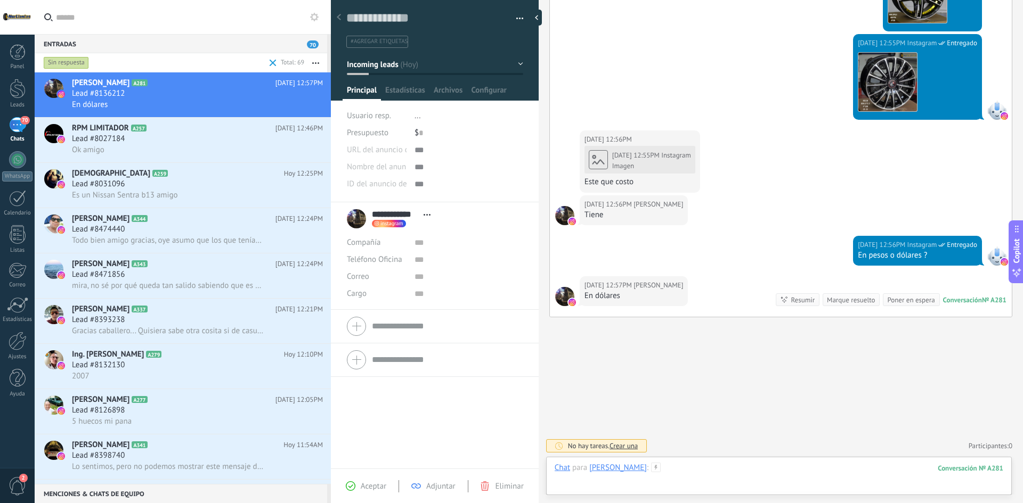
click at [714, 467] on div at bounding box center [779, 479] width 449 height 32
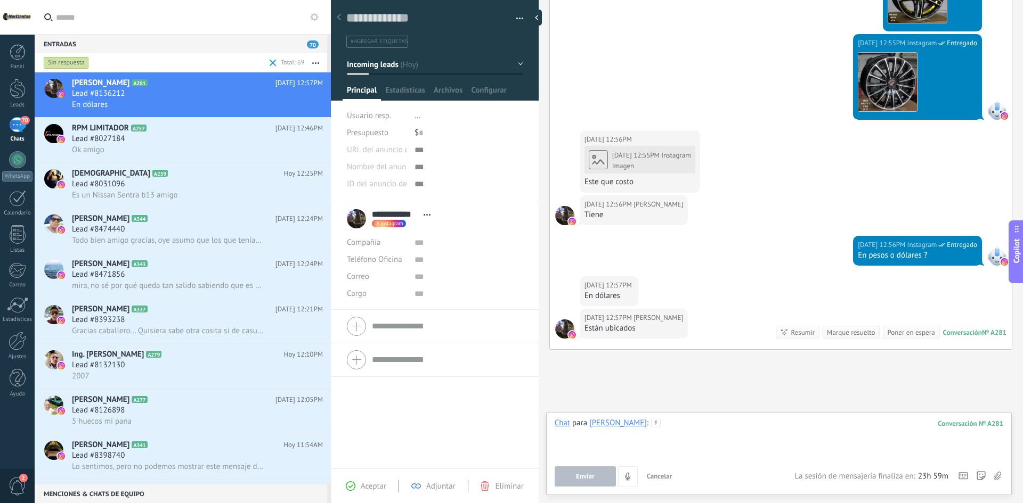
scroll to position [637, 0]
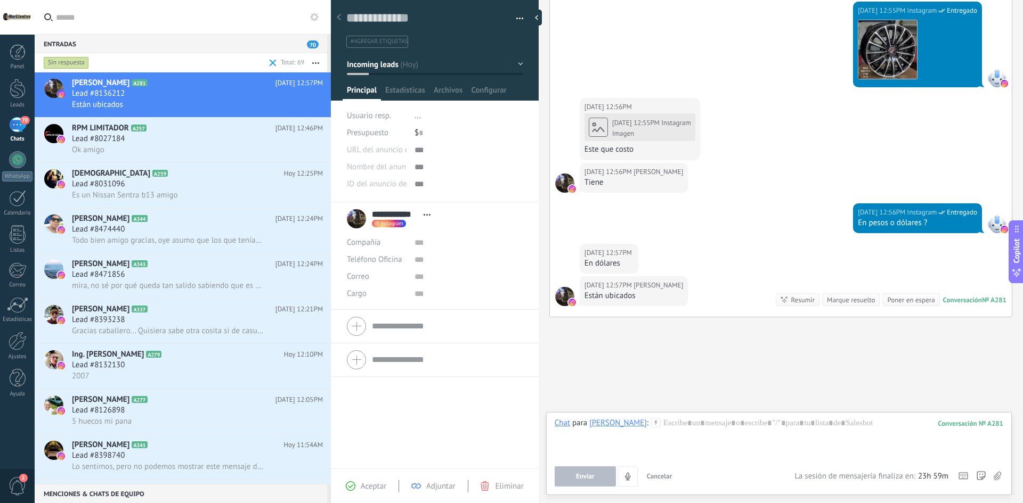
click at [642, 127] on div "Hoy 12:55PM Instagram" at bounding box center [651, 123] width 79 height 11
click at [710, 425] on div at bounding box center [779, 438] width 449 height 40
click at [579, 477] on span "Enviar" at bounding box center [585, 476] width 19 height 7
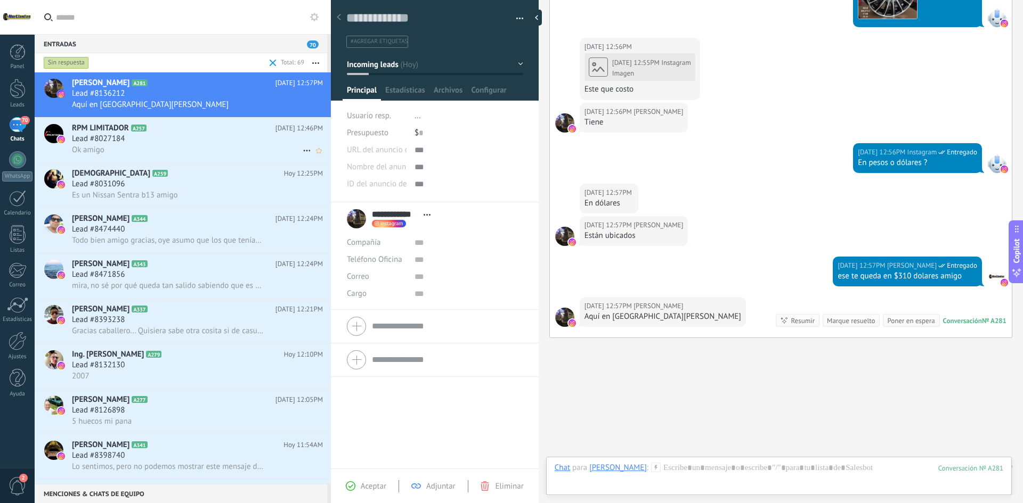
scroll to position [718, 0]
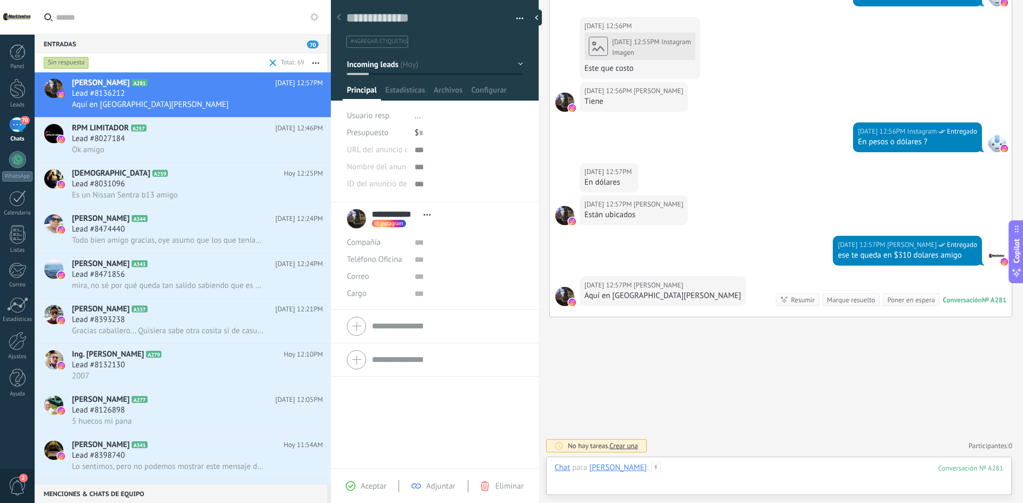
click at [714, 474] on div at bounding box center [779, 479] width 449 height 32
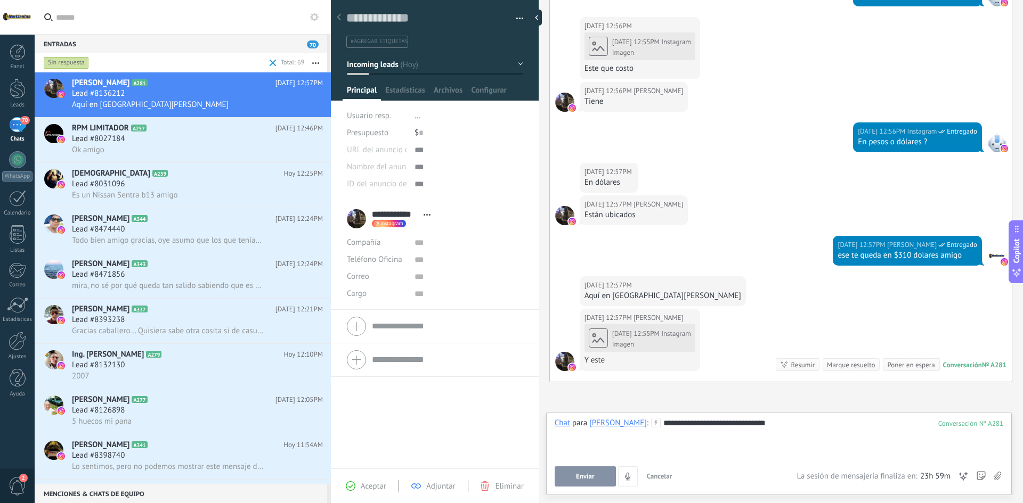
scroll to position [783, 0]
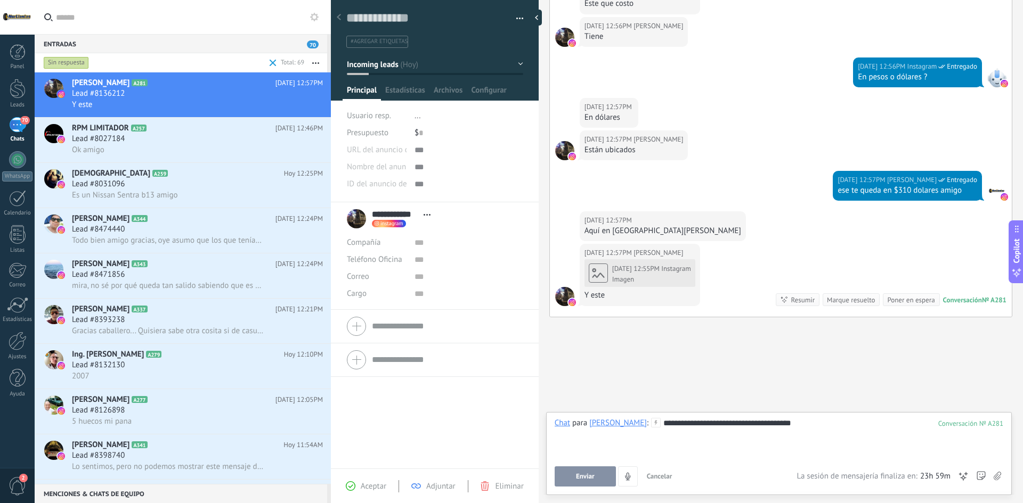
click at [599, 475] on button "Enviar" at bounding box center [585, 477] width 61 height 20
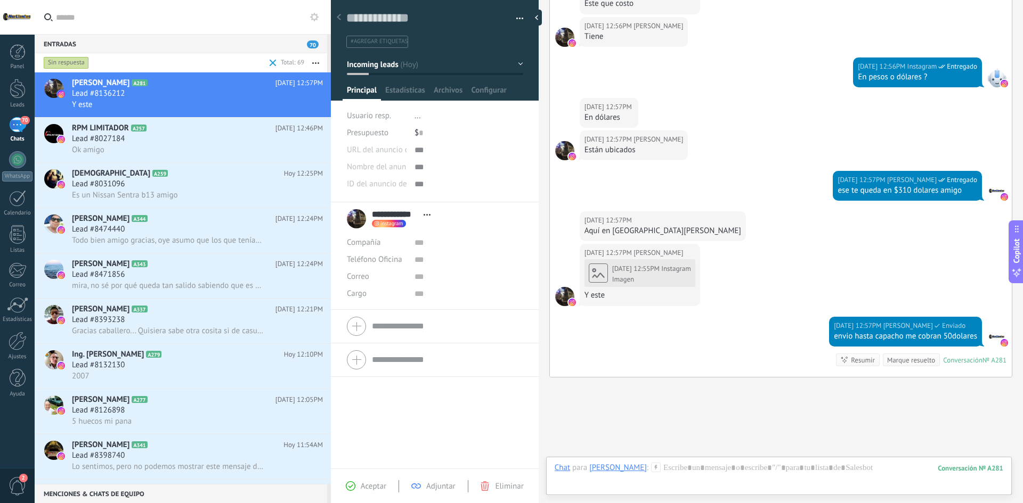
scroll to position [843, 0]
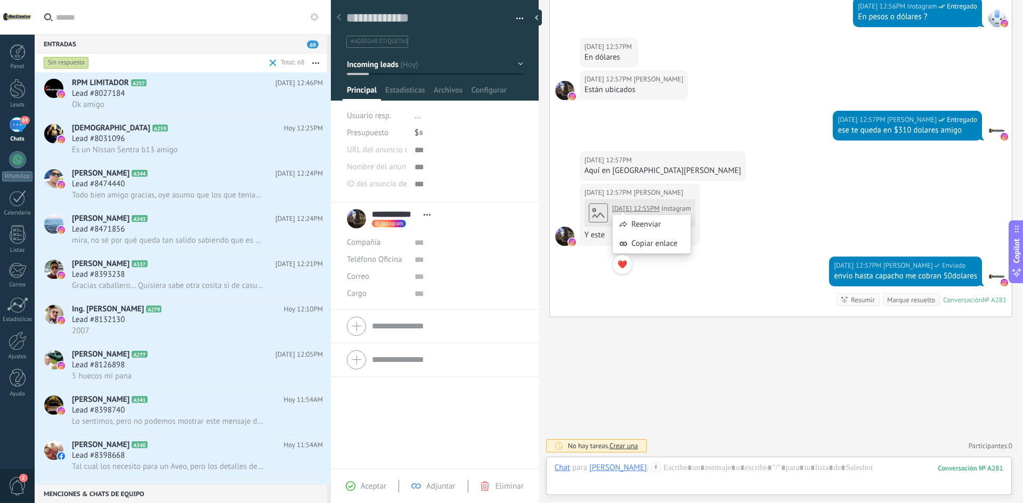
click at [638, 205] on div "Reenviar Copiar enlace ❤️" at bounding box center [651, 239] width 79 height 81
click at [672, 210] on div "Reenviar Copiar enlace ❤️" at bounding box center [651, 239] width 79 height 81
click at [758, 205] on div "Hoy 12:57PM Vargas Acero Hoy 12:55PM Instagram Imagen Y este" at bounding box center [781, 220] width 462 height 73
click at [671, 214] on div "Reenviar Copiar enlace ❤️" at bounding box center [651, 239] width 79 height 81
click at [741, 232] on div "Hoy 12:57PM Vargas Acero Hoy 12:55PM Instagram Imagen Y este" at bounding box center [781, 220] width 462 height 73
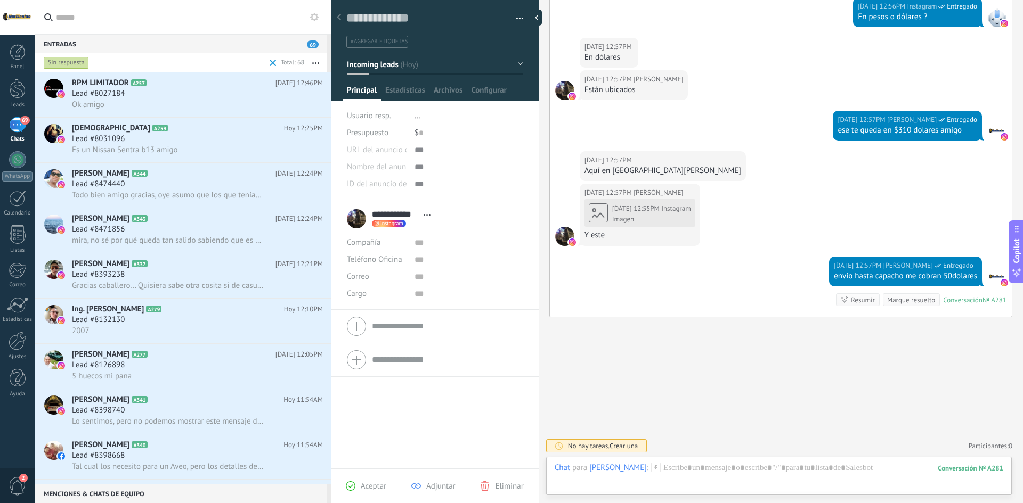
click at [669, 215] on div "Hoy 12:55PM Instagram Imagen" at bounding box center [639, 213] width 111 height 28
click at [686, 474] on div at bounding box center [779, 479] width 449 height 32
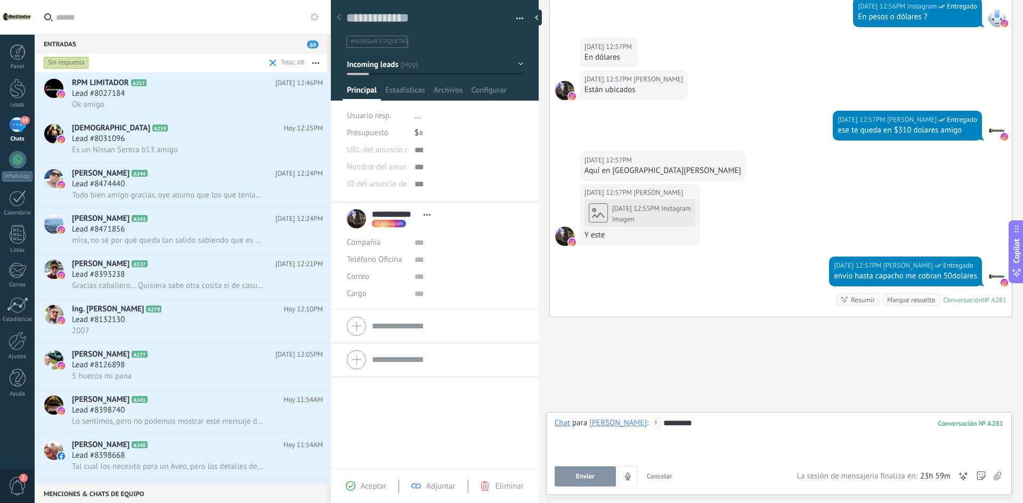
click at [587, 476] on span "Enviar" at bounding box center [585, 476] width 19 height 7
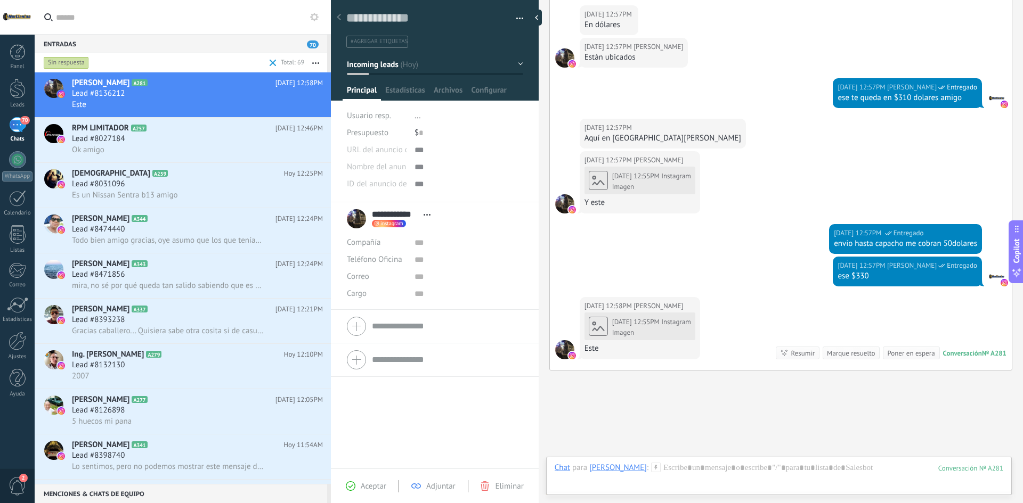
scroll to position [929, 0]
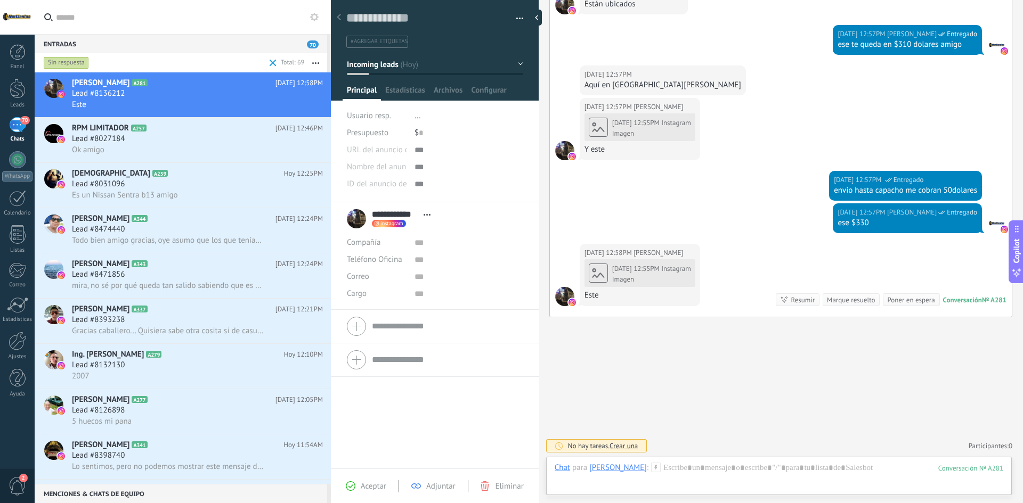
click at [678, 276] on div "Imagen" at bounding box center [651, 279] width 79 height 9
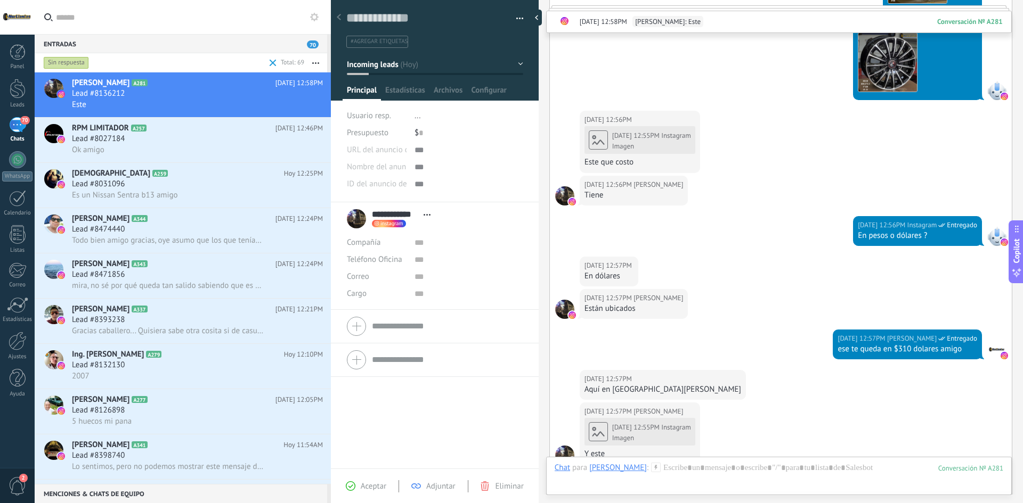
scroll to position [2465, 0]
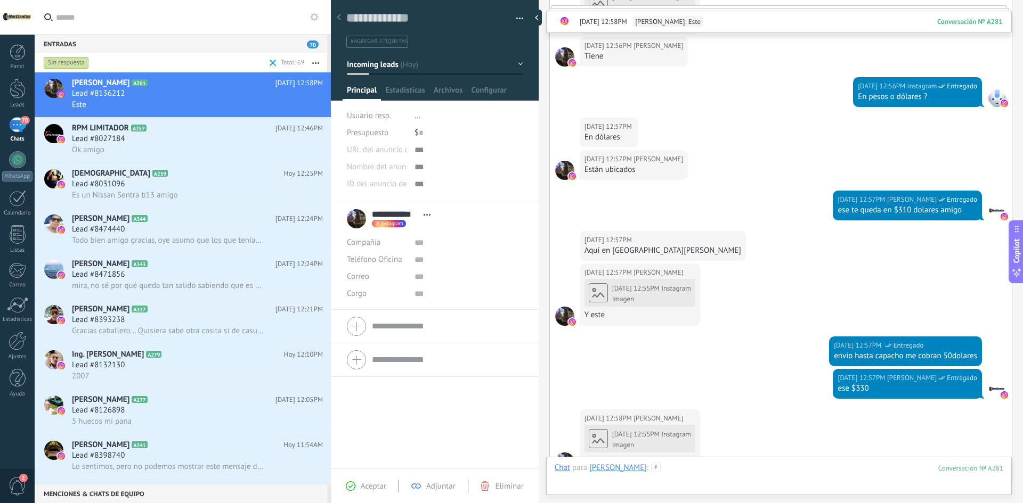
click at [723, 465] on div at bounding box center [779, 479] width 449 height 32
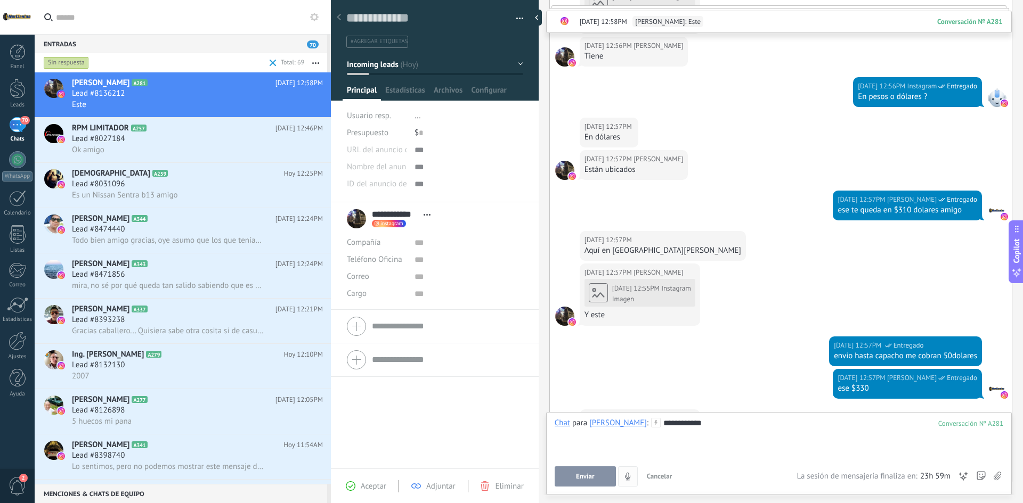
click at [593, 474] on span "Enviar" at bounding box center [585, 476] width 19 height 7
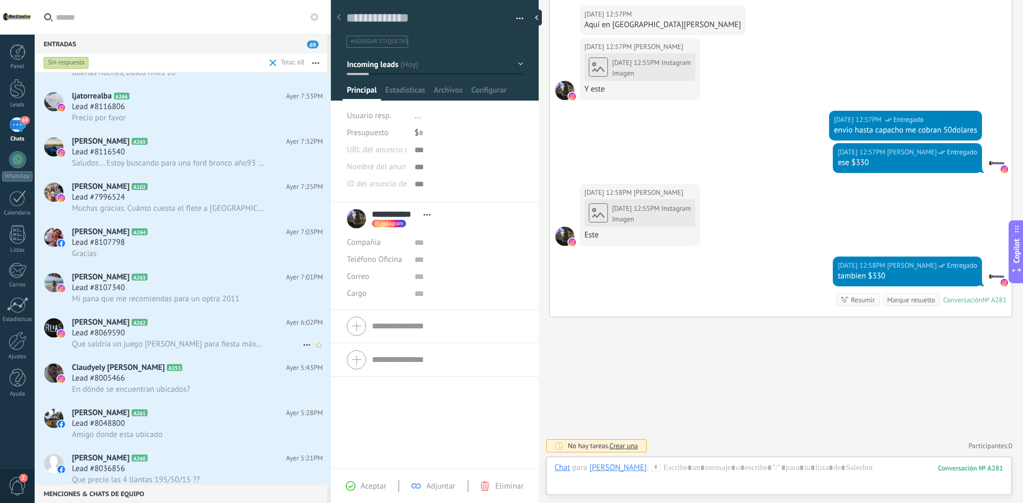
scroll to position [2658, 0]
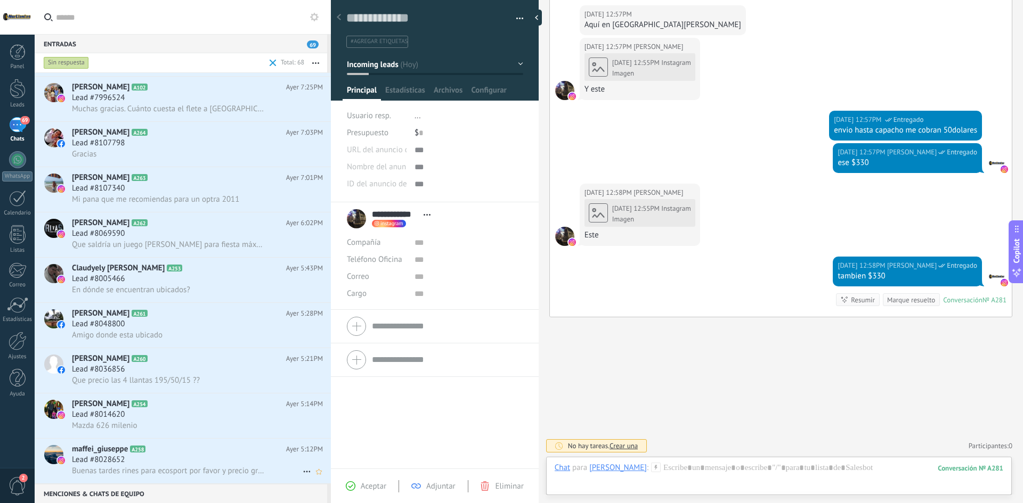
click at [179, 466] on span "Buenas tardes rines para ecosport por favor y precio gracias" at bounding box center [168, 471] width 192 height 10
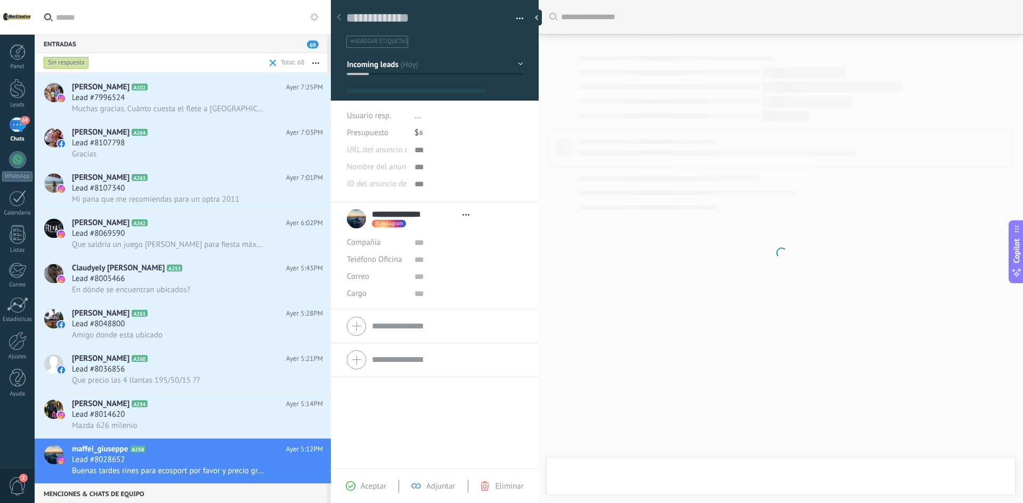
type textarea "**********"
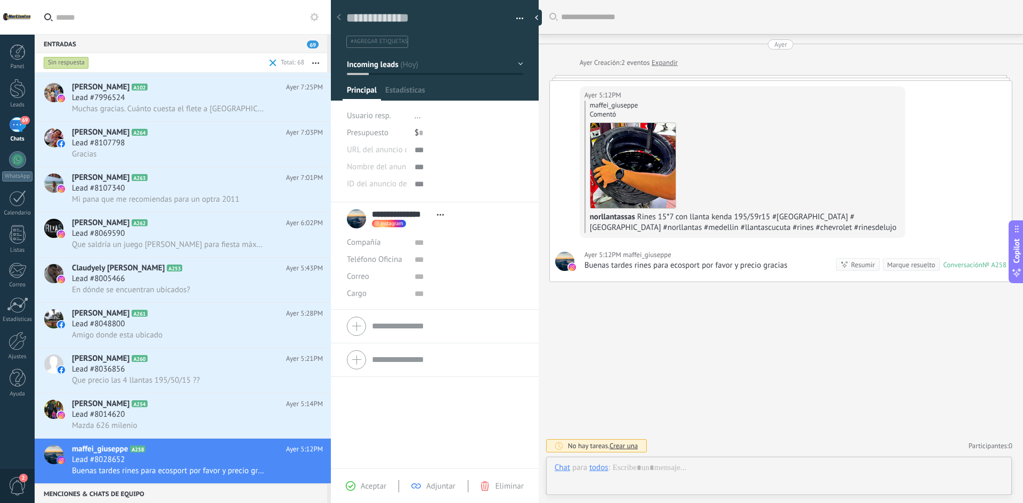
scroll to position [16, 0]
click at [767, 469] on div at bounding box center [779, 479] width 449 height 32
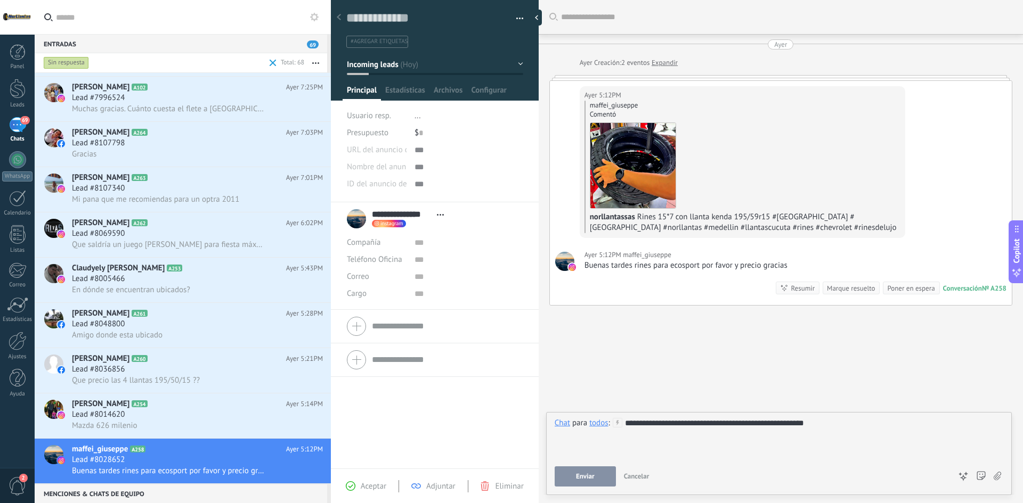
click at [576, 477] on span "Enviar" at bounding box center [585, 476] width 19 height 7
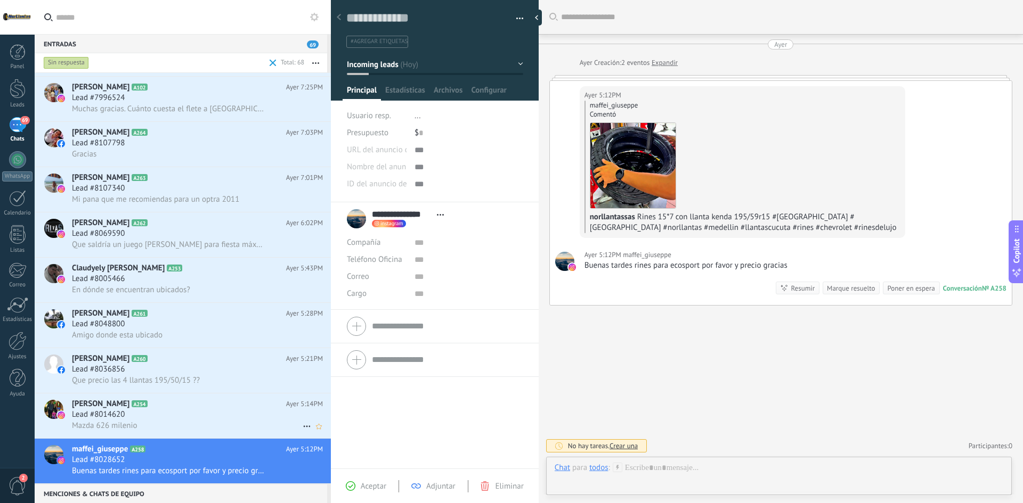
scroll to position [36, 0]
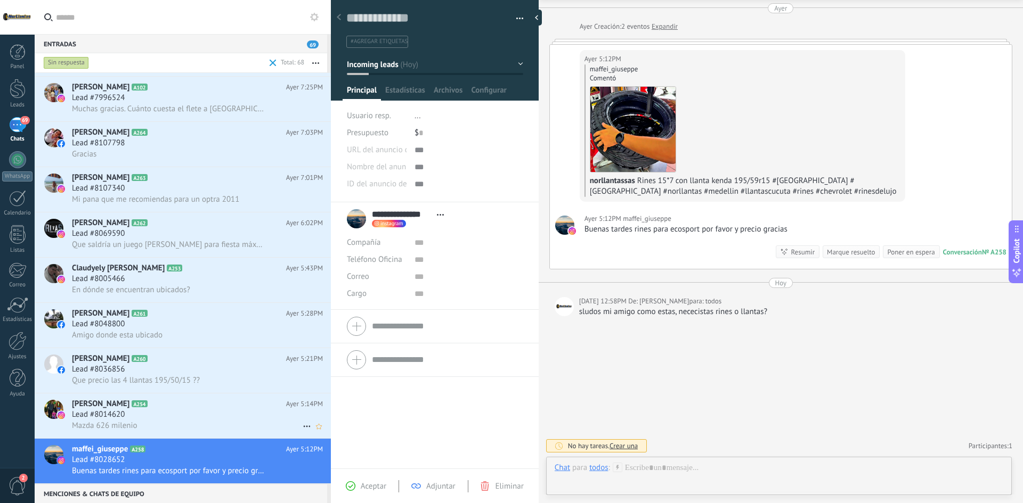
click at [196, 420] on div "Mazda 626 milenio" at bounding box center [197, 425] width 251 height 11
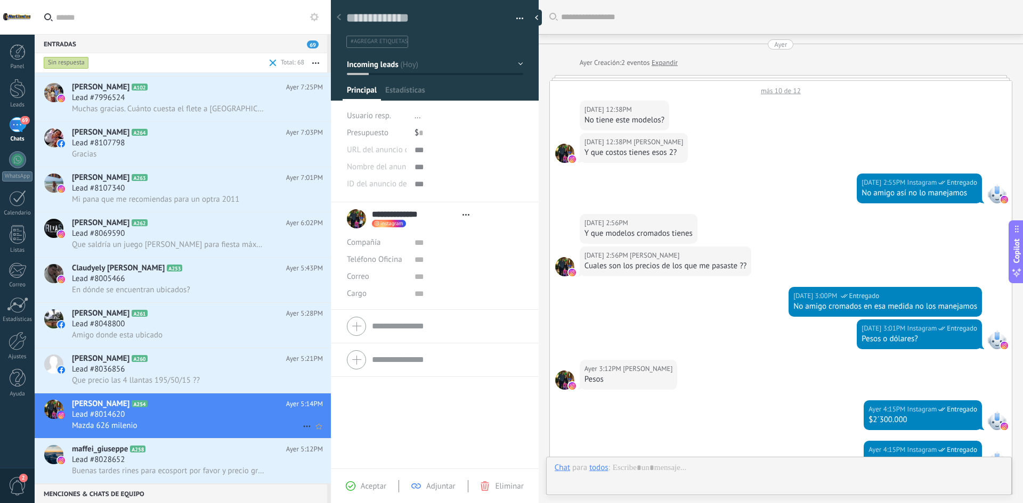
type textarea "**********"
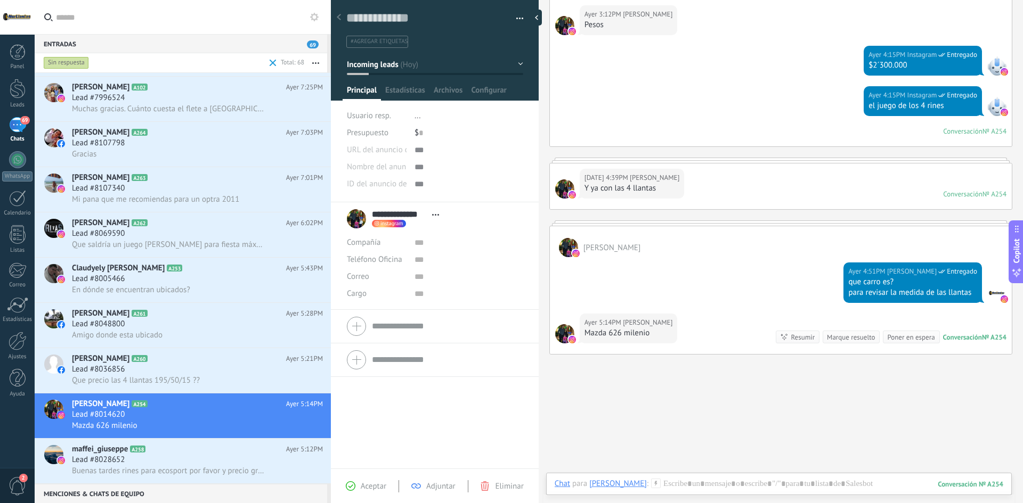
scroll to position [392, 0]
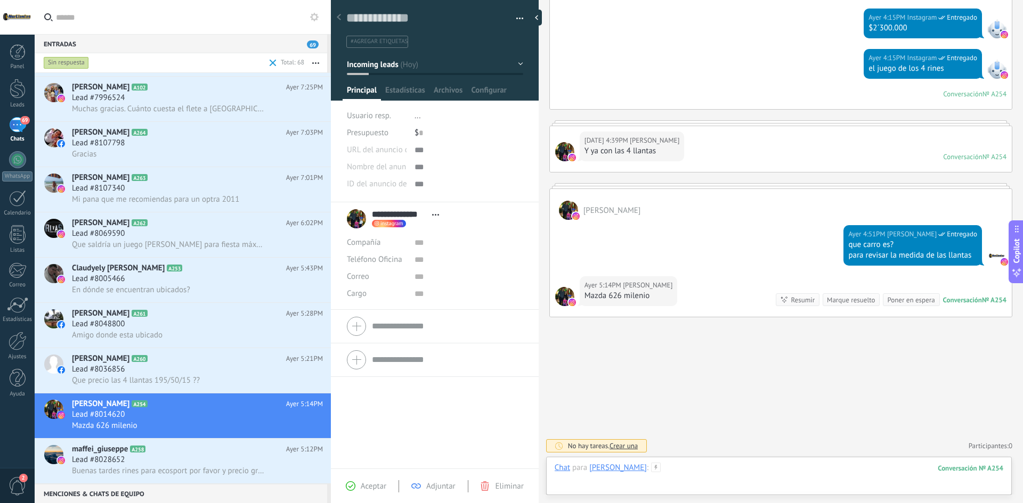
click at [721, 467] on div at bounding box center [779, 479] width 449 height 32
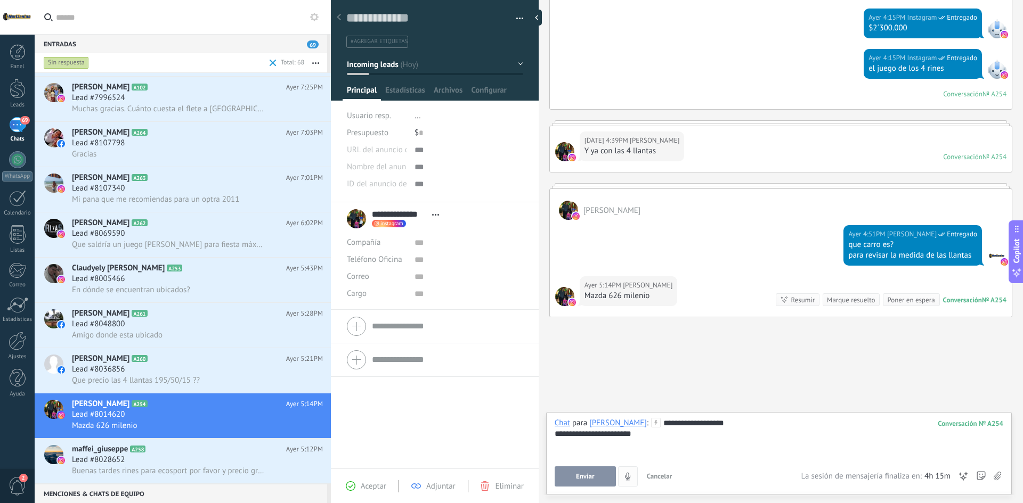
click at [595, 477] on button "Enviar" at bounding box center [585, 477] width 61 height 20
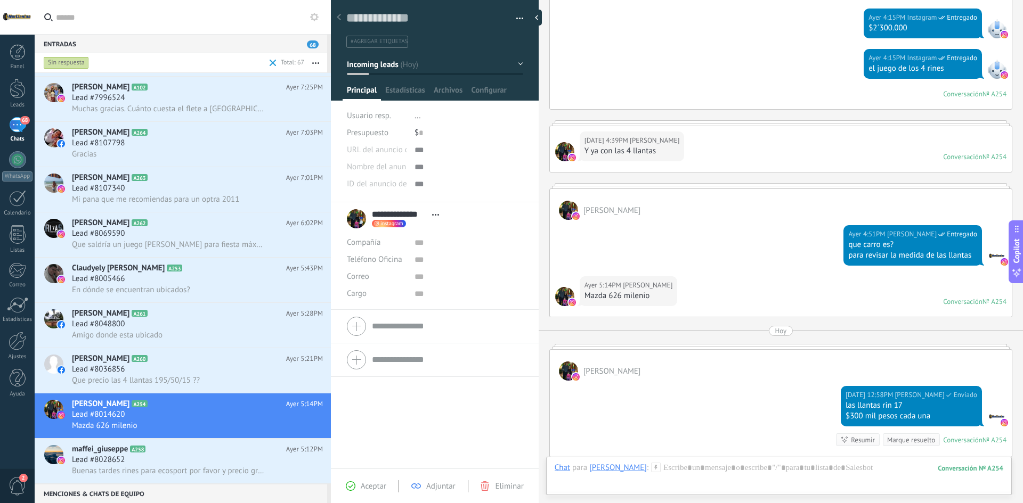
scroll to position [2612, 0]
